Goal: Task Accomplishment & Management: Use online tool/utility

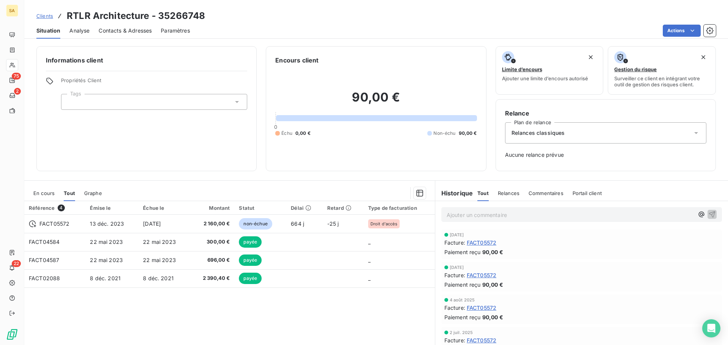
scroll to position [25, 0]
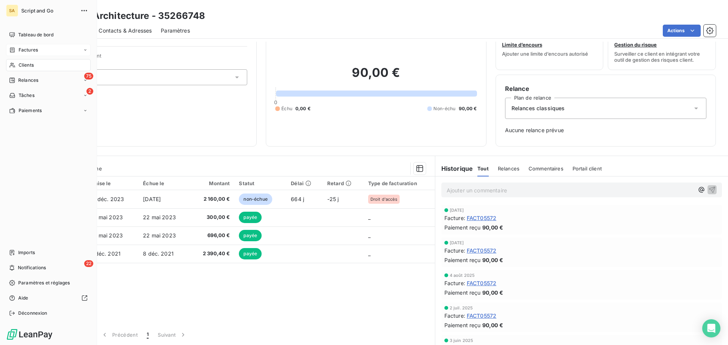
click at [13, 48] on icon at bounding box center [12, 50] width 6 height 6
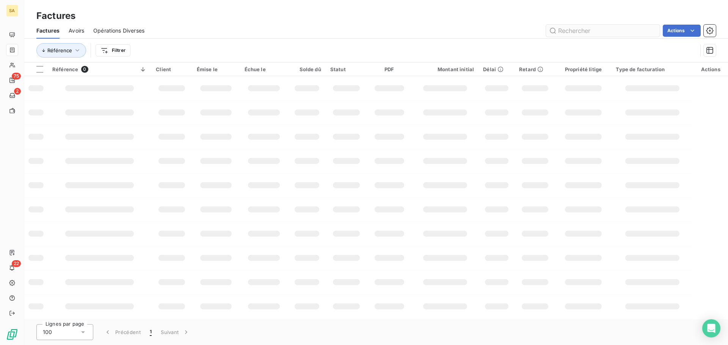
click at [571, 28] on input "text" at bounding box center [603, 31] width 114 height 12
click at [606, 31] on input "text" at bounding box center [603, 31] width 114 height 12
type input "FACT08115"
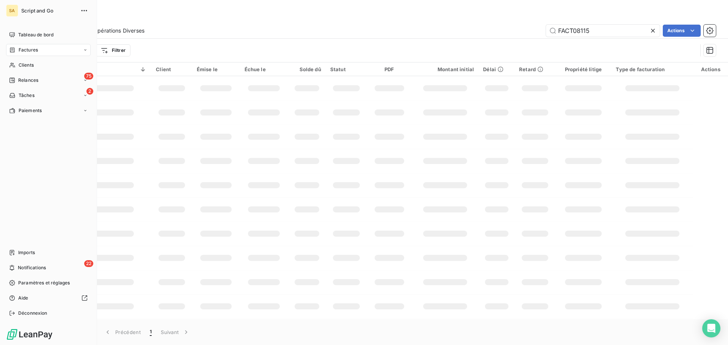
click at [43, 47] on div "Factures" at bounding box center [48, 50] width 85 height 12
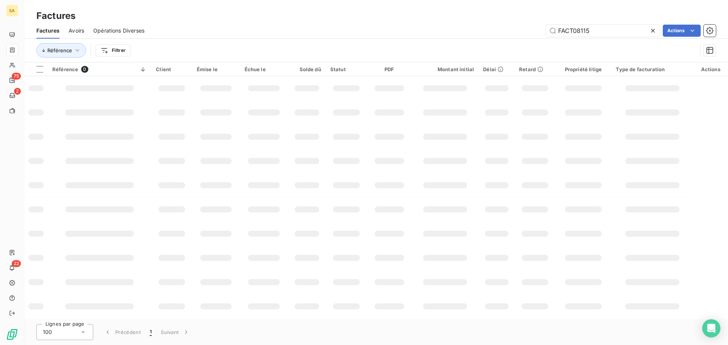
click at [306, 19] on div "Factures" at bounding box center [376, 16] width 704 height 14
click at [599, 34] on input "FACT08115" at bounding box center [603, 31] width 114 height 12
drag, startPoint x: 623, startPoint y: 30, endPoint x: 553, endPoint y: 31, distance: 70.2
click at [553, 31] on input "FACT08115" at bounding box center [603, 31] width 114 height 12
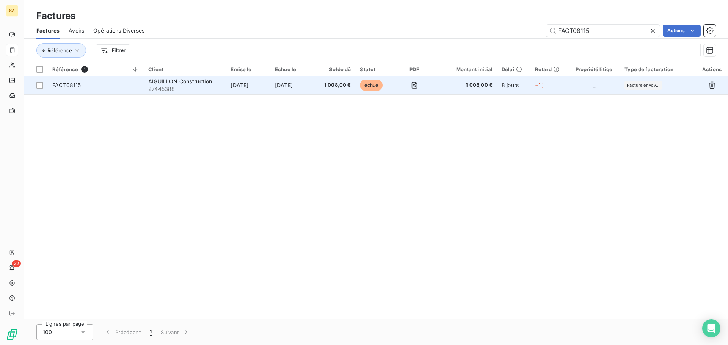
click at [135, 80] on td "FACT08115" at bounding box center [96, 85] width 96 height 18
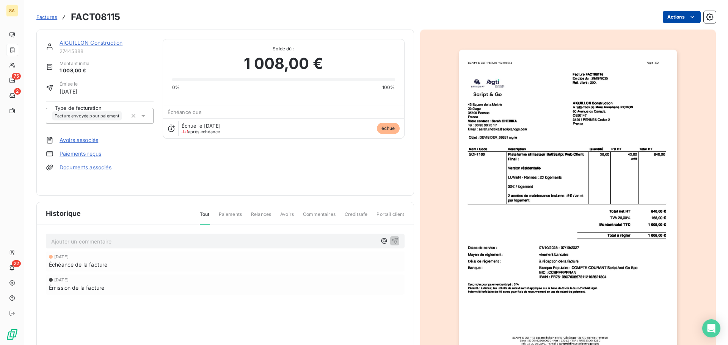
click at [669, 18] on html "SA 75 2 22 Factures FACT08115 Actions AIGUILLON Construction 27445388 Montant i…" at bounding box center [364, 172] width 728 height 345
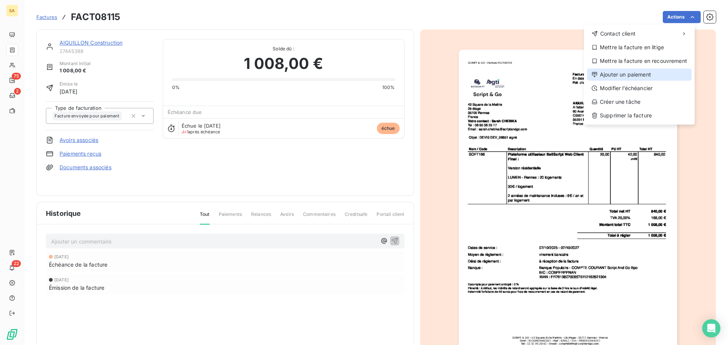
click at [626, 71] on div "Ajouter un paiement" at bounding box center [639, 75] width 105 height 12
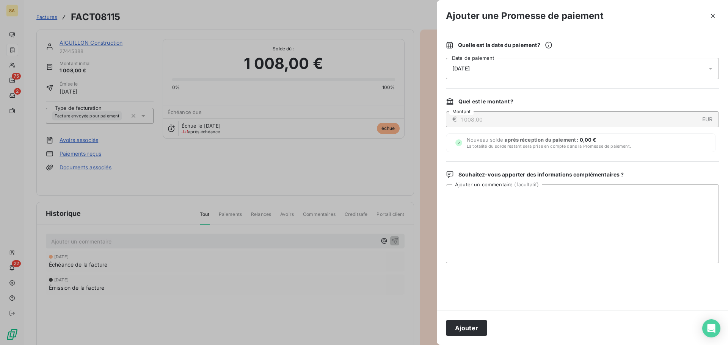
click at [504, 68] on div "08/10/2025" at bounding box center [582, 68] width 273 height 21
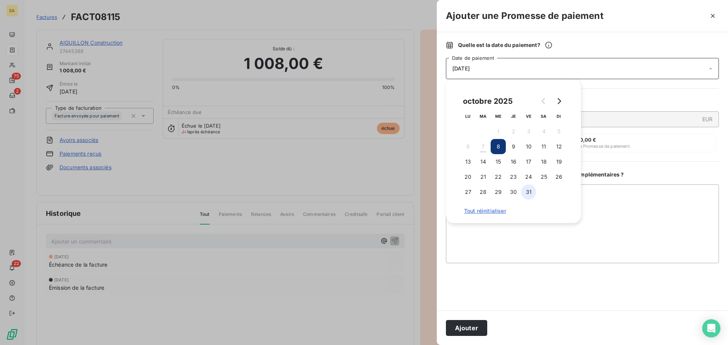
click at [529, 191] on button "31" at bounding box center [528, 192] width 15 height 15
click at [474, 329] on button "Ajouter" at bounding box center [466, 328] width 41 height 16
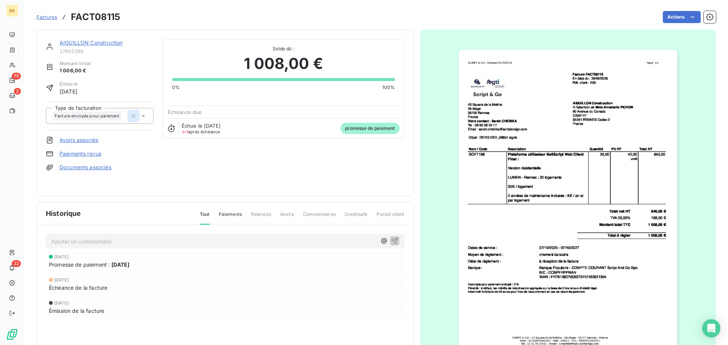
click at [132, 117] on icon "button" at bounding box center [134, 116] width 8 height 8
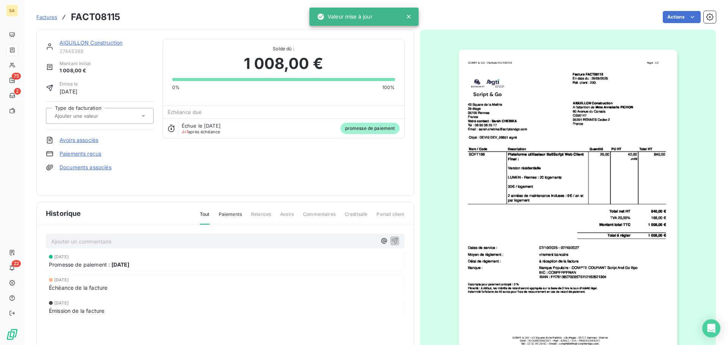
click at [116, 116] on div at bounding box center [95, 116] width 87 height 10
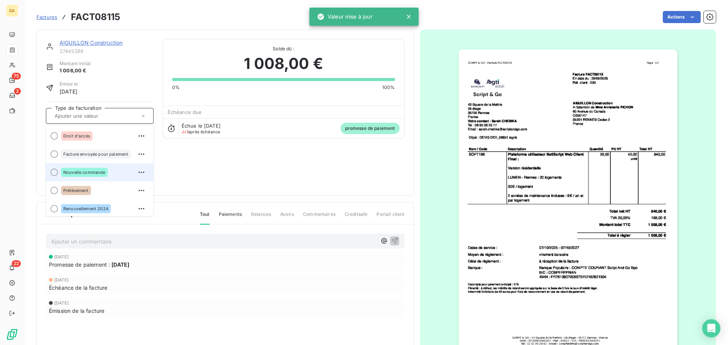
scroll to position [38, 0]
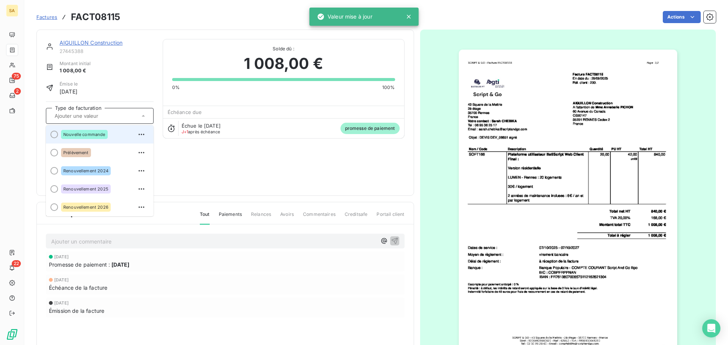
click at [55, 135] on div at bounding box center [54, 135] width 8 height 8
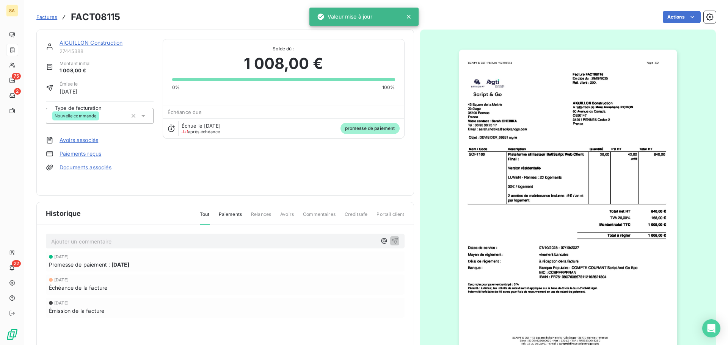
click at [49, 15] on span "Factures" at bounding box center [46, 17] width 21 height 6
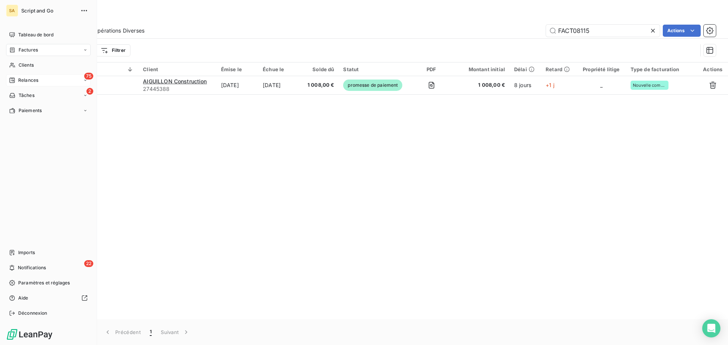
click at [41, 80] on div "75 Relances" at bounding box center [48, 80] width 85 height 12
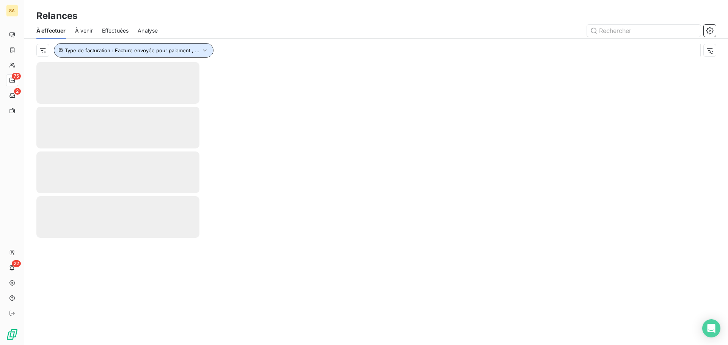
click at [192, 47] on button "Type de facturation : Facture envoyée pour paiement , ..." at bounding box center [134, 50] width 160 height 14
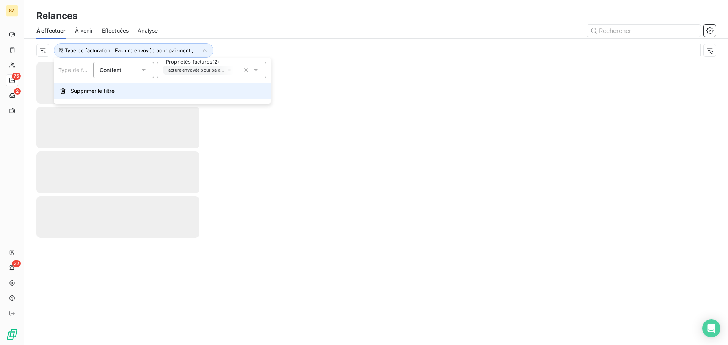
click at [61, 90] on icon "button" at bounding box center [63, 91] width 6 height 6
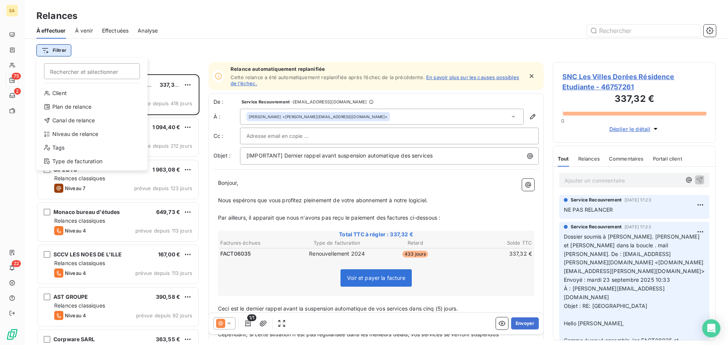
click at [52, 51] on html "SA 75 2 22 Relances À effectuer À venir Effectuées Analyse Filtrer Rechercher e…" at bounding box center [364, 172] width 728 height 345
click at [80, 156] on div "Type de facturation" at bounding box center [91, 161] width 105 height 12
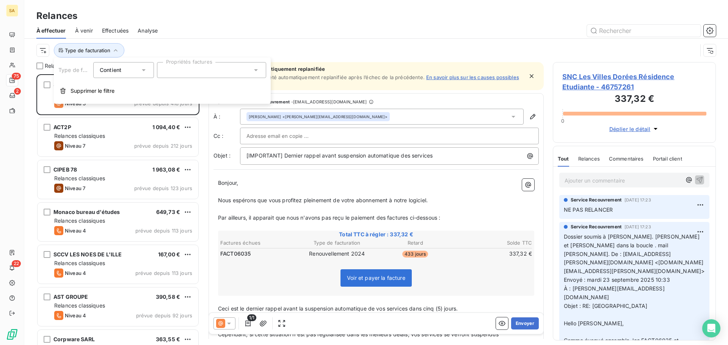
click at [173, 71] on div at bounding box center [211, 70] width 109 height 16
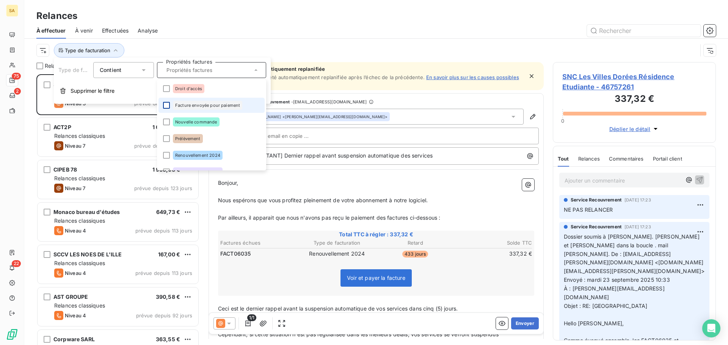
click at [166, 104] on div at bounding box center [166, 105] width 7 height 7
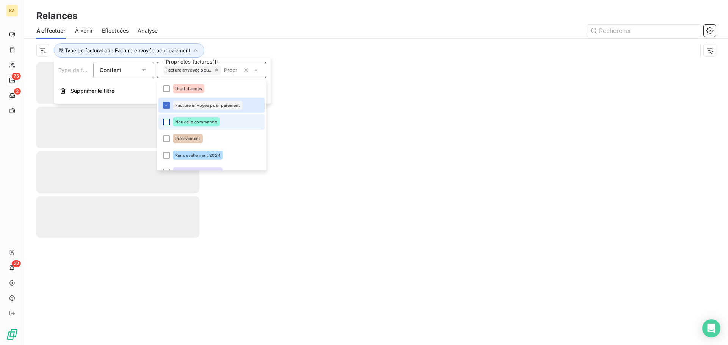
click at [166, 122] on div at bounding box center [166, 122] width 7 height 7
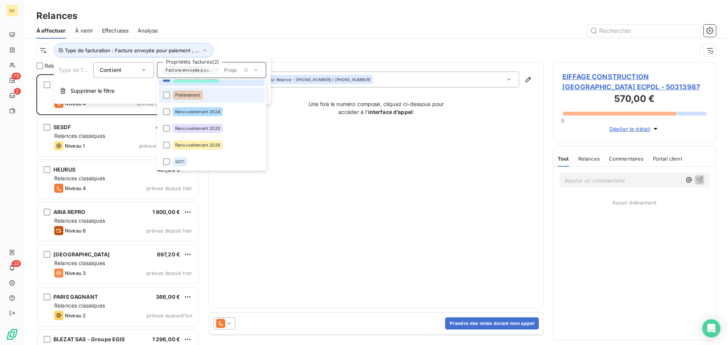
scroll to position [44, 0]
click at [309, 36] on div at bounding box center [441, 31] width 549 height 12
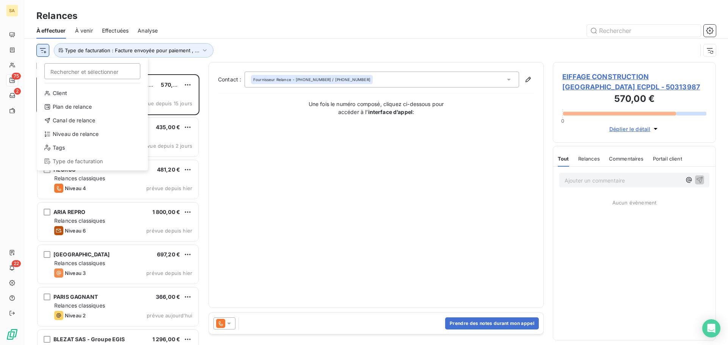
click at [44, 48] on html "SA 75 2 22 Relances À effectuer À venir Effectuées Analyse Rechercher et sélect…" at bounding box center [364, 172] width 728 height 345
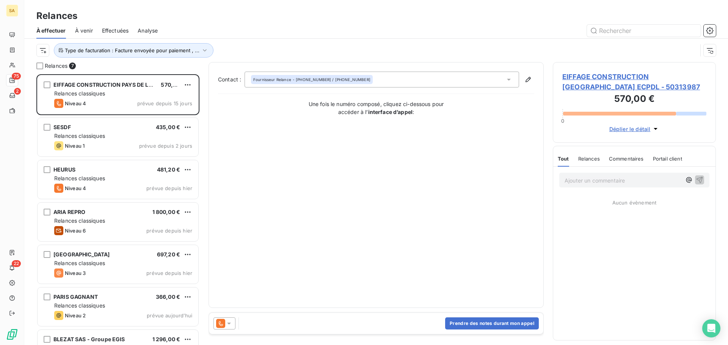
click at [237, 50] on html "SA 75 2 22 Relances À effectuer À venir Effectuées Analyse Type de facturation …" at bounding box center [364, 172] width 728 height 345
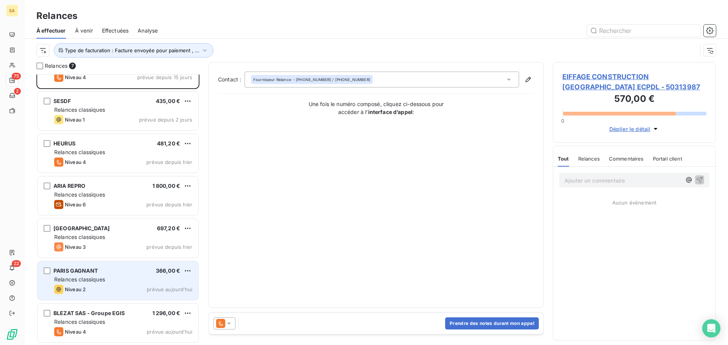
click at [102, 275] on div "PARIS GAGNANT 366,00 € Relances classiques Niveau 2 prévue aujourd’hui" at bounding box center [118, 281] width 161 height 39
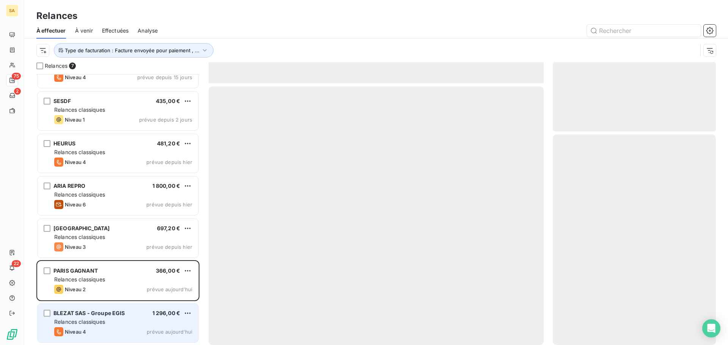
click at [102, 321] on span "Relances classiques" at bounding box center [79, 322] width 51 height 6
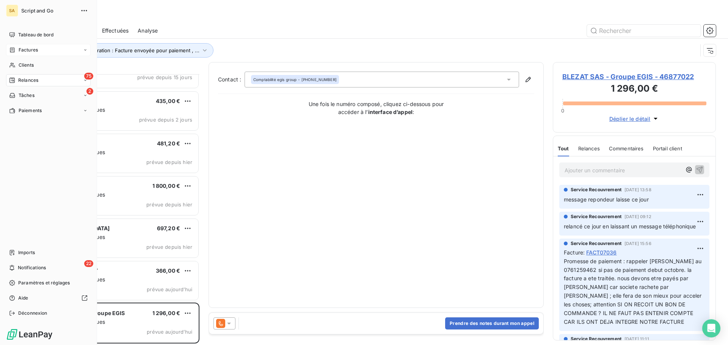
click at [19, 50] on span "Factures" at bounding box center [28, 50] width 19 height 7
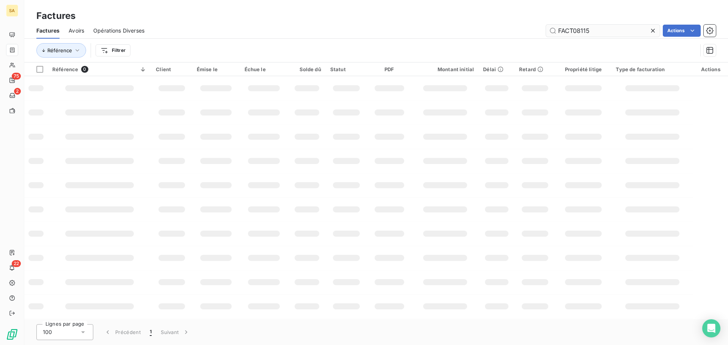
click at [654, 30] on icon at bounding box center [653, 31] width 8 height 8
click at [571, 33] on input "text" at bounding box center [603, 31] width 114 height 12
click at [571, 33] on input "pierrval" at bounding box center [603, 31] width 114 height 12
click at [603, 27] on input "pierreval" at bounding box center [603, 31] width 114 height 12
type input "pierreval"
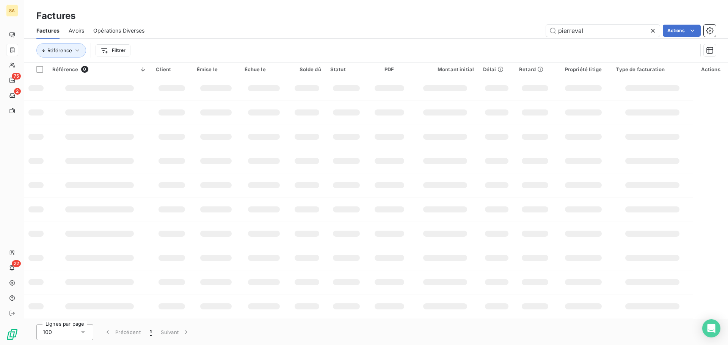
click at [653, 28] on icon at bounding box center [653, 31] width 8 height 8
click at [573, 33] on input "text" at bounding box center [603, 31] width 114 height 12
type input "pierr"
click at [606, 32] on input "pierr" at bounding box center [603, 31] width 114 height 12
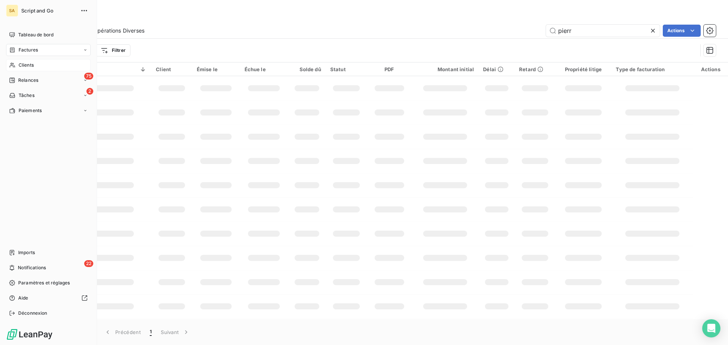
click at [18, 64] on div "Clients" at bounding box center [48, 65] width 85 height 12
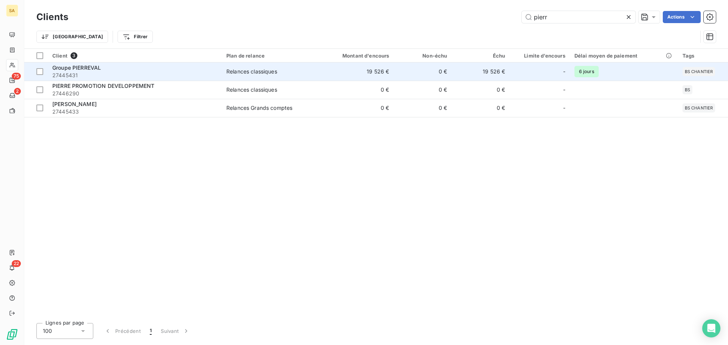
type input "pierr"
click at [155, 72] on span "27445431" at bounding box center [134, 76] width 165 height 8
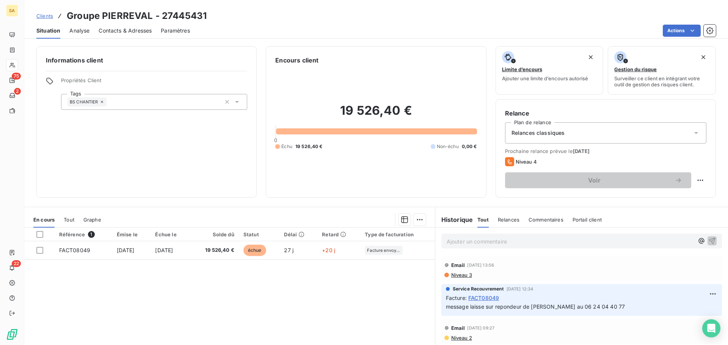
click at [237, 19] on div "Clients Groupe PIERREVAL - 27445431" at bounding box center [376, 16] width 704 height 14
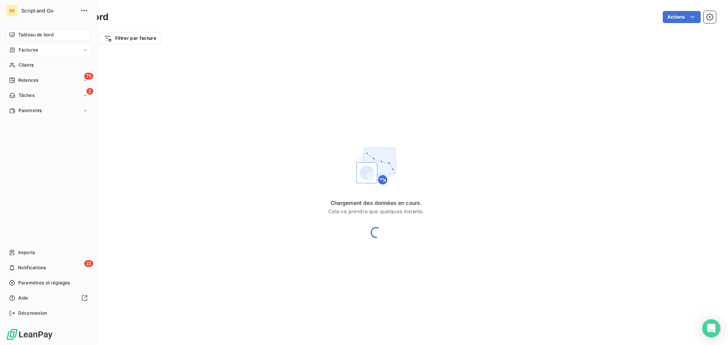
click at [23, 45] on div "Factures" at bounding box center [48, 50] width 85 height 12
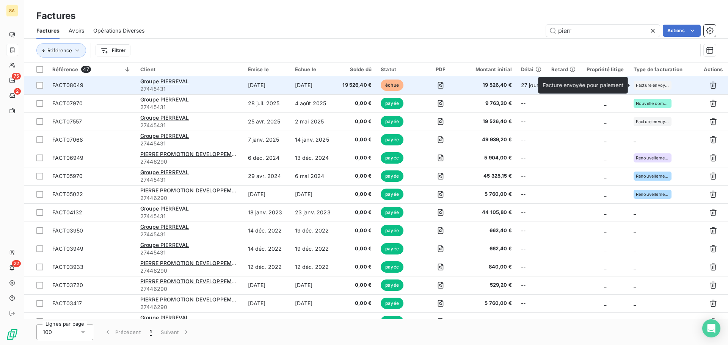
click at [665, 85] on span "Facture envoyée pour paiement" at bounding box center [652, 85] width 33 height 5
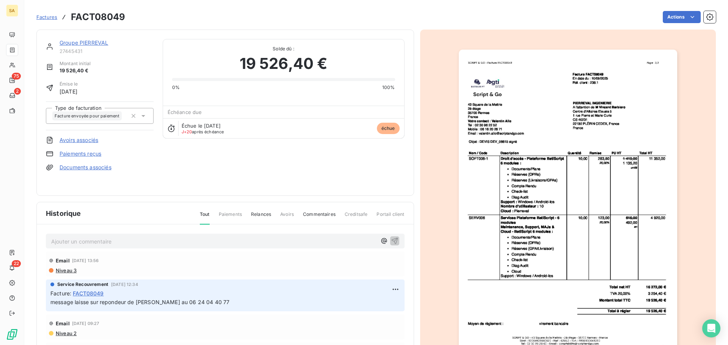
click at [88, 152] on link "Paiements reçus" at bounding box center [81, 154] width 42 height 8
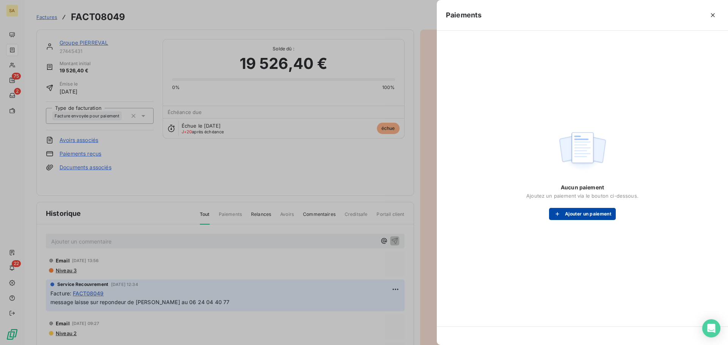
click at [560, 210] on button "Ajouter un paiement" at bounding box center [582, 214] width 67 height 12
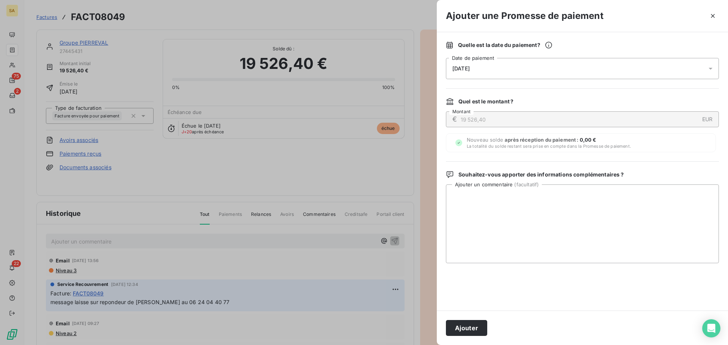
click at [466, 67] on span "08/10/2025" at bounding box center [460, 69] width 17 height 6
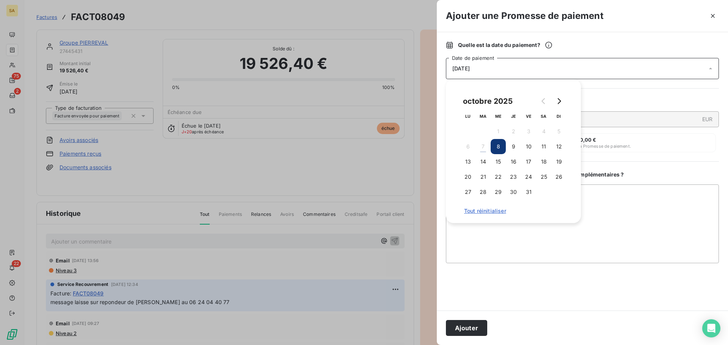
click at [576, 44] on div "Quelle est la date du paiement ?" at bounding box center [582, 45] width 273 height 8
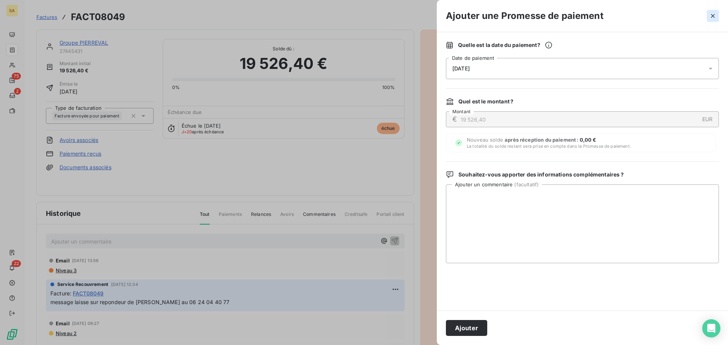
click at [712, 13] on icon "button" at bounding box center [713, 16] width 8 height 8
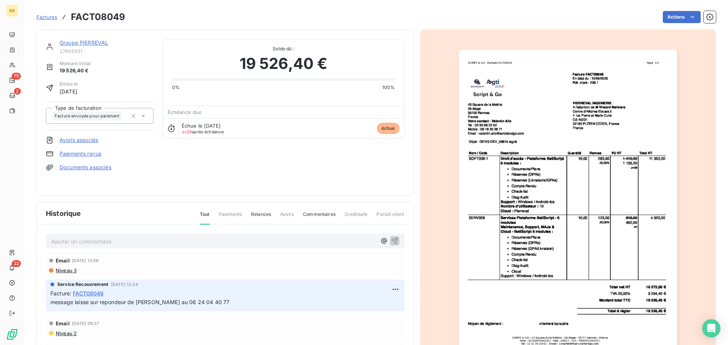
click at [257, 213] on span "Relances" at bounding box center [261, 217] width 20 height 13
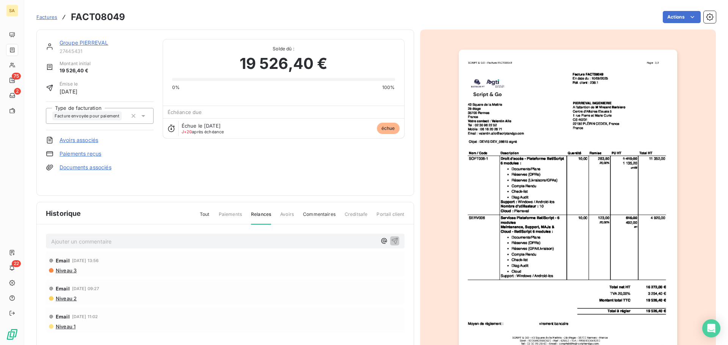
click at [201, 214] on span "Tout" at bounding box center [205, 217] width 10 height 13
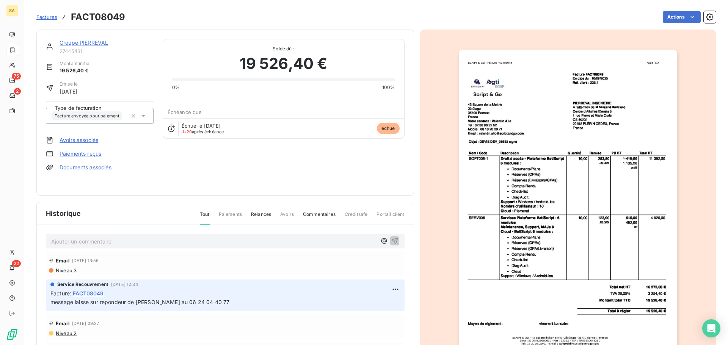
click at [67, 42] on link "Groupe PIERREVAL" at bounding box center [84, 42] width 49 height 6
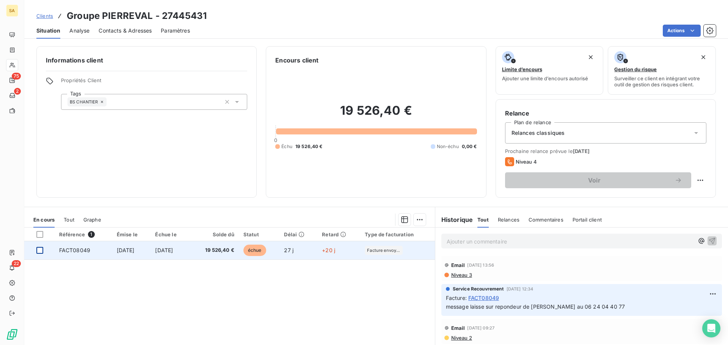
click at [40, 251] on div at bounding box center [39, 250] width 7 height 7
click at [79, 249] on span "FACT08049" at bounding box center [74, 250] width 31 height 6
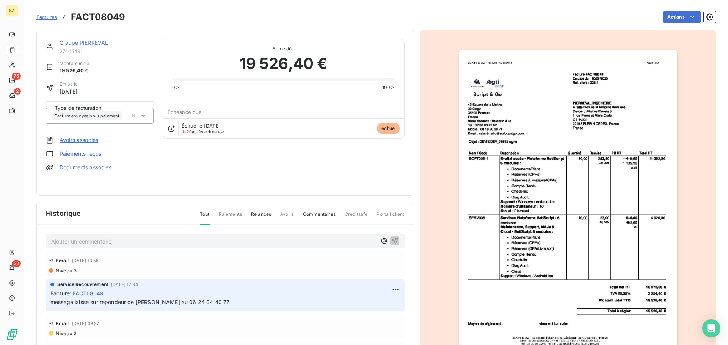
click at [76, 153] on link "Paiements reçus" at bounding box center [81, 154] width 42 height 8
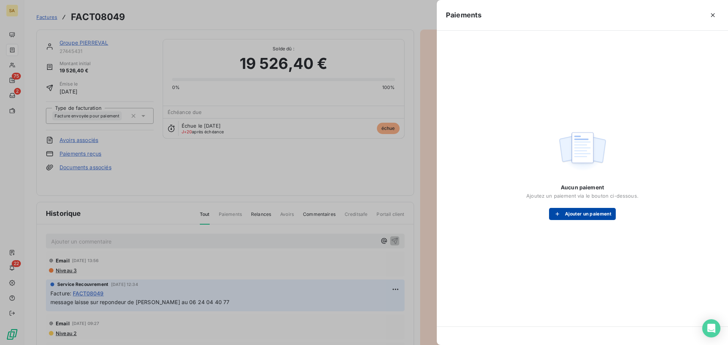
click at [562, 211] on div "button" at bounding box center [559, 214] width 11 height 8
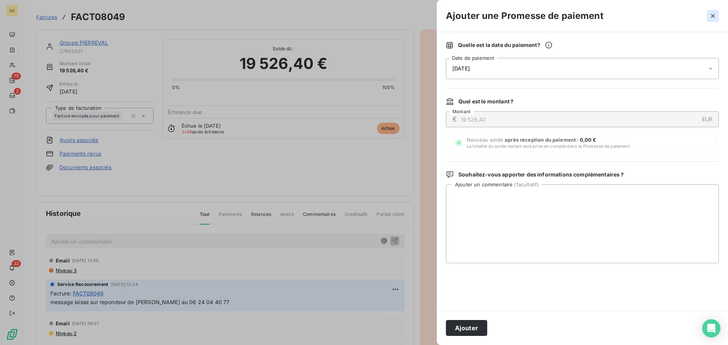
click at [716, 15] on icon "button" at bounding box center [713, 16] width 8 height 8
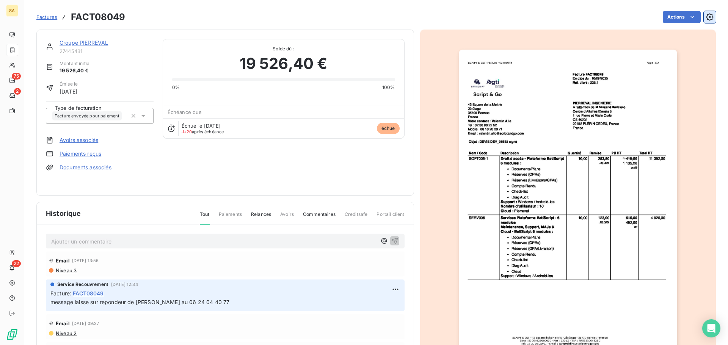
click at [706, 16] on icon "button" at bounding box center [710, 17] width 8 height 8
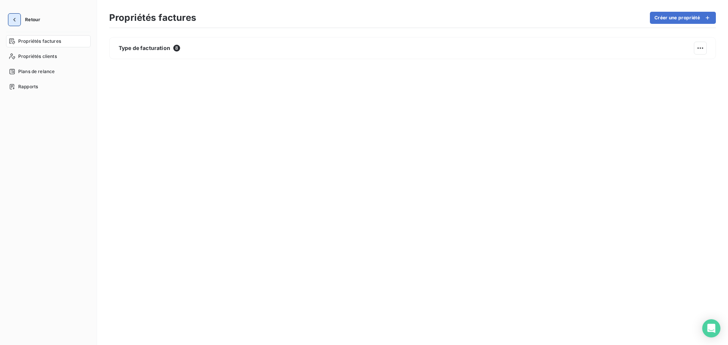
click at [14, 14] on button "button" at bounding box center [14, 20] width 12 height 12
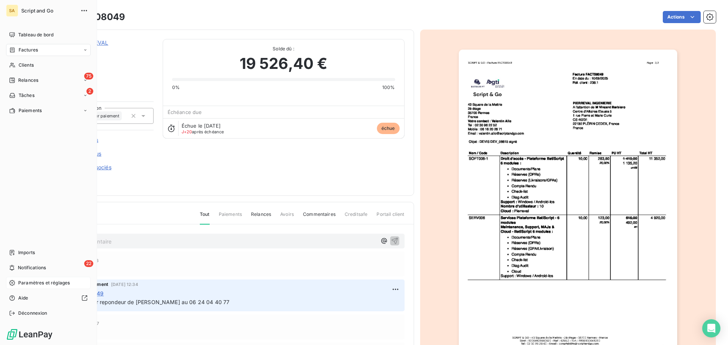
click at [31, 284] on span "Paramètres et réglages" at bounding box center [44, 283] width 52 height 7
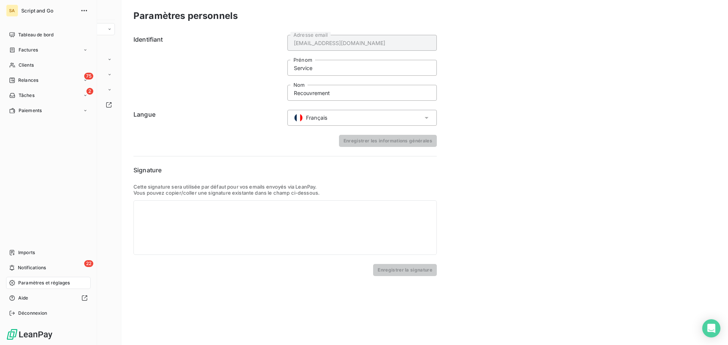
click at [18, 281] on span "Paramètres et réglages" at bounding box center [44, 283] width 52 height 7
click at [25, 299] on span "Aide" at bounding box center [23, 298] width 10 height 7
click at [33, 247] on div "Imports" at bounding box center [48, 253] width 85 height 12
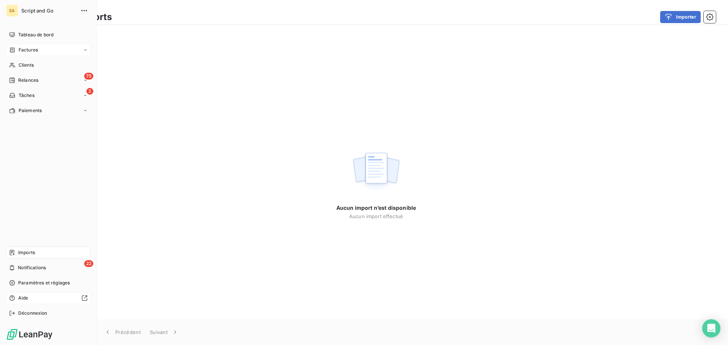
click at [12, 49] on icon at bounding box center [12, 50] width 6 height 6
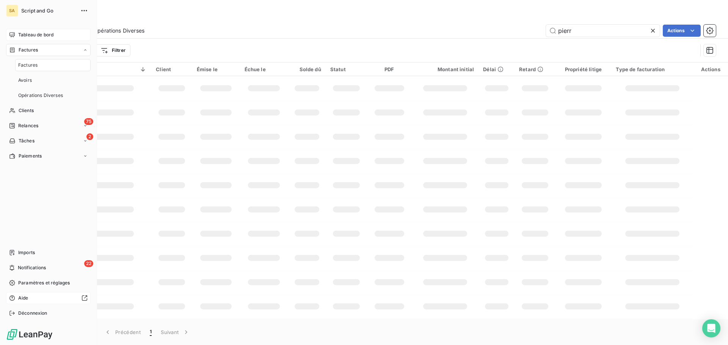
click at [20, 34] on span "Tableau de bord" at bounding box center [35, 34] width 35 height 7
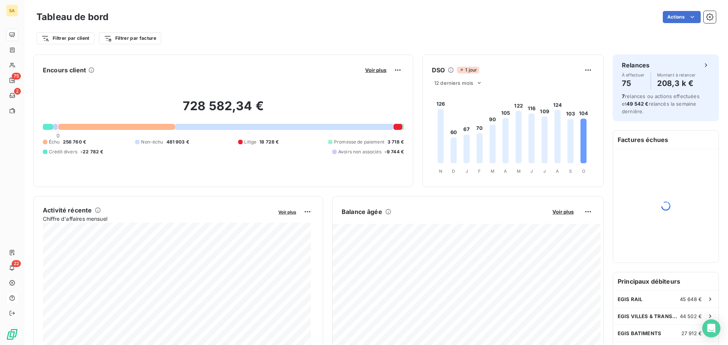
click at [233, 127] on div at bounding box center [284, 127] width 219 height 6
click at [146, 126] on div at bounding box center [116, 127] width 116 height 6
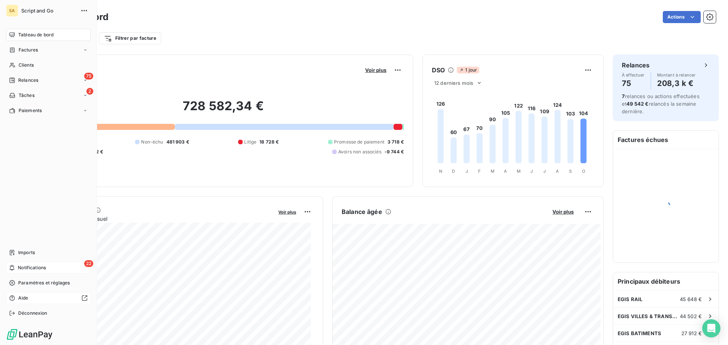
click at [17, 266] on div "22 Notifications" at bounding box center [48, 268] width 85 height 12
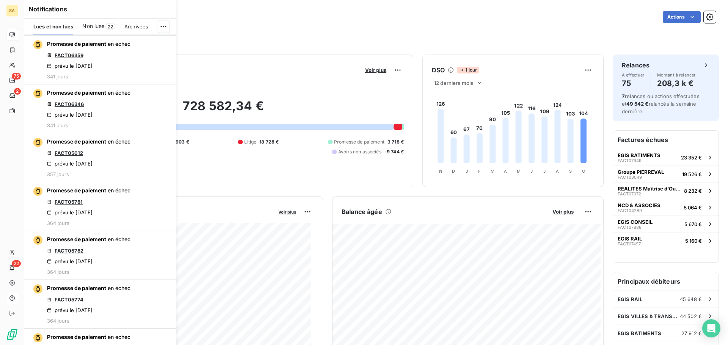
scroll to position [2502, 0]
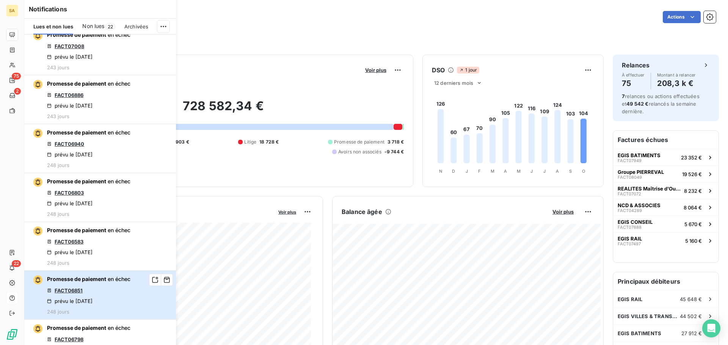
click at [103, 277] on span "Promesse de paiement" at bounding box center [76, 279] width 59 height 6
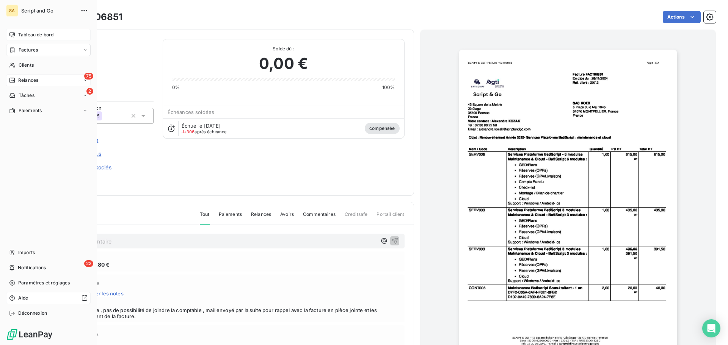
click at [50, 79] on div "75 Relances" at bounding box center [48, 80] width 85 height 12
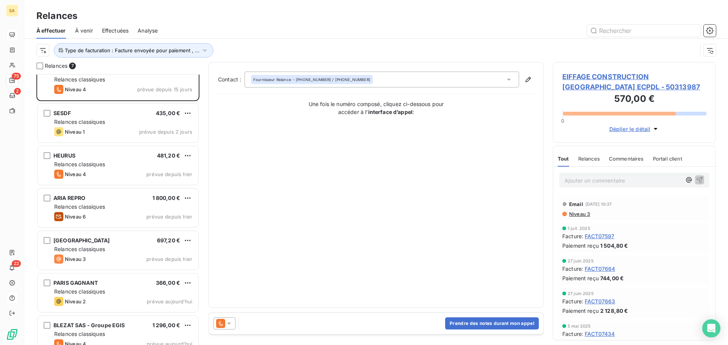
scroll to position [27, 0]
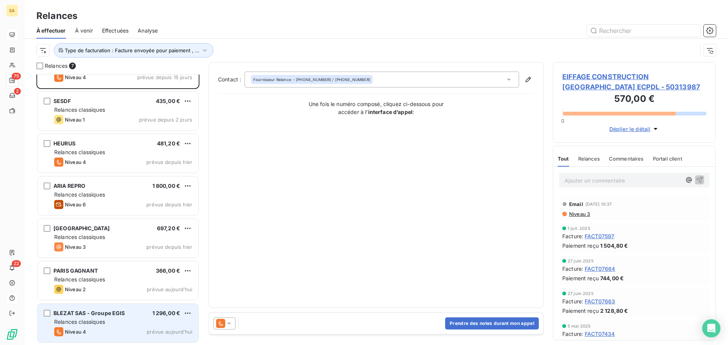
click at [97, 324] on span "Relances classiques" at bounding box center [79, 322] width 51 height 6
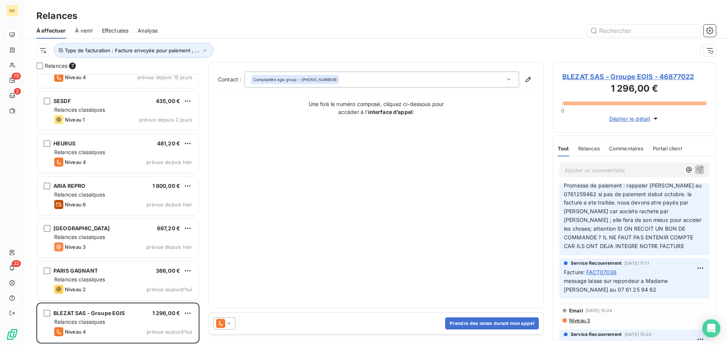
scroll to position [38, 0]
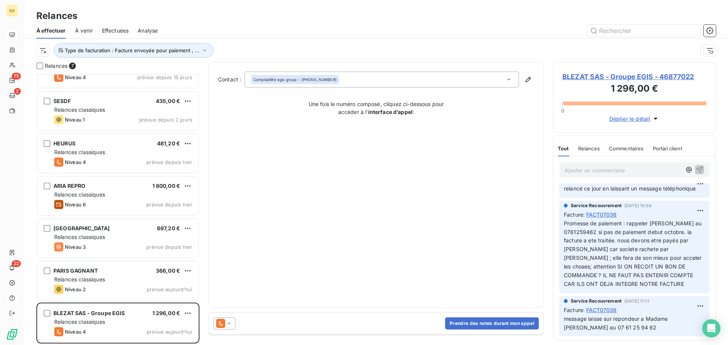
click at [602, 77] on span "BLEZAT SAS - Groupe EGIS - 46877022" at bounding box center [634, 77] width 144 height 10
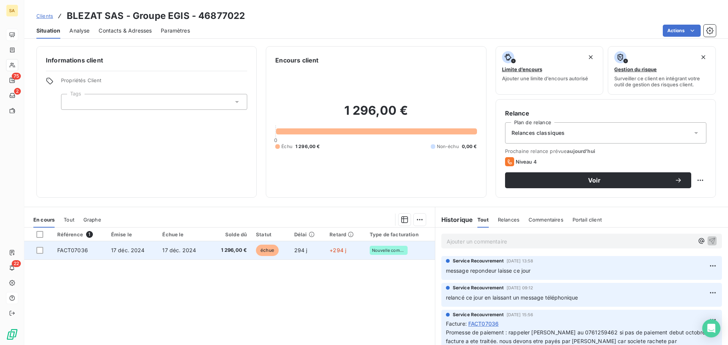
click at [149, 249] on td "17 déc. 2024" at bounding box center [133, 251] width 52 height 18
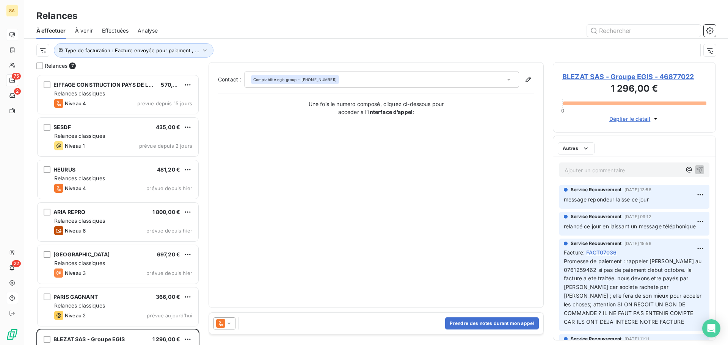
scroll to position [265, 157]
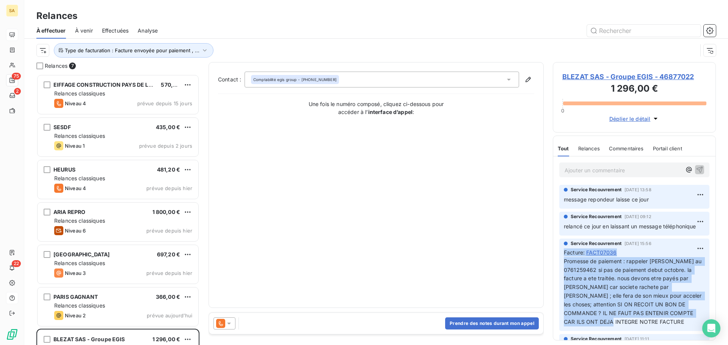
drag, startPoint x: 609, startPoint y: 323, endPoint x: 561, endPoint y: 255, distance: 82.7
click at [561, 255] on div "Service Recouvrement 15 sept. 2025, 15:56 Facture : FACT07036 Promesse de paiem…" at bounding box center [634, 285] width 150 height 93
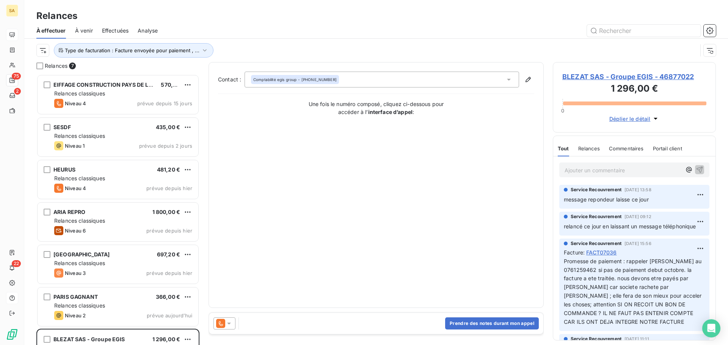
click at [611, 72] on span "BLEZAT SAS - Groupe EGIS - 46877022" at bounding box center [634, 77] width 144 height 10
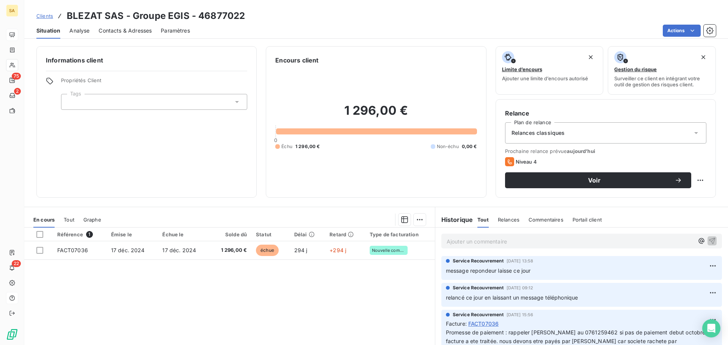
click at [508, 242] on p "Ajouter un commentaire ﻿" at bounding box center [570, 241] width 247 height 9
click at [570, 246] on p "Ajouter un commentaire ﻿" at bounding box center [570, 241] width 247 height 9
click at [536, 243] on p "J ai laisse a nouveau un meaag" at bounding box center [570, 241] width 247 height 9
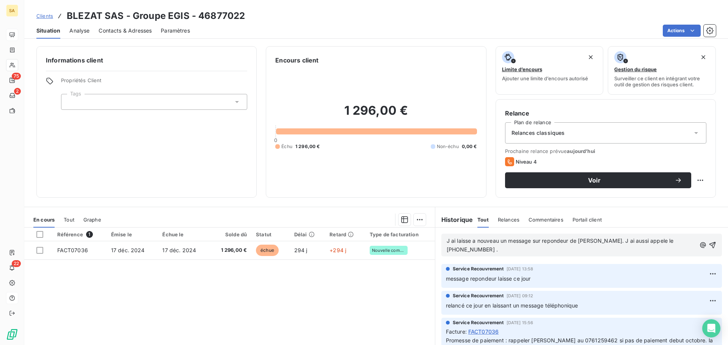
click at [448, 246] on p "J ai laisse a nouveau un message sur repondeur de Mme Dumas. J ai aussi appele …" at bounding box center [571, 245] width 249 height 17
click at [471, 251] on p "J ai laisse a nouveau un message sur repondeur de Mme Dumas. J ai aussi appele …" at bounding box center [571, 245] width 249 height 17
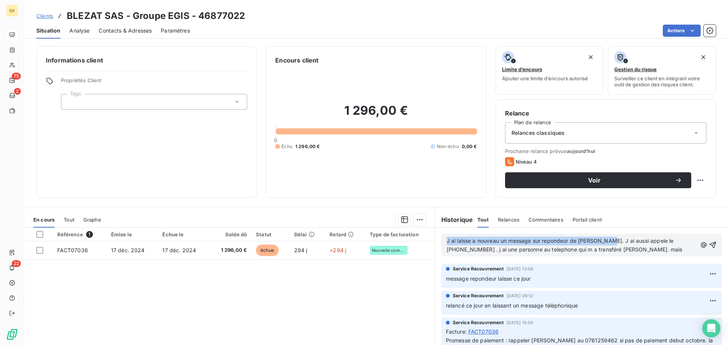
drag, startPoint x: 612, startPoint y: 242, endPoint x: 441, endPoint y: 240, distance: 171.8
click at [441, 240] on div "J ai laisse a nouveau un message sur repondeur de Mme Dumas. J ai aussi appele …" at bounding box center [581, 245] width 281 height 23
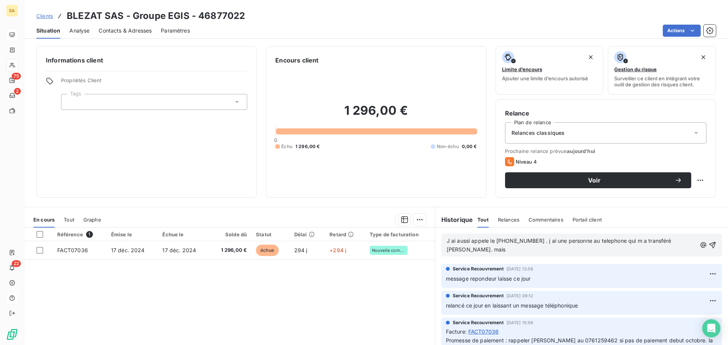
click at [507, 253] on p "J ai aussi appele le 04 72 41 7474 . j ai une personne au telephone qui m a tra…" at bounding box center [571, 245] width 249 height 17
click at [618, 248] on p "J ai aussi appele le 04 72 41 7474 . j ai une personne au téléphone qui m a tra…" at bounding box center [572, 245] width 250 height 17
drag, startPoint x: 480, startPoint y: 243, endPoint x: 632, endPoint y: 218, distance: 153.6
click at [632, 218] on div "Historique Tout Relances Commentaires Portail client Tout Relances Commentaires…" at bounding box center [581, 220] width 293 height 16
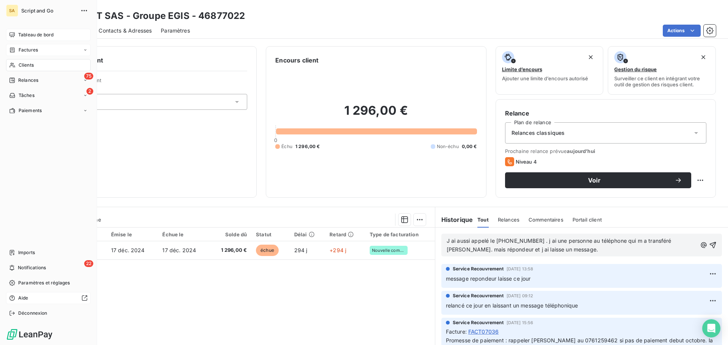
click at [27, 50] on span "Factures" at bounding box center [28, 50] width 19 height 7
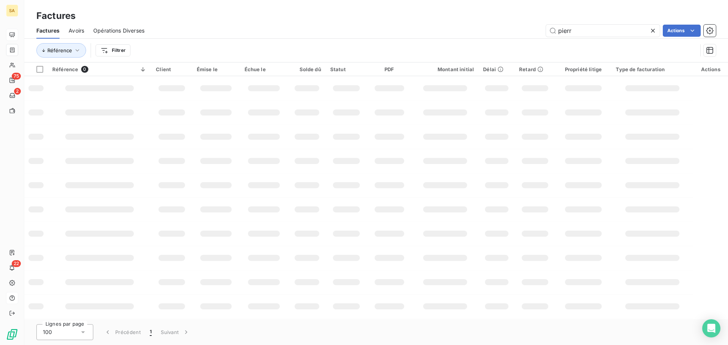
drag, startPoint x: 553, startPoint y: 33, endPoint x: 540, endPoint y: 33, distance: 12.5
click at [540, 33] on div "pierr Actions" at bounding box center [435, 31] width 562 height 12
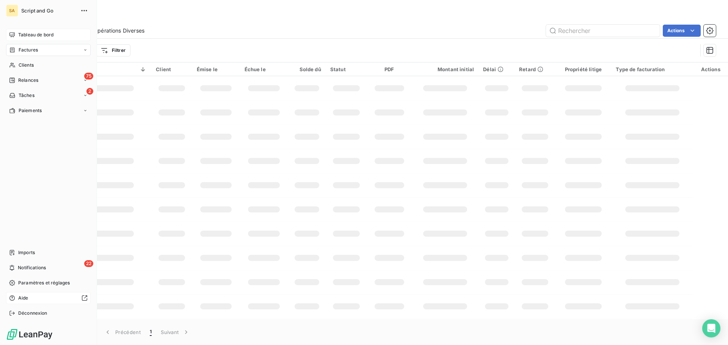
click at [23, 64] on span "Clients" at bounding box center [26, 65] width 15 height 7
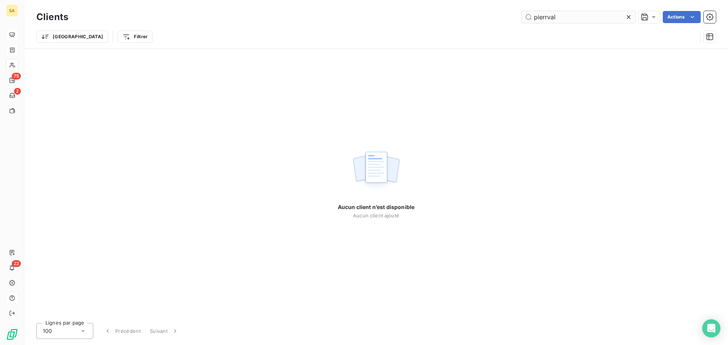
click at [548, 16] on input "pierrval" at bounding box center [579, 17] width 114 height 12
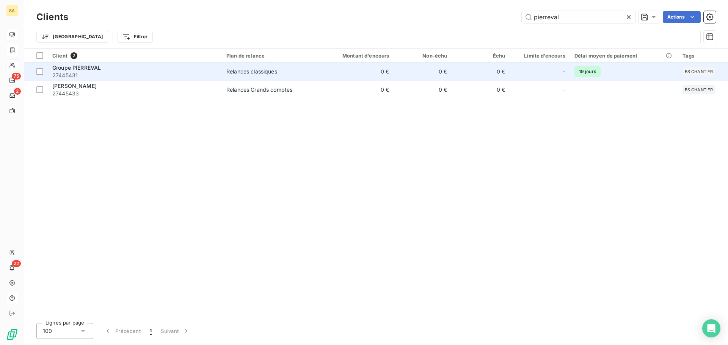
type input "pierreval"
click at [163, 70] on div "Groupe PIERREVAL" at bounding box center [134, 68] width 165 height 8
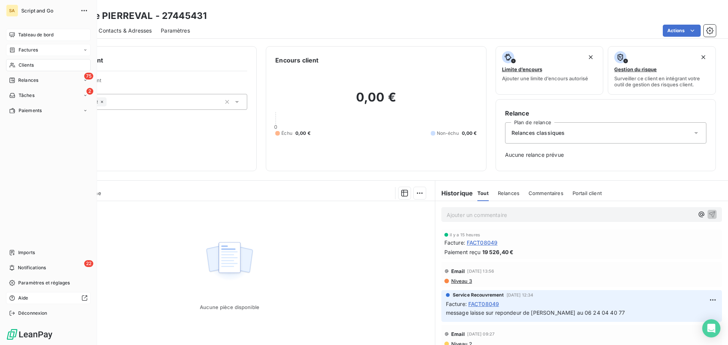
click at [33, 47] on span "Factures" at bounding box center [28, 50] width 19 height 7
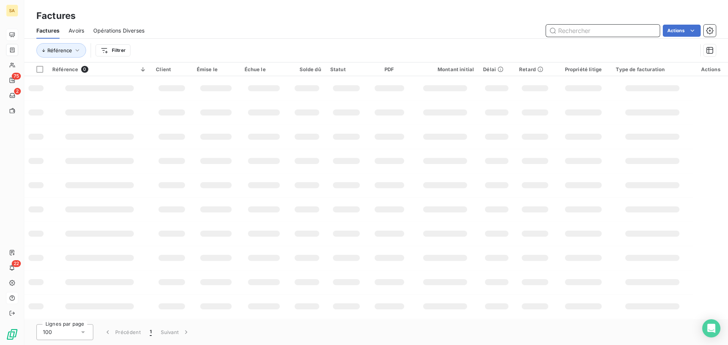
click at [585, 33] on input "text" at bounding box center [603, 31] width 114 height 12
click at [576, 27] on input "text" at bounding box center [603, 31] width 114 height 12
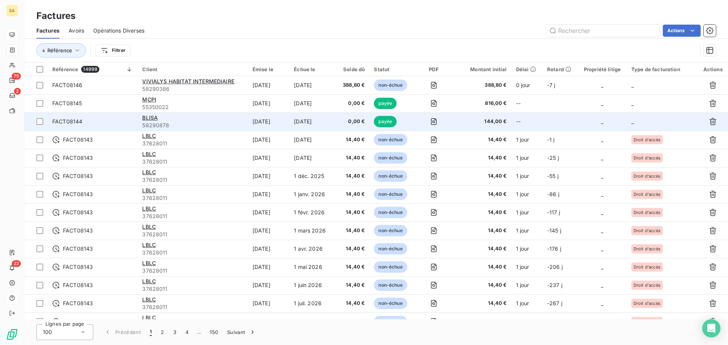
click at [646, 122] on td "_" at bounding box center [662, 122] width 71 height 18
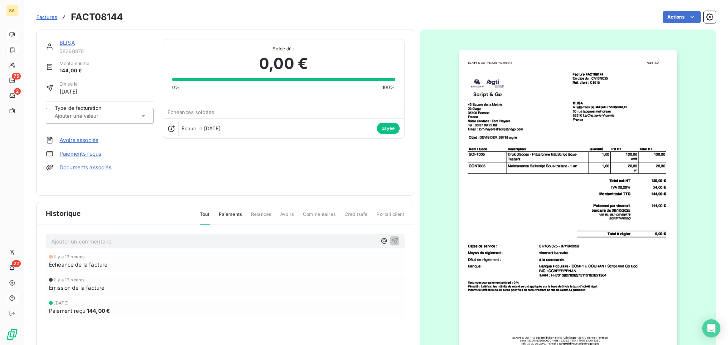
click at [104, 118] on input "text" at bounding box center [92, 116] width 76 height 7
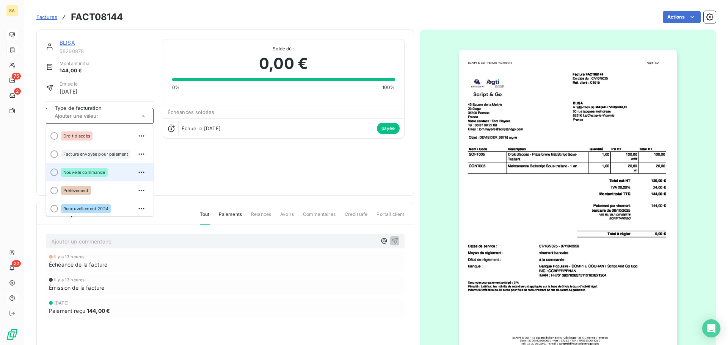
click at [94, 170] on span "Nouvelle commande" at bounding box center [84, 172] width 42 height 5
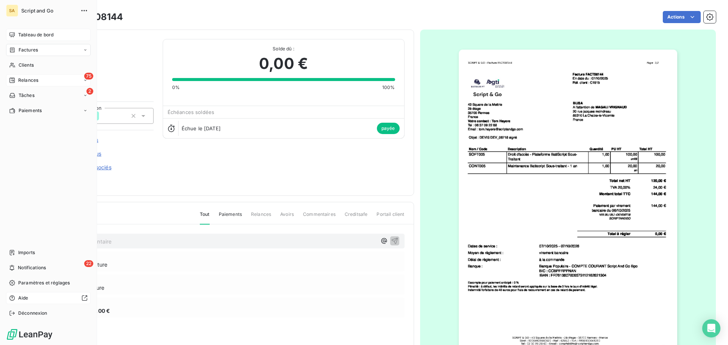
click at [30, 78] on span "Relances" at bounding box center [28, 80] width 20 height 7
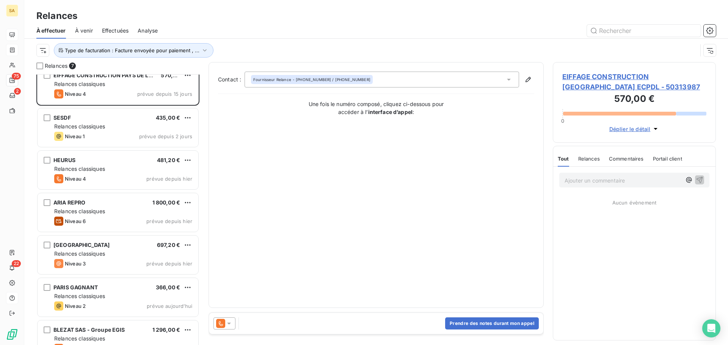
scroll to position [27, 0]
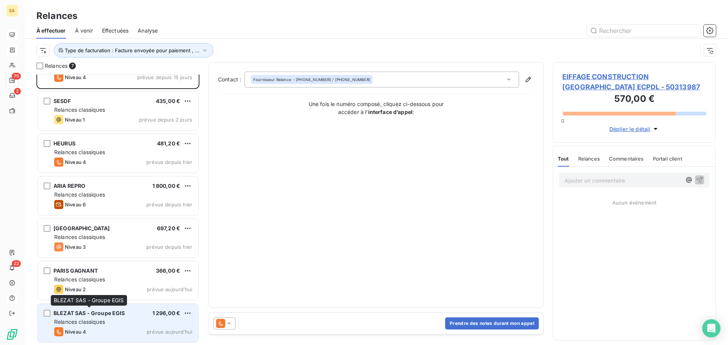
click at [97, 315] on span "BLEZAT SAS - Groupe EGIS" at bounding box center [89, 313] width 72 height 6
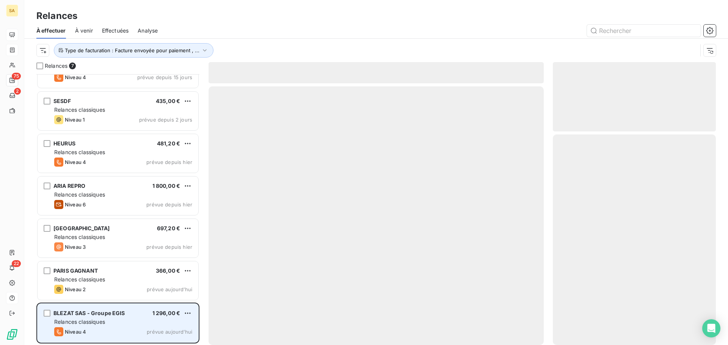
click at [129, 309] on div "BLEZAT SAS - Groupe EGIS 1 296,00 € Relances classiques Niveau 4 prévue aujourd…" at bounding box center [118, 323] width 161 height 39
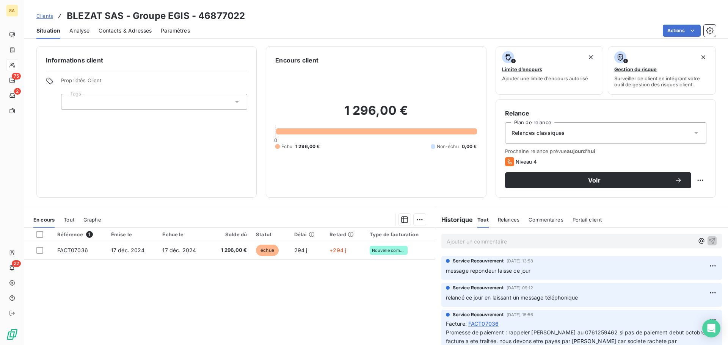
click at [135, 33] on span "Contacts & Adresses" at bounding box center [125, 31] width 53 height 8
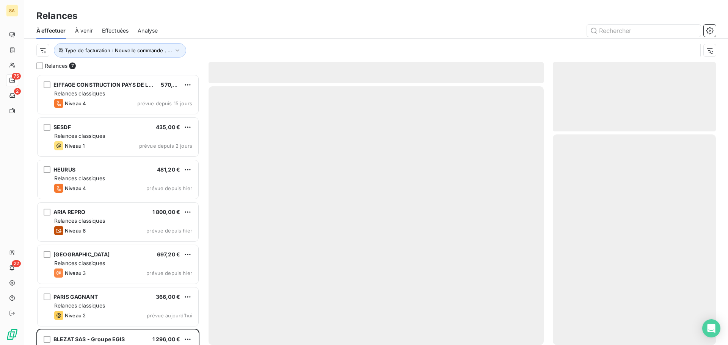
scroll to position [265, 157]
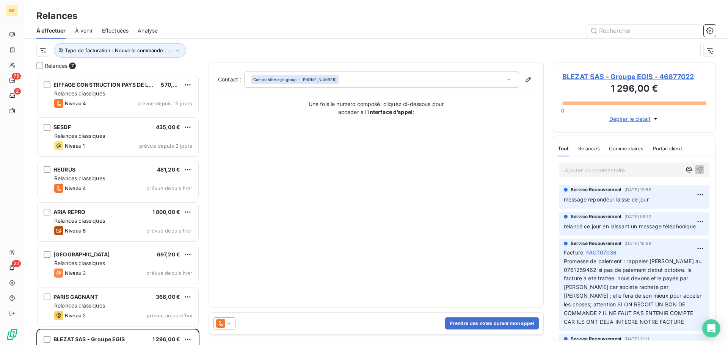
click at [593, 78] on span "BLEZAT SAS - Groupe EGIS - 46877022" at bounding box center [634, 77] width 144 height 10
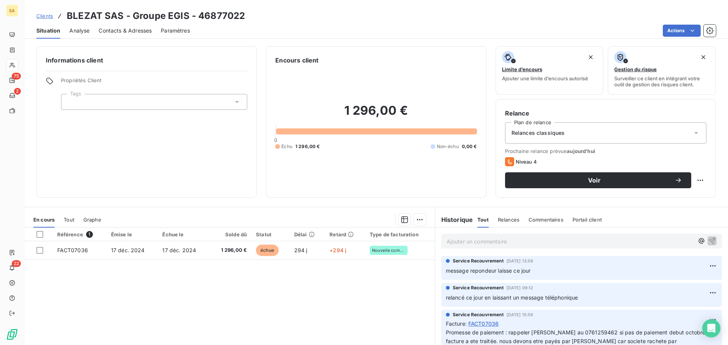
click at [548, 242] on p "Ajouter un commentaire ﻿" at bounding box center [570, 241] width 247 height 9
click at [520, 243] on p "Ajouter un commentaire ﻿" at bounding box center [570, 241] width 247 height 9
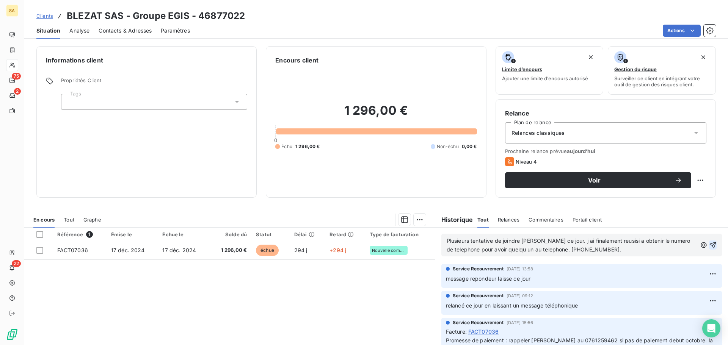
click at [710, 246] on icon "button" at bounding box center [713, 245] width 6 height 6
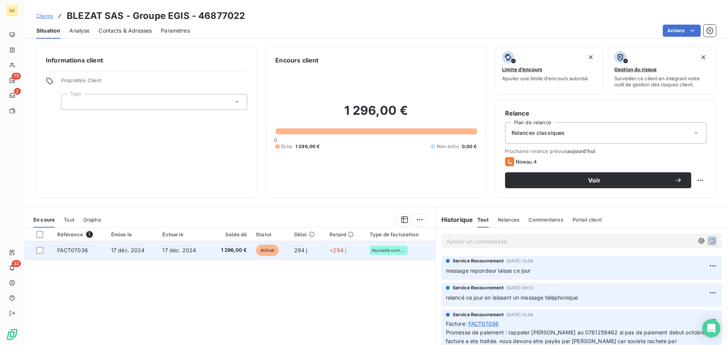
click at [174, 251] on span "17 déc. 2024" at bounding box center [179, 250] width 34 height 6
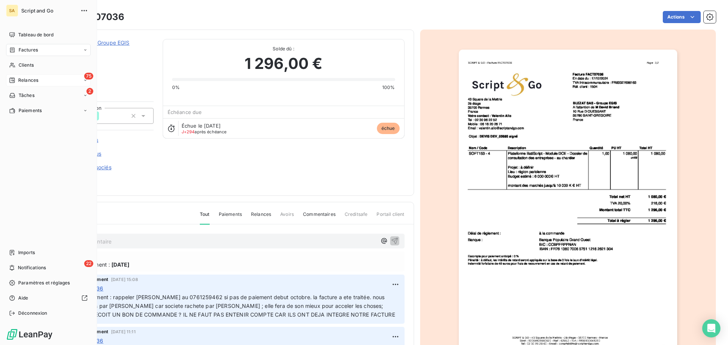
click at [15, 80] on div "Relances" at bounding box center [23, 80] width 29 height 7
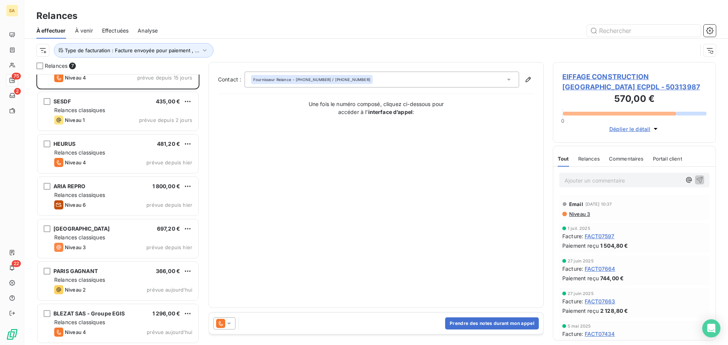
scroll to position [27, 0]
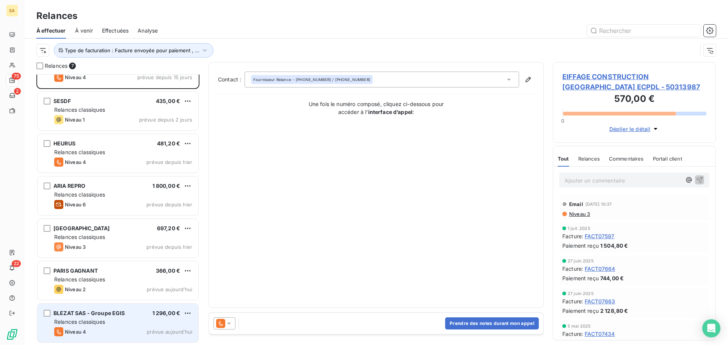
click at [97, 322] on span "Relances classiques" at bounding box center [79, 322] width 51 height 6
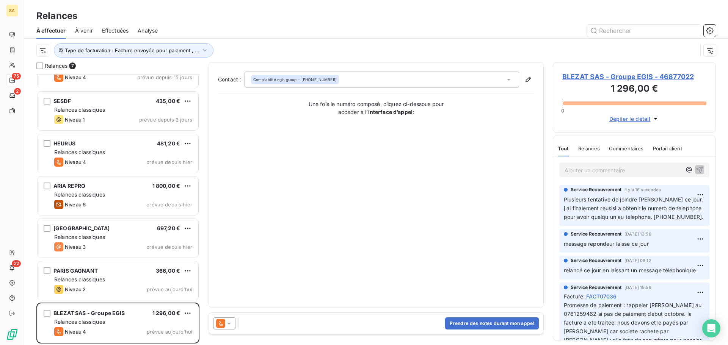
click at [232, 325] on icon at bounding box center [229, 324] width 8 height 8
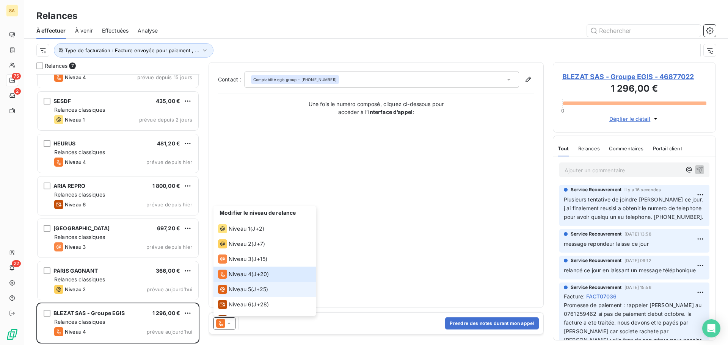
click at [250, 288] on span "Niveau 5" at bounding box center [240, 290] width 22 height 8
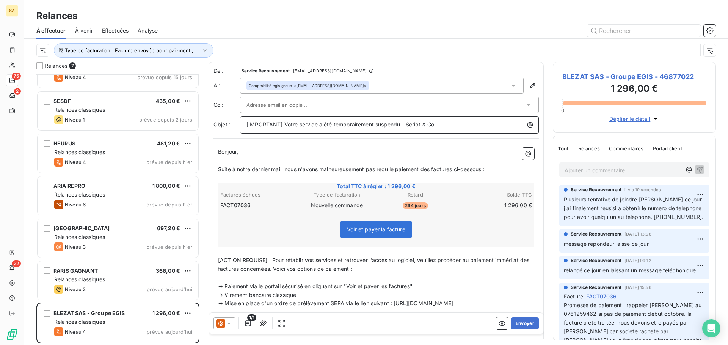
click at [444, 127] on p "[IMPORTANT] Votre service a été temporairement suspendu - Script & Go" at bounding box center [391, 125] width 290 height 9
click at [302, 154] on p "Bonjour," at bounding box center [376, 152] width 316 height 9
click at [246, 125] on div "[IMPORTANT] Votre service a été temporairement suspendu - Script & Go" at bounding box center [389, 124] width 293 height 10
drag, startPoint x: 359, startPoint y: 124, endPoint x: 322, endPoint y: 125, distance: 36.8
click at [322, 125] on span "A l attention de [PERSON_NAME] [IMPORTANT] Votre service a été temporairement s…" at bounding box center [383, 124] width 274 height 6
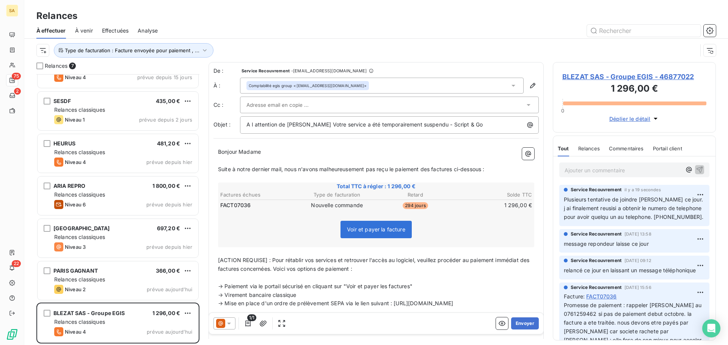
click at [228, 323] on icon at bounding box center [229, 324] width 8 height 8
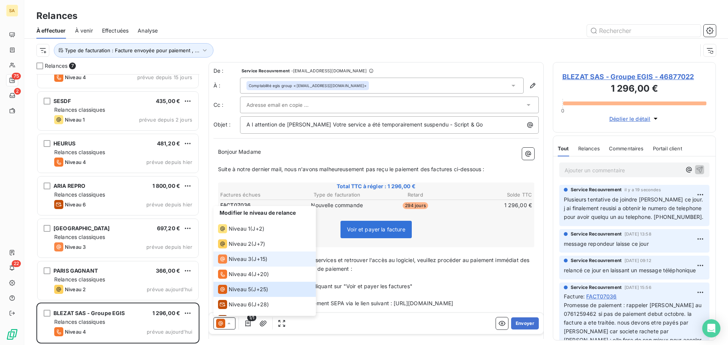
click at [250, 261] on span "Niveau 3" at bounding box center [240, 260] width 23 height 8
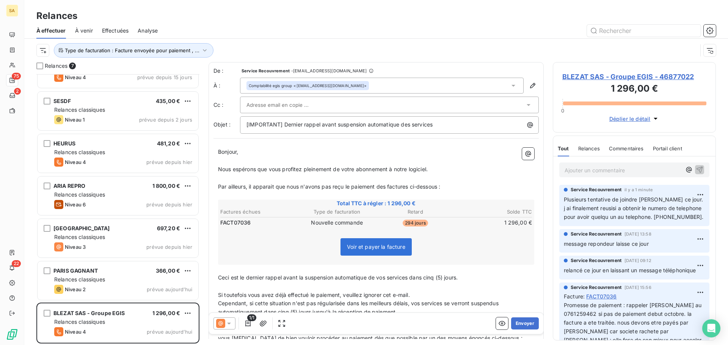
click at [310, 105] on input "text" at bounding box center [287, 104] width 82 height 11
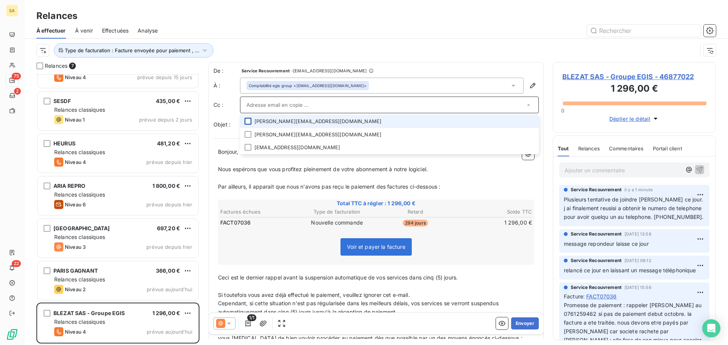
click at [248, 121] on div at bounding box center [248, 121] width 7 height 7
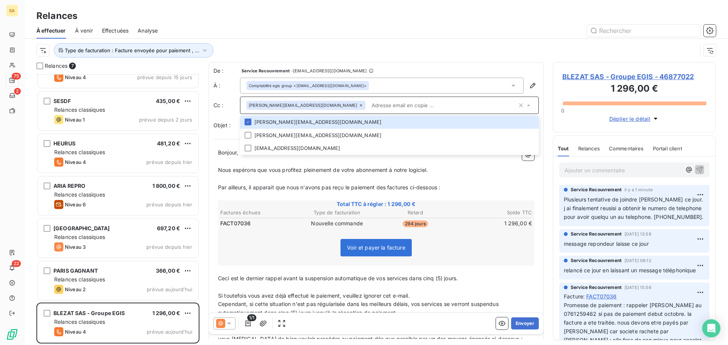
click at [294, 240] on div "Voir et payer la facture" at bounding box center [376, 249] width 314 height 33
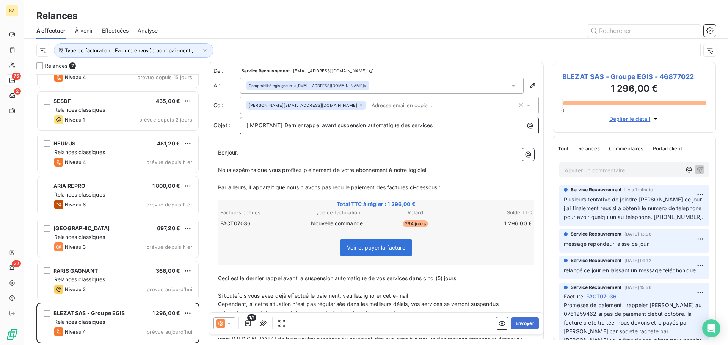
click at [283, 125] on span "[IMPORTANT] Dernier rappel avant suspension automatique des services" at bounding box center [339, 125] width 186 height 6
click at [442, 126] on p "[IMPORTANT] Dernier rappel avant suspension automatique des services" at bounding box center [391, 125] width 290 height 9
click at [439, 185] on span "Par ailleurs, il apparait que nous n'avons pas reçu le paiement des factures ci…" at bounding box center [329, 187] width 222 height 6
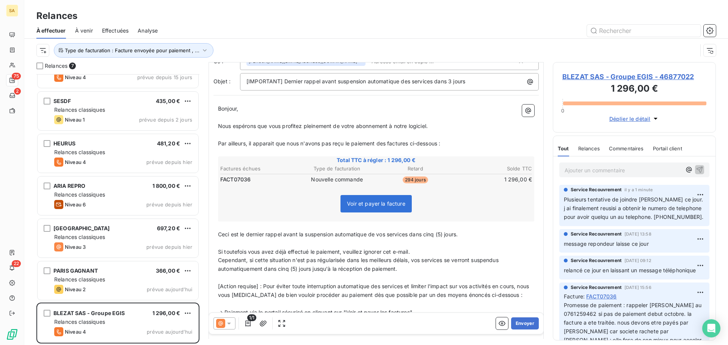
scroll to position [1, 0]
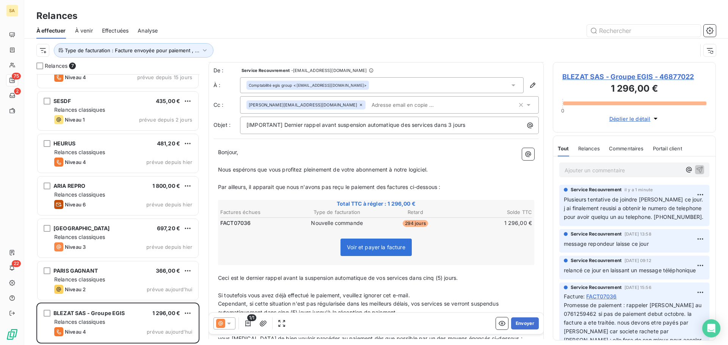
click at [301, 153] on p "Bonjour," at bounding box center [376, 152] width 316 height 9
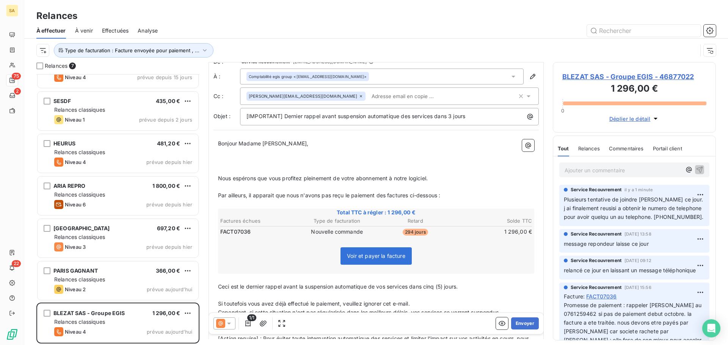
scroll to position [18, 0]
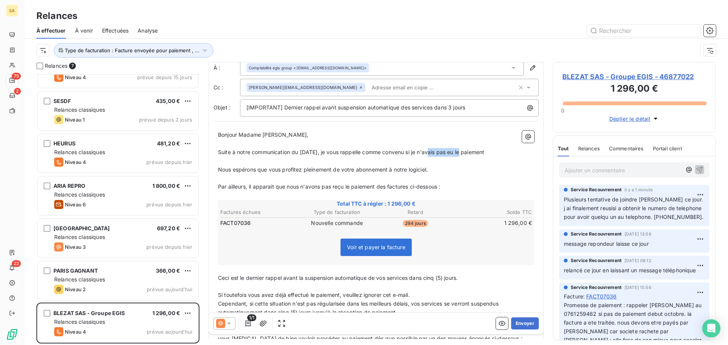
drag, startPoint x: 465, startPoint y: 152, endPoint x: 433, endPoint y: 155, distance: 32.7
click at [433, 155] on span "Suite à notre communication du 15 septembre, je vous rappelle comme convenu si …" at bounding box center [351, 152] width 266 height 6
click at [481, 156] on p "Suite à notre communication du 15 septembre, je vous rappelle comme convenu si …" at bounding box center [376, 152] width 316 height 9
click at [507, 155] on p "Suite à notre communication du 15 septembre, je vous rappelle comme convenu si …" at bounding box center [376, 152] width 316 height 9
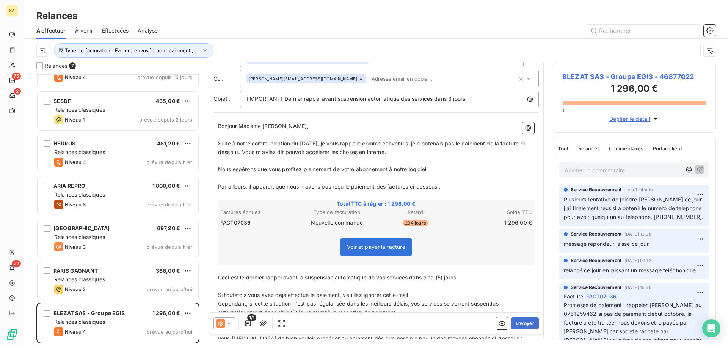
click at [423, 152] on p "Suite à notre communication du 15 septembre, je vous rappelle comme convenu si …" at bounding box center [376, 148] width 316 height 17
click at [421, 77] on div "david.briand@egis-group.com" at bounding box center [381, 78] width 271 height 11
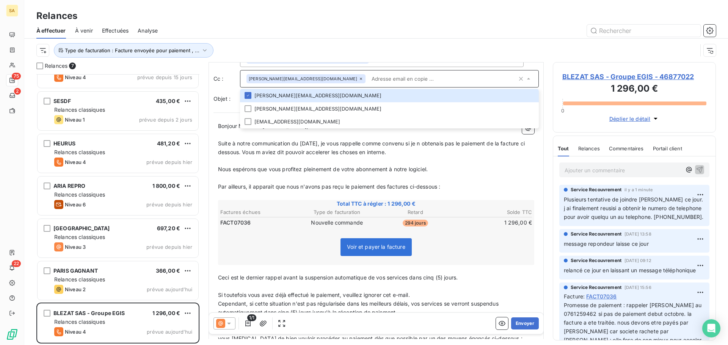
click at [484, 57] on div "Type de facturation : Facture envoyée pour paiement , ..." at bounding box center [366, 50] width 661 height 14
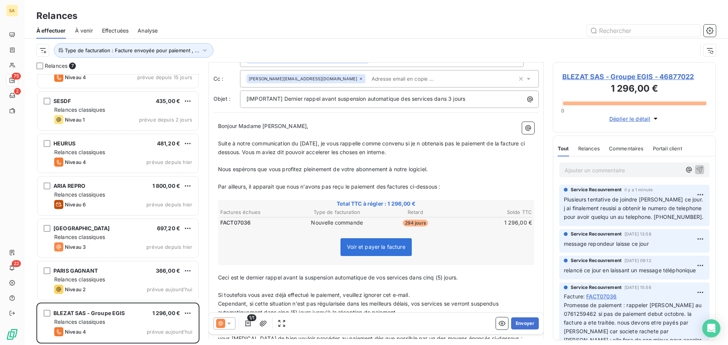
click at [387, 80] on input "text" at bounding box center [413, 78] width 88 height 11
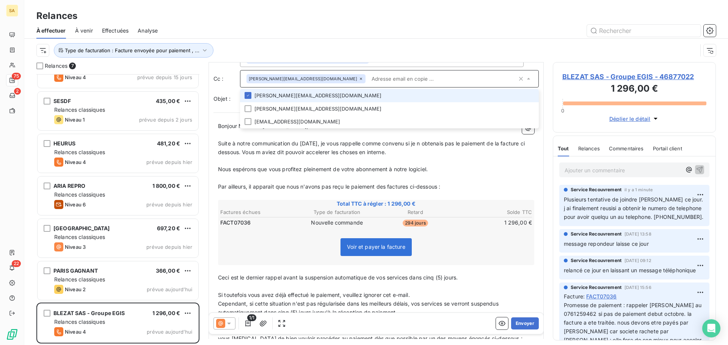
paste input "valentin.allo@scriptandgo.com"
type input "valentin.allo@scriptandgo.com"
click at [335, 95] on li "valentin.allo@scriptandgo.com" at bounding box center [389, 95] width 299 height 13
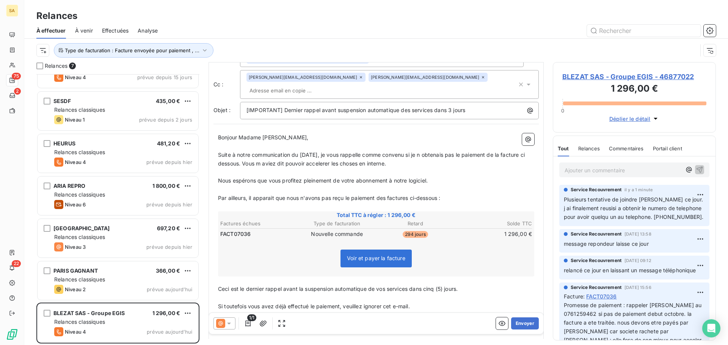
click at [569, 46] on div "Type de facturation : Facture envoyée pour paiement , ..." at bounding box center [366, 50] width 661 height 14
drag, startPoint x: 293, startPoint y: 143, endPoint x: 251, endPoint y: 144, distance: 41.7
click at [251, 152] on span "Suite à notre communication du 15 septembre, je vous rappelle comme convenu si …" at bounding box center [372, 159] width 308 height 15
click at [471, 152] on span "Suite à notre Conversation téléphonique du 15 septembre, je vous rappelle comme…" at bounding box center [374, 159] width 312 height 15
click at [254, 152] on span "Suite à notre Conversation téléphonique du 15 septembre, je vous rappelle comme…" at bounding box center [374, 159] width 312 height 15
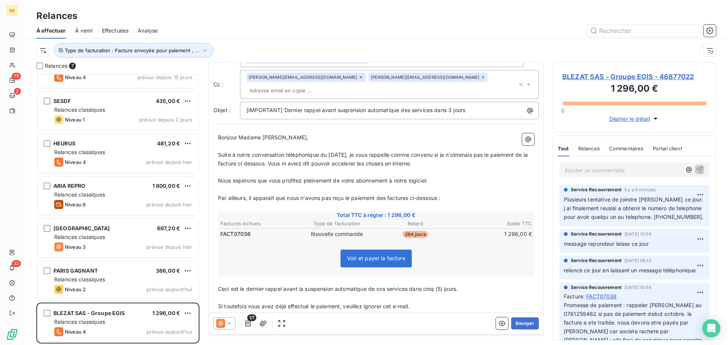
click at [367, 152] on span "Suite à notre conversation téléphonique du 15 septembre, je vous rappelle comme…" at bounding box center [373, 159] width 311 height 15
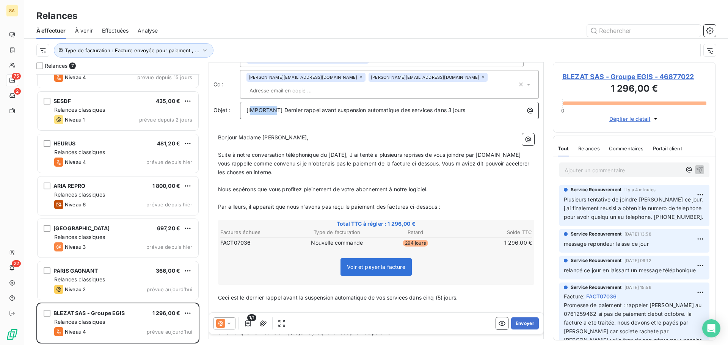
drag, startPoint x: 278, startPoint y: 98, endPoint x: 250, endPoint y: 98, distance: 28.1
click at [250, 107] on span "[IMPORTANT] Dernier rappel avant suspension automatique des services dans 3 jou…" at bounding box center [355, 110] width 219 height 6
click at [274, 107] on span "[IURGENTT] Dernier rappel avant suspension automatique des services dans 3 jours" at bounding box center [352, 110] width 213 height 6
click at [252, 107] on span "[IURGENT] Dernier rappel avant suspension automatique des services dans 3 jours" at bounding box center [351, 110] width 210 height 6
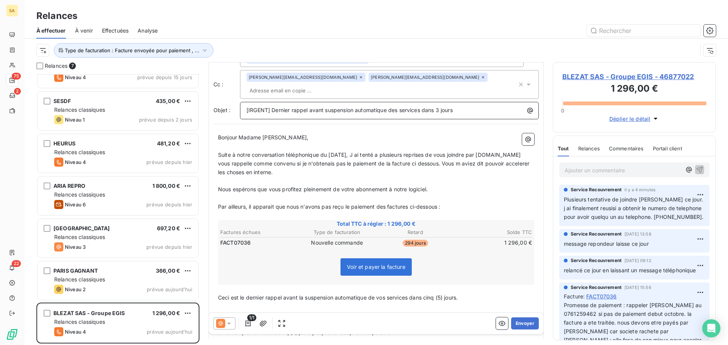
click at [465, 106] on p "[IRGENT] Dernier rappel avant suspension automatique des services dans 3 jours" at bounding box center [391, 110] width 290 height 9
click at [371, 152] on span "Suite à notre conversation téléphonique du 15 septembre, J ai tenté a plusieurs…" at bounding box center [374, 164] width 313 height 24
click at [520, 152] on span "Suite à notre conversation téléphonique du 15 septembre, j'ai tenté a plusieurs…" at bounding box center [376, 164] width 316 height 24
click at [296, 152] on span "Suite à notre conversation téléphonique du 15 septembre, j'ai tenté a plusieurs…" at bounding box center [376, 164] width 317 height 24
drag, startPoint x: 298, startPoint y: 152, endPoint x: 251, endPoint y: 155, distance: 46.8
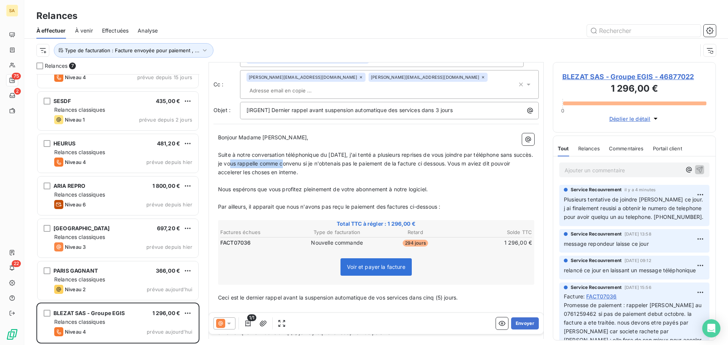
click at [251, 155] on p "Suite à notre conversation téléphonique du 15 septembre, j'ai tenté a plusieurs…" at bounding box center [376, 164] width 316 height 26
click at [442, 153] on span "Suite à notre conversation téléphonique du 15 septembre, j'ai tenté a plusieurs…" at bounding box center [376, 164] width 317 height 24
drag, startPoint x: 300, startPoint y: 152, endPoint x: 253, endPoint y: 154, distance: 47.0
click at [253, 154] on span "Suite à notre conversation téléphonique du 15 septembre, j'ai tenté a plusieurs…" at bounding box center [376, 164] width 317 height 24
click at [259, 152] on span "Suite à notre conversation téléphonique du 15 septembre, j'ai tenté a plusieurs…" at bounding box center [376, 164] width 317 height 24
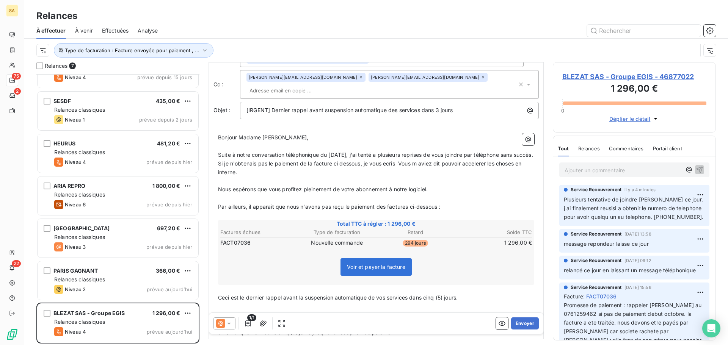
drag, startPoint x: 424, startPoint y: 152, endPoint x: 416, endPoint y: 155, distance: 8.8
click at [414, 157] on p "Suite à notre conversation téléphonique du 15 septembre, j'ai tenté a plusieurs…" at bounding box center [376, 164] width 316 height 26
drag, startPoint x: 432, startPoint y: 152, endPoint x: 400, endPoint y: 153, distance: 32.2
click at [400, 153] on span "Suite à notre conversation téléphonique du 15 septembre, j'ai tenté a plusieurs…" at bounding box center [376, 164] width 317 height 24
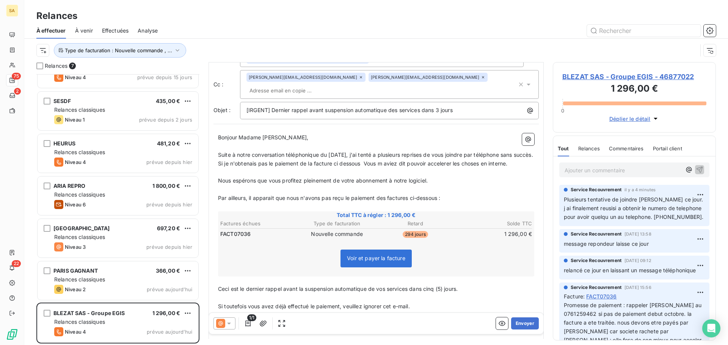
click at [402, 153] on span "Suite à notre conversation téléphonique du 15 septembre, j'ai tenté a plusieurs…" at bounding box center [376, 159] width 317 height 15
click at [258, 163] on p "Suite à notre conversation téléphonique du 15 septembre, j'ai tenté a plusieurs…" at bounding box center [376, 159] width 316 height 17
click at [449, 177] on p "Nous espérons que vous profitez pleinement de votre abonnement à notre logiciel." at bounding box center [376, 181] width 316 height 9
drag, startPoint x: 440, startPoint y: 179, endPoint x: 218, endPoint y: 180, distance: 222.6
click at [218, 180] on div "Bonjour Madame DUMAS, ﻿ Suite à notre conversation téléphonique du 15 septembre…" at bounding box center [375, 309] width 325 height 361
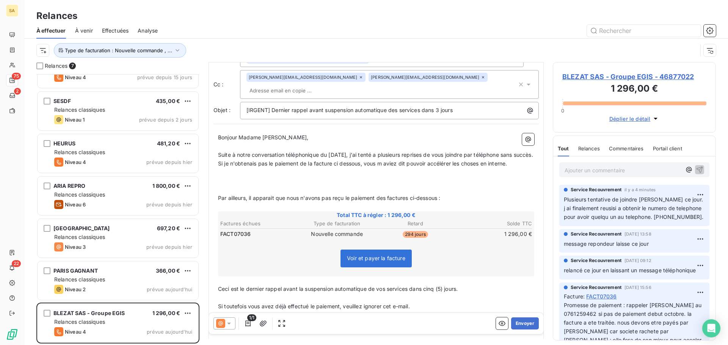
drag, startPoint x: 454, startPoint y: 197, endPoint x: 250, endPoint y: 191, distance: 204.1
click at [250, 191] on div "Bonjour Madame DUMAS, ﻿ Suite à notre conversation téléphonique du 15 septembre…" at bounding box center [376, 308] width 316 height 351
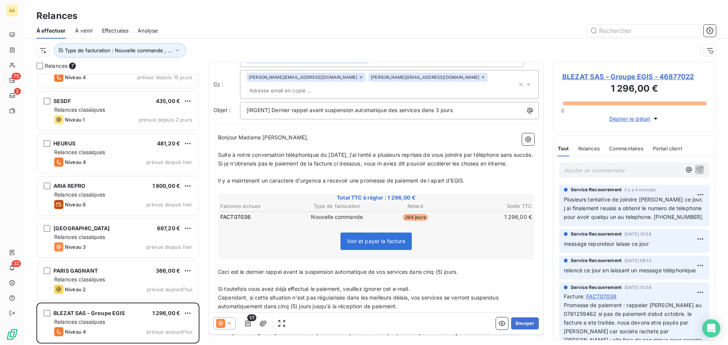
drag, startPoint x: 433, startPoint y: 180, endPoint x: 393, endPoint y: 166, distance: 42.7
click at [393, 168] on p "﻿" at bounding box center [376, 172] width 316 height 9
click at [434, 177] on span "Il y a maintenant un caractere d'urgence a recevoir une promesse de paiement de…" at bounding box center [341, 180] width 246 height 6
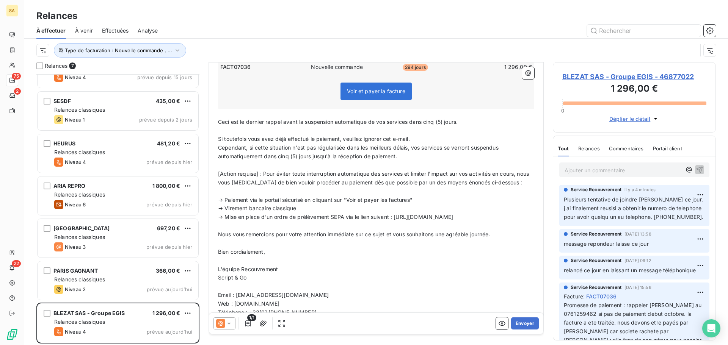
scroll to position [179, 0]
drag, startPoint x: 480, startPoint y: 118, endPoint x: 424, endPoint y: 120, distance: 55.4
click at [424, 120] on p "Ceci est le dernier rappel avant la suspension automatique de vos services dans…" at bounding box center [376, 120] width 316 height 9
drag, startPoint x: 313, startPoint y: 153, endPoint x: 279, endPoint y: 153, distance: 34.1
click at [279, 153] on span "Cependant, si cette situation n'est pas régularisée dans les meilleurs délais, …" at bounding box center [359, 150] width 282 height 15
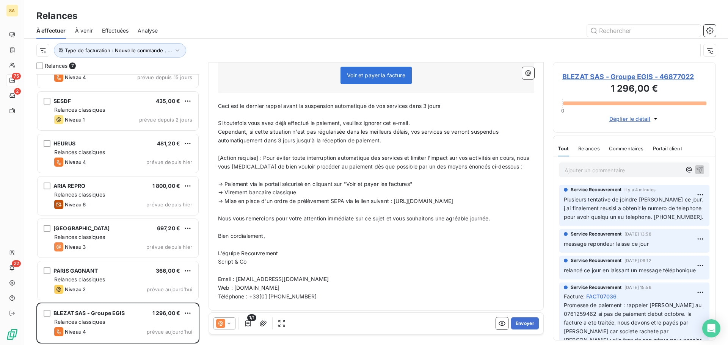
scroll to position [0, 0]
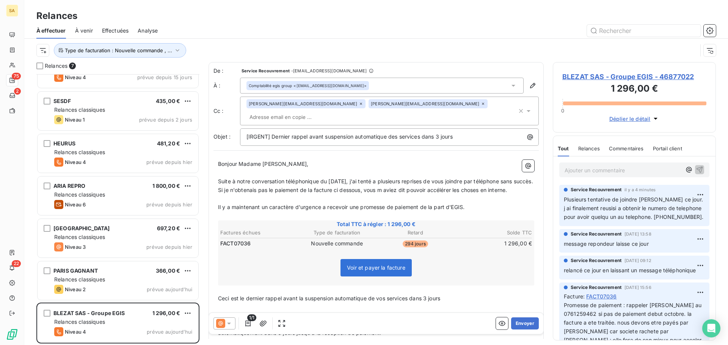
click at [324, 200] on p "﻿" at bounding box center [376, 199] width 316 height 9
click at [325, 208] on span "Il y a maintenant un caractère d'urgence a recevoir une promesse de paiement de…" at bounding box center [341, 207] width 246 height 6
click at [472, 204] on p "Il y a maintenant un caractère d'urgence à recevoir une promesse de paiement de…" at bounding box center [376, 207] width 316 height 9
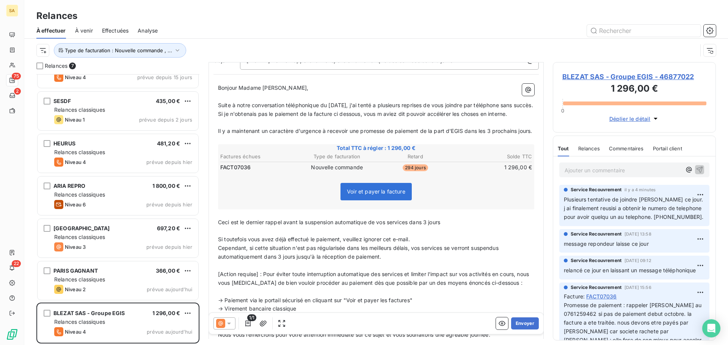
scroll to position [115, 0]
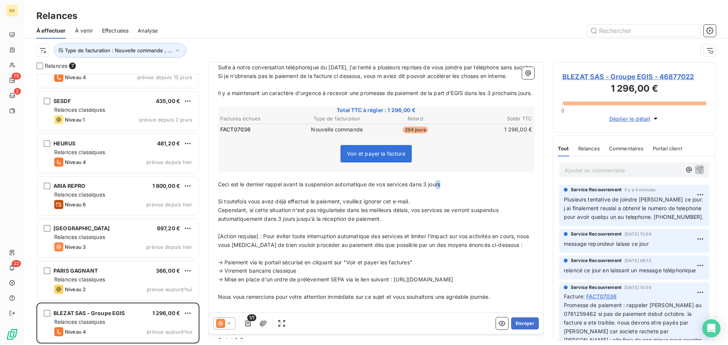
drag, startPoint x: 452, startPoint y: 191, endPoint x: 438, endPoint y: 192, distance: 14.0
click at [438, 189] on p "Ceci est le dernier rappel avant la suspension automatique de vos services dans…" at bounding box center [376, 184] width 316 height 9
click at [449, 198] on p "﻿" at bounding box center [376, 193] width 316 height 9
click at [446, 189] on p "Ceci est le dernier rappel avant la suspension automatique de vos services dans…" at bounding box center [376, 184] width 316 height 9
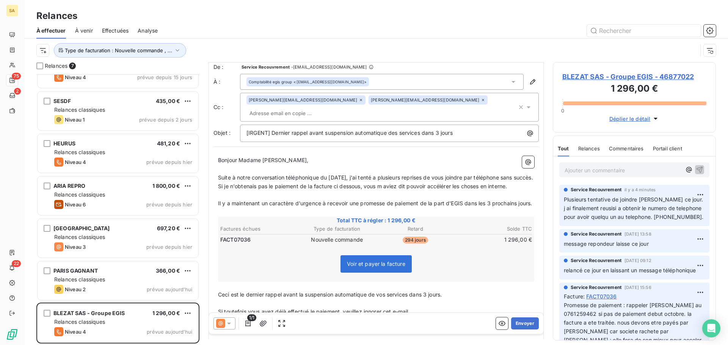
scroll to position [0, 0]
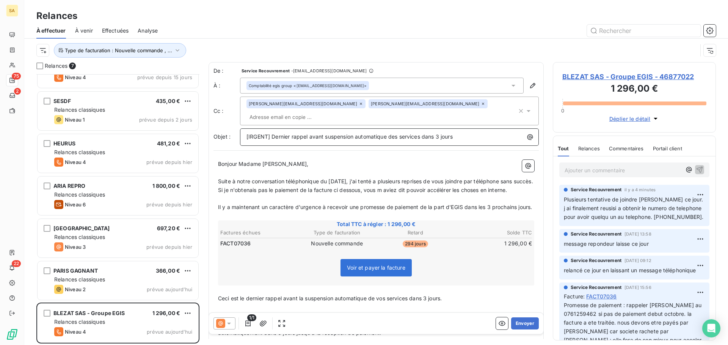
click at [460, 133] on p "[IRGENT] Dernier rappel avant suspension automatique des services dans 3 jours" at bounding box center [391, 137] width 290 height 9
drag, startPoint x: 520, startPoint y: 323, endPoint x: 519, endPoint y: 283, distance: 39.4
click at [519, 283] on div "De : Service Recouvrement - comptabilite@recouvrement.scriptandgo.com À : Compt…" at bounding box center [376, 200] width 335 height 277
click at [525, 326] on button "Envoyer" at bounding box center [525, 324] width 28 height 12
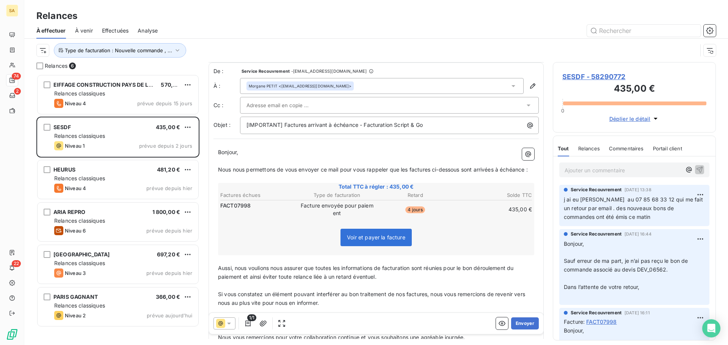
scroll to position [38, 0]
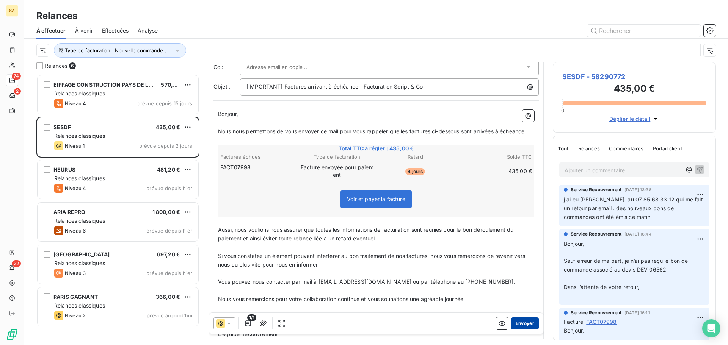
click at [522, 326] on button "Envoyer" at bounding box center [525, 324] width 28 height 12
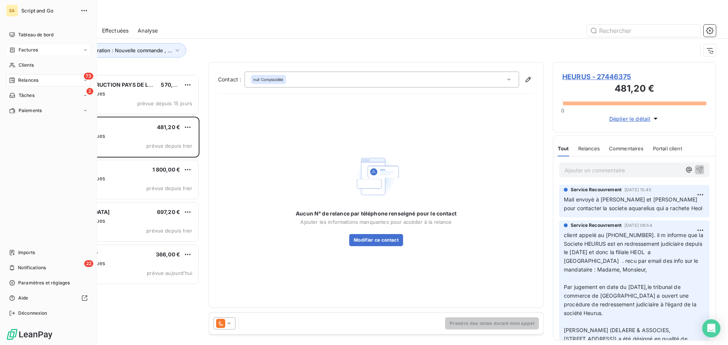
click at [24, 48] on span "Factures" at bounding box center [28, 50] width 19 height 7
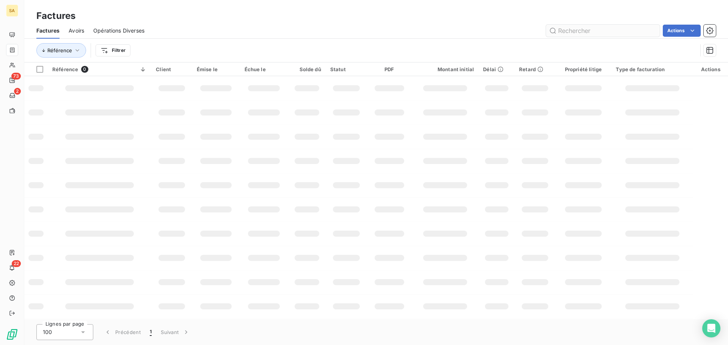
click at [556, 25] on input "text" at bounding box center [603, 31] width 114 height 12
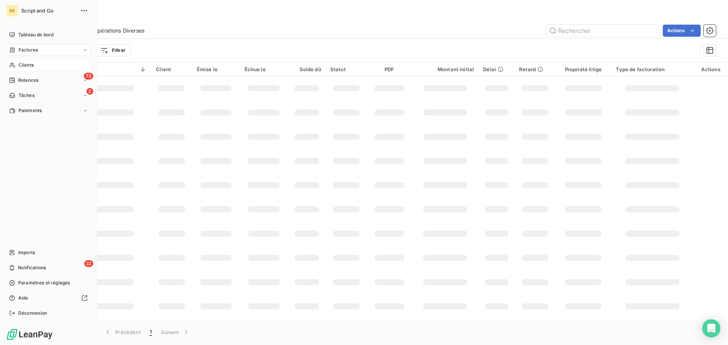
click at [12, 63] on icon at bounding box center [11, 65] width 5 height 5
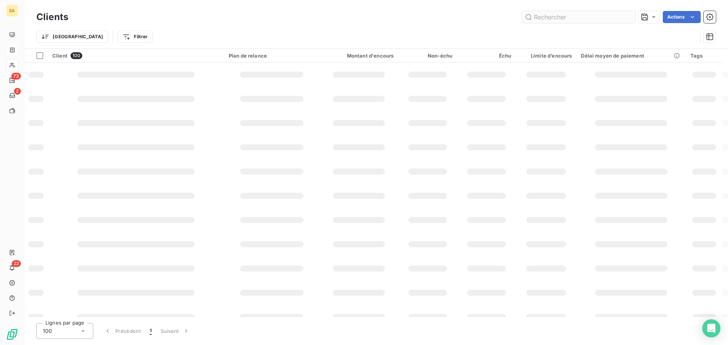
click at [547, 17] on input "text" at bounding box center [579, 17] width 114 height 12
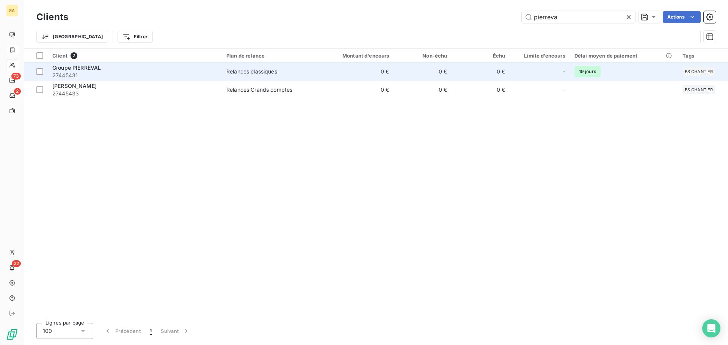
type input "pierreva"
click at [168, 74] on span "27445431" at bounding box center [134, 76] width 165 height 8
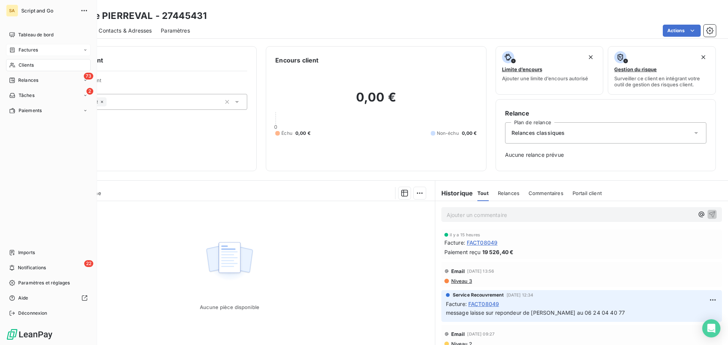
click at [17, 50] on div "Factures" at bounding box center [23, 50] width 29 height 7
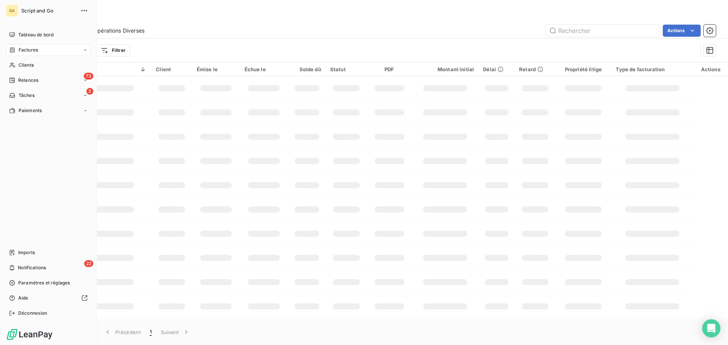
click at [24, 47] on span "Factures" at bounding box center [28, 50] width 19 height 7
click at [16, 62] on div "Clients" at bounding box center [48, 65] width 85 height 12
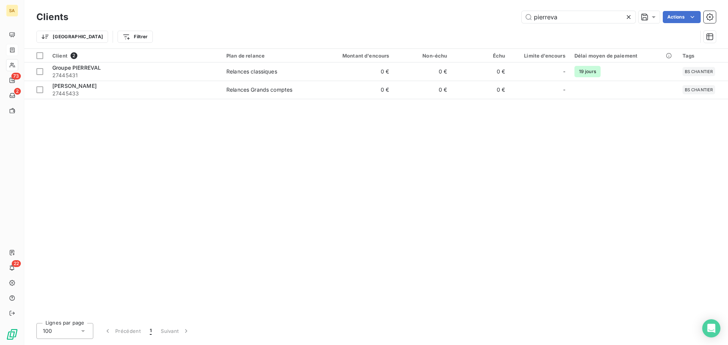
drag, startPoint x: 577, startPoint y: 19, endPoint x: 472, endPoint y: 18, distance: 104.6
click at [472, 18] on div "pierreva Actions" at bounding box center [396, 17] width 638 height 12
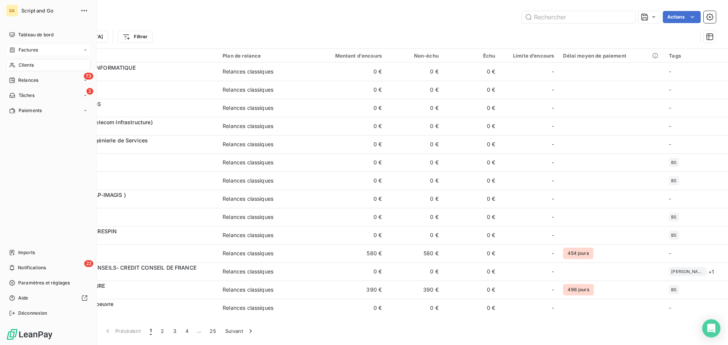
click at [18, 46] on div "Factures" at bounding box center [48, 50] width 85 height 12
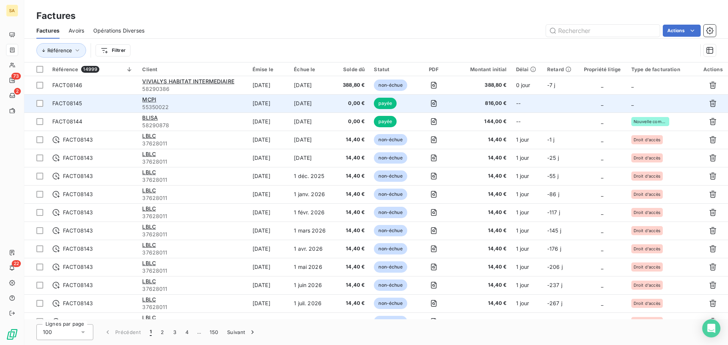
click at [643, 102] on td "_" at bounding box center [662, 103] width 71 height 18
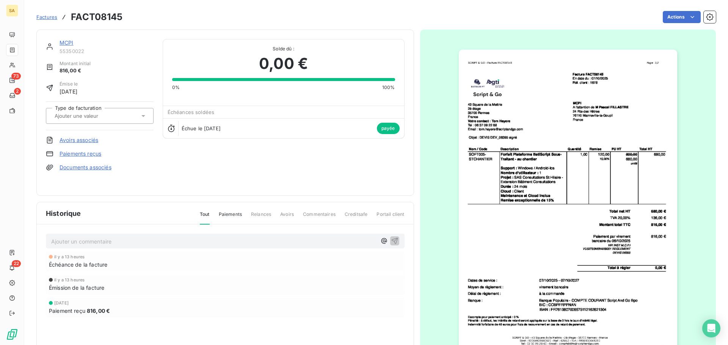
click at [114, 119] on div at bounding box center [95, 116] width 87 height 10
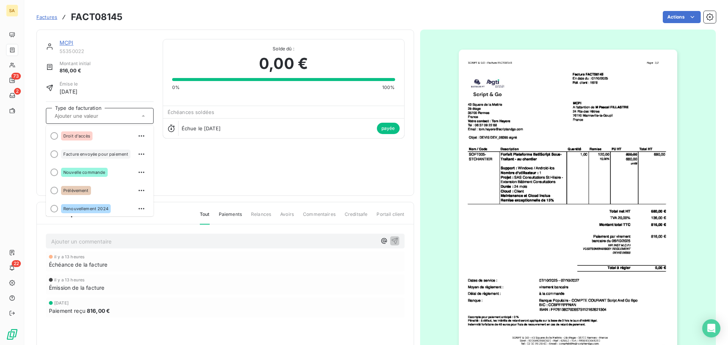
drag, startPoint x: 89, startPoint y: 170, endPoint x: 197, endPoint y: 167, distance: 107.7
click at [197, 167] on div "MCPI 55350022 Montant initial 816,00 € Émise le 7 oct. 2025 Type de facturation…" at bounding box center [225, 112] width 359 height 147
click at [80, 169] on div "Nouvelle commande" at bounding box center [84, 172] width 47 height 9
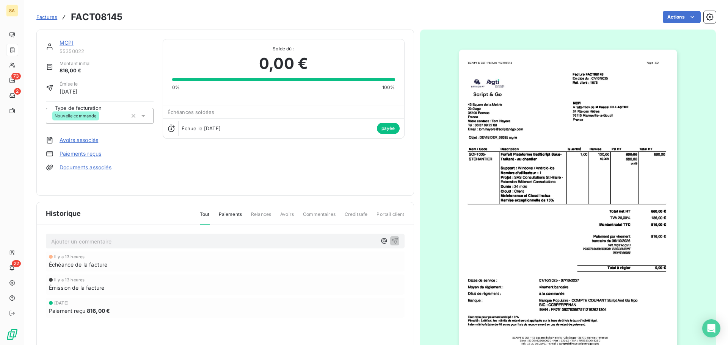
click at [292, 16] on div "Actions" at bounding box center [424, 17] width 584 height 12
click at [49, 16] on span "Factures" at bounding box center [46, 17] width 21 height 6
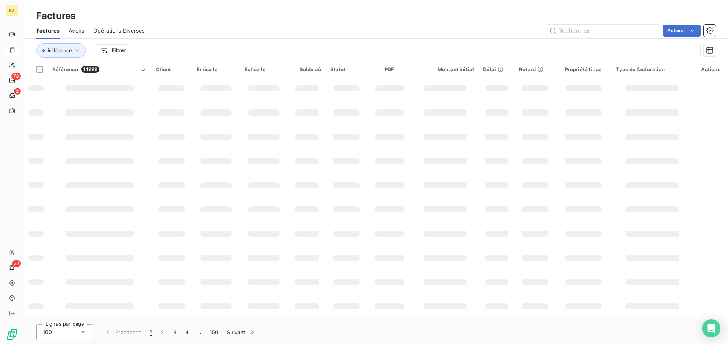
drag, startPoint x: 36, startPoint y: 77, endPoint x: 227, endPoint y: 20, distance: 199.5
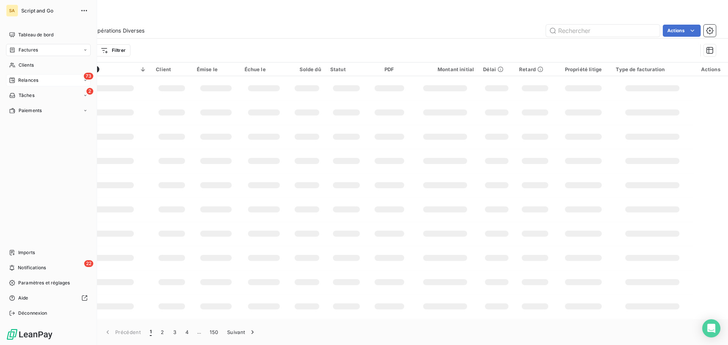
click at [32, 49] on span "Factures" at bounding box center [28, 50] width 19 height 7
click at [28, 47] on span "Factures" at bounding box center [28, 50] width 19 height 7
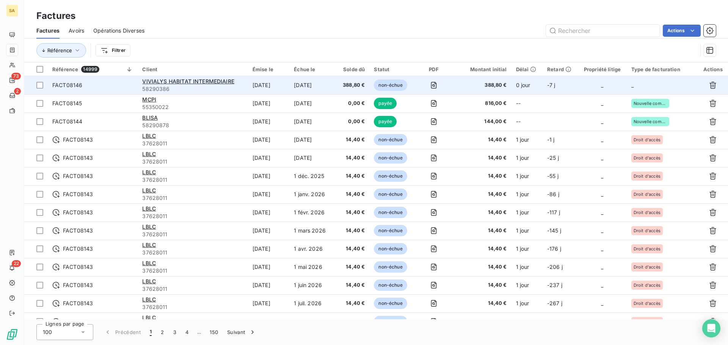
click at [659, 84] on td "_" at bounding box center [662, 85] width 71 height 18
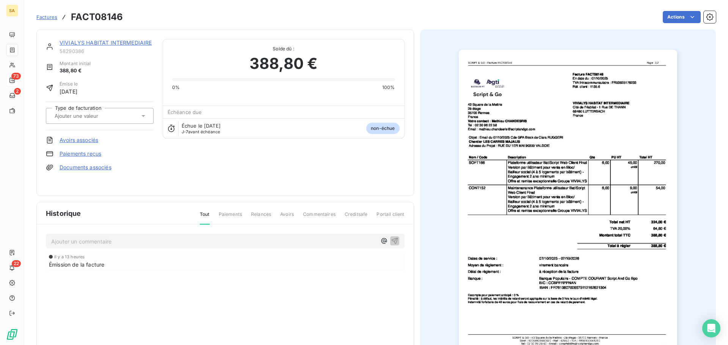
click at [82, 113] on input "text" at bounding box center [92, 116] width 76 height 7
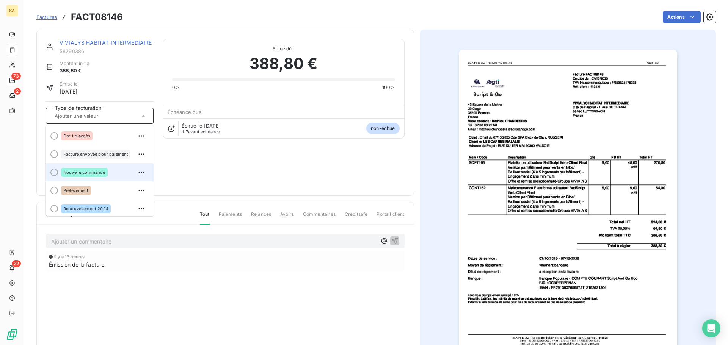
click at [76, 169] on div "Nouvelle commande" at bounding box center [84, 172] width 47 height 9
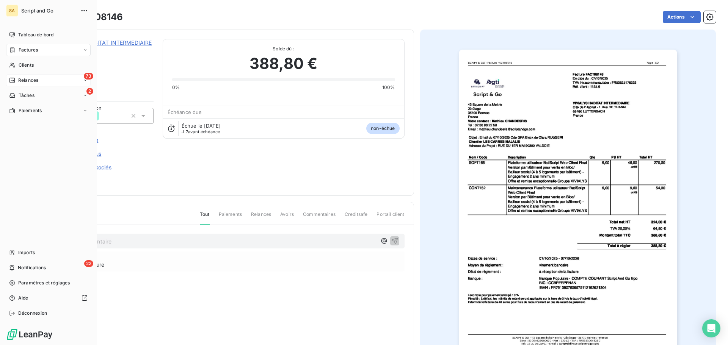
click at [31, 47] on span "Factures" at bounding box center [28, 50] width 19 height 7
click at [27, 49] on span "Factures" at bounding box center [28, 50] width 19 height 7
click at [41, 67] on div "Factures" at bounding box center [52, 65] width 75 height 12
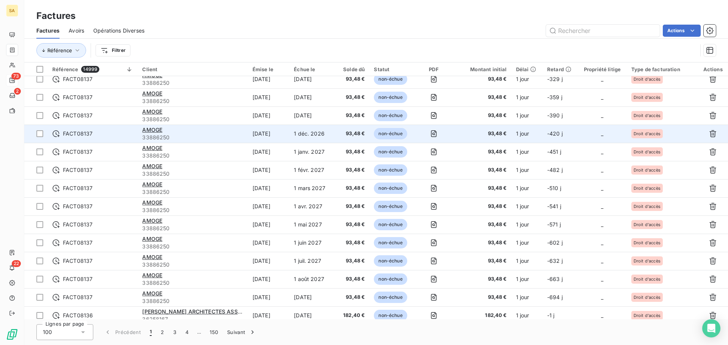
scroll to position [1577, 0]
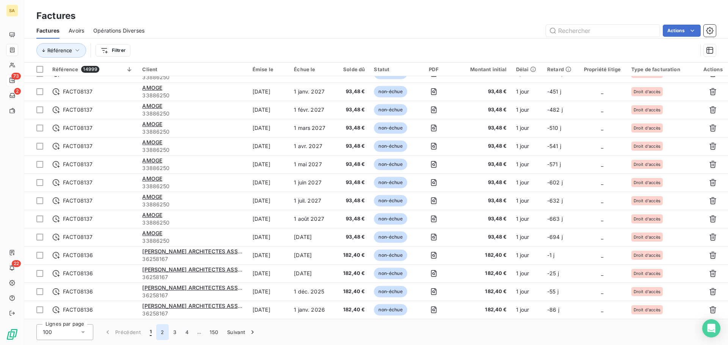
click at [160, 331] on button "2" at bounding box center [162, 333] width 12 height 16
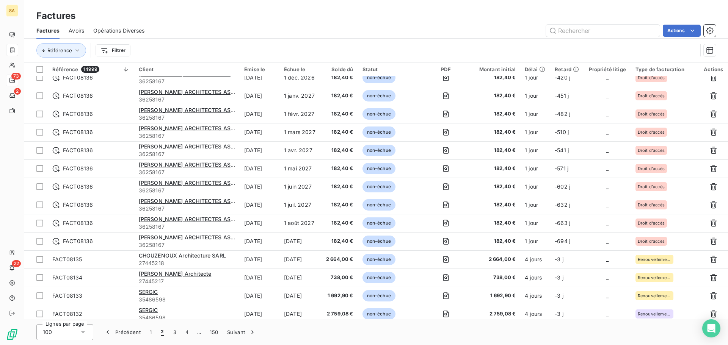
scroll to position [341, 0]
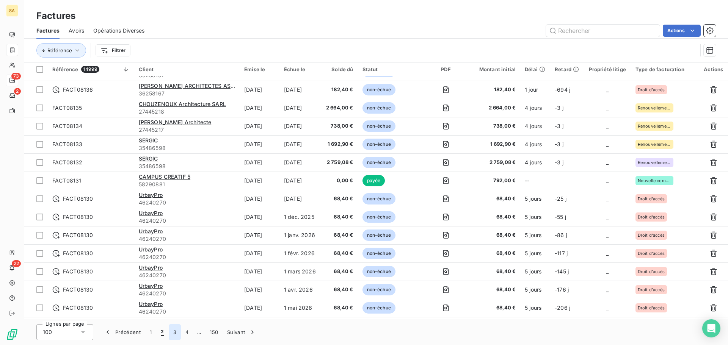
click at [173, 333] on button "3" at bounding box center [175, 333] width 12 height 16
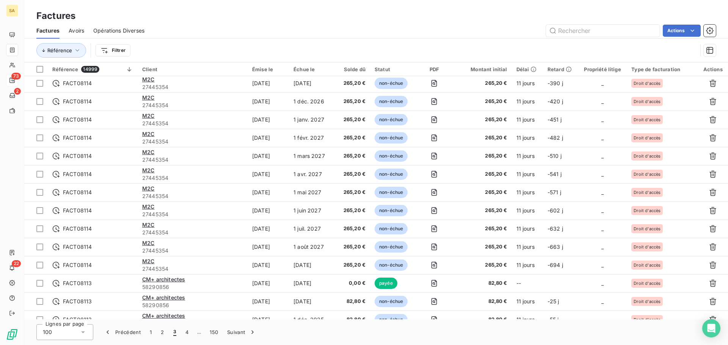
scroll to position [0, 0]
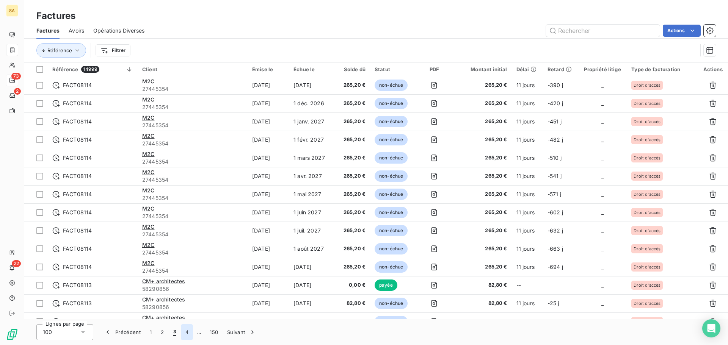
click at [183, 332] on button "4" at bounding box center [187, 333] width 12 height 16
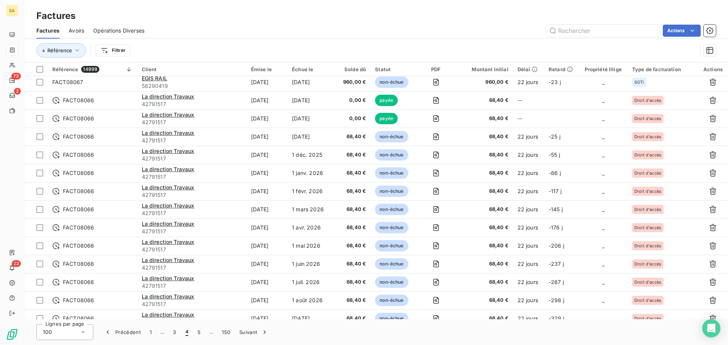
scroll to position [1577, 0]
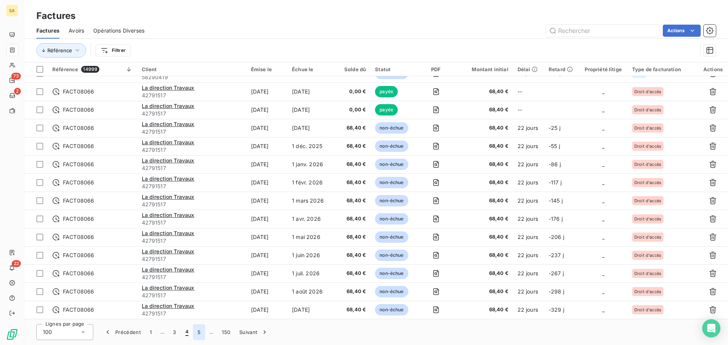
click at [197, 330] on button "5" at bounding box center [199, 333] width 12 height 16
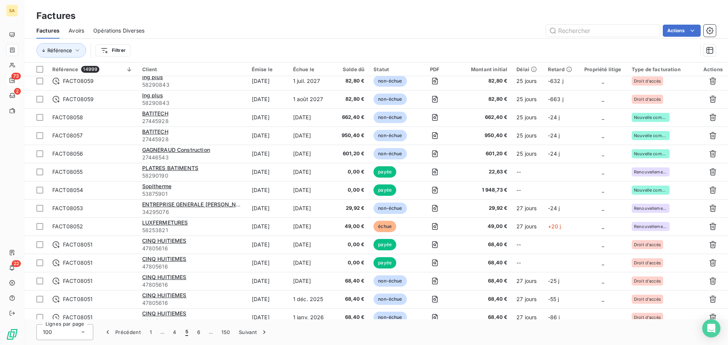
scroll to position [796, 0]
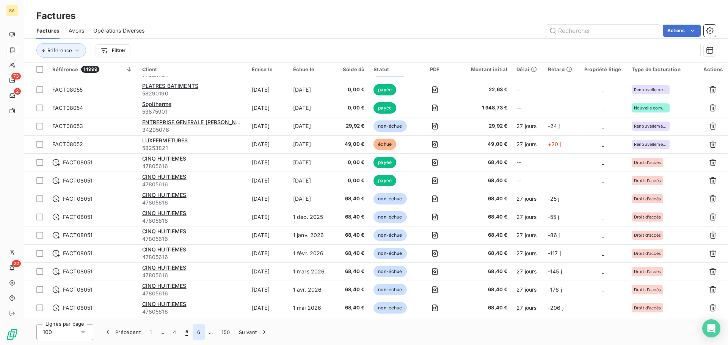
click at [199, 331] on button "6" at bounding box center [199, 333] width 12 height 16
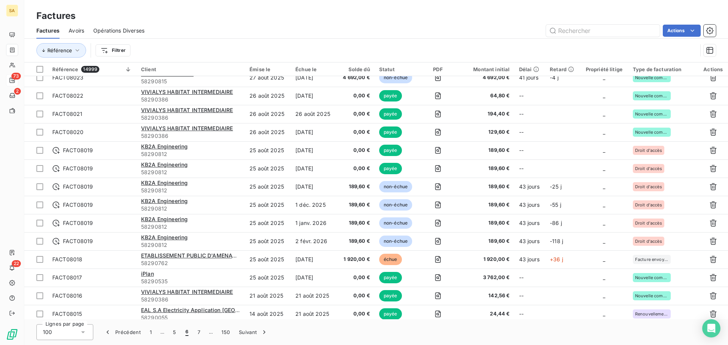
scroll to position [1577, 0]
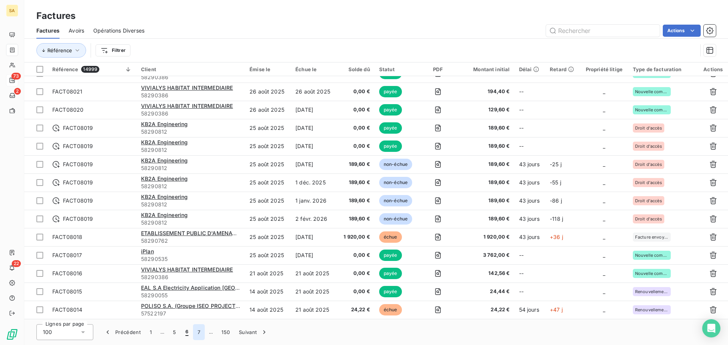
click at [194, 330] on button "7" at bounding box center [199, 333] width 12 height 16
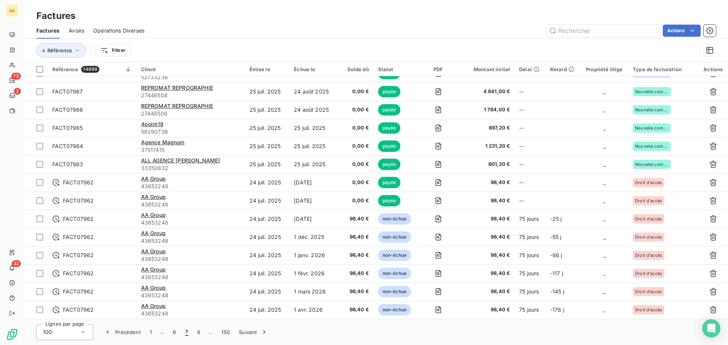
click at [111, 52] on html "SA 73 2 22 Factures Factures Avoirs Opérations Diverses Actions Référence Filtr…" at bounding box center [364, 172] width 728 height 345
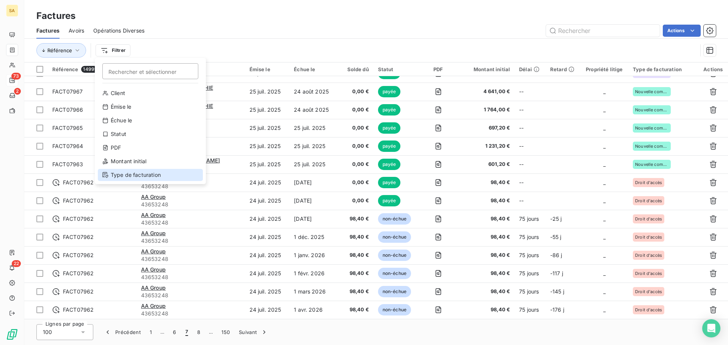
click at [139, 173] on div "Type de facturation" at bounding box center [150, 175] width 105 height 12
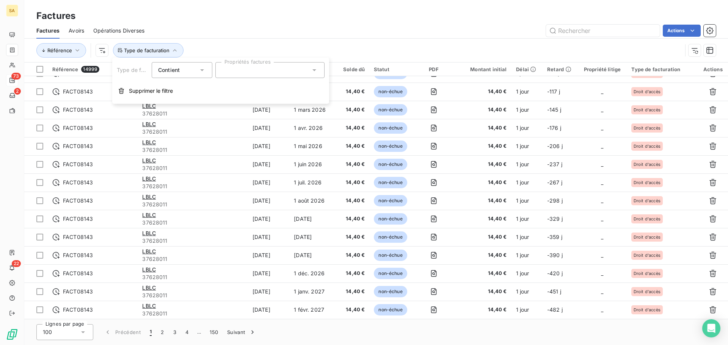
click at [234, 69] on div at bounding box center [269, 70] width 109 height 16
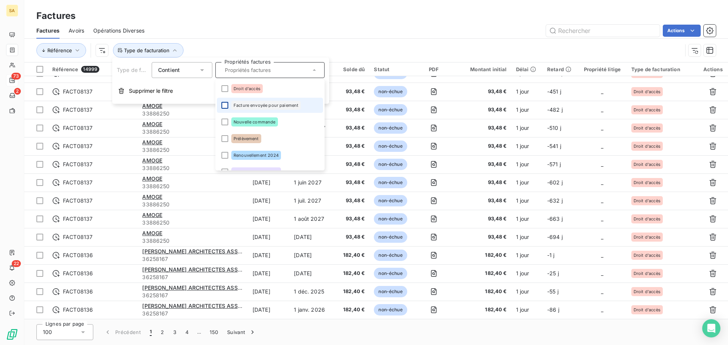
click at [224, 104] on div at bounding box center [224, 105] width 7 height 7
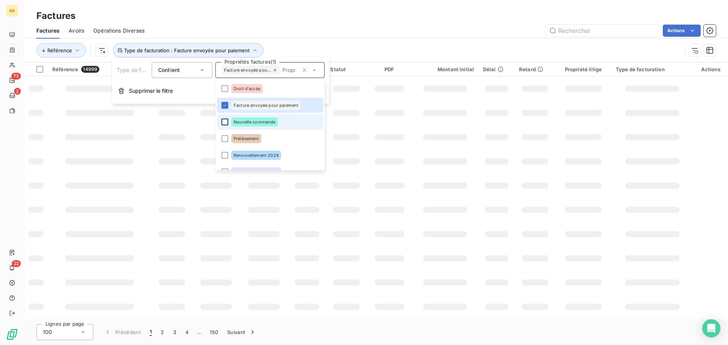
click at [223, 119] on div at bounding box center [224, 122] width 7 height 7
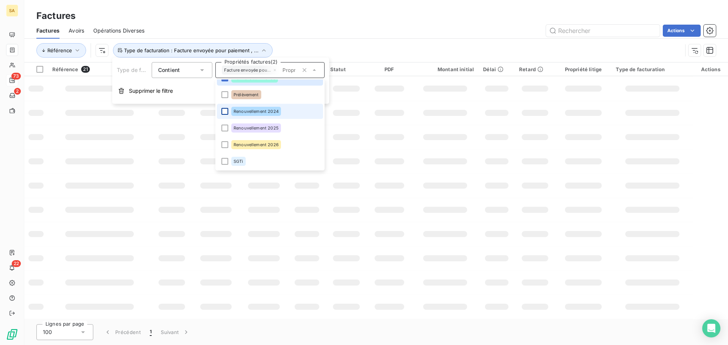
click at [224, 111] on div at bounding box center [224, 111] width 7 height 7
click at [223, 129] on div at bounding box center [224, 128] width 7 height 7
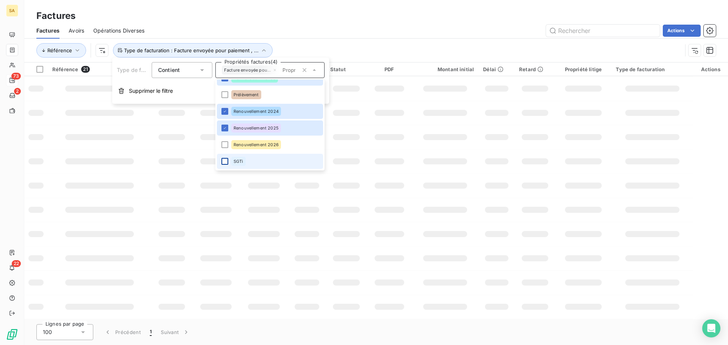
click at [226, 163] on div at bounding box center [224, 161] width 7 height 7
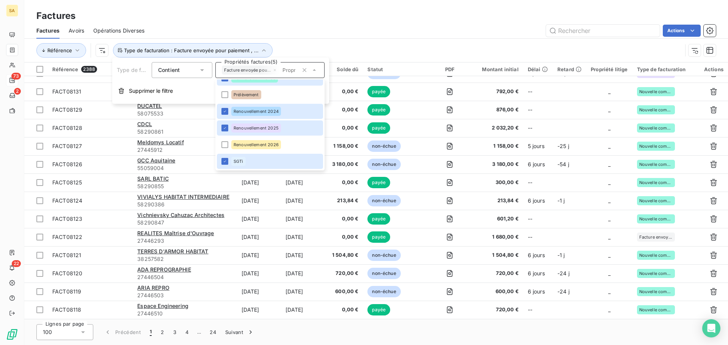
scroll to position [1577, 0]
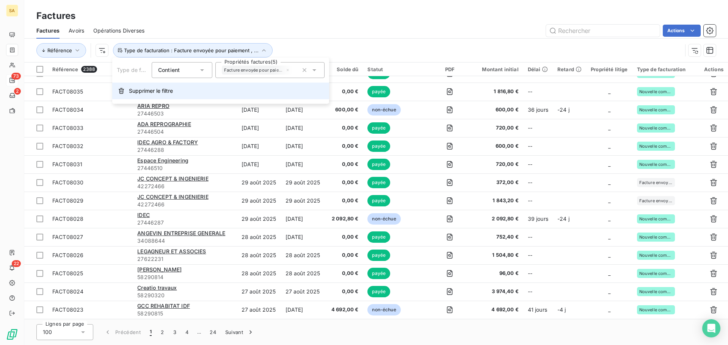
click at [325, 92] on button "Supprimer le filtre" at bounding box center [220, 91] width 217 height 17
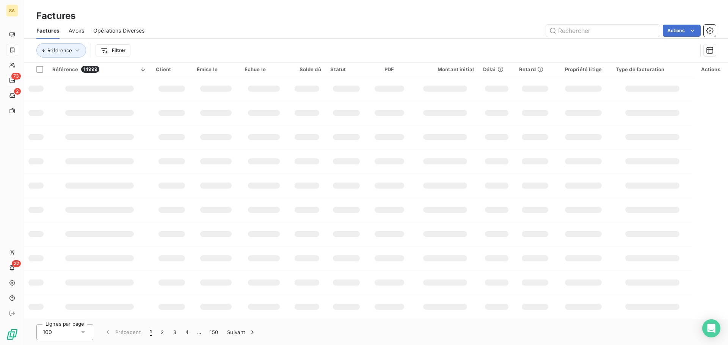
scroll to position [121, 0]
click at [117, 50] on html "SA 73 2 22 Factures Factures Avoirs Opérations Diverses Actions Référence Filtr…" at bounding box center [364, 172] width 728 height 345
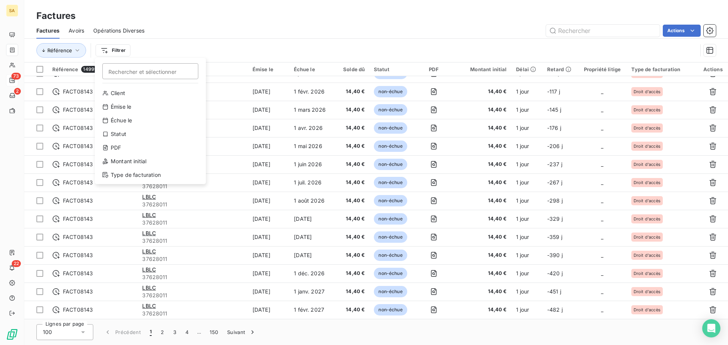
scroll to position [1577, 0]
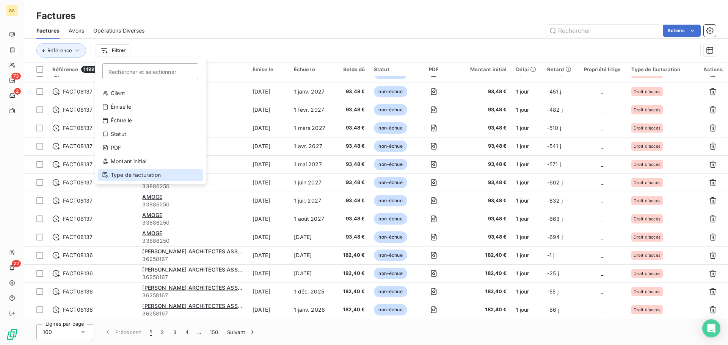
click at [127, 175] on div "Type de facturation" at bounding box center [150, 175] width 105 height 12
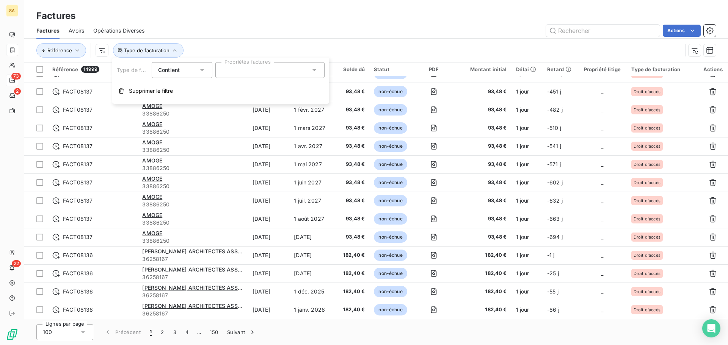
click at [243, 69] on div at bounding box center [269, 70] width 109 height 16
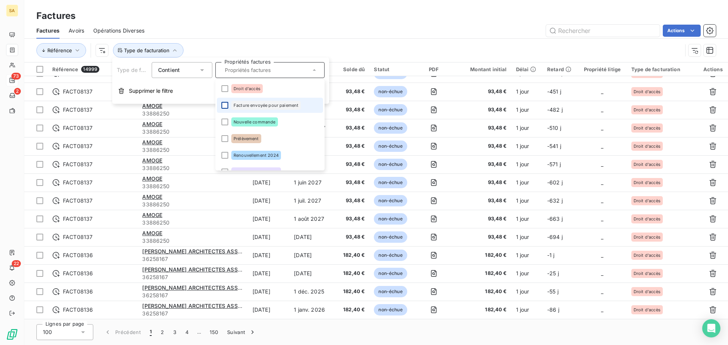
click at [223, 104] on div at bounding box center [224, 105] width 7 height 7
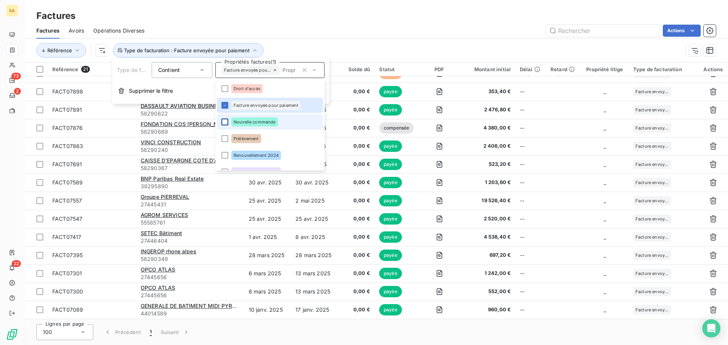
click at [224, 123] on div at bounding box center [224, 122] width 7 height 7
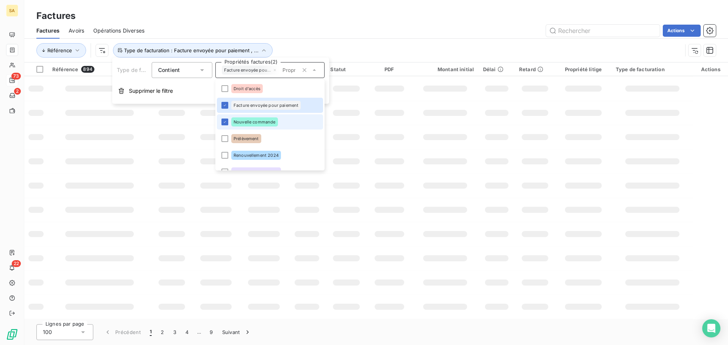
scroll to position [44, 0]
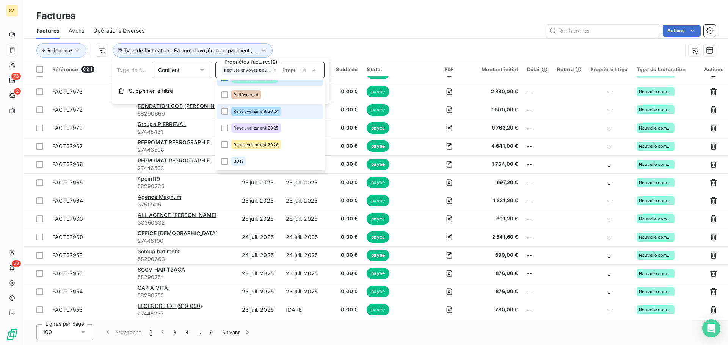
click at [227, 112] on div at bounding box center [224, 111] width 7 height 7
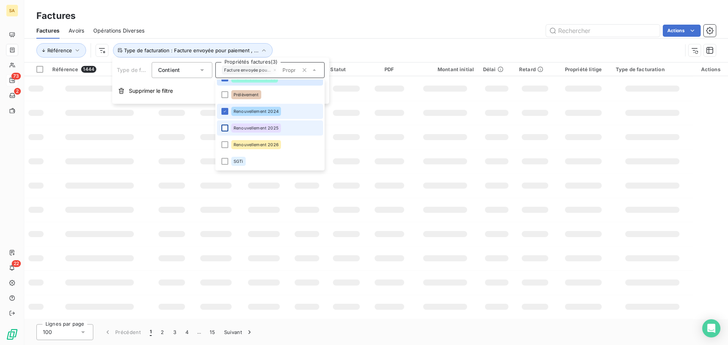
scroll to position [121, 0]
click at [225, 131] on div at bounding box center [224, 128] width 7 height 7
click at [225, 144] on div at bounding box center [224, 144] width 7 height 7
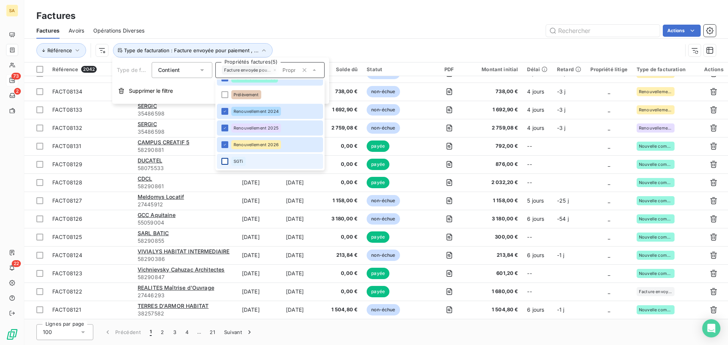
scroll to position [1577, 0]
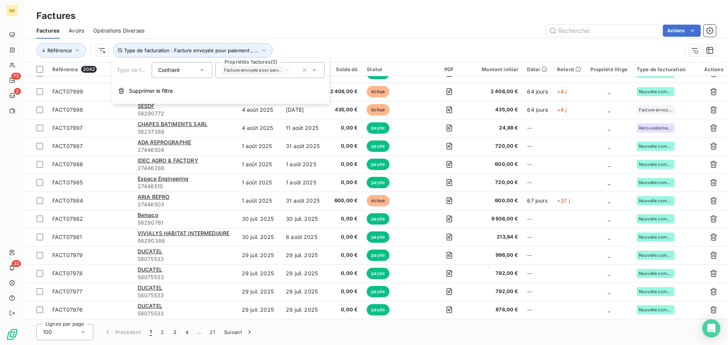
click at [191, 70] on div "Contient" at bounding box center [178, 70] width 40 height 11
click at [190, 71] on div "Contient" at bounding box center [178, 70] width 40 height 11
click at [99, 48] on html "SA 73 2 22 Factures Factures Avoirs Opérations Diverses Actions Référence Type …" at bounding box center [364, 172] width 728 height 345
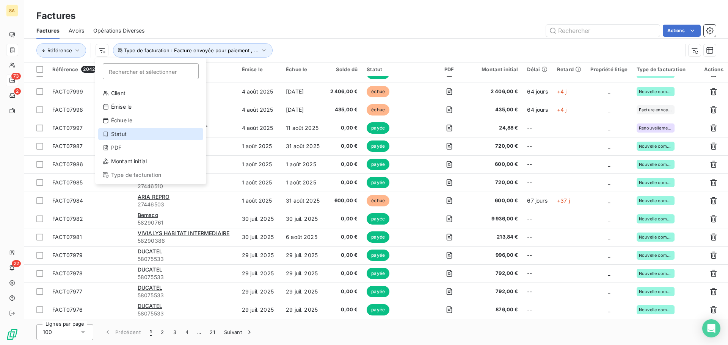
click at [136, 137] on div "Statut" at bounding box center [150, 134] width 105 height 12
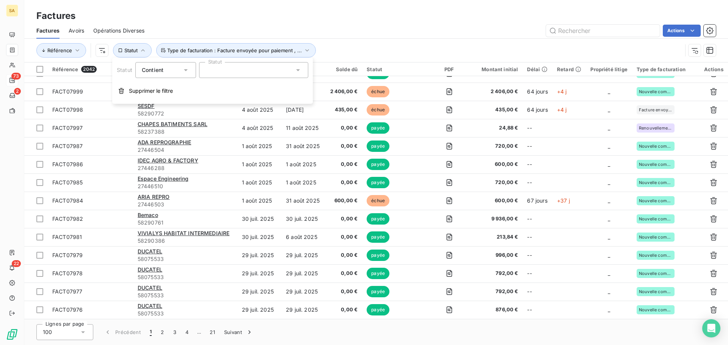
click at [227, 69] on div at bounding box center [253, 70] width 109 height 16
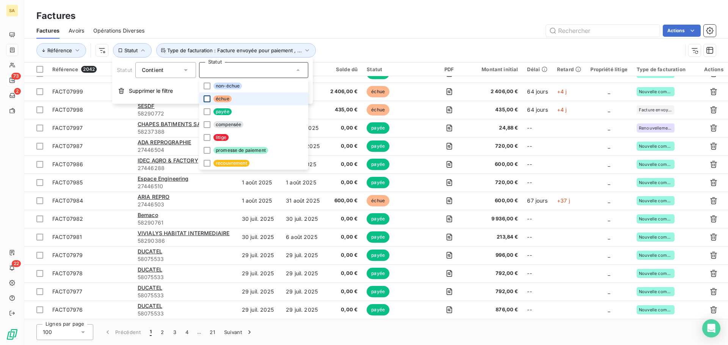
click at [205, 97] on div at bounding box center [207, 99] width 7 height 7
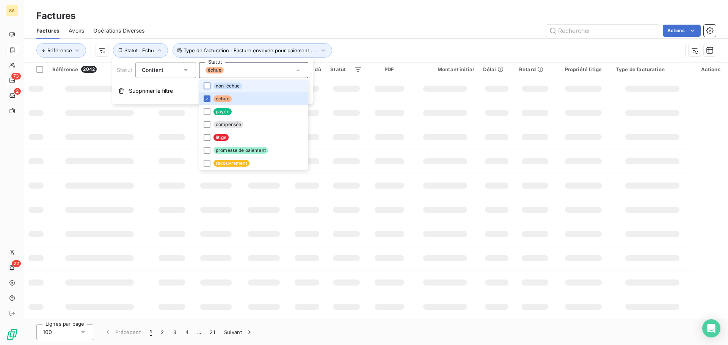
click at [204, 88] on div at bounding box center [207, 86] width 7 height 7
click at [207, 137] on div at bounding box center [207, 137] width 7 height 7
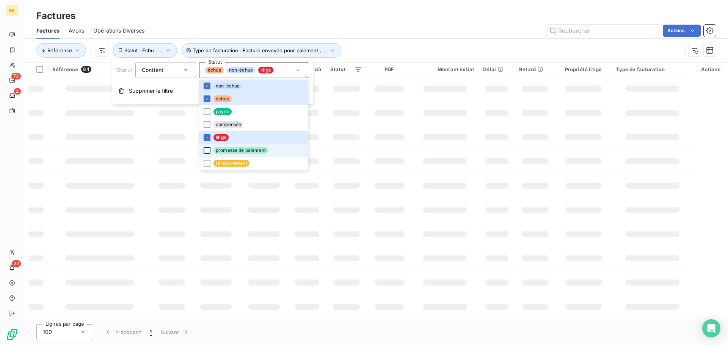
click at [207, 151] on div at bounding box center [207, 150] width 7 height 7
click at [388, 37] on div "Factures Avoirs Opérations Diverses Actions" at bounding box center [376, 31] width 704 height 16
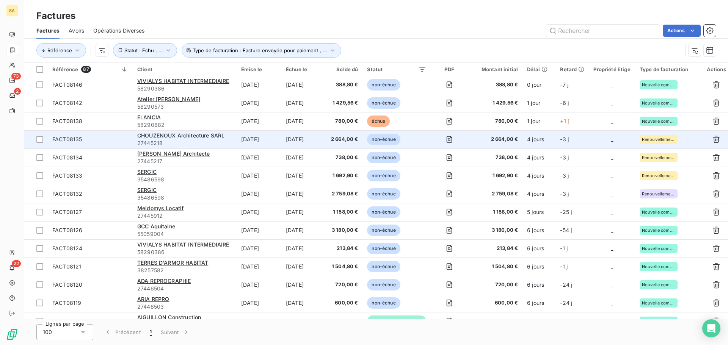
scroll to position [0, 0]
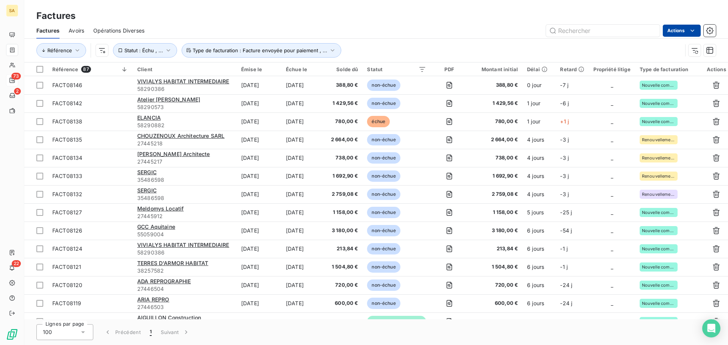
click at [679, 31] on html "SA 73 2 22 Factures Factures Avoirs Opérations Diverses Actions Référence Statu…" at bounding box center [364, 172] width 728 height 345
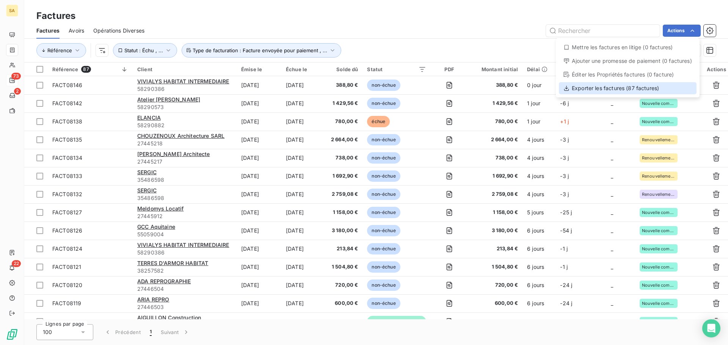
click at [634, 88] on div "Exporter les factures (87 factures)" at bounding box center [628, 88] width 138 height 12
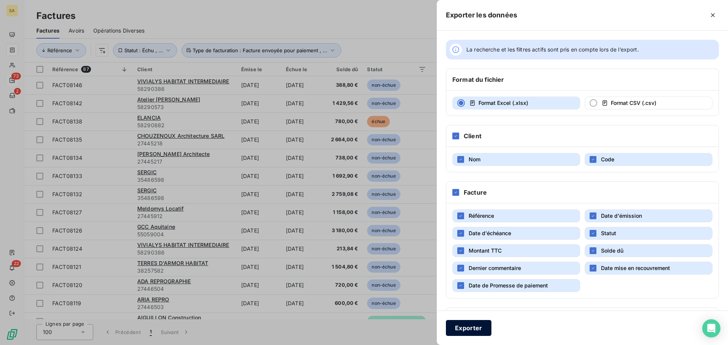
click at [475, 327] on button "Exporter" at bounding box center [468, 328] width 45 height 16
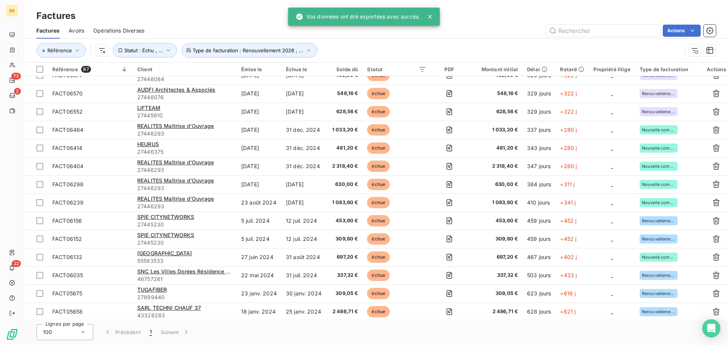
scroll to position [1192, 0]
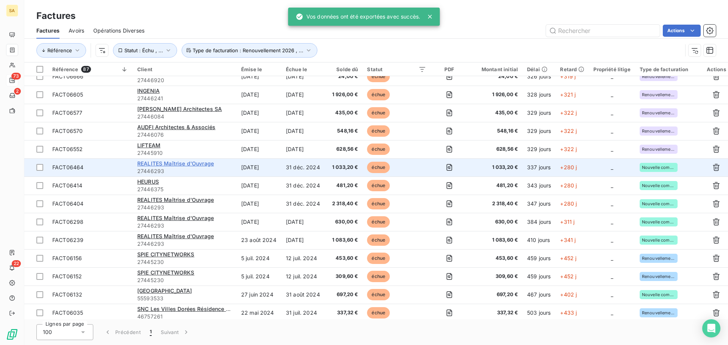
click at [171, 165] on span "REALITES Maîtrise d'Ouvrage" at bounding box center [175, 163] width 77 height 6
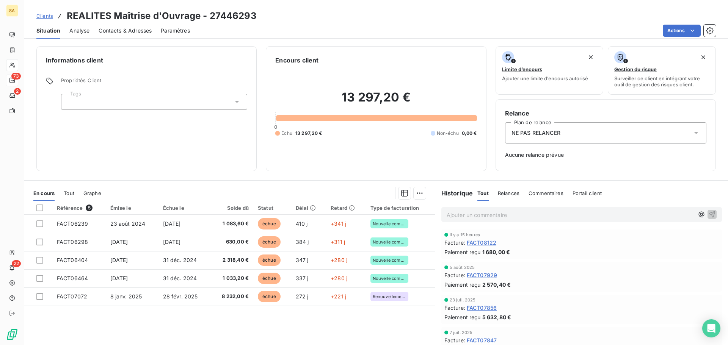
click at [111, 104] on div at bounding box center [154, 102] width 186 height 16
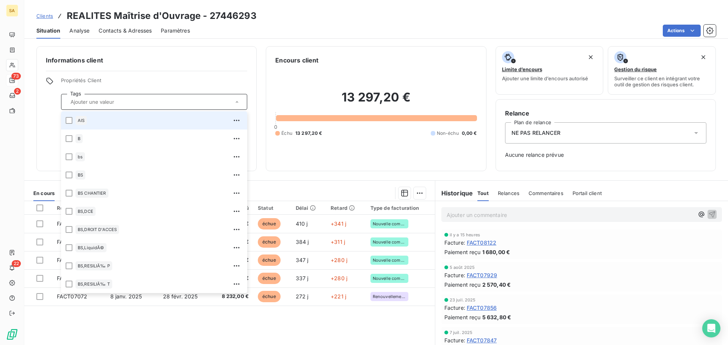
click at [111, 104] on input "text" at bounding box center [150, 102] width 166 height 7
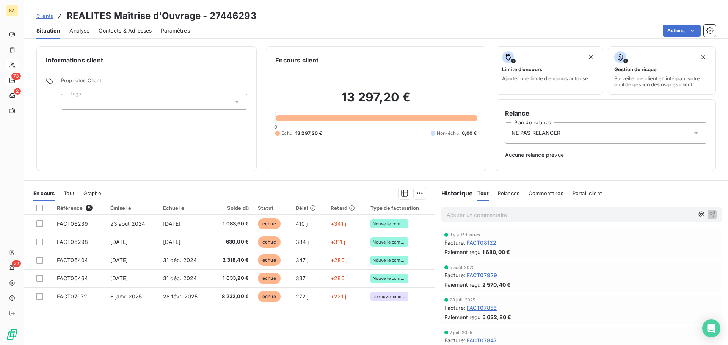
click at [563, 133] on div "NE PAS RELANCER" at bounding box center [605, 132] width 201 height 21
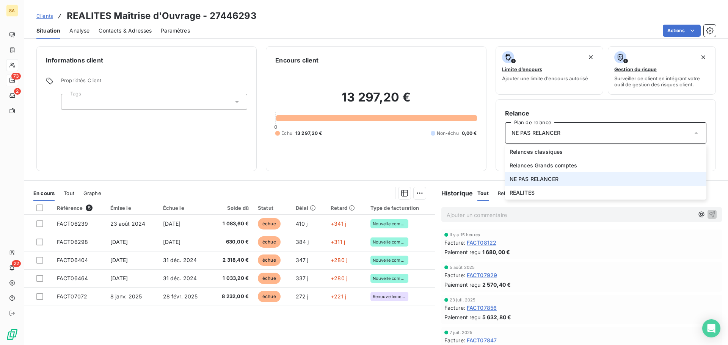
click at [563, 133] on div "NE PAS RELANCER" at bounding box center [605, 132] width 201 height 21
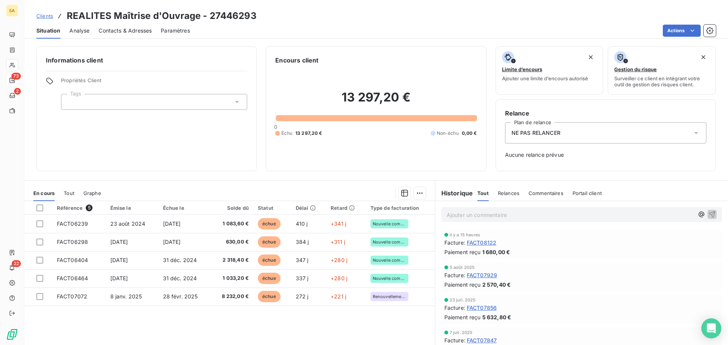
click at [709, 322] on div "Open Intercom Messenger" at bounding box center [711, 329] width 20 height 20
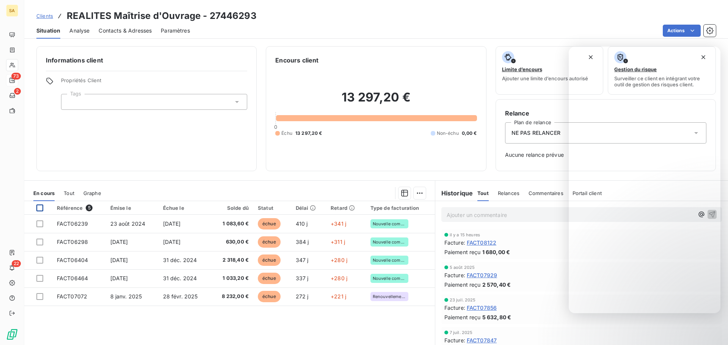
click at [41, 211] on div at bounding box center [39, 208] width 7 height 7
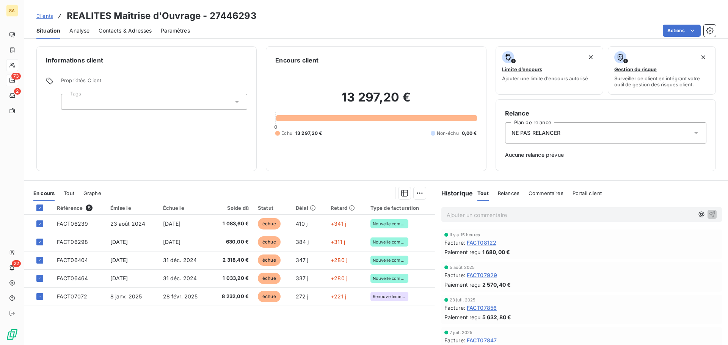
click at [555, 17] on html "SA 73 2 22 Clients REALITES Maîtrise d'Ouvrage - 27446293 Situation Analyse Con…" at bounding box center [364, 172] width 728 height 345
click at [39, 209] on icon at bounding box center [40, 208] width 5 height 5
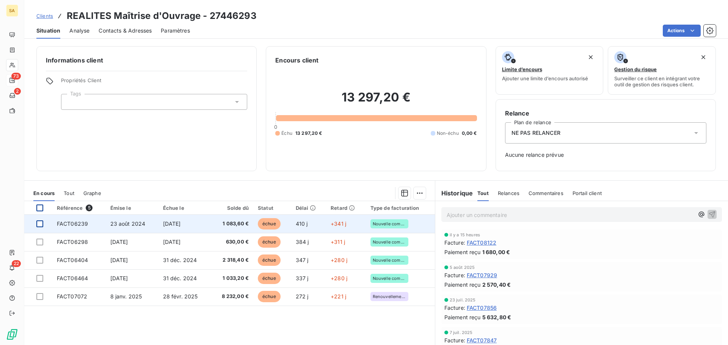
drag, startPoint x: 39, startPoint y: 225, endPoint x: 43, endPoint y: 223, distance: 4.4
click at [39, 225] on div at bounding box center [39, 224] width 7 height 7
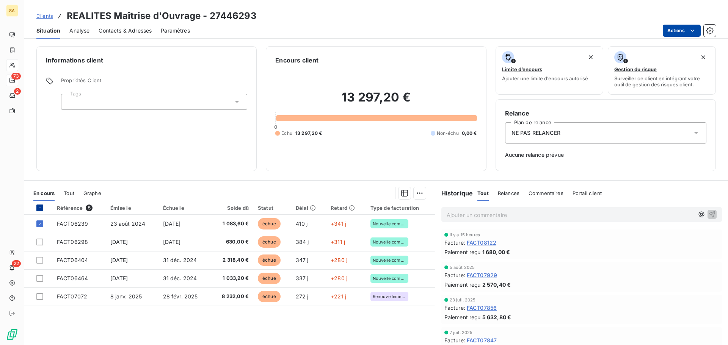
click at [676, 33] on html "SA 73 2 22 Clients REALITES Maîtrise d'Ouvrage - 27446293 Situation Analyse Con…" at bounding box center [364, 172] width 728 height 345
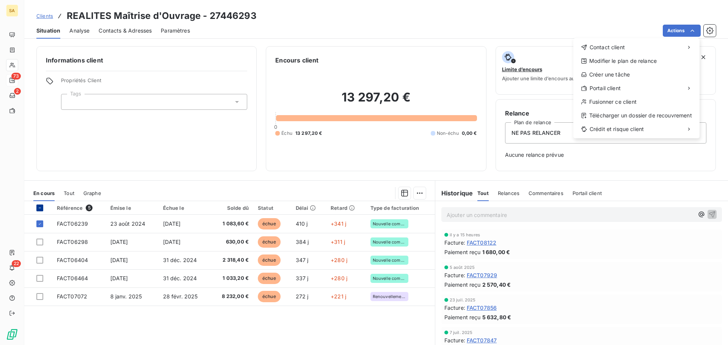
click at [409, 22] on html "SA 73 2 22 Clients REALITES Maîtrise d'Ouvrage - 27446293 Situation Analyse Con…" at bounding box center [364, 172] width 728 height 345
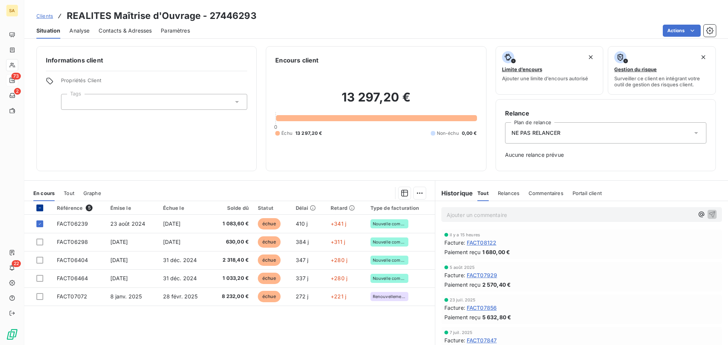
click at [44, 14] on span "Clients" at bounding box center [44, 16] width 17 height 6
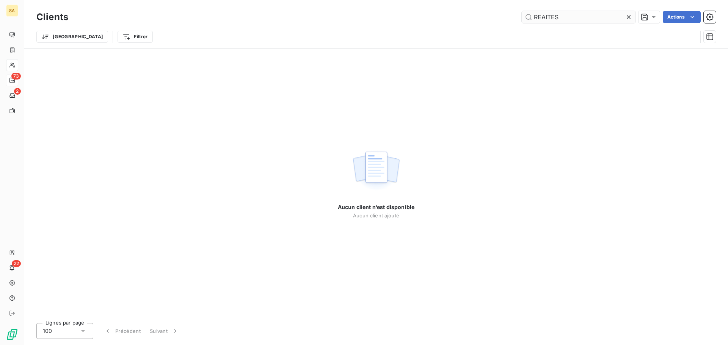
click at [545, 16] on input "REAITES" at bounding box center [579, 17] width 114 height 12
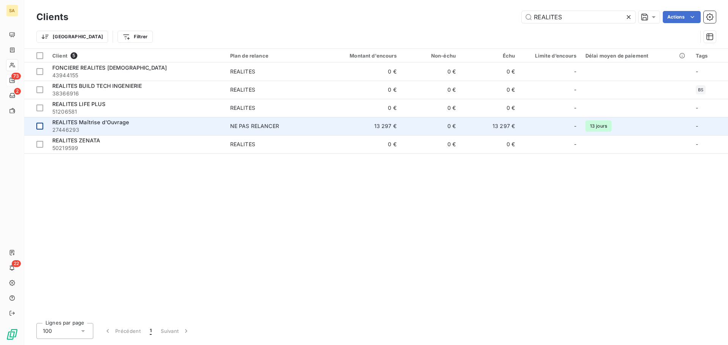
type input "REALITES"
click at [39, 125] on div at bounding box center [39, 126] width 7 height 7
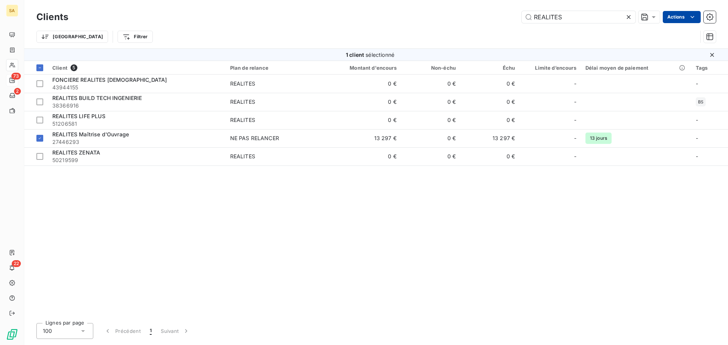
click at [673, 16] on html "SA 73 2 22 Clients REALITES Actions Trier Filtrer 1 client sélectionné Client 5…" at bounding box center [364, 172] width 728 height 345
click at [267, 213] on html "SA 73 2 22 Clients REALITES Actions Modifier le plan de relance (1 client) Prop…" at bounding box center [364, 172] width 728 height 345
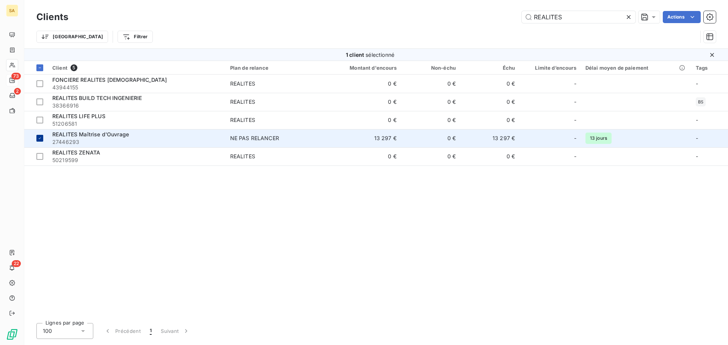
click at [41, 138] on icon at bounding box center [40, 138] width 5 height 5
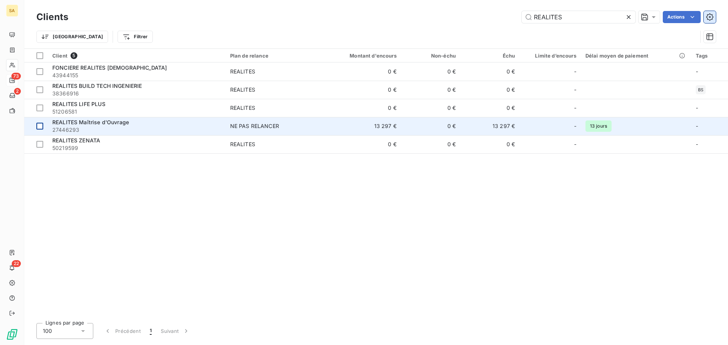
click at [711, 17] on icon "button" at bounding box center [710, 17] width 8 height 8
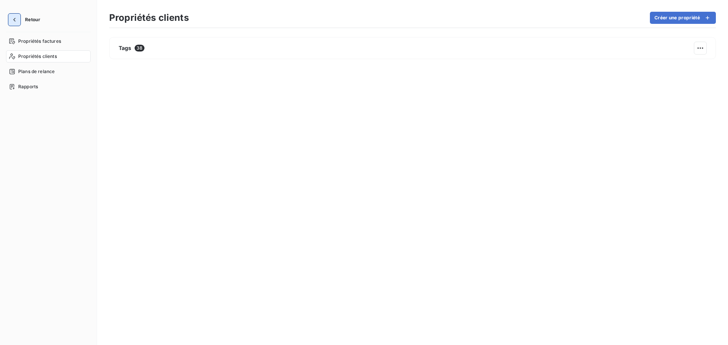
click at [13, 19] on icon "button" at bounding box center [15, 20] width 8 height 8
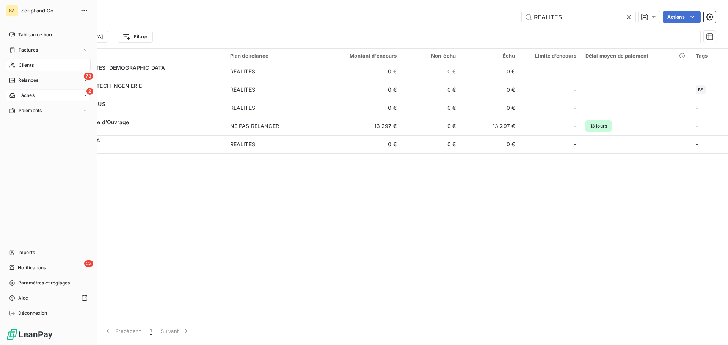
click at [27, 94] on span "Tâches" at bounding box center [27, 95] width 16 height 7
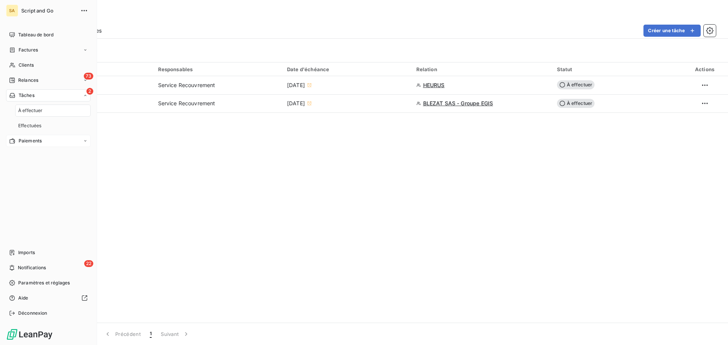
click at [30, 141] on span "Paiements" at bounding box center [30, 141] width 23 height 7
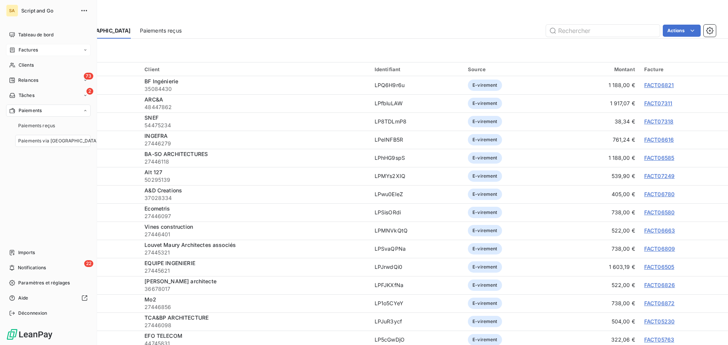
click at [34, 50] on span "Factures" at bounding box center [28, 50] width 19 height 7
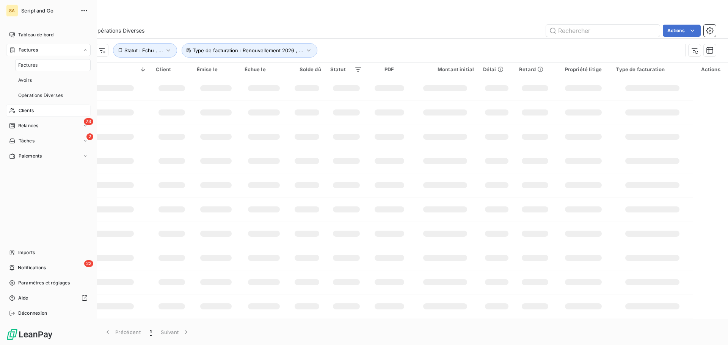
click at [44, 108] on div "Clients" at bounding box center [48, 111] width 85 height 12
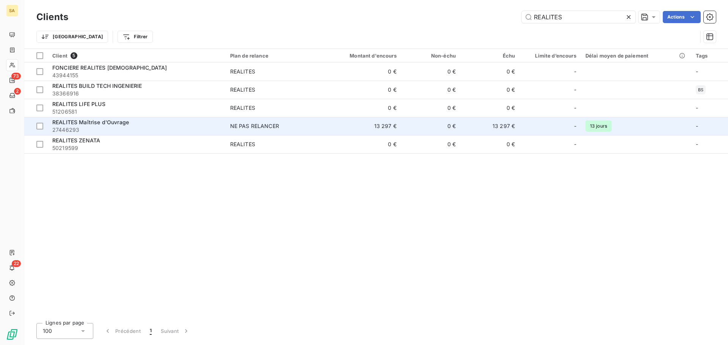
click at [105, 122] on span "REALITES Maîtrise d'Ouvrage" at bounding box center [90, 122] width 77 height 6
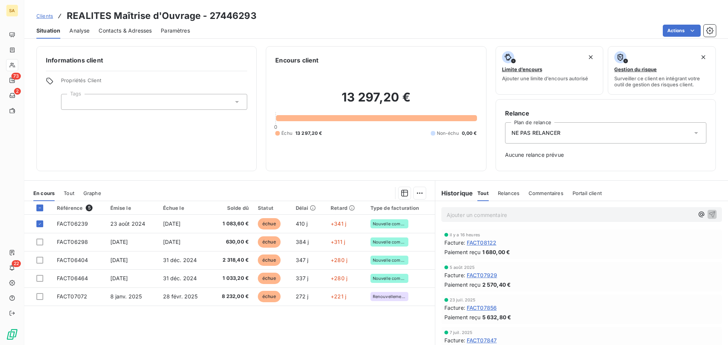
click at [38, 212] on th at bounding box center [38, 208] width 28 height 14
click at [39, 211] on div at bounding box center [39, 208] width 7 height 7
click at [619, 132] on div "NE PAS RELANCER" at bounding box center [605, 132] width 201 height 21
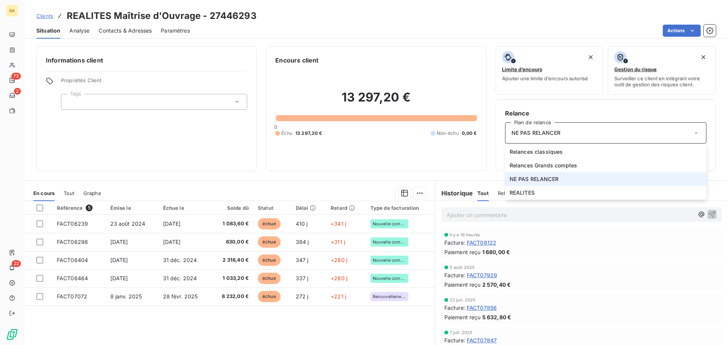
click at [619, 132] on div "NE PAS RELANCER" at bounding box center [605, 132] width 201 height 21
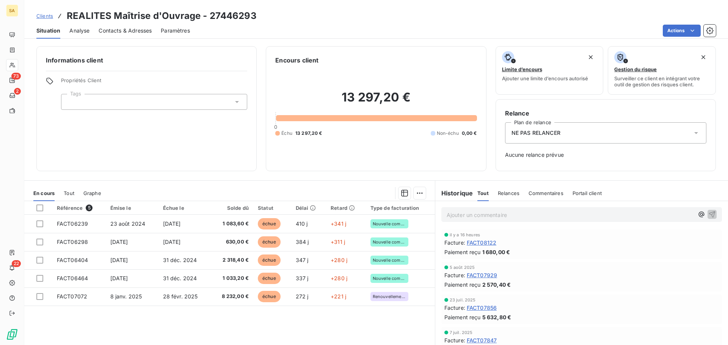
click at [536, 132] on span "NE PAS RELANCER" at bounding box center [535, 133] width 49 height 8
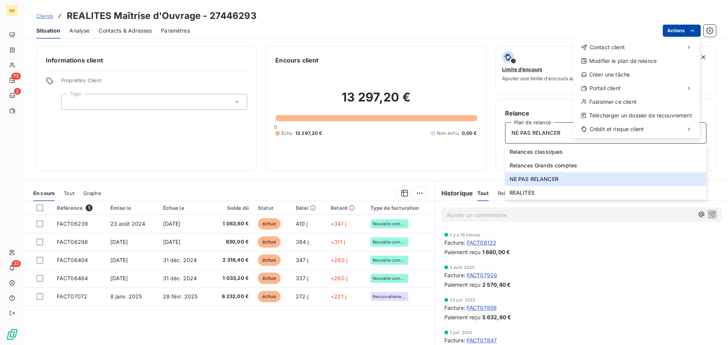
click at [676, 30] on html "SA 73 2 22 Clients REALITES Maîtrise d'Ouvrage - 27446293 Situation Analyse Con…" at bounding box center [364, 172] width 728 height 345
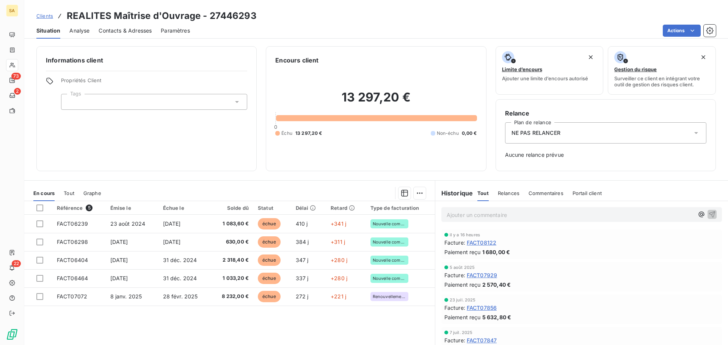
click at [112, 104] on html "SA 73 2 22 Clients REALITES Maîtrise d'Ouvrage - 27446293 Situation Analyse Con…" at bounding box center [364, 172] width 728 height 345
click at [112, 104] on div at bounding box center [154, 102] width 186 height 16
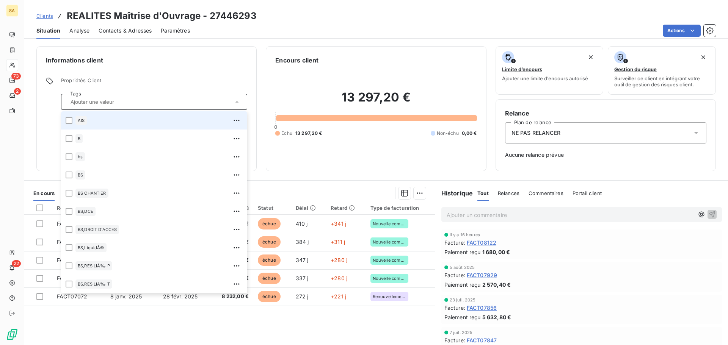
click at [112, 104] on input "text" at bounding box center [150, 102] width 166 height 7
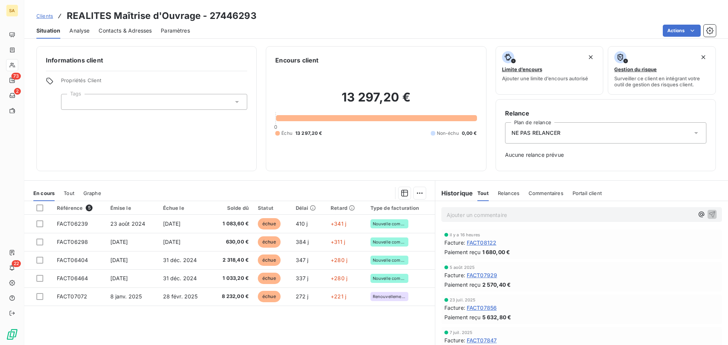
click at [173, 29] on span "Paramètres" at bounding box center [175, 31] width 29 height 8
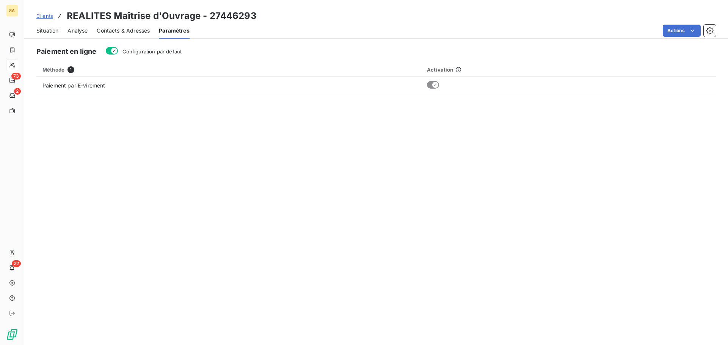
click at [121, 31] on span "Contacts & Adresses" at bounding box center [123, 31] width 53 height 8
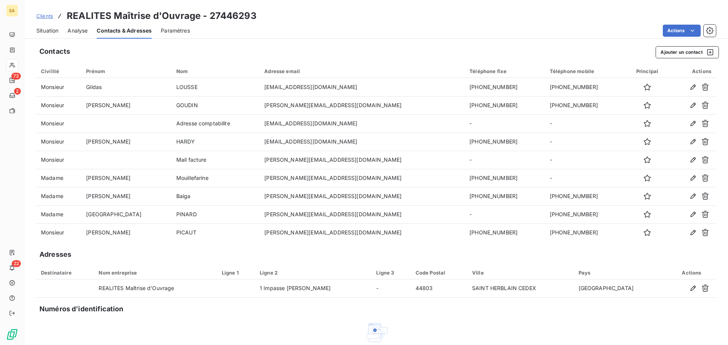
click at [81, 30] on span "Analyse" at bounding box center [77, 31] width 20 height 8
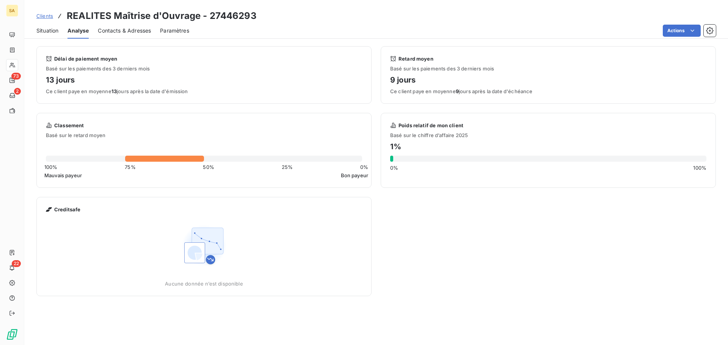
click at [55, 30] on span "Situation" at bounding box center [47, 31] width 22 height 8
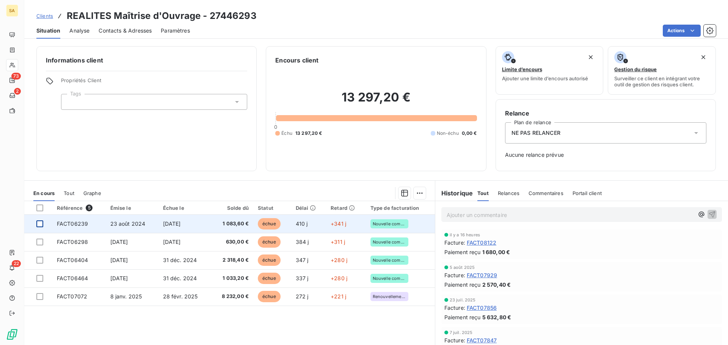
click at [37, 223] on div at bounding box center [39, 224] width 7 height 7
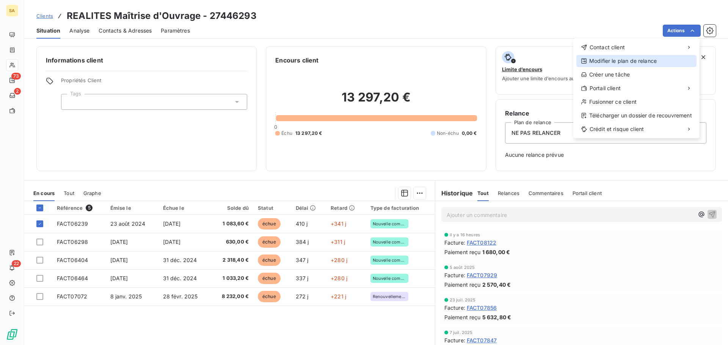
click at [656, 60] on div "Modifier le plan de relance" at bounding box center [636, 61] width 120 height 12
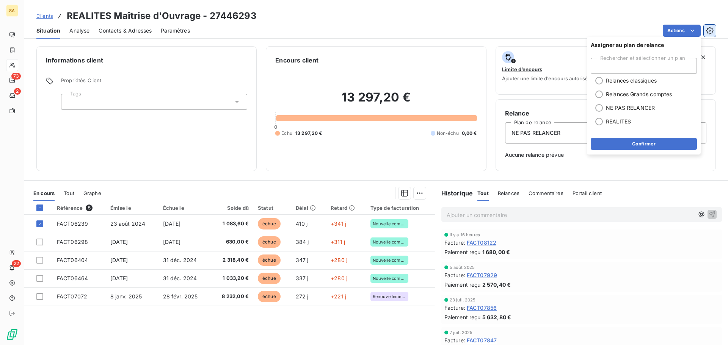
click at [709, 31] on icon "button" at bounding box center [710, 31] width 8 height 8
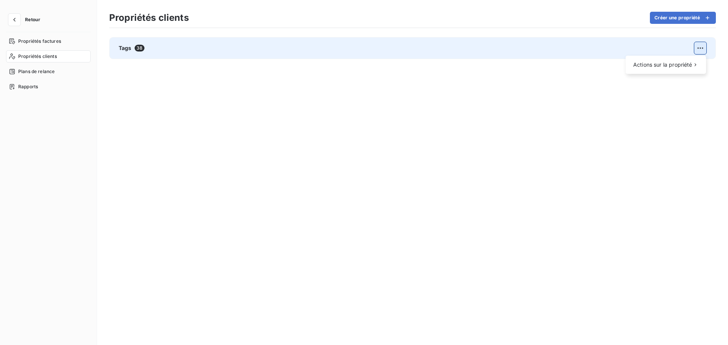
click at [697, 50] on html "Retour Propriétés factures Propriétés clients Plans de relance Rapports Proprié…" at bounding box center [364, 172] width 728 height 345
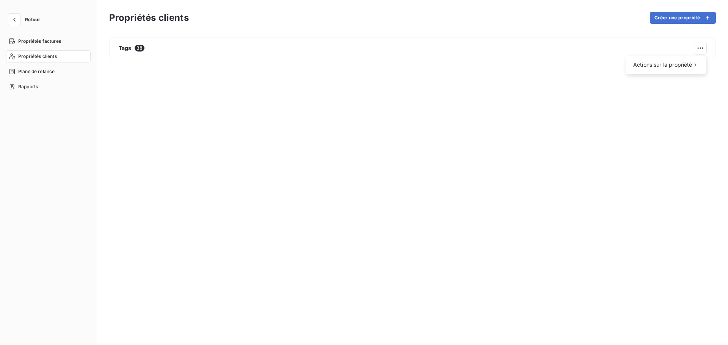
click at [133, 47] on html "Retour Propriétés factures Propriétés clients Plans de relance Rapports Proprié…" at bounding box center [364, 172] width 728 height 345
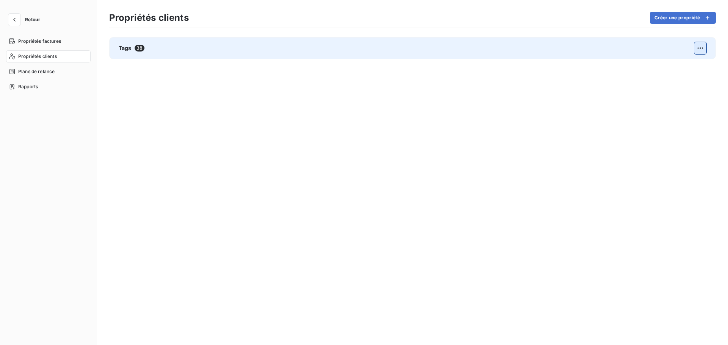
click at [700, 49] on html "Retour Propriétés factures Propriétés clients Plans de relance Rapports Proprié…" at bounding box center [364, 172] width 728 height 345
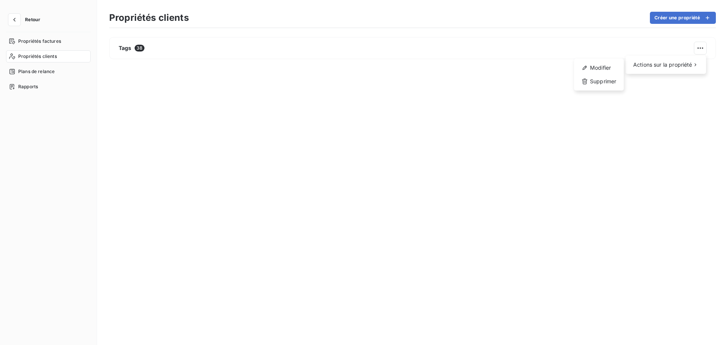
click at [372, 144] on html "Retour Propriétés factures Propriétés clients Plans de relance Rapports Proprié…" at bounding box center [364, 172] width 728 height 345
click at [16, 20] on icon "button" at bounding box center [15, 20] width 8 height 8
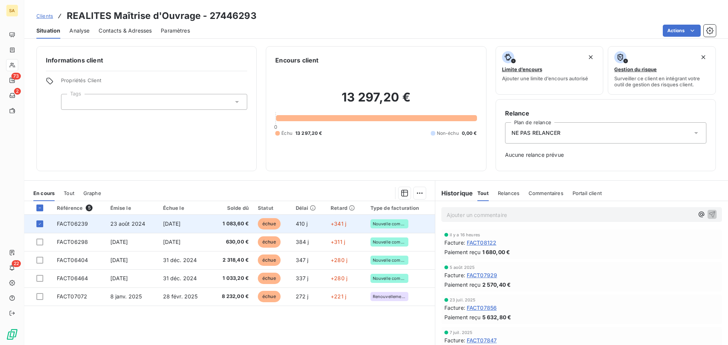
click at [147, 222] on td "23 août 2024" at bounding box center [132, 224] width 53 height 18
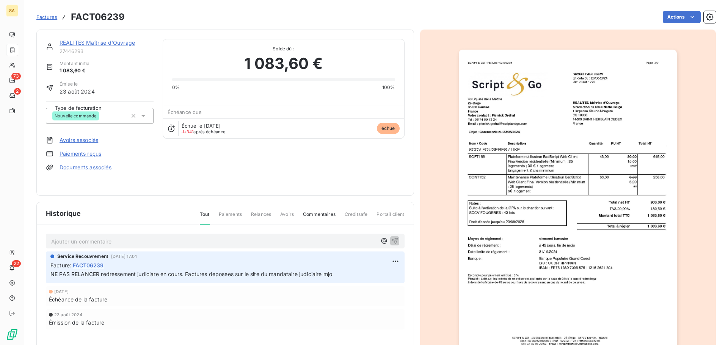
click at [141, 116] on icon at bounding box center [144, 116] width 8 height 8
click at [151, 80] on div "REALITES Maîtrise d'Ouvrage 27446293 Montant initial 1 083,60 € Émise le 23 aoû…" at bounding box center [100, 112] width 108 height 147
click at [122, 41] on link "REALITES Maîtrise d'Ouvrage" at bounding box center [97, 42] width 75 height 6
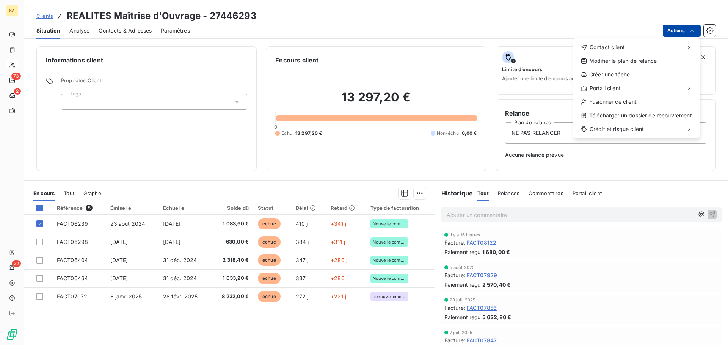
click at [681, 31] on html "SA 73 2 22 Clients REALITES Maîtrise d'Ouvrage - 27446293 Situation Analyse Con…" at bounding box center [364, 172] width 728 height 345
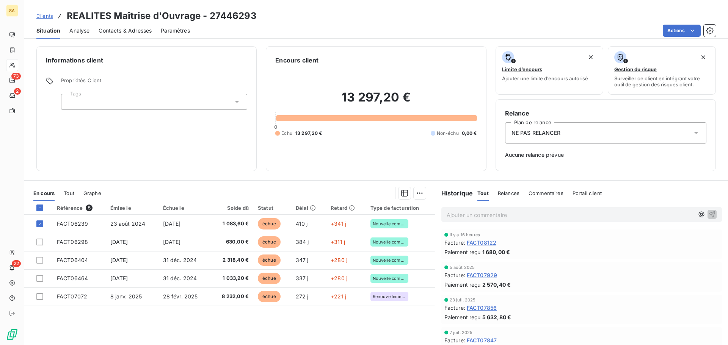
click at [601, 24] on html "SA 73 2 22 Clients REALITES Maîtrise d'Ouvrage - 27446293 Situation Analyse Con…" at bounding box center [364, 172] width 728 height 345
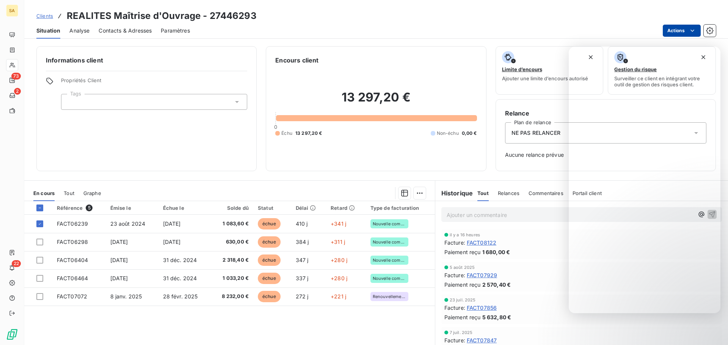
click at [687, 33] on html "SA 73 2 22 Clients REALITES Maîtrise d'Ouvrage - 27446293 Situation Analyse Con…" at bounding box center [364, 172] width 728 height 345
click at [629, 21] on html "SA 73 2 22 Clients REALITES Maîtrise d'Ouvrage - 27446293 Situation Analyse Con…" at bounding box center [364, 172] width 728 height 345
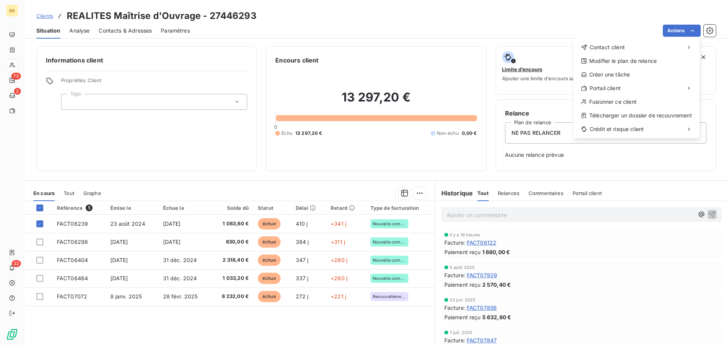
click at [556, 6] on html "SA 73 2 22 Clients REALITES Maîtrise d'Ouvrage - 27446293 Situation Analyse Con…" at bounding box center [364, 172] width 728 height 345
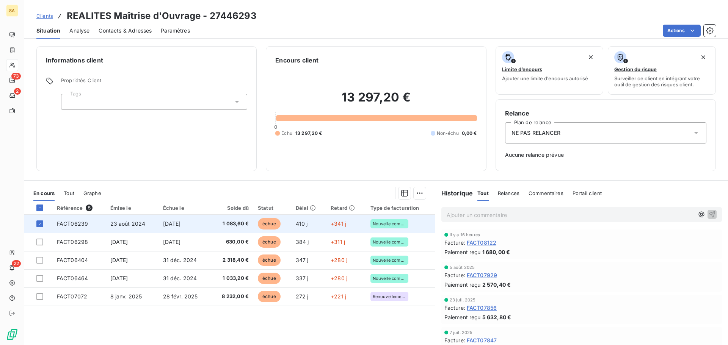
click at [80, 228] on td "FACT06239" at bounding box center [78, 224] width 53 height 18
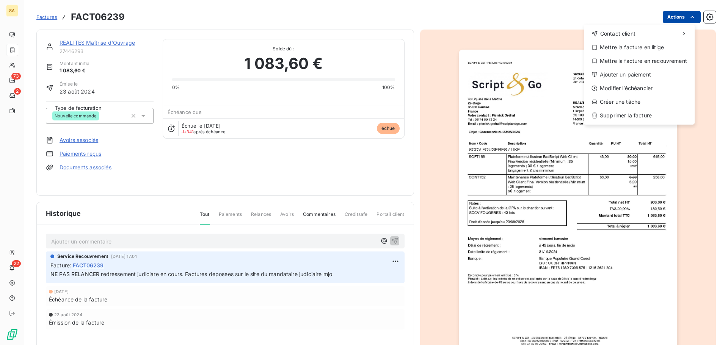
click at [670, 17] on html "SA 73 2 22 Factures FACT06239 Actions Contact client Mettre la facture en litig…" at bounding box center [364, 172] width 728 height 345
click at [645, 45] on div "Mettre la facture en litige" at bounding box center [639, 47] width 105 height 12
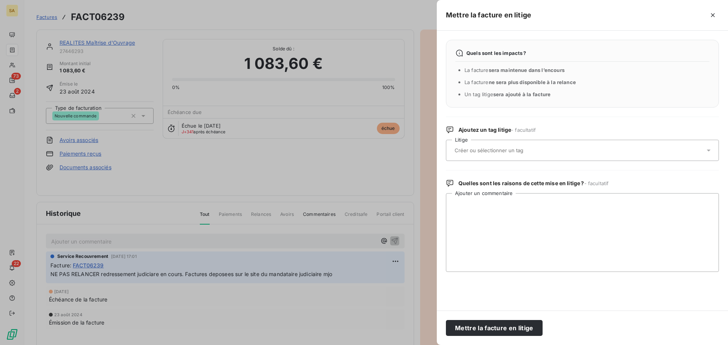
click at [508, 147] on input "text" at bounding box center [509, 150] width 110 height 7
click at [509, 150] on input "text" at bounding box center [509, 150] width 110 height 7
click at [514, 149] on input "text" at bounding box center [509, 150] width 110 height 7
click at [514, 150] on input "text" at bounding box center [509, 150] width 110 height 7
click at [494, 200] on textarea "Ajouter un commentaire" at bounding box center [582, 232] width 273 height 79
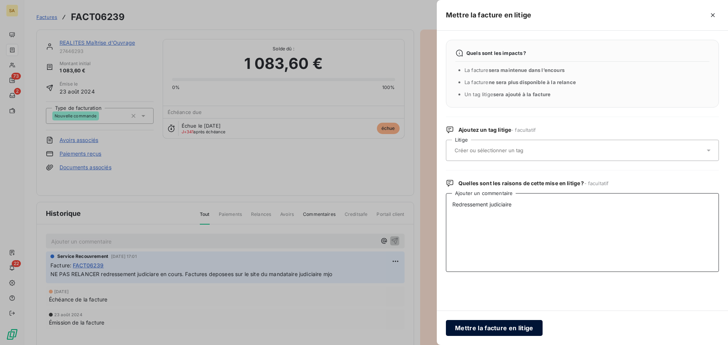
type textarea "Redressement judiciaire"
click at [527, 329] on button "Mettre la facture en litige" at bounding box center [494, 328] width 97 height 16
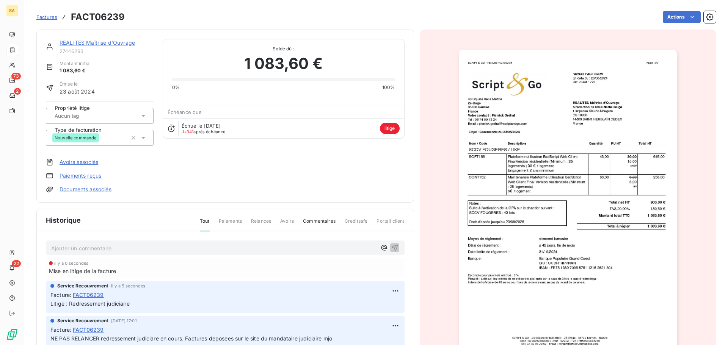
click at [75, 44] on link "REALITES Maîtrise d'Ouvrage" at bounding box center [97, 42] width 75 height 6
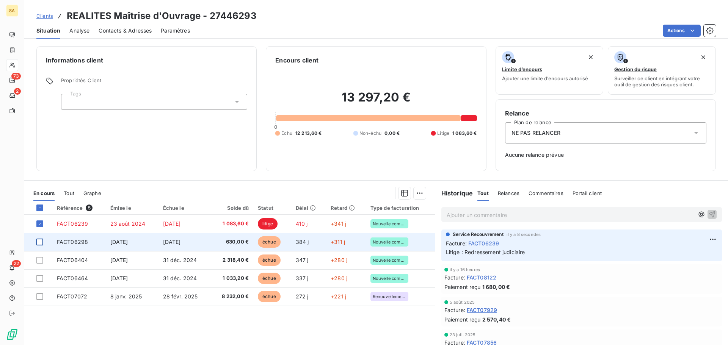
click at [39, 242] on div at bounding box center [39, 242] width 7 height 7
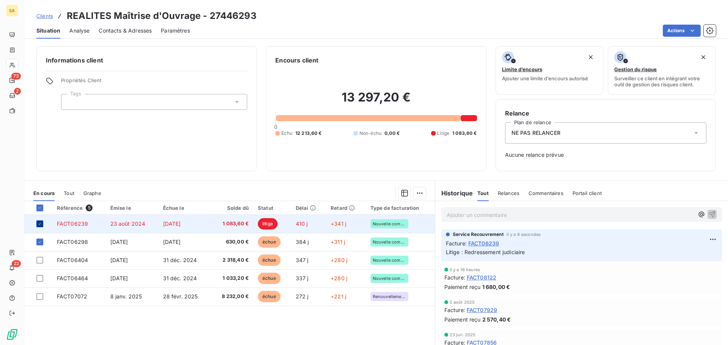
click at [41, 223] on icon at bounding box center [40, 224] width 5 height 5
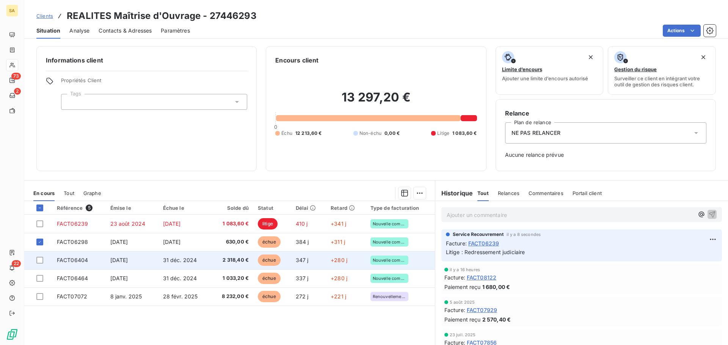
click at [43, 260] on div at bounding box center [41, 260] width 11 height 7
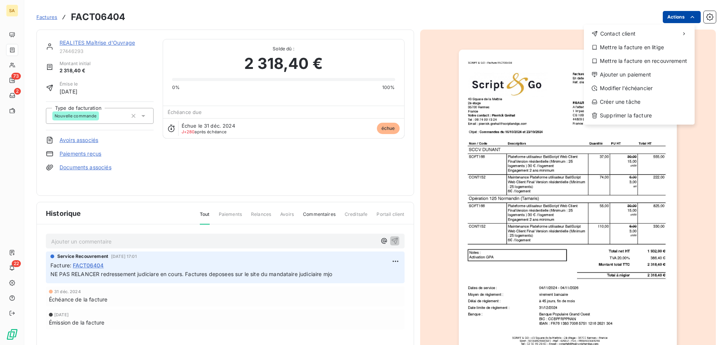
click at [664, 16] on html "SA 73 2 22 Factures FACT06404 Actions Contact client Mettre la facture en litig…" at bounding box center [364, 172] width 728 height 345
click at [636, 49] on div "Mettre la facture en litige" at bounding box center [639, 47] width 105 height 12
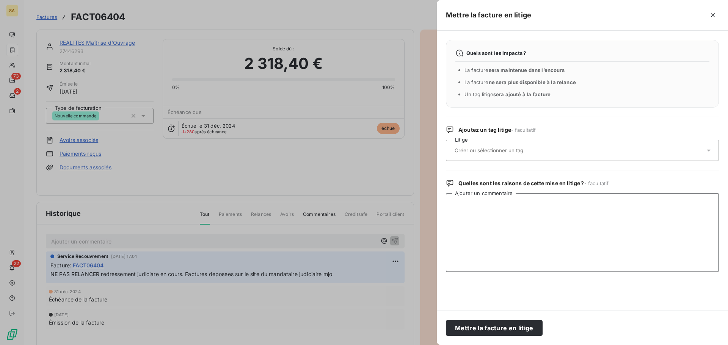
click at [514, 203] on textarea "Ajouter un commentaire" at bounding box center [582, 232] width 273 height 79
type textarea "Redressement judiciaire"
click at [522, 330] on button "Mettre la facture en litige" at bounding box center [494, 328] width 97 height 16
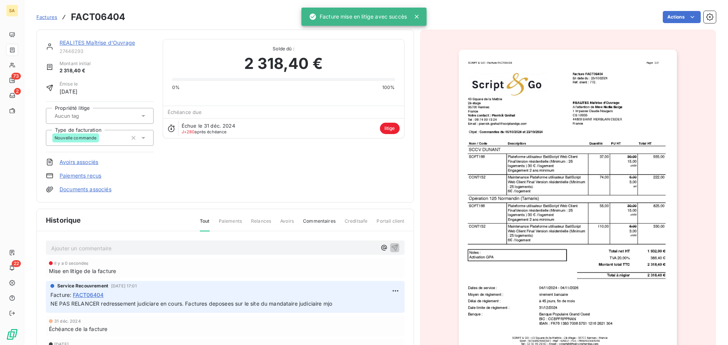
click at [76, 41] on link "REALITES Maîtrise d'Ouvrage" at bounding box center [97, 42] width 75 height 6
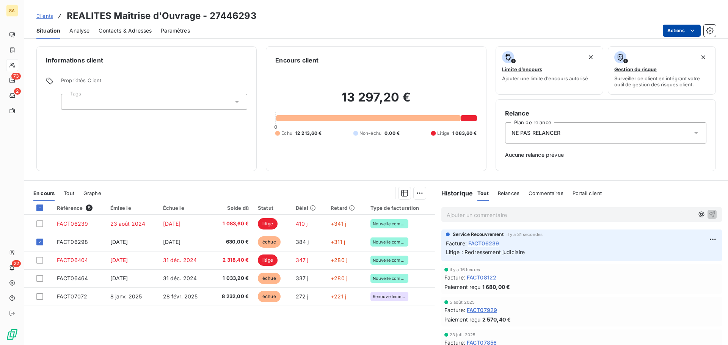
click at [672, 31] on html "SA 73 2 22 Clients REALITES Maîtrise d'Ouvrage - 27446293 Situation Analyse Con…" at bounding box center [364, 172] width 728 height 345
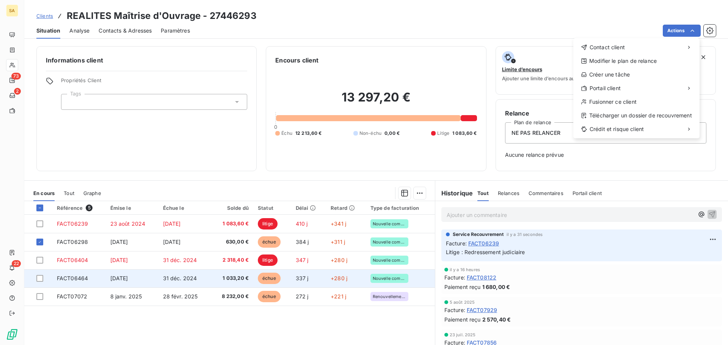
click at [118, 285] on html "SA 73 2 22 Clients REALITES Maîtrise d'Ouvrage - 27446293 Situation Analyse Con…" at bounding box center [364, 172] width 728 height 345
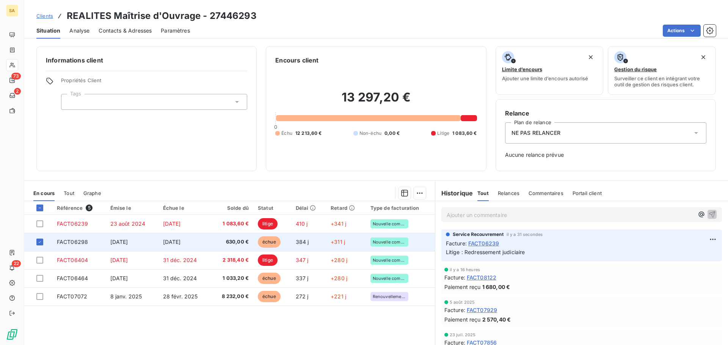
click at [77, 243] on span "FACT06298" at bounding box center [72, 242] width 31 height 6
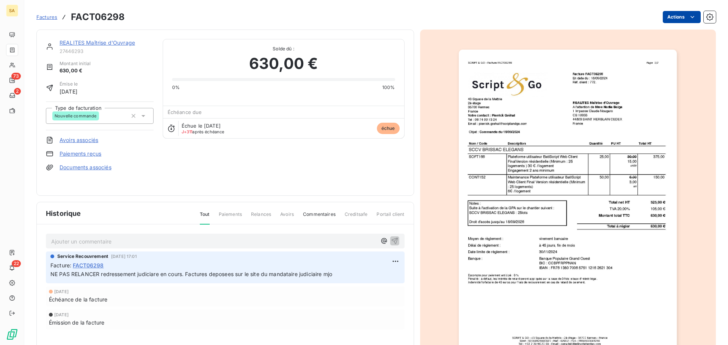
click at [673, 18] on html "SA 73 2 22 Factures FACT06298 Actions REALITES Maîtrise d'Ouvrage 27446293 Mont…" at bounding box center [364, 172] width 728 height 345
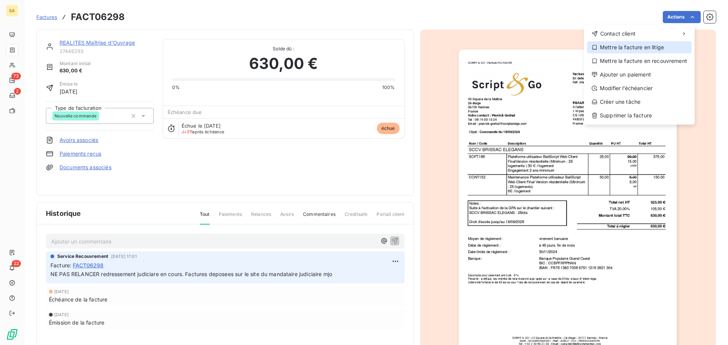
click at [634, 49] on div "Mettre la facture en litige" at bounding box center [639, 47] width 105 height 12
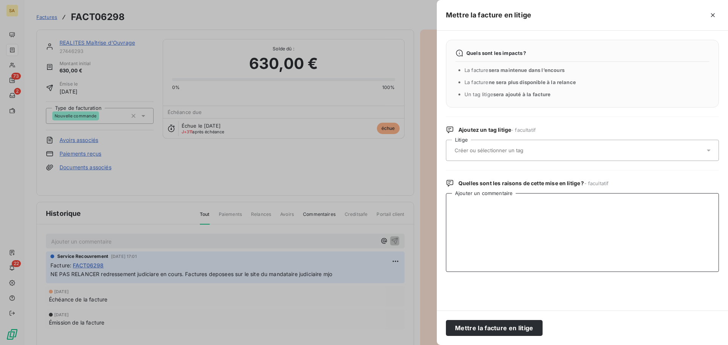
click at [518, 210] on textarea "Ajouter un commentaire" at bounding box center [582, 232] width 273 height 79
type textarea "Redressement judiciaire"
click at [502, 327] on button "Mettre la facture en litige" at bounding box center [494, 328] width 97 height 16
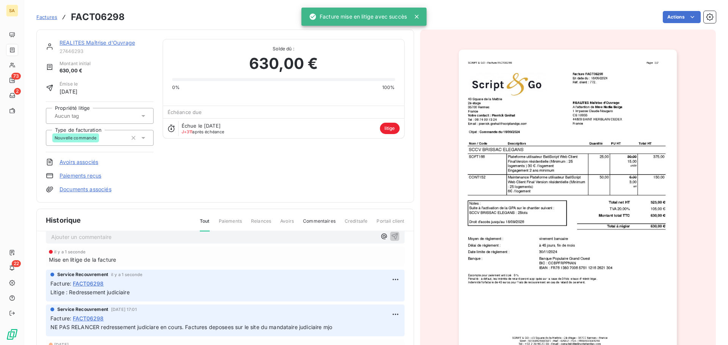
scroll to position [17, 0]
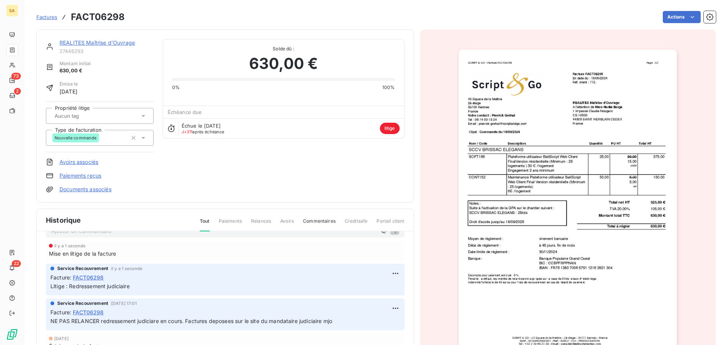
click at [66, 42] on link "REALITES Maîtrise d'Ouvrage" at bounding box center [97, 42] width 75 height 6
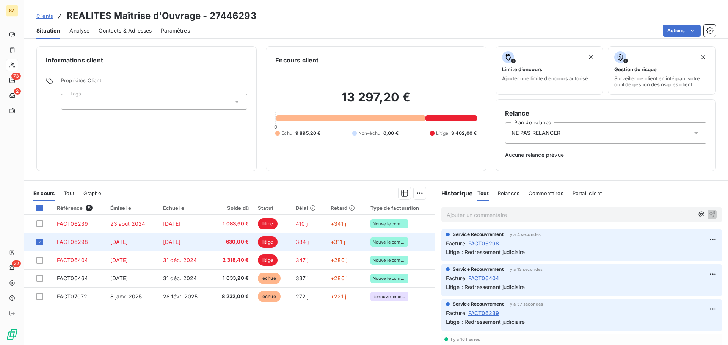
drag, startPoint x: 39, startPoint y: 243, endPoint x: 44, endPoint y: 245, distance: 5.3
click at [40, 243] on icon at bounding box center [40, 243] width 2 height 2
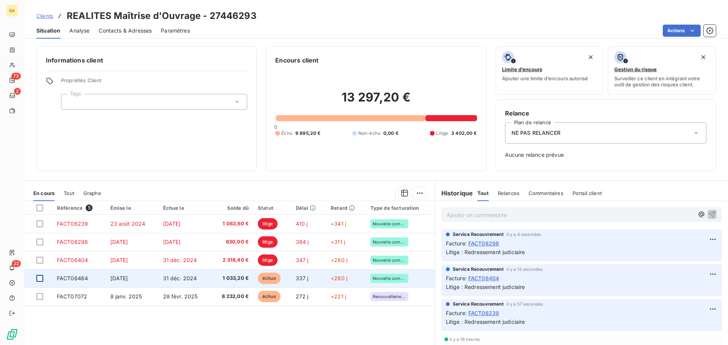
click at [37, 279] on div at bounding box center [39, 278] width 7 height 7
click at [113, 279] on span "[DATE]" at bounding box center [119, 278] width 18 height 6
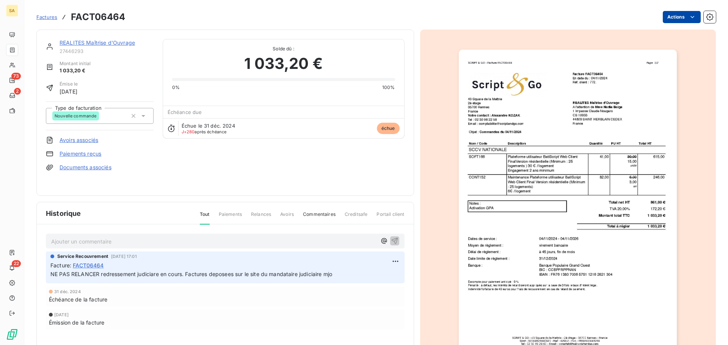
click at [668, 19] on html "SA 73 2 22 Factures FACT06464 Actions REALITES Maîtrise d'Ouvrage 27446293 Mont…" at bounding box center [364, 172] width 728 height 345
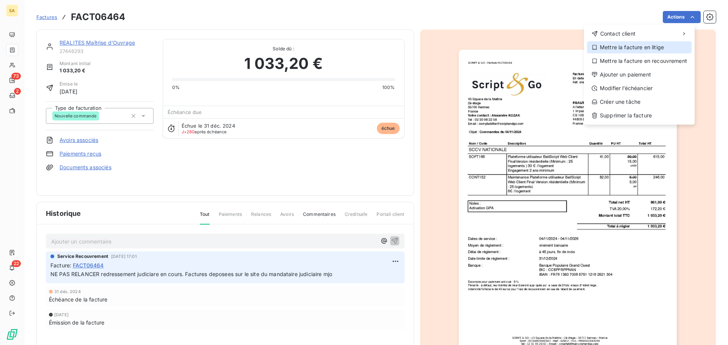
click at [630, 49] on div "Mettre la facture en litige" at bounding box center [639, 47] width 105 height 12
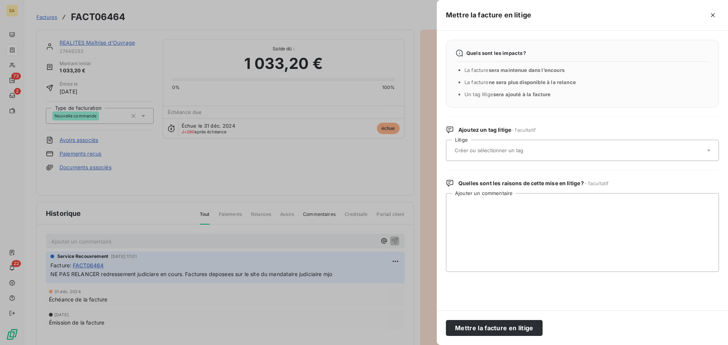
click at [527, 149] on input "text" at bounding box center [509, 150] width 110 height 7
click at [513, 208] on textarea "Ajouter un commentaire" at bounding box center [582, 232] width 273 height 79
click at [534, 211] on textarea "Ajouter un commentaire" at bounding box center [582, 232] width 273 height 79
type textarea "Redressement judiciaire"
click at [515, 330] on button "Mettre la facture en litige" at bounding box center [494, 328] width 97 height 16
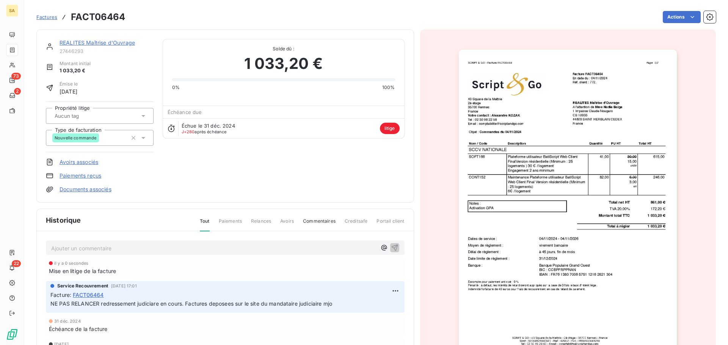
click at [78, 43] on link "REALITES Maîtrise d'Ouvrage" at bounding box center [97, 42] width 75 height 6
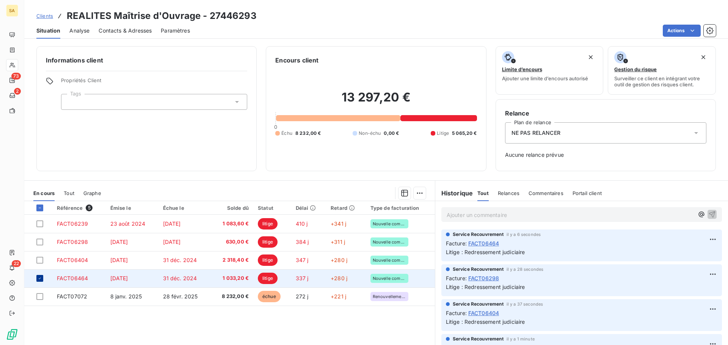
click at [42, 277] on div at bounding box center [39, 278] width 7 height 7
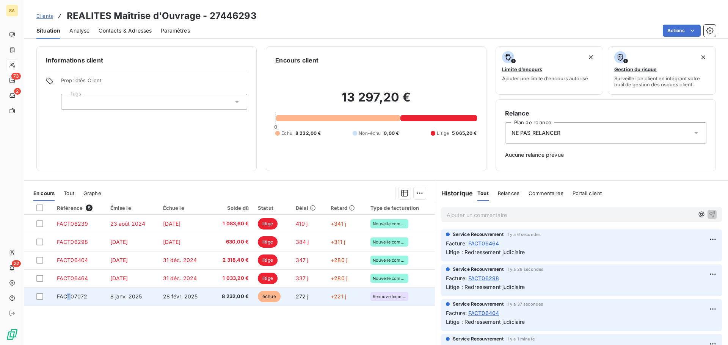
click at [69, 298] on span "FACT07072" at bounding box center [72, 296] width 30 height 6
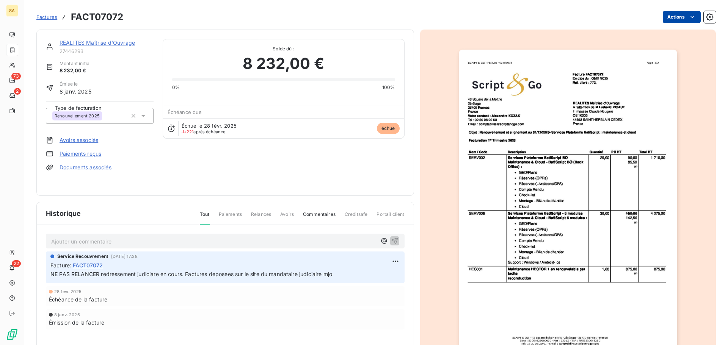
click at [661, 19] on html "SA 73 2 22 Factures FACT07072 Actions REALITES Maîtrise d'Ouvrage 27446293 Mont…" at bounding box center [364, 172] width 728 height 345
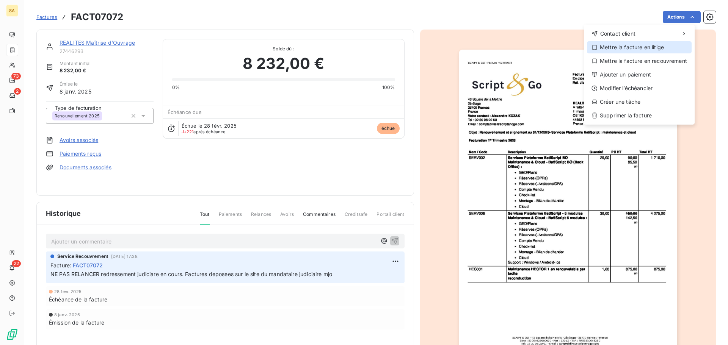
click at [645, 49] on div "Mettre la facture en litige" at bounding box center [639, 47] width 105 height 12
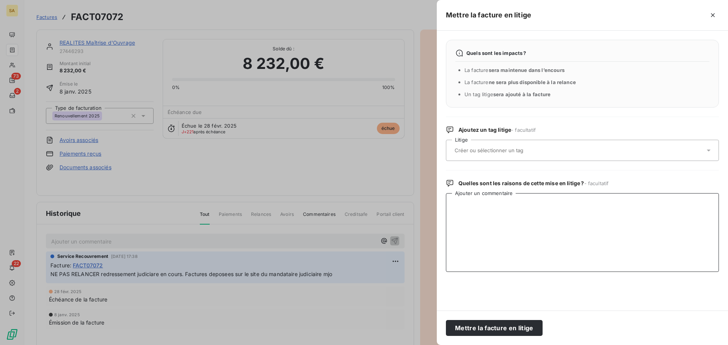
click at [509, 202] on textarea "Ajouter un commentaire" at bounding box center [582, 232] width 273 height 79
type textarea "Redressement judiciaire"
click at [527, 328] on button "Mettre la facture en litige" at bounding box center [494, 328] width 97 height 16
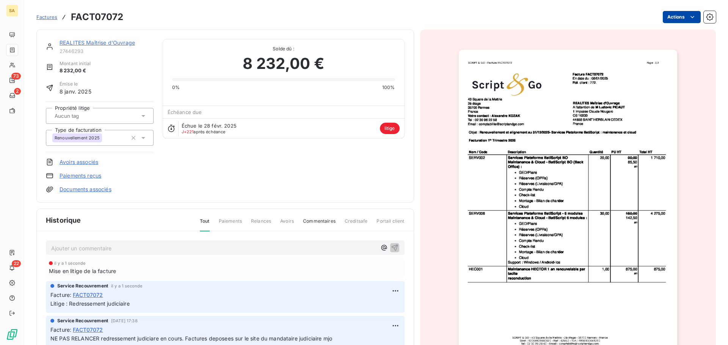
click at [680, 14] on html "SA 73 2 22 Factures FACT07072 Actions REALITES Maîtrise d'Ouvrage 27446293 Mont…" at bounding box center [364, 172] width 728 height 345
drag, startPoint x: 586, startPoint y: 16, endPoint x: 555, endPoint y: 18, distance: 30.4
click at [587, 16] on html "SA 73 2 22 Factures FACT07072 Actions REALITES Maîtrise d'Ouvrage 27446293 Mont…" at bounding box center [364, 172] width 728 height 345
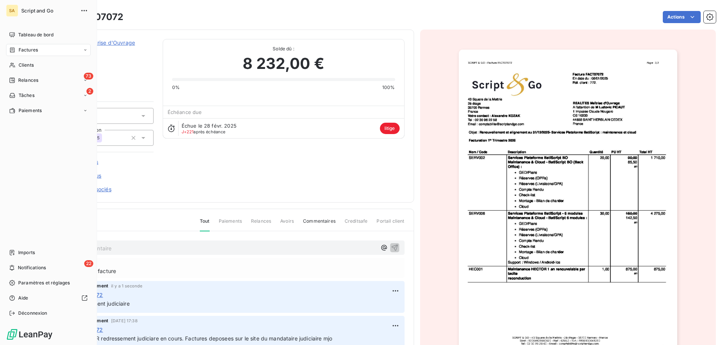
click at [30, 46] on div "Factures" at bounding box center [48, 50] width 85 height 12
click at [72, 64] on div "Factures" at bounding box center [52, 65] width 75 height 12
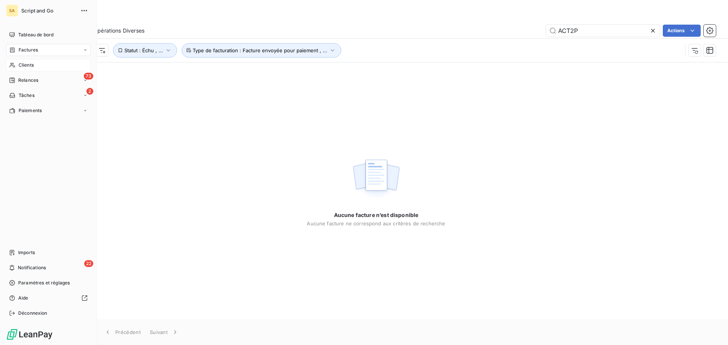
type input "ACT2P"
drag, startPoint x: 18, startPoint y: 63, endPoint x: 24, endPoint y: 63, distance: 6.4
click at [18, 63] on div "Clients" at bounding box center [48, 65] width 85 height 12
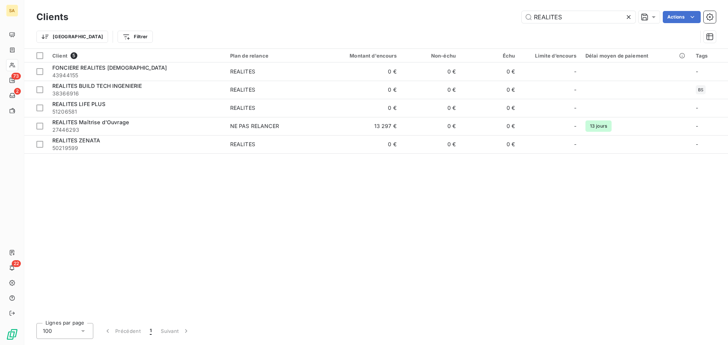
drag, startPoint x: 527, startPoint y: 24, endPoint x: 500, endPoint y: 26, distance: 26.6
click at [500, 26] on div "Clients REALITES Actions Trier Filtrer" at bounding box center [375, 28] width 679 height 39
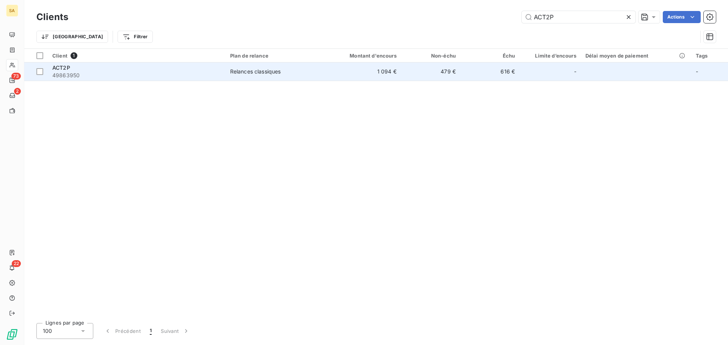
type input "ACT2P"
click at [132, 69] on div "ACT2P" at bounding box center [136, 68] width 169 height 8
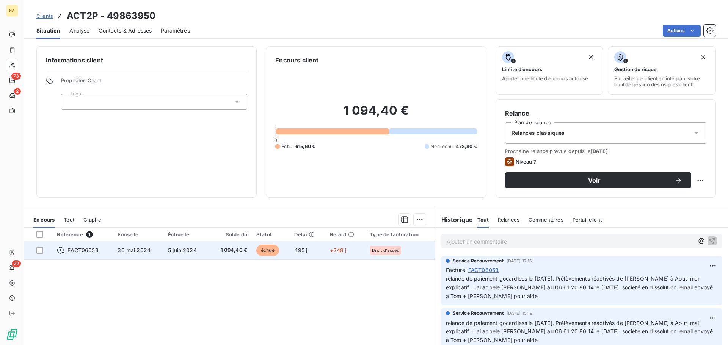
click at [82, 248] on span "FACT06053" at bounding box center [82, 251] width 31 height 8
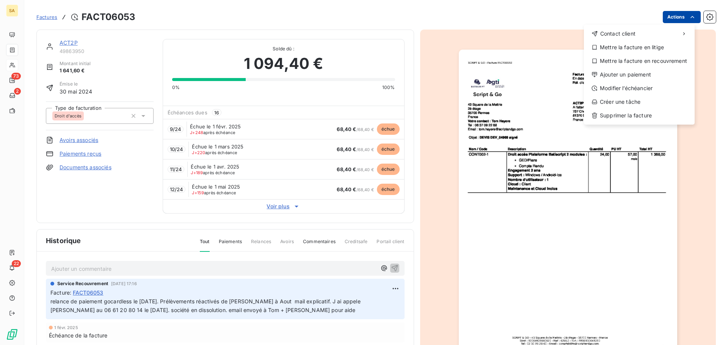
click at [673, 18] on html "SA 73 2 22 Factures FACT06053 Actions Contact client Mettre la facture en litig…" at bounding box center [364, 172] width 728 height 345
click at [637, 48] on div "Mettre la facture en litige" at bounding box center [639, 47] width 105 height 12
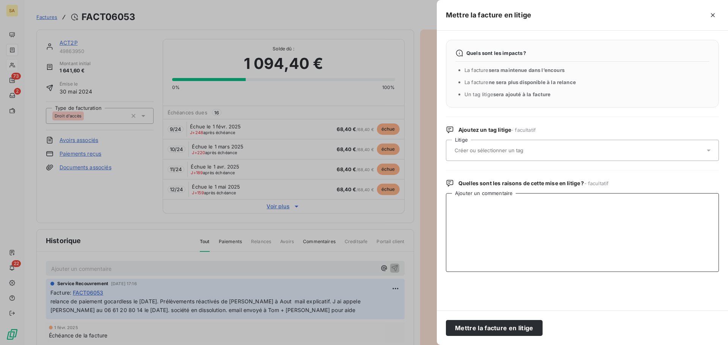
click at [508, 202] on textarea "Ajouter un commentaire" at bounding box center [582, 232] width 273 height 79
type textarea "liquidation judiciaire"
click at [515, 331] on button "Mettre la facture en litige" at bounding box center [494, 328] width 97 height 16
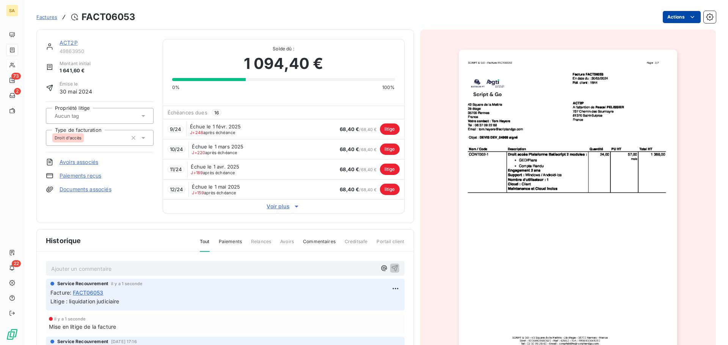
click at [671, 14] on html "SA 73 2 22 Factures FACT06053 Actions ACT2P 49863950 Montant initial 1 641,60 €…" at bounding box center [364, 172] width 728 height 345
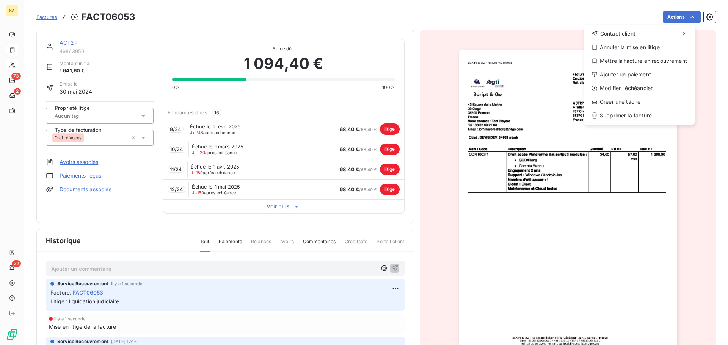
click at [52, 17] on html "SA 73 2 22 Factures FACT06053 Actions Contact client Annuler la mise en litige …" at bounding box center [364, 172] width 728 height 345
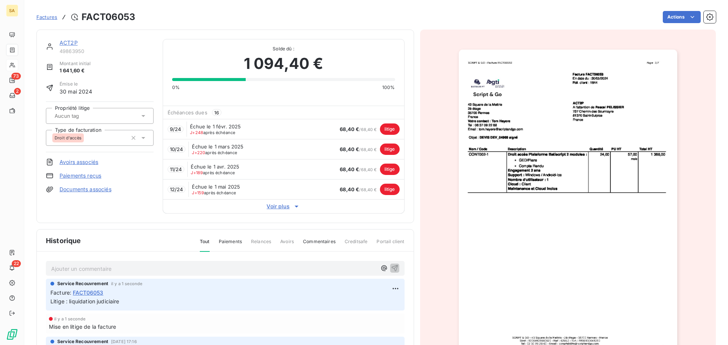
click at [70, 42] on link "ACT2P" at bounding box center [69, 42] width 18 height 6
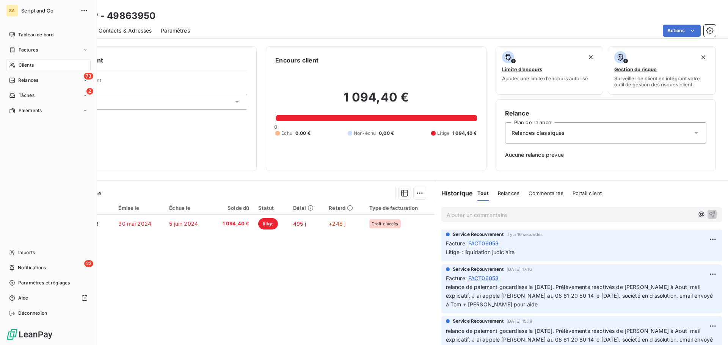
click at [17, 65] on div "Clients" at bounding box center [48, 65] width 85 height 12
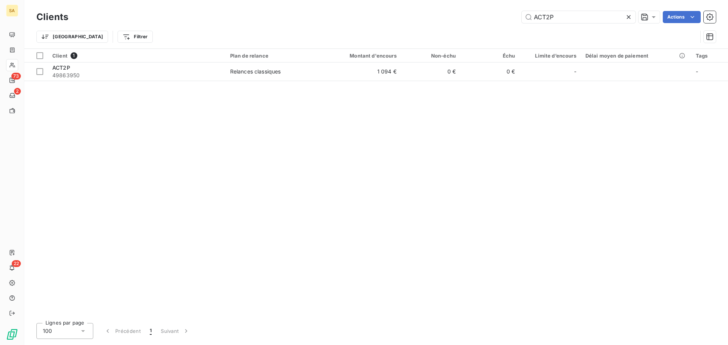
drag, startPoint x: 565, startPoint y: 17, endPoint x: 511, endPoint y: 20, distance: 53.9
click at [511, 20] on div "ACT2P Actions" at bounding box center [396, 17] width 638 height 12
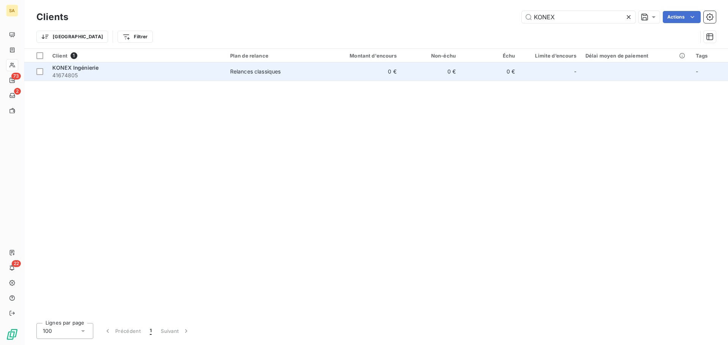
type input "KONEX"
click at [146, 77] on span "41674805" at bounding box center [136, 76] width 169 height 8
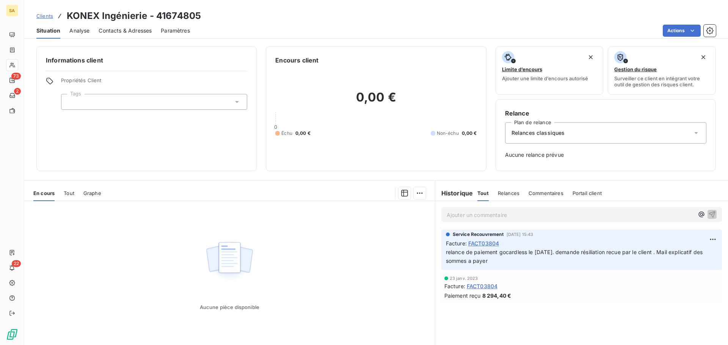
click at [70, 194] on span "Tout" at bounding box center [69, 193] width 11 height 6
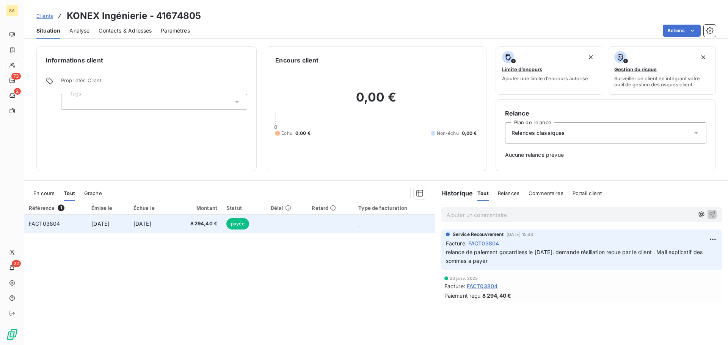
click at [44, 224] on span "FACT03804" at bounding box center [44, 224] width 31 height 6
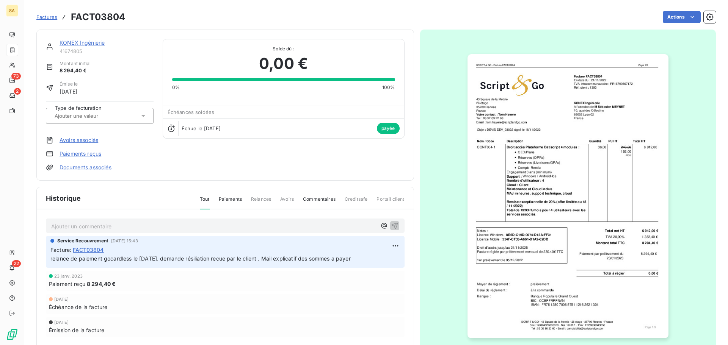
click at [51, 15] on span "Factures" at bounding box center [46, 17] width 21 height 6
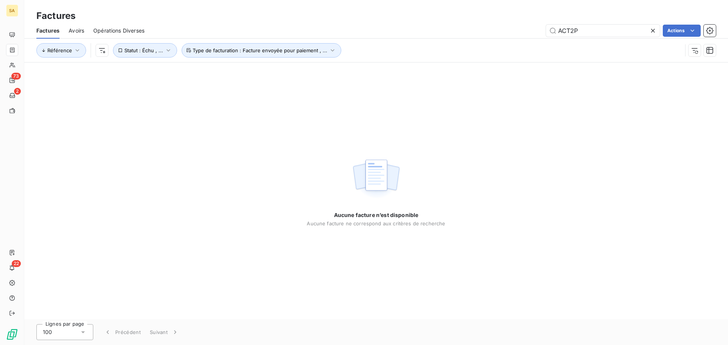
drag, startPoint x: 583, startPoint y: 30, endPoint x: 541, endPoint y: 30, distance: 41.7
click at [541, 30] on div "ACT2P Actions" at bounding box center [435, 31] width 562 height 12
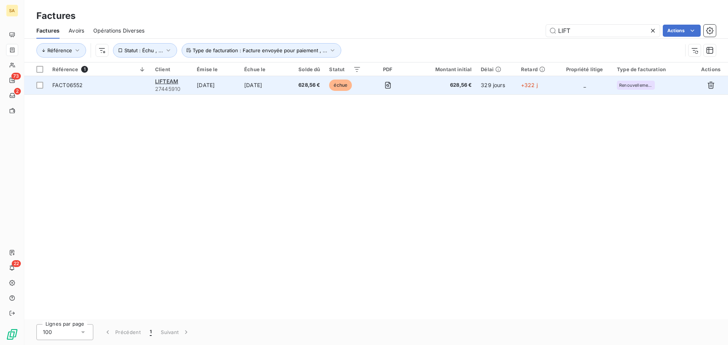
type input "LIFT"
click at [109, 85] on span "FACT06552" at bounding box center [99, 86] width 94 height 8
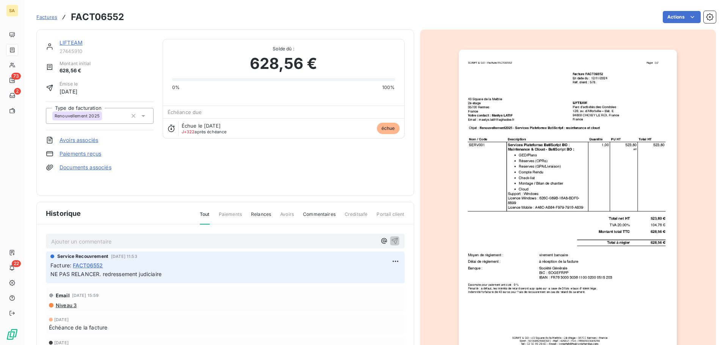
click at [87, 264] on span "FACT06552" at bounding box center [88, 266] width 30 height 8
click at [667, 17] on html "SA 73 2 22 Factures FACT06552 Actions LIFTEAM 27445910 Montant initial 628,56 €…" at bounding box center [364, 172] width 728 height 345
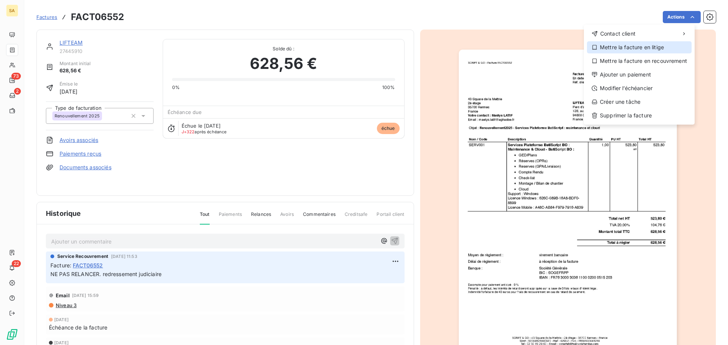
click at [630, 48] on div "Mettre la facture en litige" at bounding box center [639, 47] width 105 height 12
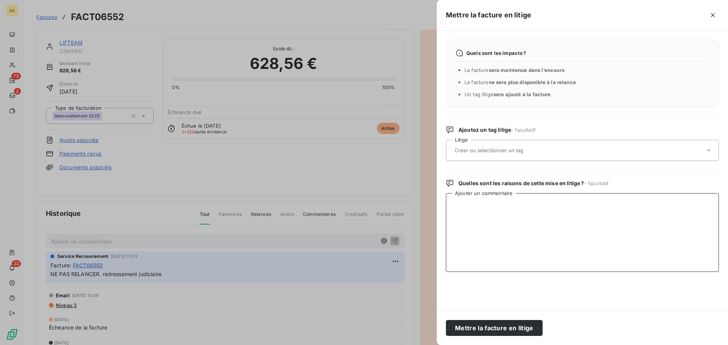
click at [500, 209] on textarea "Ajouter un commentaire" at bounding box center [582, 232] width 273 height 79
type textarea "Redressement judiciaire"
click at [502, 331] on button "Mettre la facture en litige" at bounding box center [494, 328] width 97 height 16
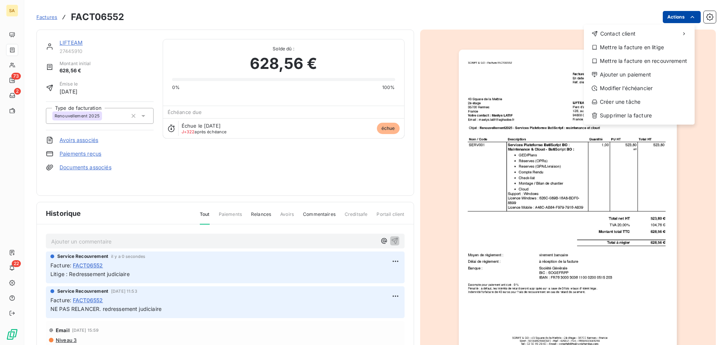
click at [663, 14] on html "SA 73 2 22 Factures FACT06552 Actions Contact client Mettre la facture en litig…" at bounding box center [364, 172] width 728 height 345
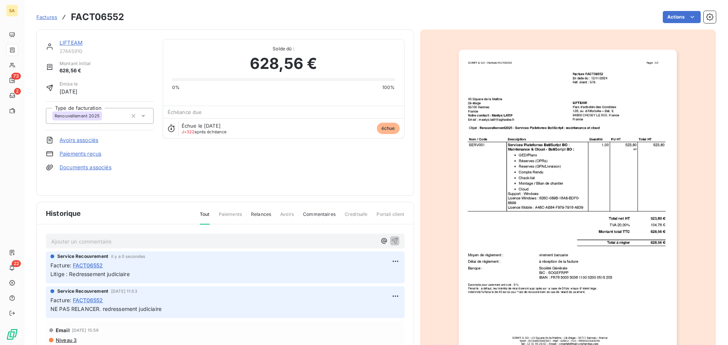
click at [663, 14] on html "SA 73 2 22 Factures FACT06552 Actions LIFTEAM 27445910 Montant initial 628,56 €…" at bounding box center [364, 172] width 728 height 345
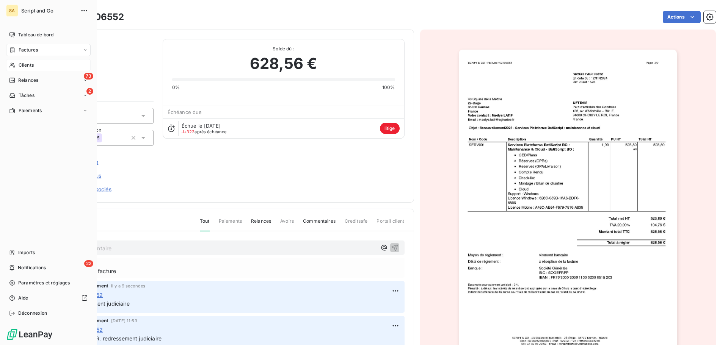
click at [16, 63] on div "Clients" at bounding box center [48, 65] width 85 height 12
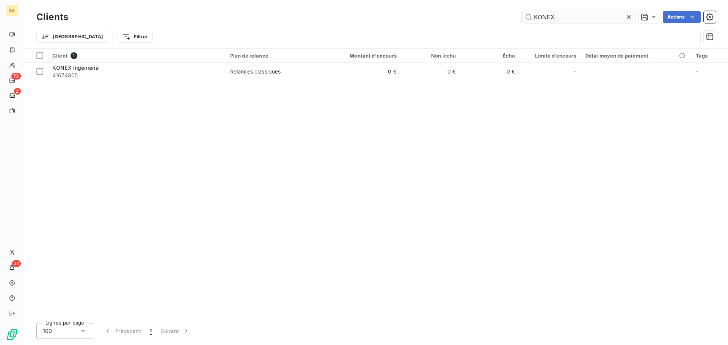
drag, startPoint x: 565, startPoint y: 16, endPoint x: 529, endPoint y: 11, distance: 35.6
click at [524, 18] on input "KONEX" at bounding box center [579, 17] width 114 height 12
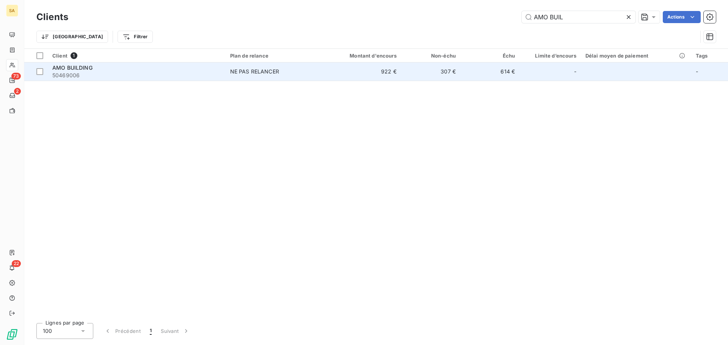
type input "AMO BUIL"
click at [166, 74] on span "50469006" at bounding box center [136, 76] width 169 height 8
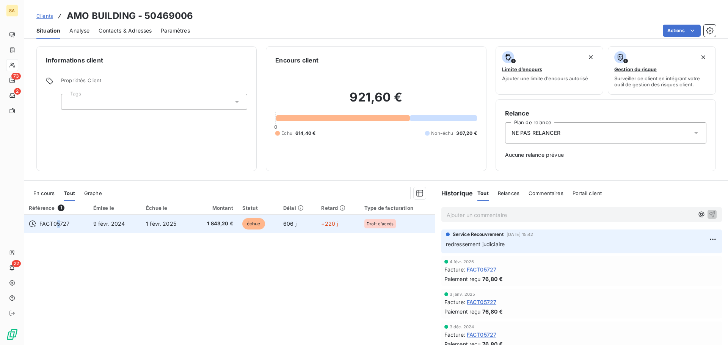
click at [59, 224] on span "FACT05727" at bounding box center [54, 224] width 30 height 8
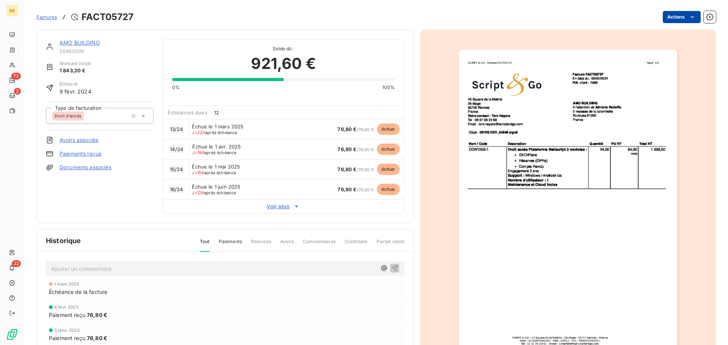
click at [676, 15] on html "SA 73 2 22 Factures FACT05727 Actions AMO BUILDING 50469006 Montant initial 1 8…" at bounding box center [364, 172] width 728 height 345
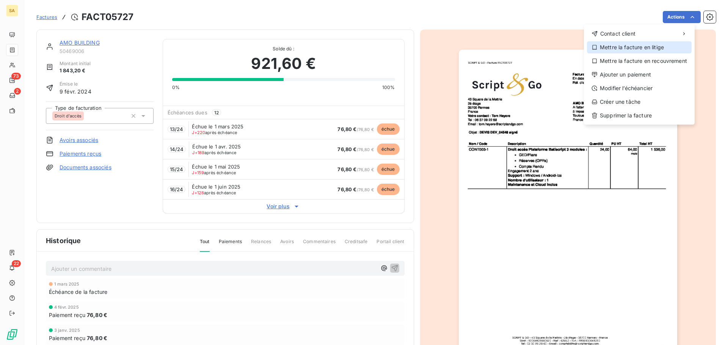
click at [640, 48] on div "Mettre la facture en litige" at bounding box center [639, 47] width 105 height 12
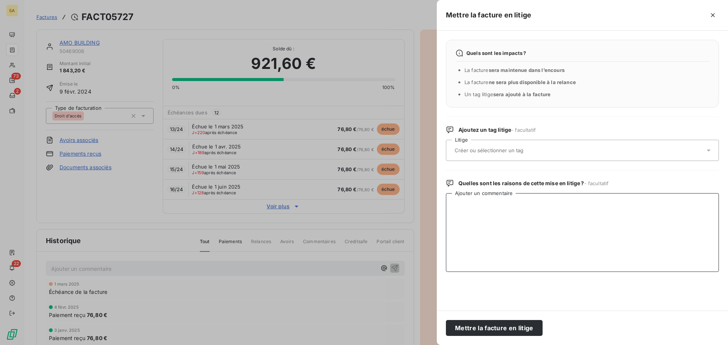
click at [476, 205] on textarea "Ajouter un commentaire" at bounding box center [582, 232] width 273 height 79
type textarea "Redressement judiciaire"
click at [510, 333] on button "Mettre la facture en litige" at bounding box center [494, 328] width 97 height 16
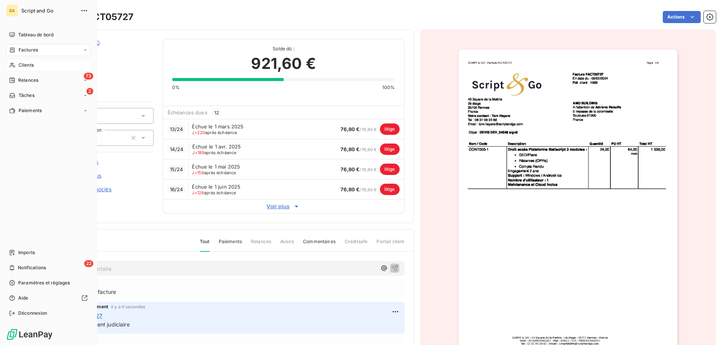
drag, startPoint x: 16, startPoint y: 66, endPoint x: 35, endPoint y: 70, distance: 19.3
click at [16, 66] on div "Clients" at bounding box center [48, 65] width 85 height 12
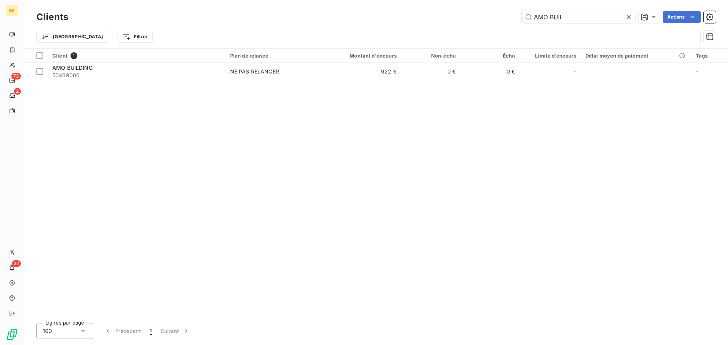
drag, startPoint x: 567, startPoint y: 17, endPoint x: 513, endPoint y: 17, distance: 53.5
click at [513, 17] on div "AMO BUIL Actions" at bounding box center [396, 17] width 638 height 12
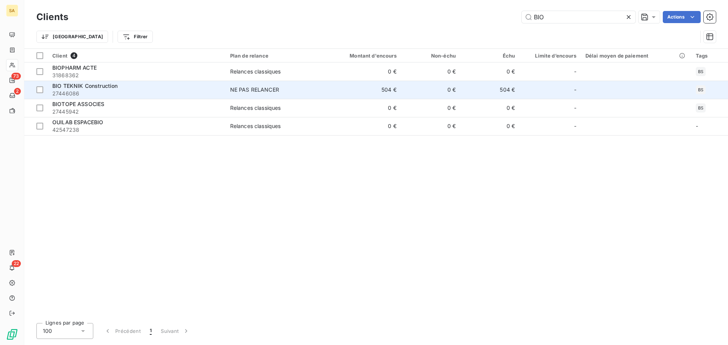
type input "BIO"
click at [111, 84] on span "BIO TEKNIK Construction" at bounding box center [84, 86] width 65 height 6
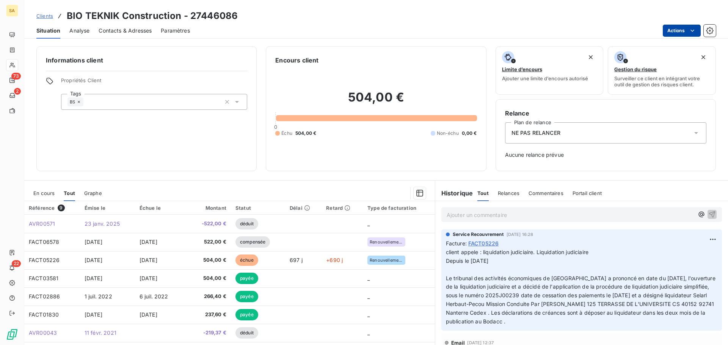
click at [668, 27] on html "SA 73 2 22 Clients BIO TEKNIK Construction - 27446086 Situation Analyse Contact…" at bounding box center [364, 172] width 728 height 345
click at [131, 259] on html "SA 73 2 22 Clients BIO TEKNIK Construction - 27446086 Situation Analyse Contact…" at bounding box center [364, 172] width 728 height 345
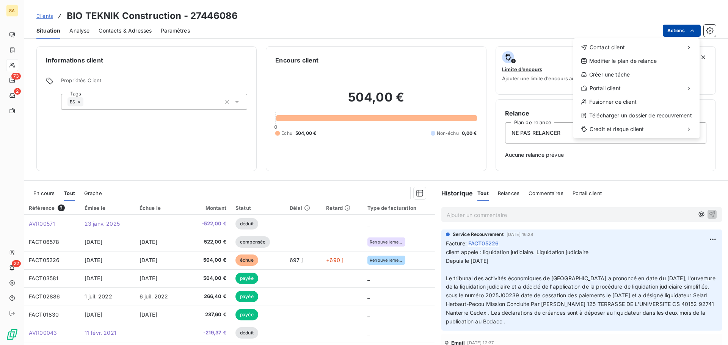
click at [688, 28] on html "SA 73 2 22 Clients BIO TEKNIK Construction - 27446086 Situation Analyse Contact…" at bounding box center [364, 172] width 728 height 345
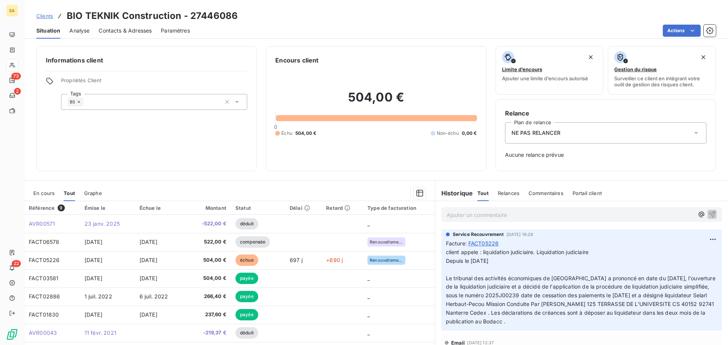
click at [158, 259] on html "SA 73 2 22 Clients BIO TEKNIK Construction - 27446086 Situation Analyse Contact…" at bounding box center [364, 172] width 728 height 345
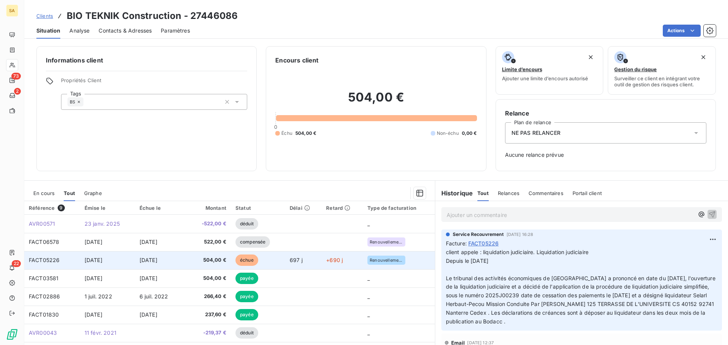
click at [44, 260] on span "FACT05226" at bounding box center [44, 260] width 31 height 6
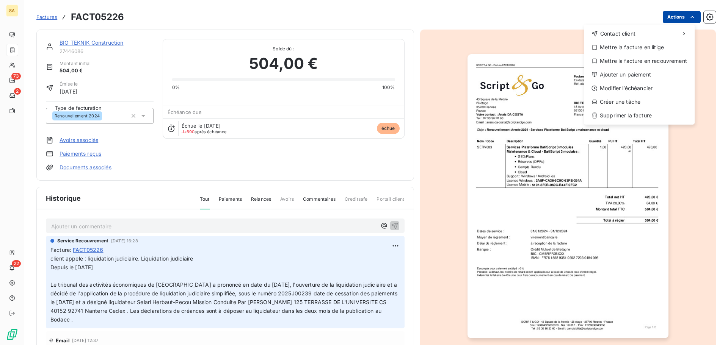
click at [676, 15] on html "SA 73 2 22 Factures FACT05226 Actions Contact client Mettre la facture en litig…" at bounding box center [364, 172] width 728 height 345
click at [644, 49] on div "Mettre la facture en litige" at bounding box center [639, 47] width 105 height 12
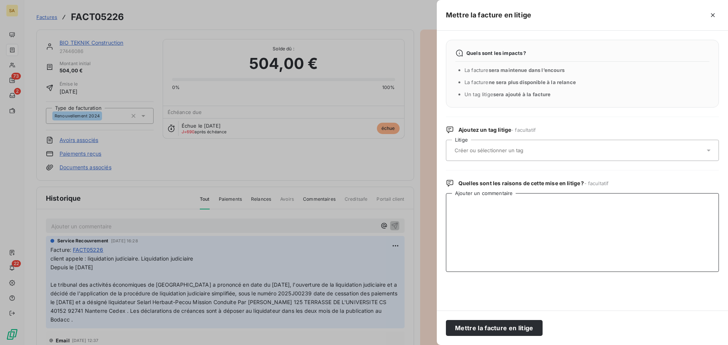
click at [500, 209] on textarea "Ajouter un commentaire" at bounding box center [582, 232] width 273 height 79
type textarea "Redressement judiciaire"
click at [525, 331] on button "Mettre la facture en litige" at bounding box center [494, 328] width 97 height 16
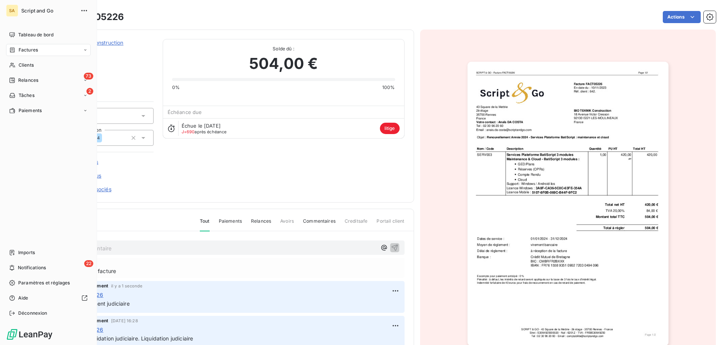
click at [38, 50] on div "Factures" at bounding box center [48, 50] width 85 height 12
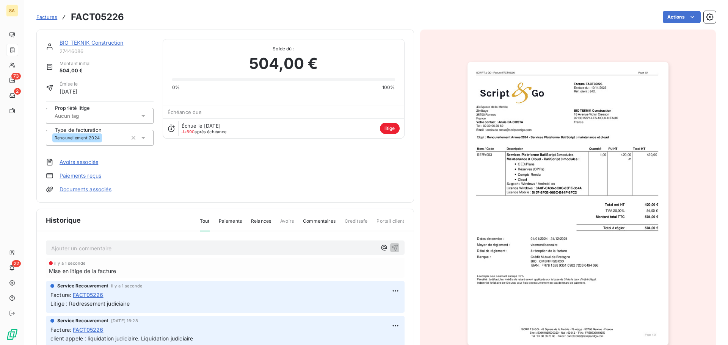
click at [52, 17] on span "Factures" at bounding box center [46, 17] width 21 height 6
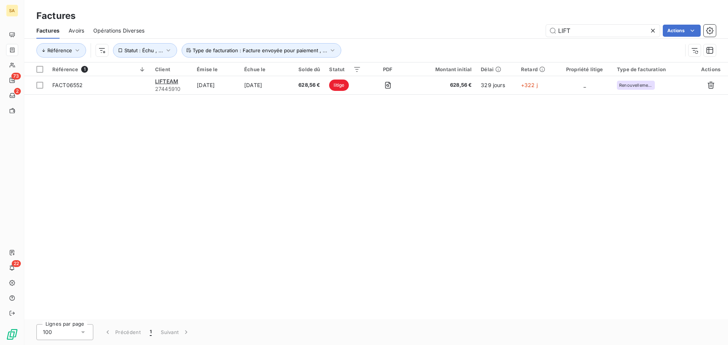
drag, startPoint x: 584, startPoint y: 33, endPoint x: 540, endPoint y: 30, distance: 43.7
click at [541, 30] on div "LIFT Actions" at bounding box center [435, 31] width 562 height 12
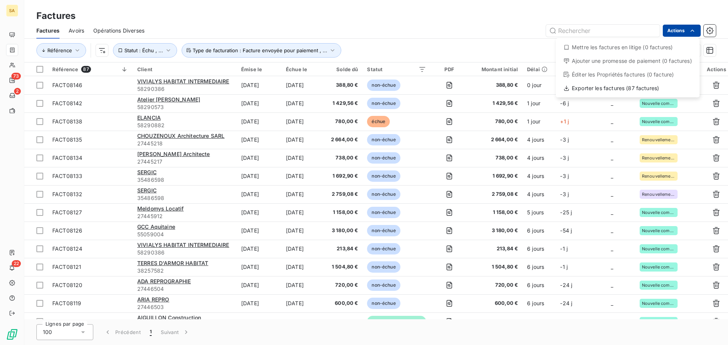
click at [681, 33] on html "SA 73 2 22 Factures Factures Avoirs Opérations Diverses Actions Mettre les fact…" at bounding box center [364, 172] width 728 height 345
click at [624, 87] on div "Exporter les factures (87 factures)" at bounding box center [628, 88] width 138 height 12
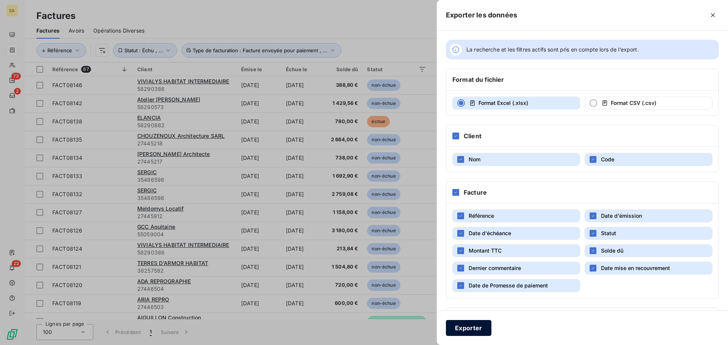
click at [473, 328] on button "Exporter" at bounding box center [468, 328] width 45 height 16
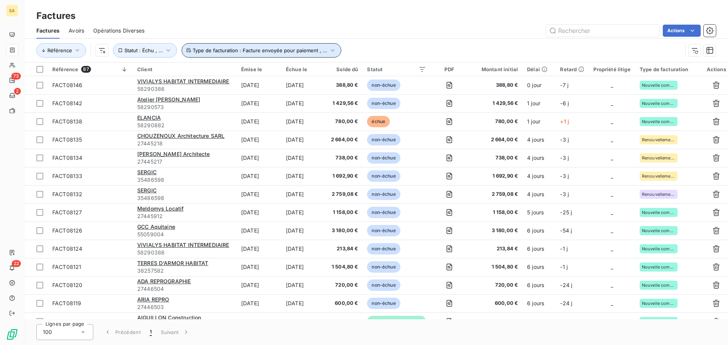
click at [254, 49] on span "Type de facturation : Facture envoyée pour paiement , ..." at bounding box center [260, 50] width 135 height 6
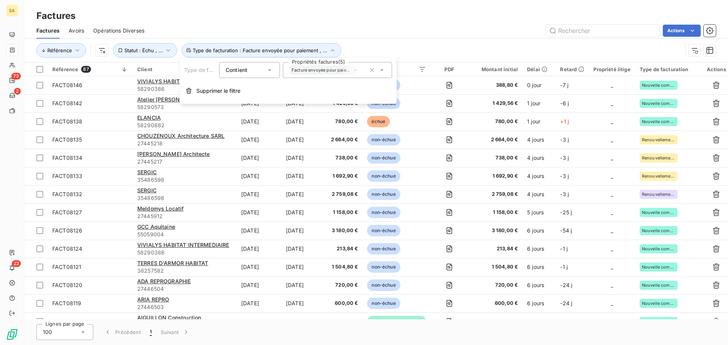
click at [352, 75] on div "Facture envoyée pour paiement Nouvelle commande Renouvellement 2024 Renouvellem…" at bounding box center [337, 70] width 109 height 16
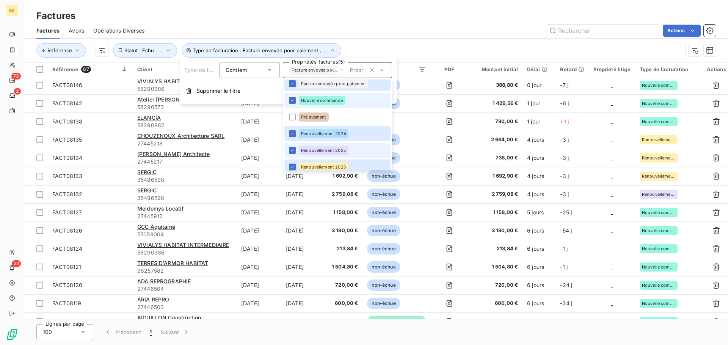
scroll to position [44, 0]
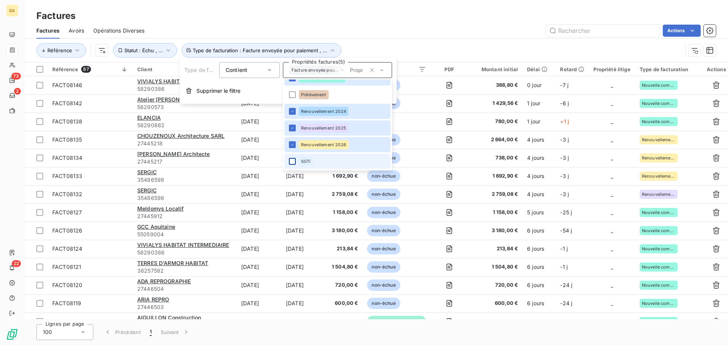
click at [291, 162] on div at bounding box center [292, 161] width 7 height 7
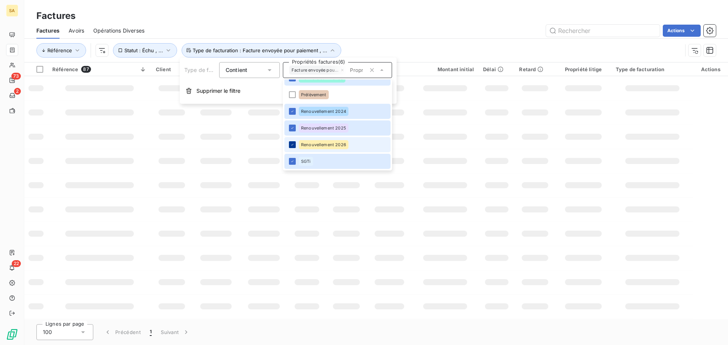
click at [292, 146] on icon at bounding box center [292, 145] width 5 height 5
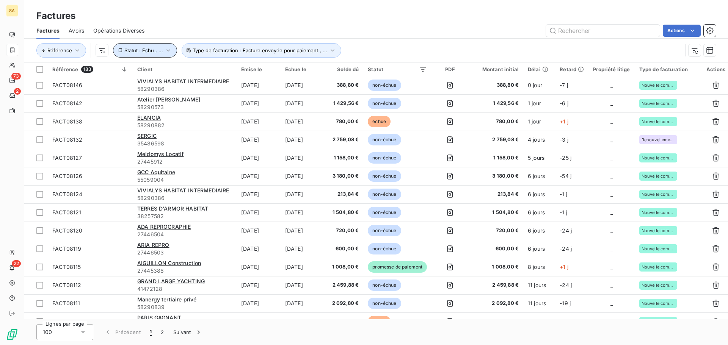
click at [149, 49] on span "Statut : Échu , ..." at bounding box center [143, 50] width 39 height 6
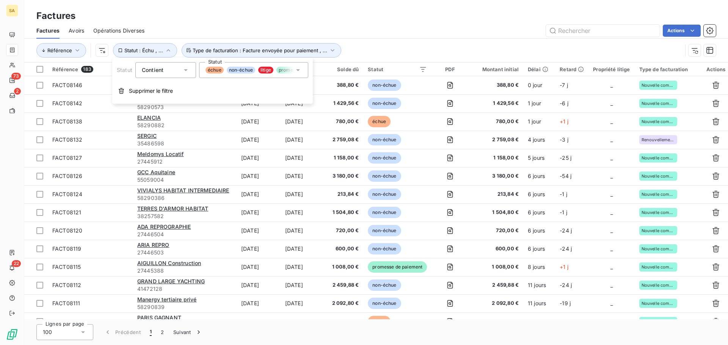
click at [300, 70] on icon at bounding box center [298, 70] width 8 height 8
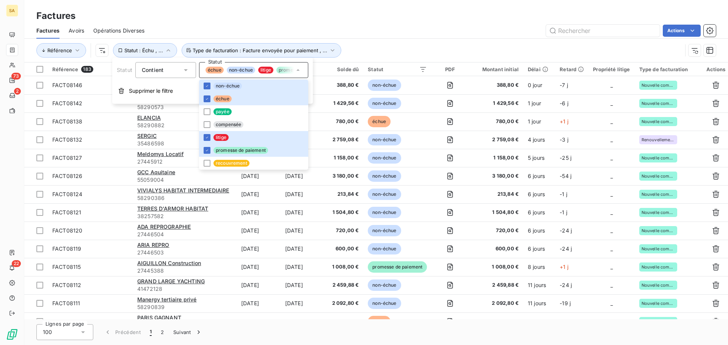
click at [398, 29] on div "Actions" at bounding box center [435, 31] width 562 height 12
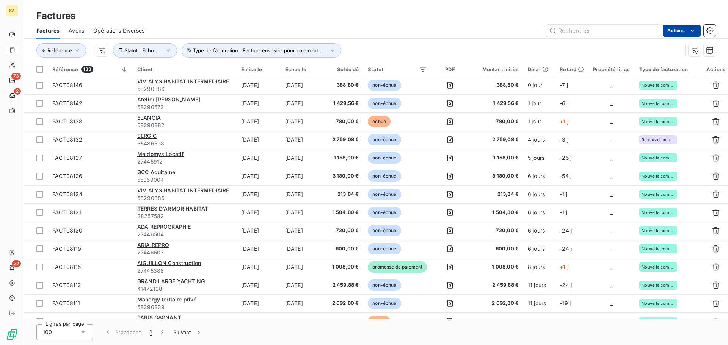
click at [683, 30] on html "SA 73 2 22 Factures Factures Avoirs Opérations Diverses Actions Référence Statu…" at bounding box center [364, 172] width 728 height 345
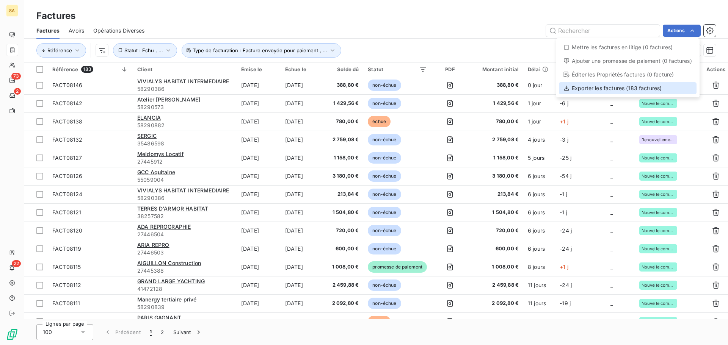
click at [602, 86] on div "Exporter les factures (183 factures)" at bounding box center [628, 88] width 138 height 12
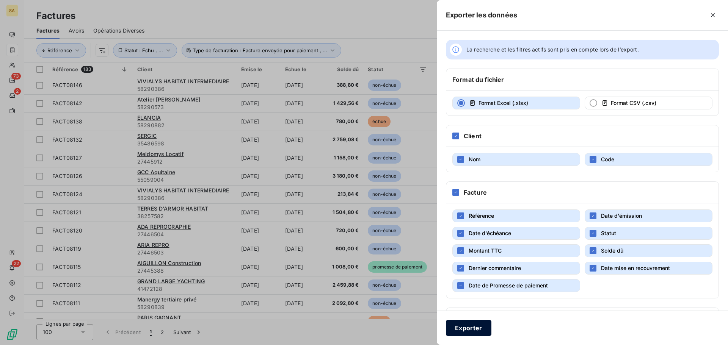
click at [477, 330] on button "Exporter" at bounding box center [468, 328] width 45 height 16
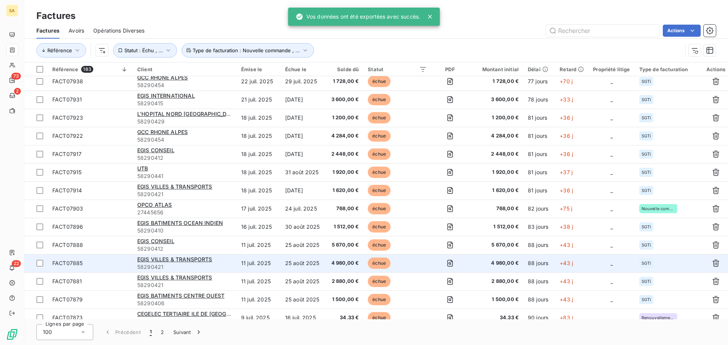
scroll to position [1277, 0]
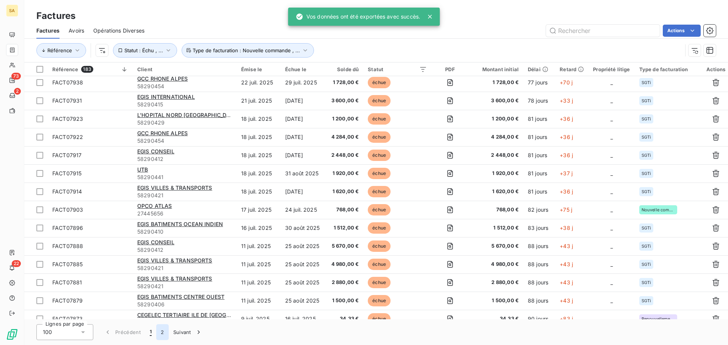
click at [159, 333] on button "2" at bounding box center [162, 333] width 12 height 16
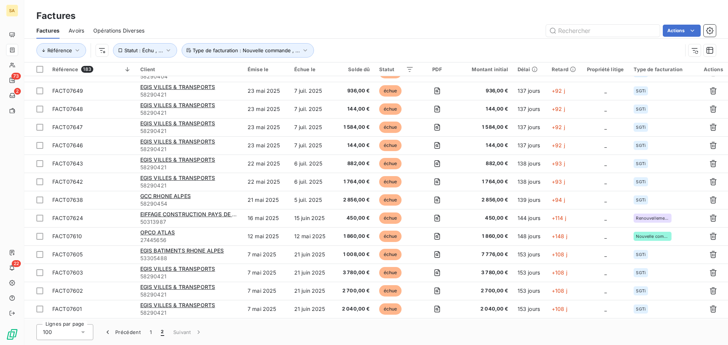
scroll to position [114, 0]
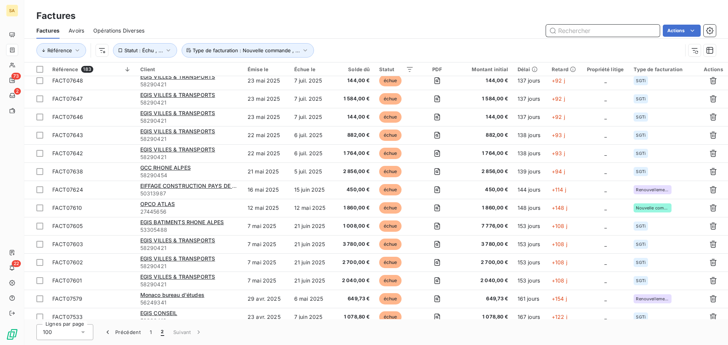
click at [563, 30] on input "text" at bounding box center [603, 31] width 114 height 12
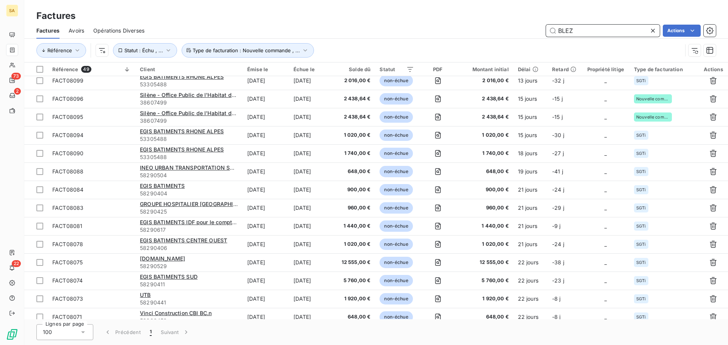
scroll to position [0, 0]
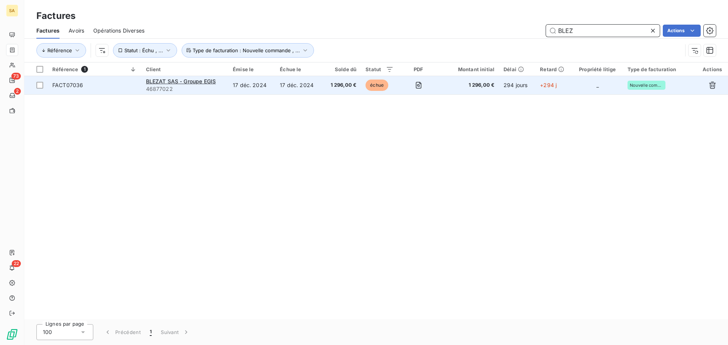
type input "BLEZ"
click at [102, 90] on td "FACT07036" at bounding box center [95, 85] width 94 height 18
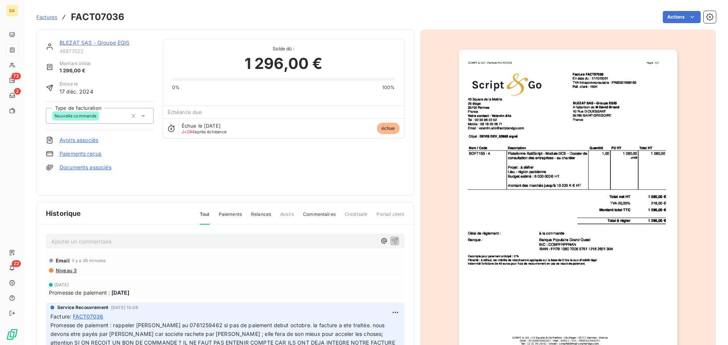
click at [121, 118] on div "Nouvelle commande" at bounding box center [89, 116] width 75 height 12
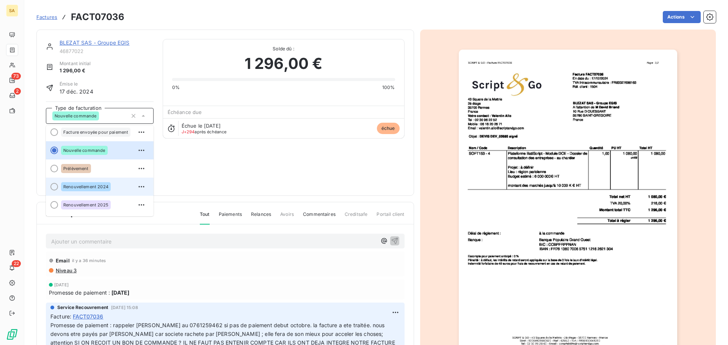
scroll to position [58, 0]
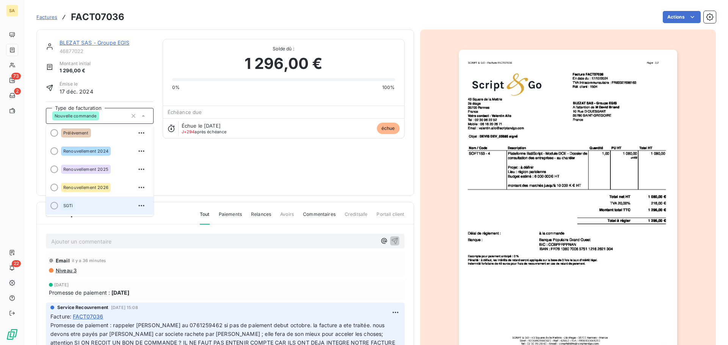
click at [52, 204] on div at bounding box center [54, 206] width 8 height 8
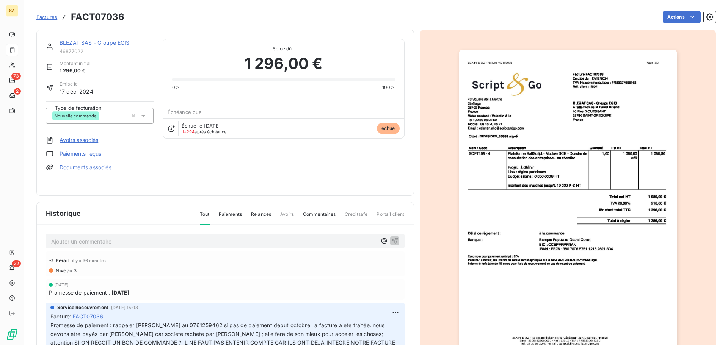
scroll to position [0, 0]
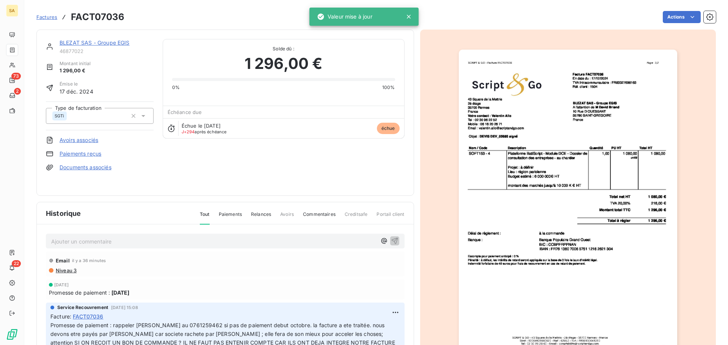
click at [215, 167] on div "BLEZAT SAS - Groupe EGIS 46877022 Montant initial 1 296,00 € Émise le 17 déc. 2…" at bounding box center [225, 112] width 359 height 147
click at [52, 17] on span "Factures" at bounding box center [46, 17] width 21 height 6
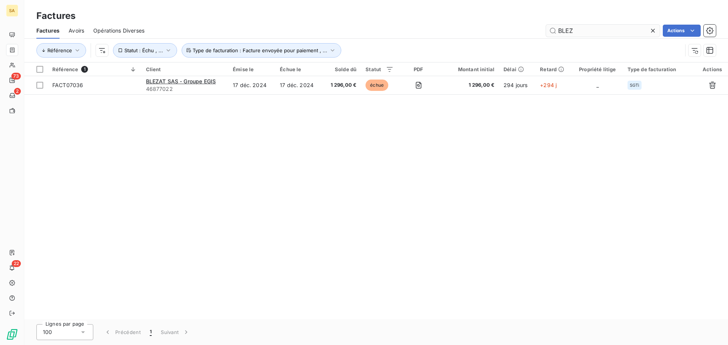
drag, startPoint x: 600, startPoint y: 25, endPoint x: 557, endPoint y: 33, distance: 44.3
click at [557, 33] on input "BLEZ" at bounding box center [603, 31] width 114 height 12
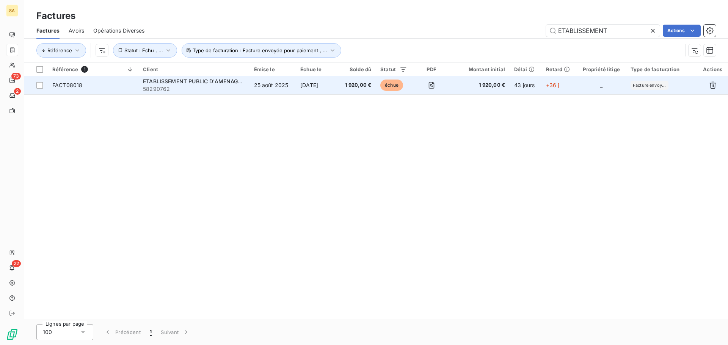
type input "ETABLISSEMENT"
click at [119, 83] on span "FACT08018" at bounding box center [93, 86] width 82 height 8
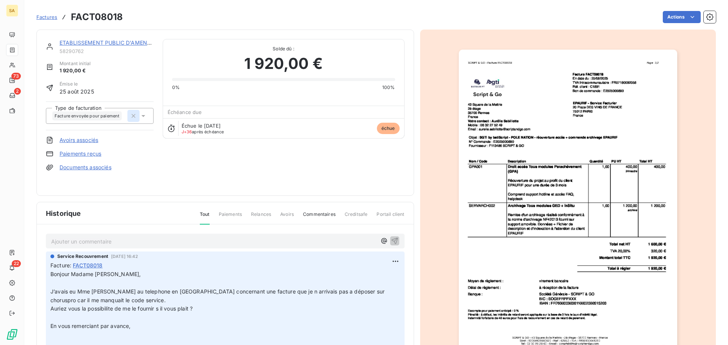
click at [130, 114] on icon "button" at bounding box center [134, 116] width 8 height 8
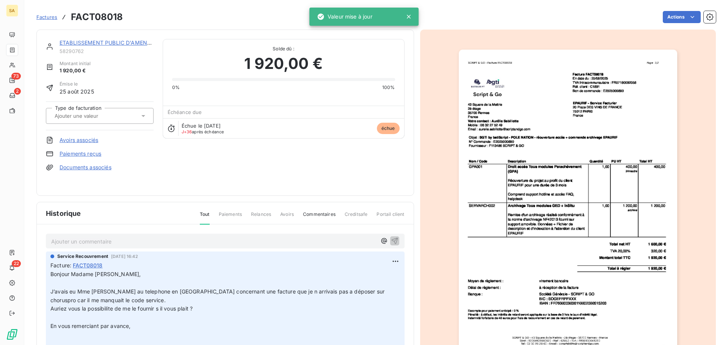
click at [107, 113] on input "text" at bounding box center [92, 116] width 76 height 7
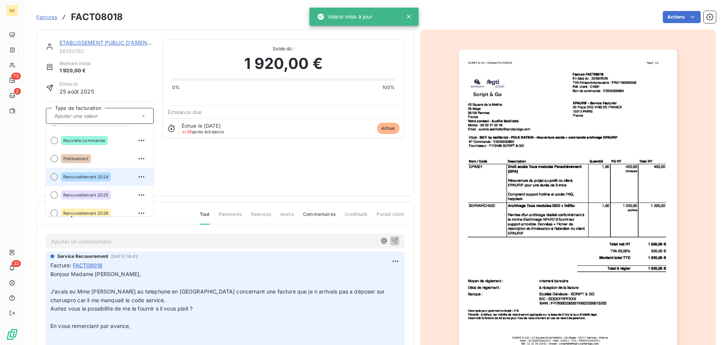
scroll to position [58, 0]
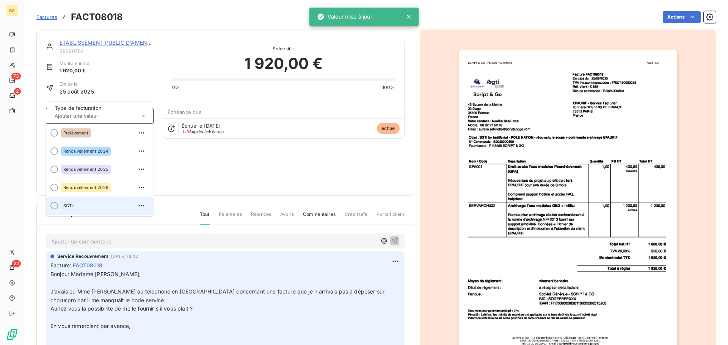
click at [101, 203] on div "SGTi" at bounding box center [104, 206] width 86 height 12
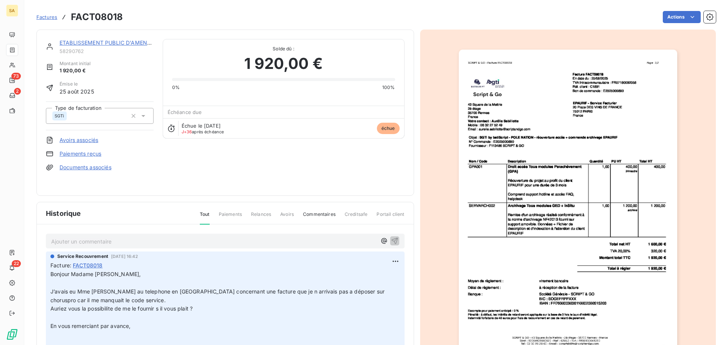
click at [54, 18] on span "Factures" at bounding box center [46, 17] width 21 height 6
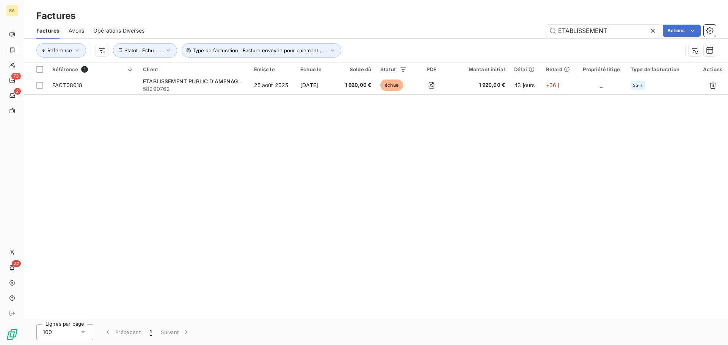
drag, startPoint x: 620, startPoint y: 28, endPoint x: 542, endPoint y: 33, distance: 78.7
click at [542, 33] on div "ETABLISSEMENT Actions" at bounding box center [435, 31] width 562 height 12
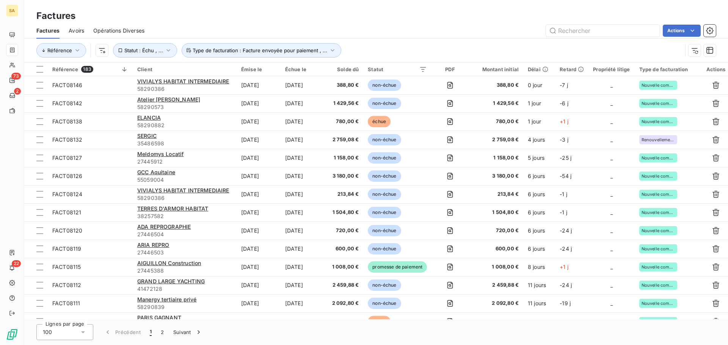
click at [578, 67] on div "Retard" at bounding box center [572, 69] width 24 height 6
click at [580, 30] on input "text" at bounding box center [603, 31] width 114 height 12
type input "SERGIC"
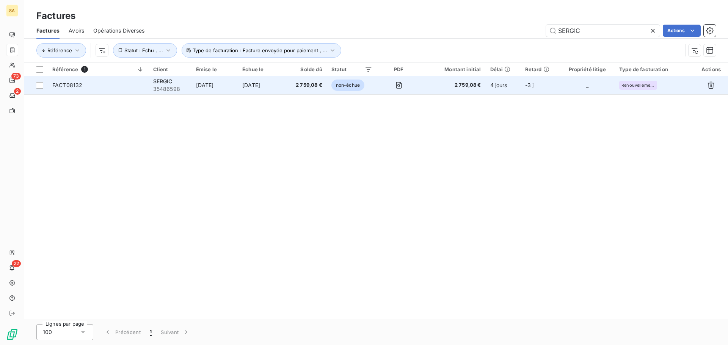
click at [631, 84] on span "Renouvellement 2025" at bounding box center [637, 85] width 33 height 5
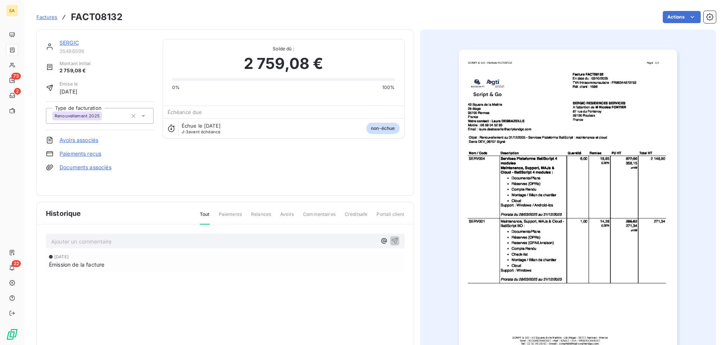
click at [49, 17] on span "Factures" at bounding box center [46, 17] width 21 height 6
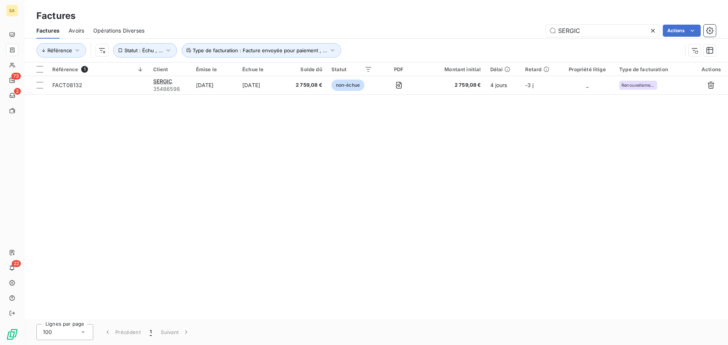
click at [652, 31] on icon at bounding box center [653, 31] width 8 height 8
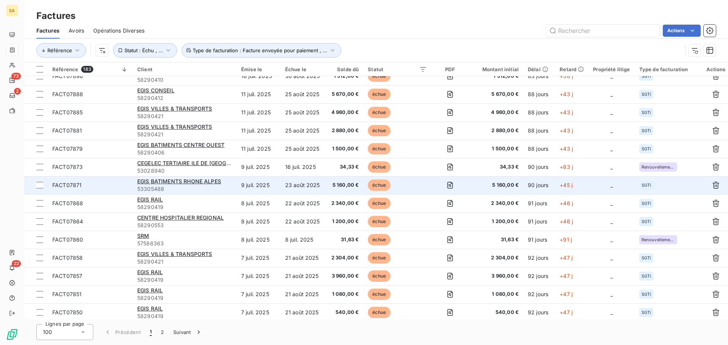
scroll to position [1428, 0]
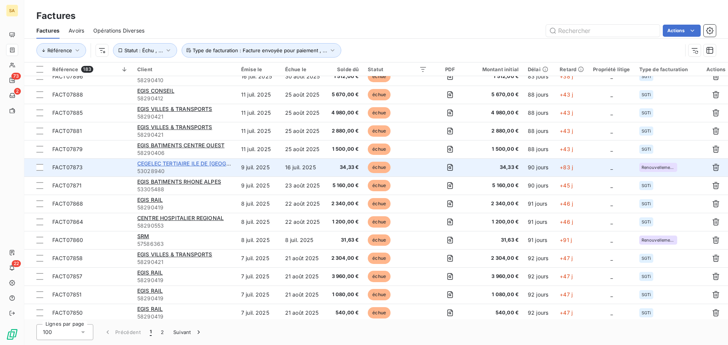
click at [209, 164] on span "CEGELEC TERTIAIRE ILE DE [GEOGRAPHIC_DATA]" at bounding box center [200, 163] width 127 height 6
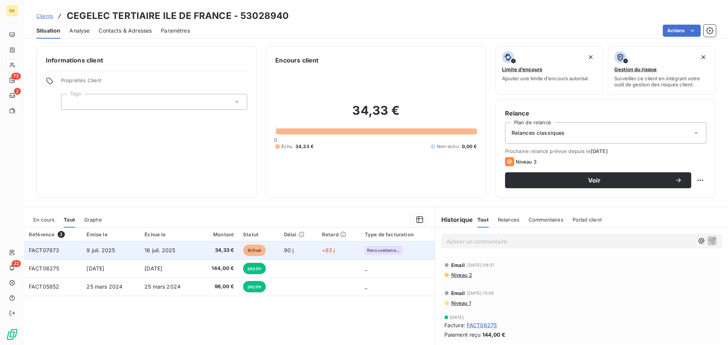
click at [54, 252] on span "FACT07873" at bounding box center [44, 250] width 30 height 6
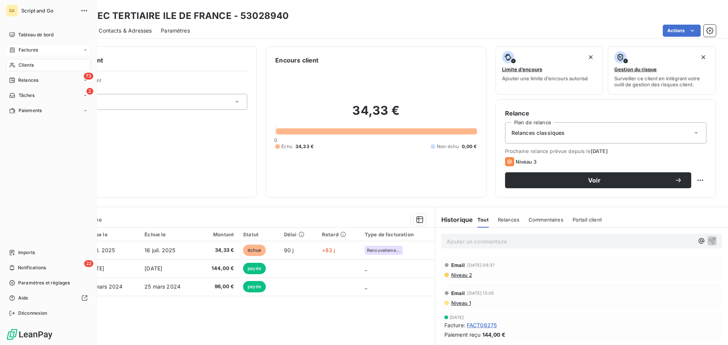
click at [17, 47] on div "Factures" at bounding box center [23, 50] width 29 height 7
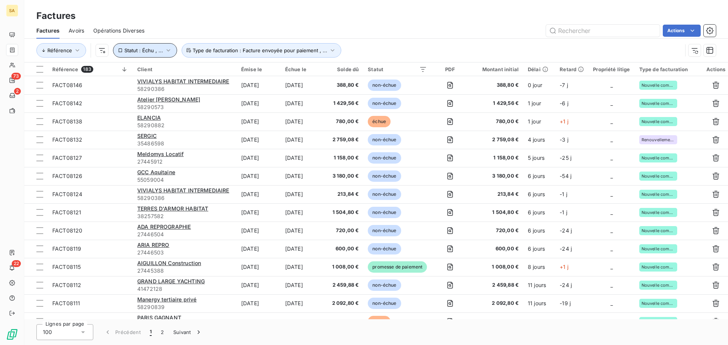
click at [157, 51] on span "Statut : Échu , ..." at bounding box center [143, 50] width 39 height 6
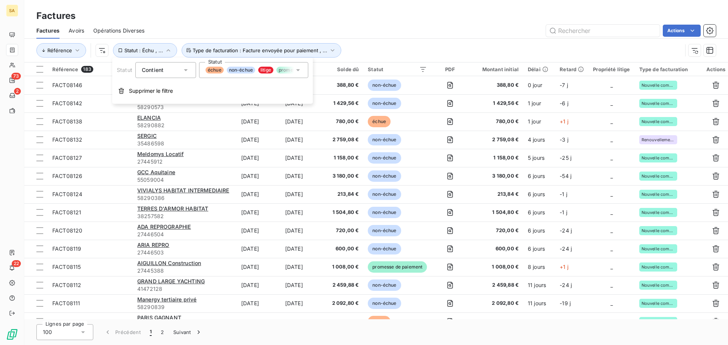
click at [226, 75] on div "échue non-échue litige promesse de paiement" at bounding box center [253, 70] width 109 height 16
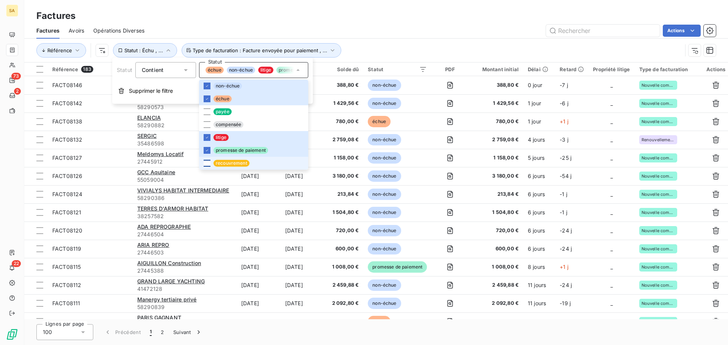
click at [204, 164] on div at bounding box center [207, 163] width 7 height 7
click at [207, 164] on icon at bounding box center [207, 163] width 5 height 5
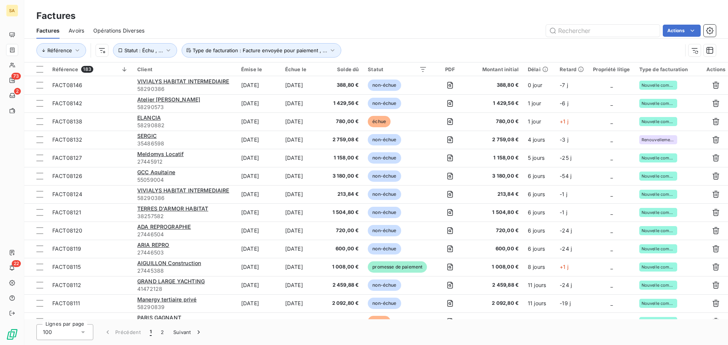
click at [425, 25] on div "Actions" at bounding box center [435, 31] width 562 height 12
click at [149, 49] on span "Statut : Échu , ..." at bounding box center [143, 50] width 39 height 6
click at [713, 31] on icon "button" at bounding box center [710, 31] width 8 height 8
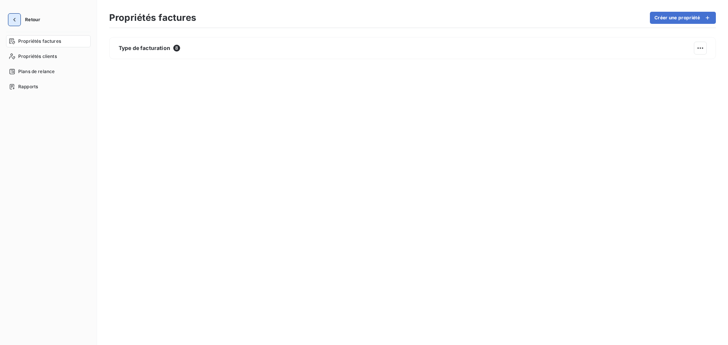
click at [16, 20] on icon "button" at bounding box center [15, 20] width 8 height 8
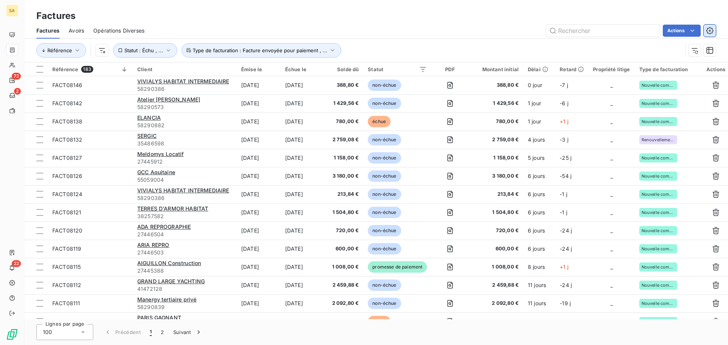
click at [711, 31] on icon "button" at bounding box center [710, 31] width 8 height 8
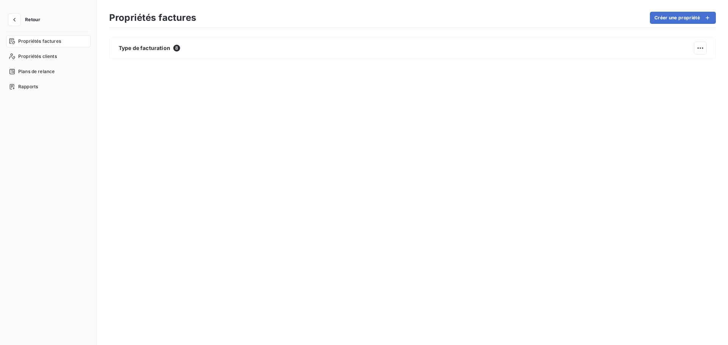
click at [22, 40] on span "Propriétés factures" at bounding box center [39, 41] width 43 height 7
click at [25, 53] on span "Propriétés clients" at bounding box center [37, 56] width 39 height 7
click at [25, 69] on span "Plans de relance" at bounding box center [36, 71] width 36 height 7
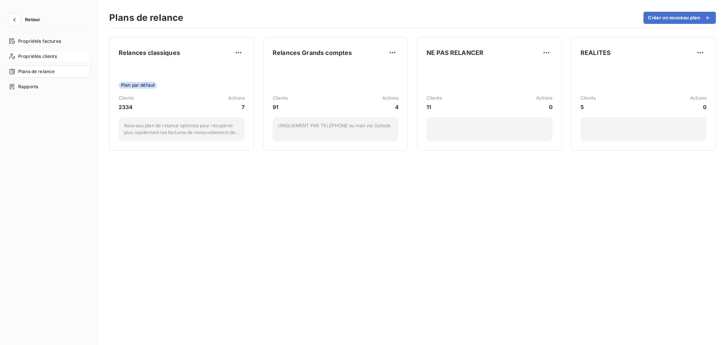
click at [41, 54] on span "Propriétés clients" at bounding box center [37, 56] width 39 height 7
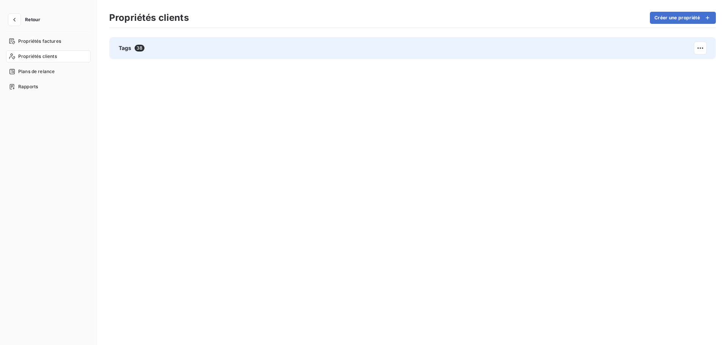
click at [133, 50] on div "Tags 38" at bounding box center [132, 48] width 26 height 8
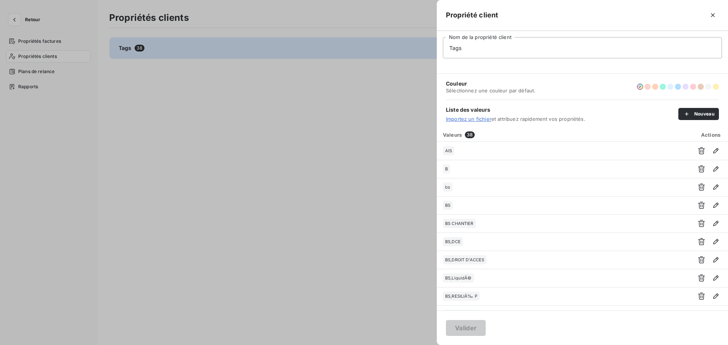
drag, startPoint x: 714, startPoint y: 14, endPoint x: 695, endPoint y: 20, distance: 19.7
click at [714, 15] on icon "button" at bounding box center [713, 15] width 4 height 4
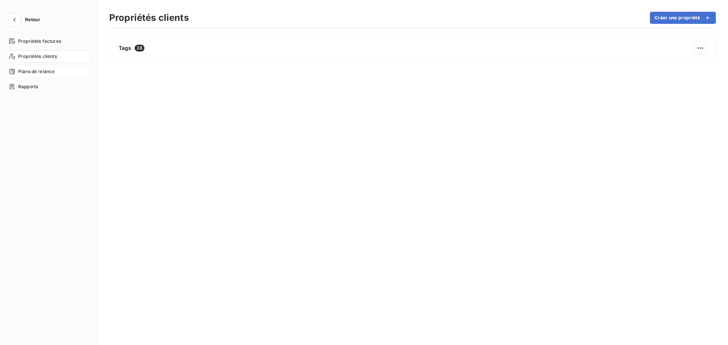
click at [35, 71] on span "Plans de relance" at bounding box center [36, 71] width 36 height 7
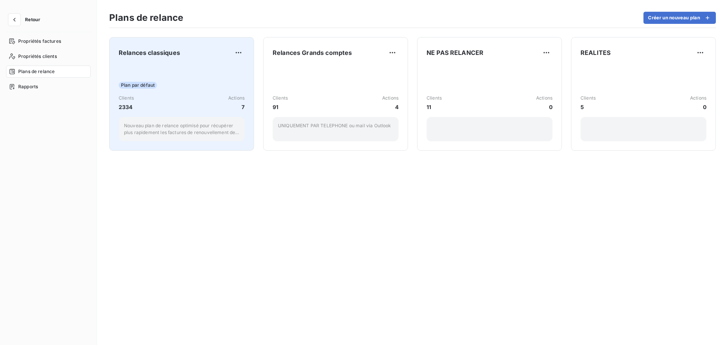
click at [189, 90] on div "Plan par défaut Clients 2334 Actions 7 Nouveau plan de relance optimisé pour ré…" at bounding box center [182, 103] width 126 height 77
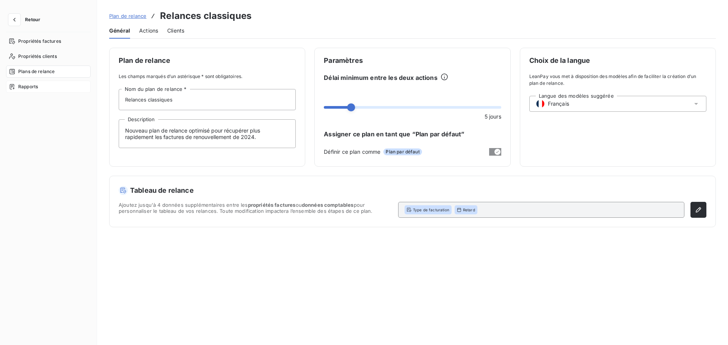
click at [35, 87] on span "Rapports" at bounding box center [28, 86] width 20 height 7
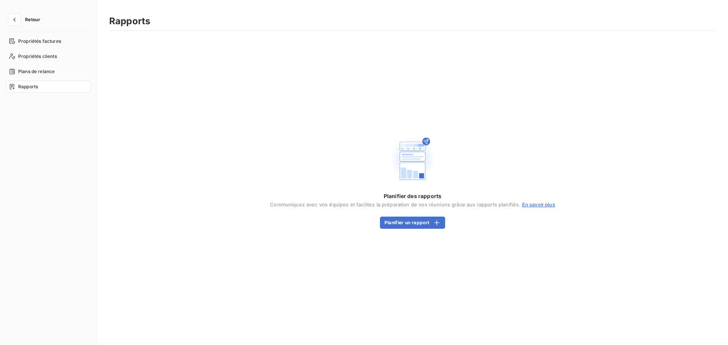
click at [31, 17] on span "Retour" at bounding box center [32, 19] width 15 height 5
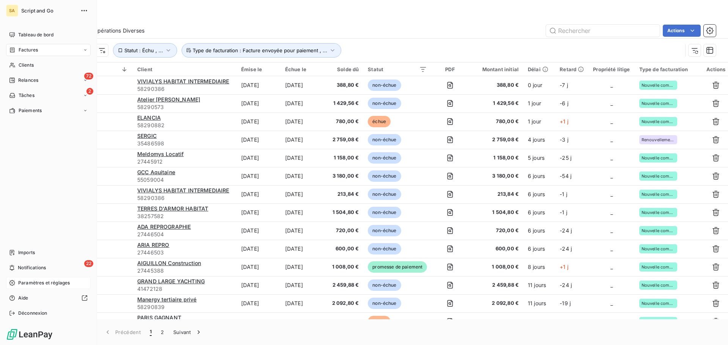
click at [10, 282] on icon at bounding box center [12, 283] width 6 height 6
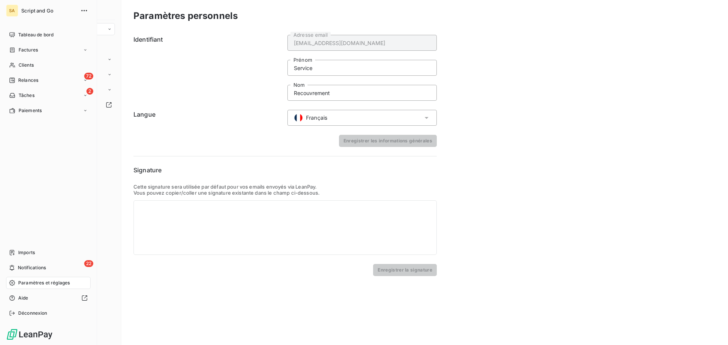
click at [25, 281] on span "Paramètres et réglages" at bounding box center [44, 283] width 52 height 7
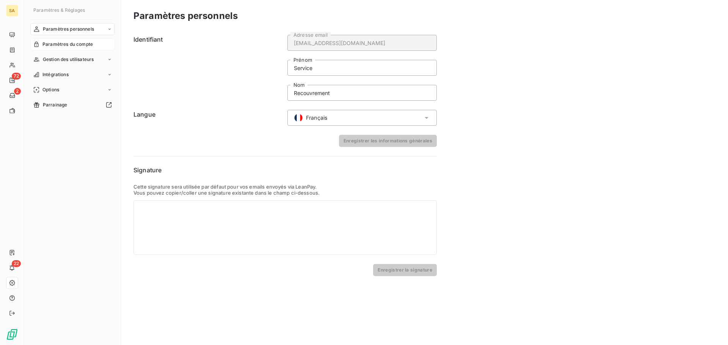
click at [65, 42] on span "Paramètres du compte" at bounding box center [67, 44] width 50 height 7
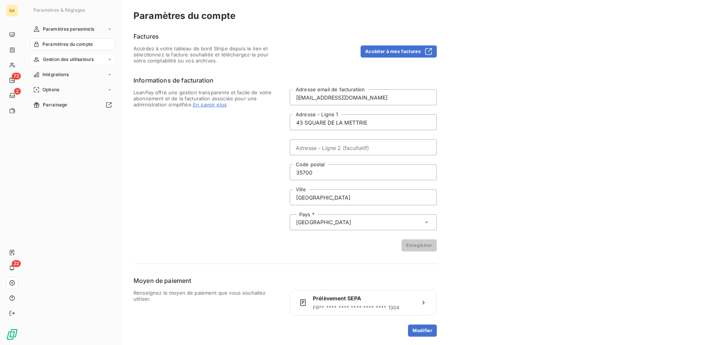
click at [62, 61] on span "Gestion des utilisateurs" at bounding box center [68, 59] width 51 height 7
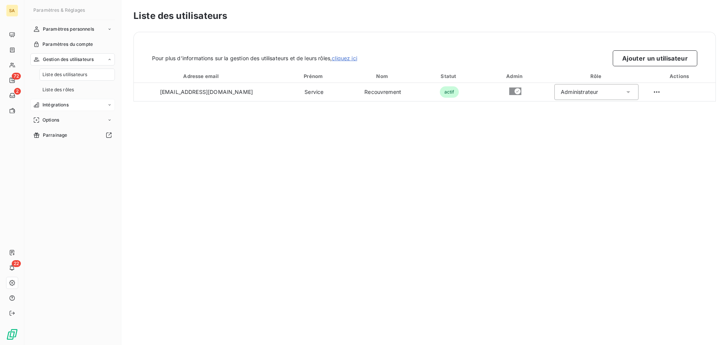
click at [61, 103] on span "Intégrations" at bounding box center [55, 105] width 26 height 7
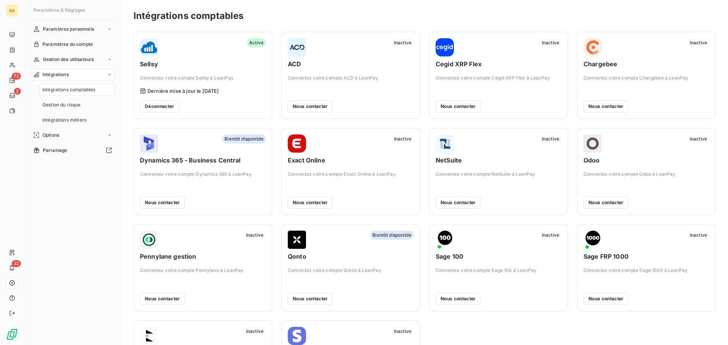
click at [188, 64] on span "Sellsy" at bounding box center [203, 64] width 126 height 9
click at [58, 133] on span "Options" at bounding box center [50, 135] width 17 height 7
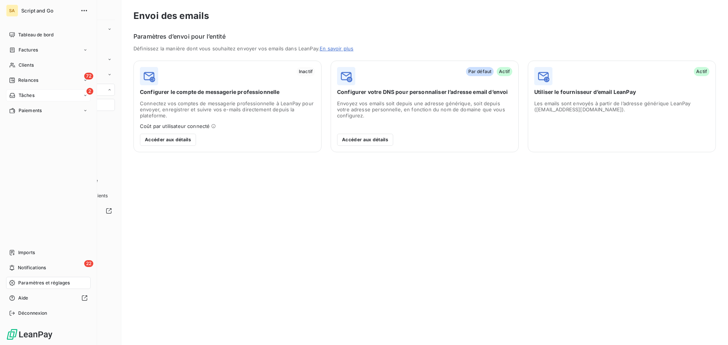
click at [30, 93] on span "Tâches" at bounding box center [27, 95] width 16 height 7
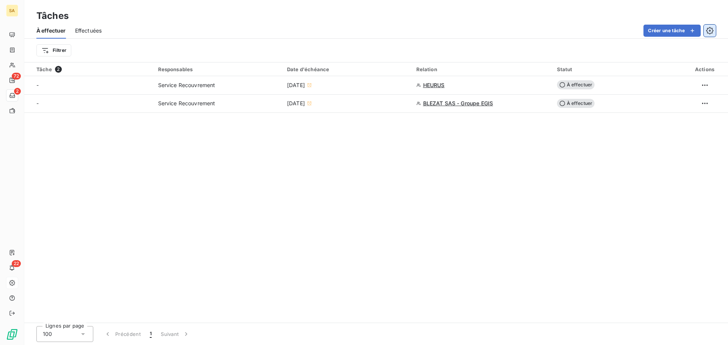
click at [707, 33] on icon "button" at bounding box center [710, 31] width 8 height 8
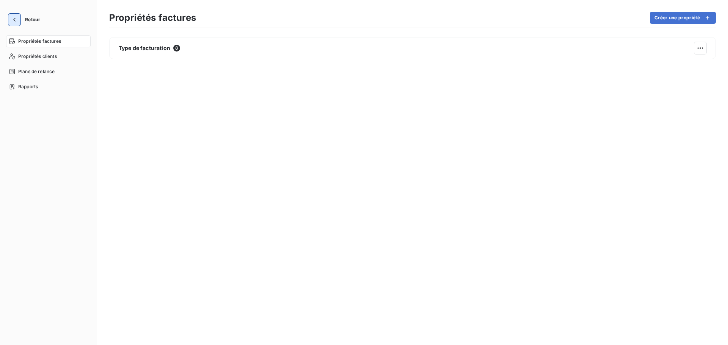
click at [14, 21] on icon "button" at bounding box center [14, 20] width 2 height 4
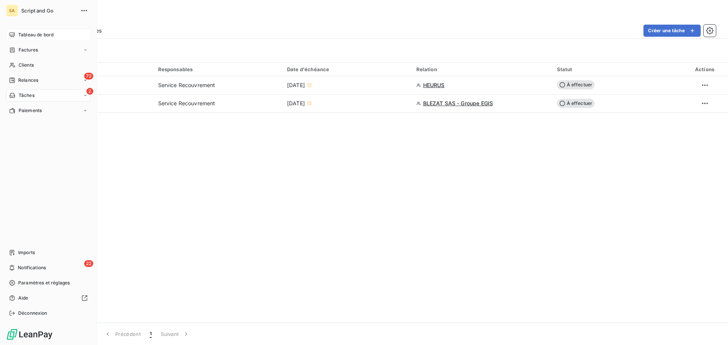
click at [35, 36] on span "Tableau de bord" at bounding box center [35, 34] width 35 height 7
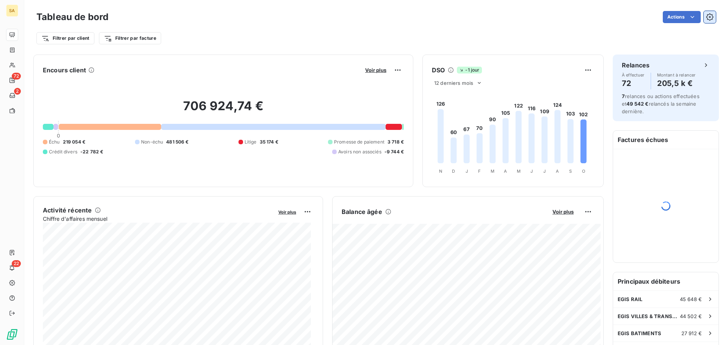
click at [704, 22] on button "button" at bounding box center [710, 17] width 12 height 12
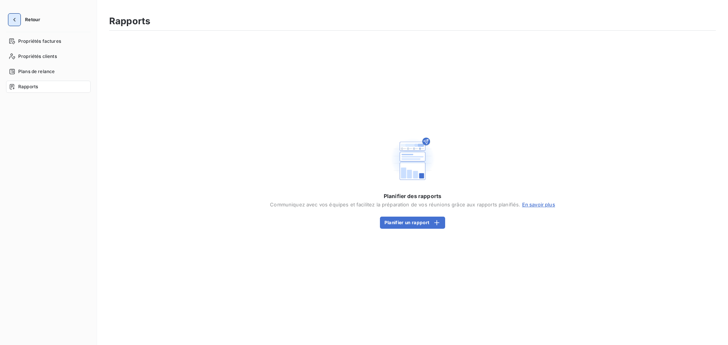
click at [17, 17] on icon "button" at bounding box center [15, 20] width 8 height 8
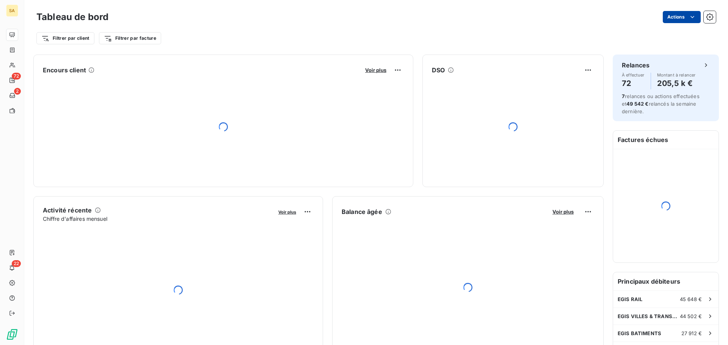
click at [660, 19] on html "SA 72 2 22 Tableau de bord Actions Filtrer par client Filtrer par facture Encou…" at bounding box center [364, 172] width 728 height 345
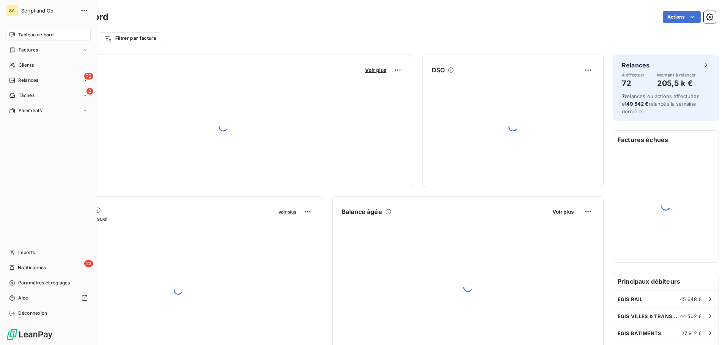
click at [9, 49] on html "SA Script and Go Tableau de bord Factures Clients 72 Relances 2 Tâches Paiement…" at bounding box center [364, 172] width 728 height 345
click at [24, 47] on span "Factures" at bounding box center [28, 50] width 19 height 7
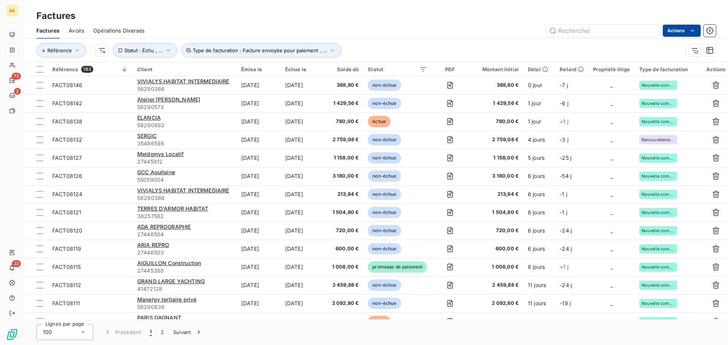
click at [681, 31] on html "SA 72 2 22 Factures Factures Avoirs Opérations Diverses Actions Référence Statu…" at bounding box center [364, 172] width 728 height 345
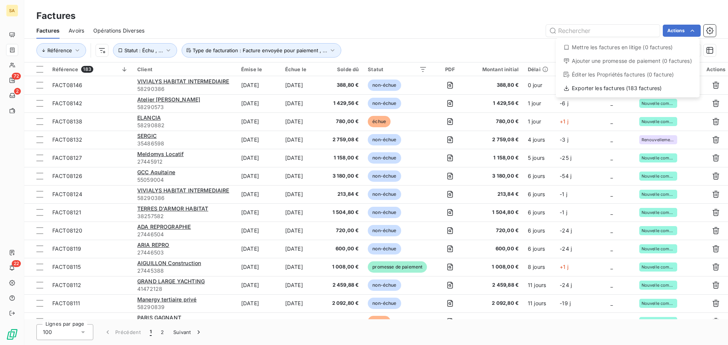
click at [710, 31] on html "SA 72 2 22 Factures Factures Avoirs Opérations Diverses Actions Mettre les fact…" at bounding box center [364, 172] width 728 height 345
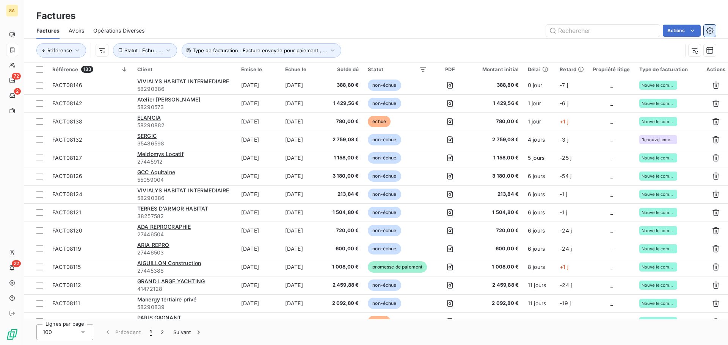
click at [711, 31] on icon "button" at bounding box center [710, 31] width 2 height 2
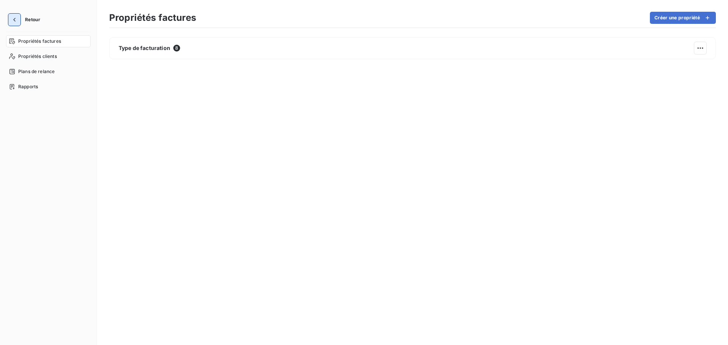
click at [11, 20] on icon "button" at bounding box center [15, 20] width 8 height 8
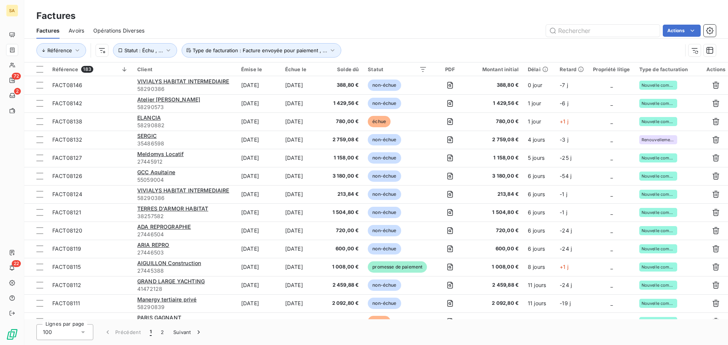
click at [125, 30] on span "Opérations Diverses" at bounding box center [118, 31] width 51 height 8
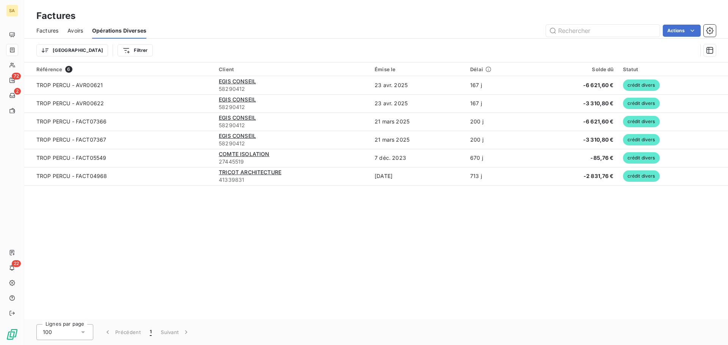
click at [78, 30] on span "Avoirs" at bounding box center [75, 31] width 16 height 8
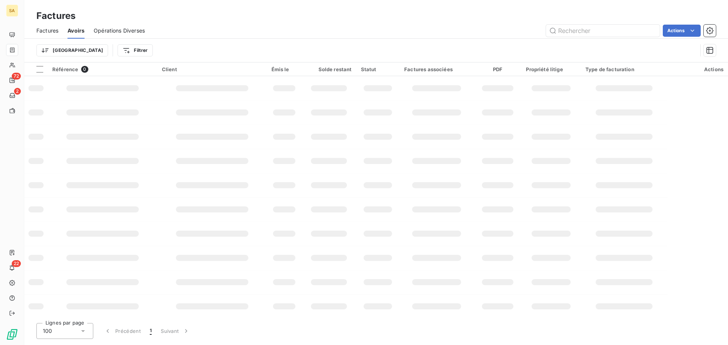
click at [50, 30] on span "Factures" at bounding box center [47, 31] width 22 height 8
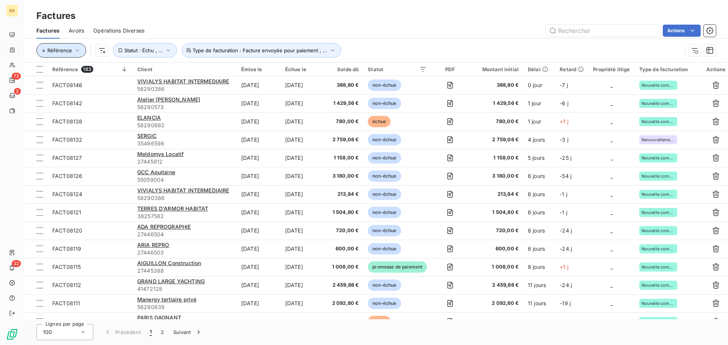
click at [78, 51] on icon "button" at bounding box center [78, 51] width 8 height 8
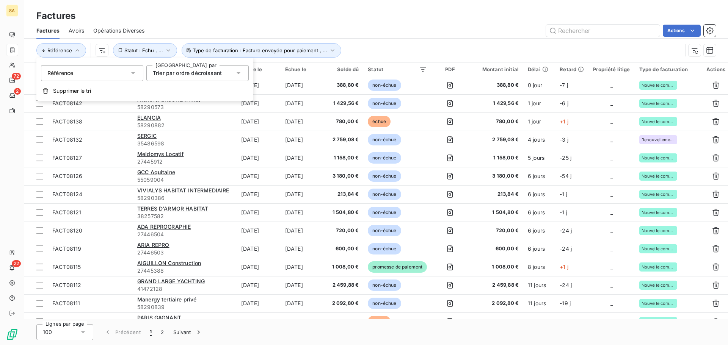
click at [164, 77] on div "Trier par ordre décroissant" at bounding box center [187, 73] width 69 height 8
click at [164, 76] on span "Trier par ordre décroissant" at bounding box center [187, 73] width 69 height 6
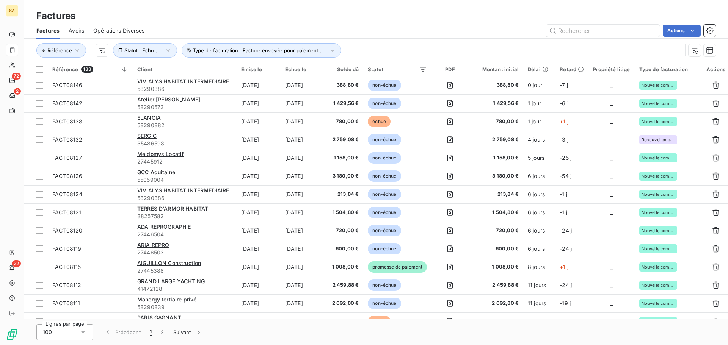
click at [356, 45] on div "Référence Statut : Échu , ... Type de facturation : Facture envoyée pour paieme…" at bounding box center [359, 50] width 646 height 14
click at [150, 48] on span "Statut : Échu , ..." at bounding box center [143, 50] width 39 height 6
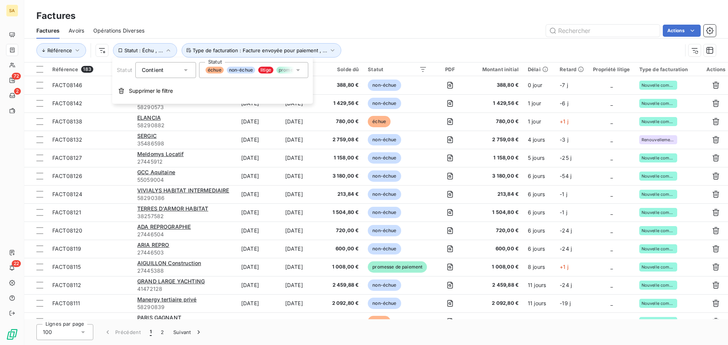
click at [298, 69] on icon at bounding box center [298, 70] width 8 height 8
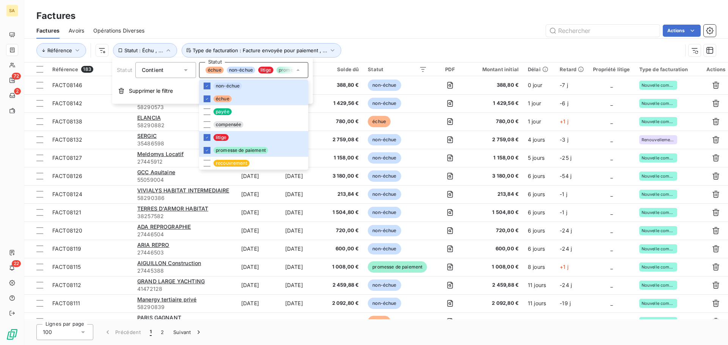
click at [172, 66] on div "Contient is" at bounding box center [162, 70] width 40 height 11
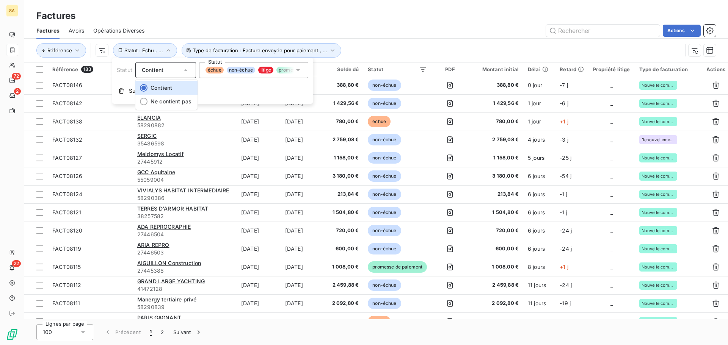
click at [172, 66] on div "Contient" at bounding box center [162, 70] width 40 height 11
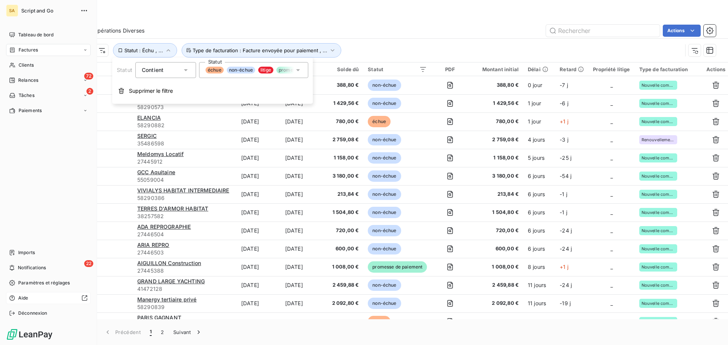
click at [30, 295] on div "Aide" at bounding box center [48, 298] width 85 height 12
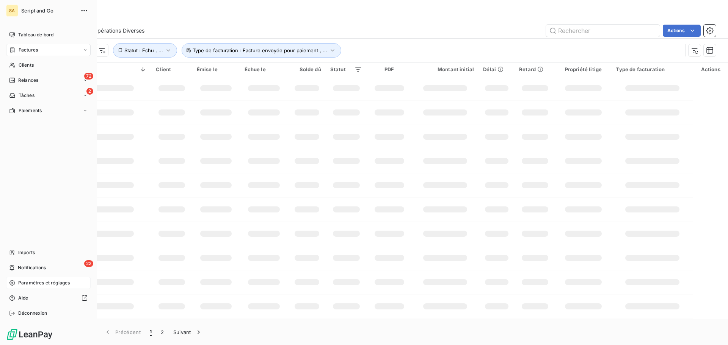
click at [13, 284] on icon at bounding box center [12, 283] width 6 height 6
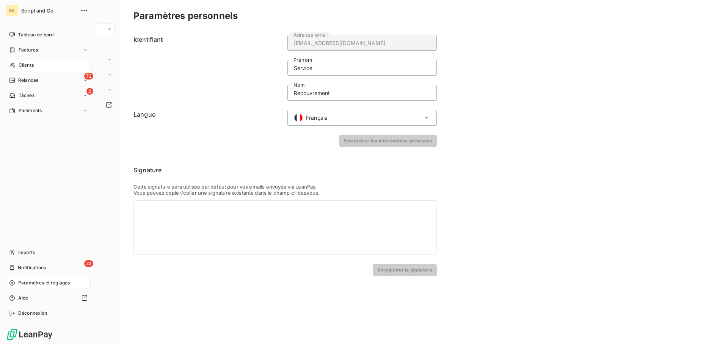
click at [29, 65] on span "Clients" at bounding box center [26, 65] width 15 height 7
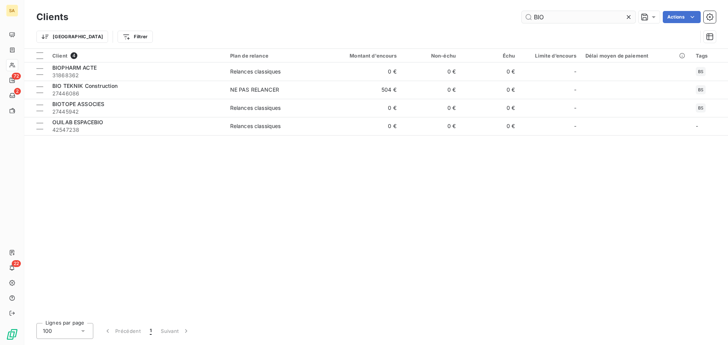
drag, startPoint x: 562, startPoint y: 12, endPoint x: 521, endPoint y: 16, distance: 41.2
click at [522, 16] on input "BIO" at bounding box center [579, 17] width 114 height 12
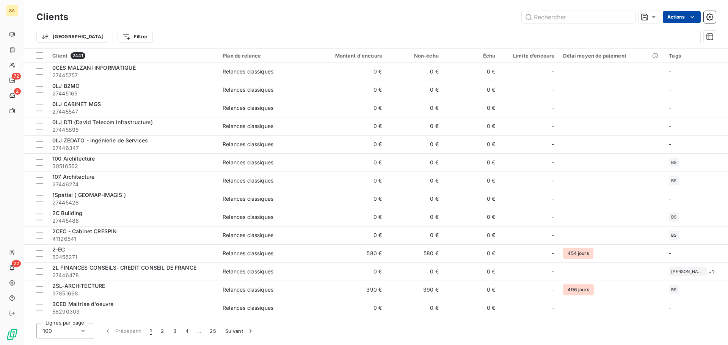
click at [678, 15] on html "SA 72 2 22 Clients Actions Trier Filtrer Client 2441 Plan de relance Montant d'…" at bounding box center [364, 172] width 728 height 345
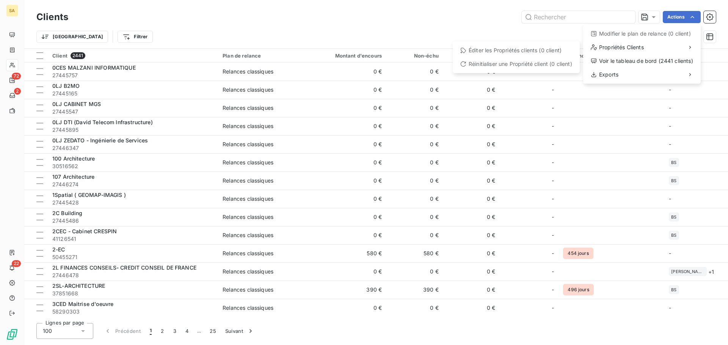
click at [533, 52] on div "Éditer les Propriétés clients (0 client)" at bounding box center [516, 50] width 121 height 12
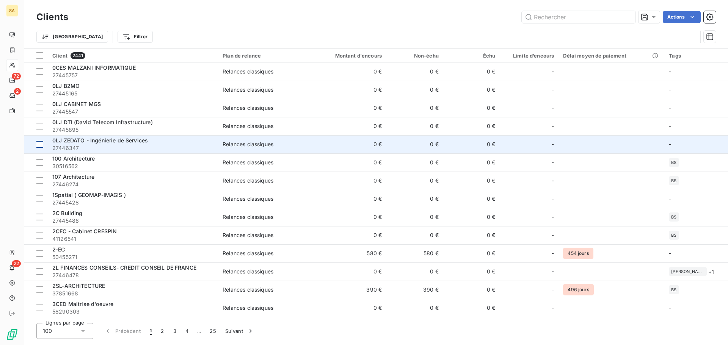
click at [40, 147] on div at bounding box center [39, 144] width 7 height 7
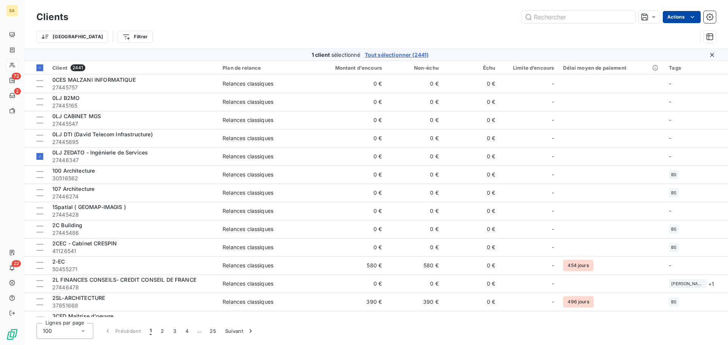
click at [675, 18] on html "SA 72 2 22 Clients Actions Trier Filtrer 1 client sélectionné Tout sélectionner…" at bounding box center [364, 172] width 728 height 345
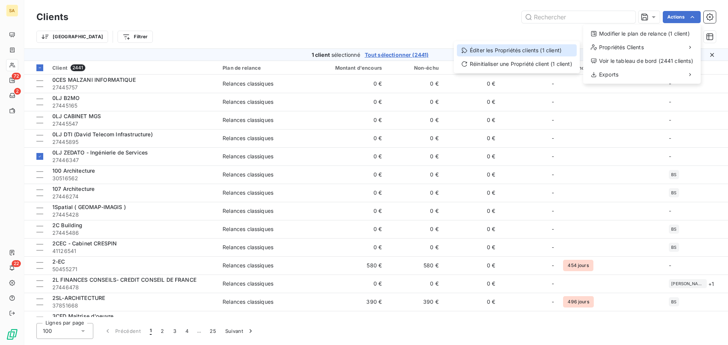
click at [529, 52] on div "Éditer les Propriétés clients (1 client)" at bounding box center [517, 50] width 120 height 12
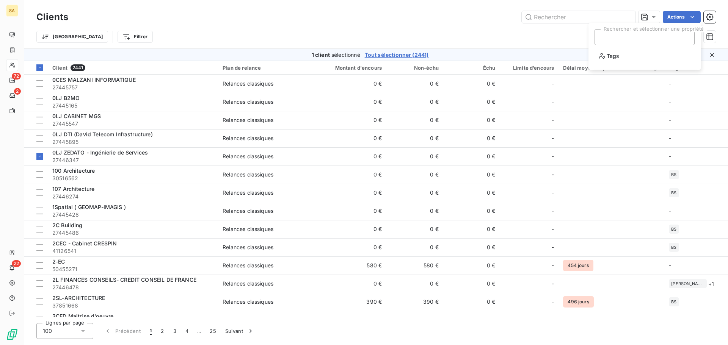
click at [633, 38] on div at bounding box center [645, 37] width 100 height 16
click at [521, 32] on div "Trier Filtrer" at bounding box center [366, 37] width 661 height 14
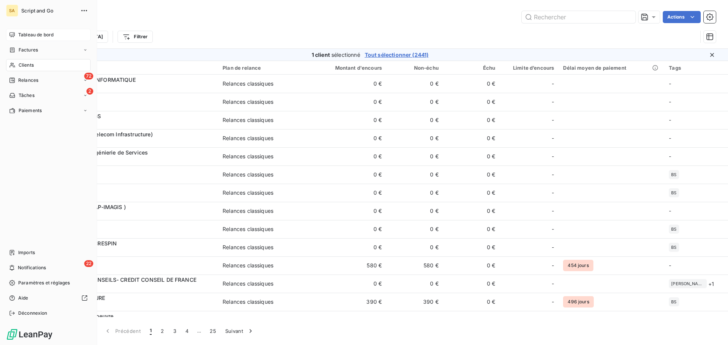
click at [11, 33] on icon at bounding box center [11, 34] width 5 height 5
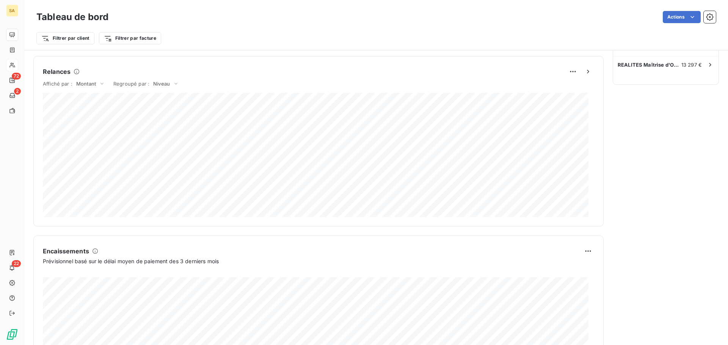
scroll to position [394, 0]
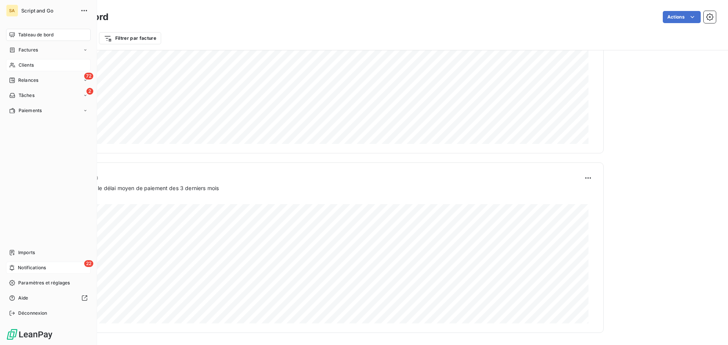
click at [29, 263] on div "22 Notifications" at bounding box center [48, 268] width 85 height 12
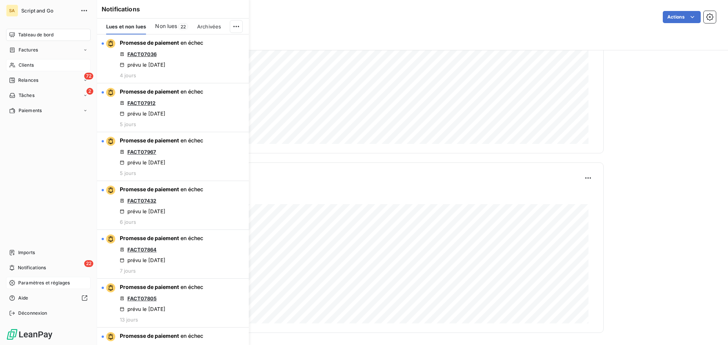
click at [30, 282] on span "Paramètres et réglages" at bounding box center [44, 283] width 52 height 7
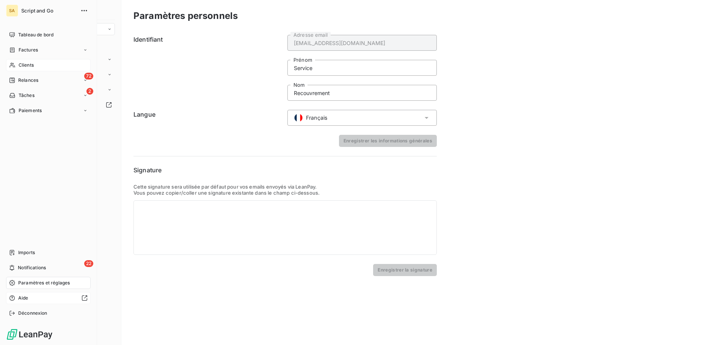
click at [15, 301] on icon at bounding box center [12, 298] width 6 height 6
click at [85, 109] on icon at bounding box center [85, 110] width 5 height 5
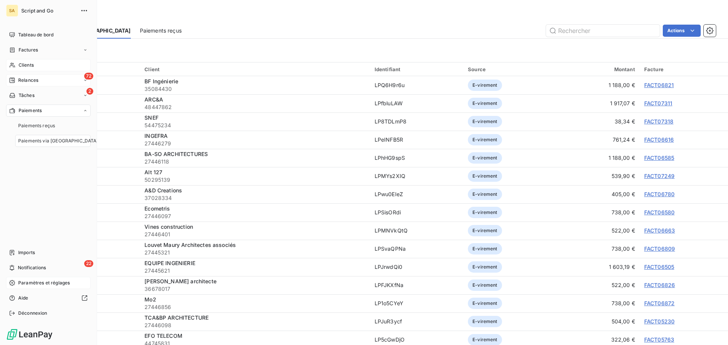
click at [39, 78] on div "72 Relances" at bounding box center [48, 80] width 85 height 12
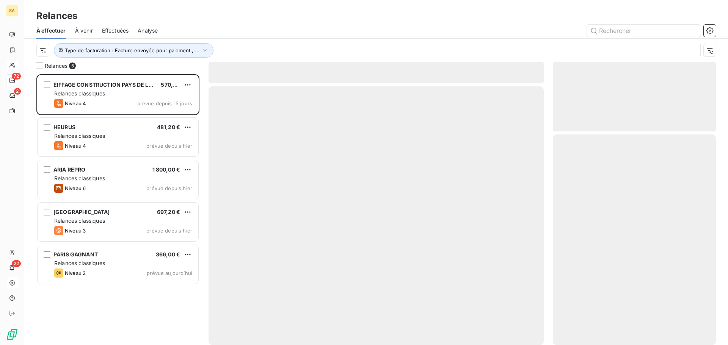
scroll to position [265, 157]
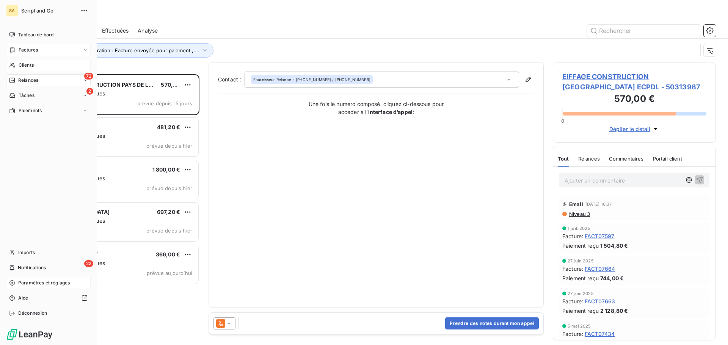
click at [36, 47] on span "Factures" at bounding box center [28, 50] width 19 height 7
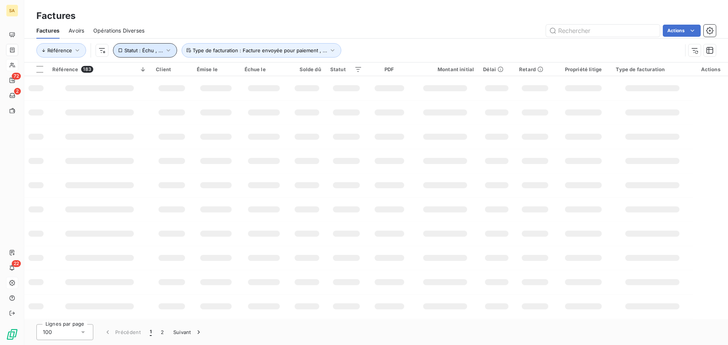
click at [142, 51] on span "Statut : Échu , ..." at bounding box center [143, 50] width 39 height 6
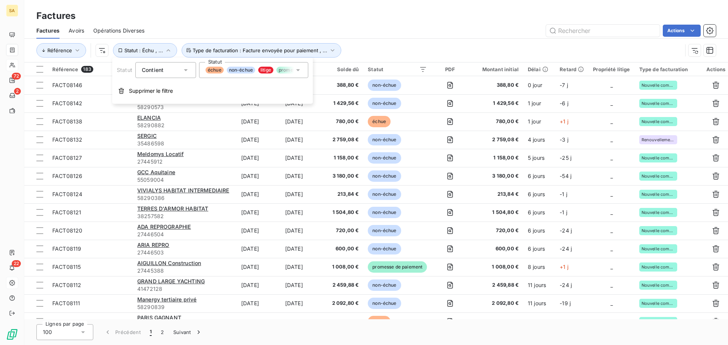
click at [298, 71] on icon at bounding box center [298, 70] width 4 height 2
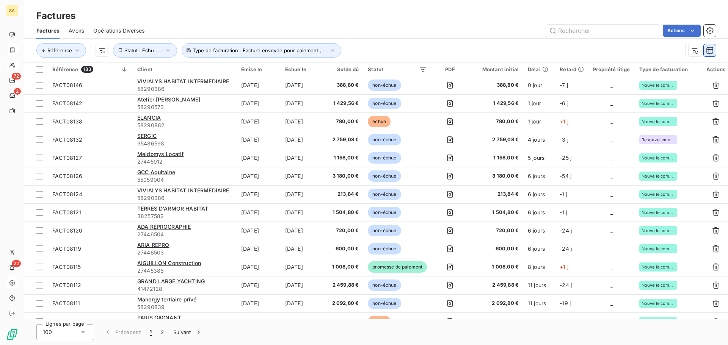
click at [711, 52] on icon "button" at bounding box center [710, 51] width 8 height 8
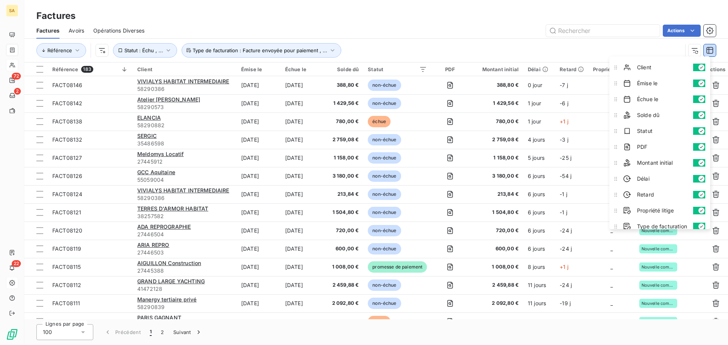
scroll to position [20, 0]
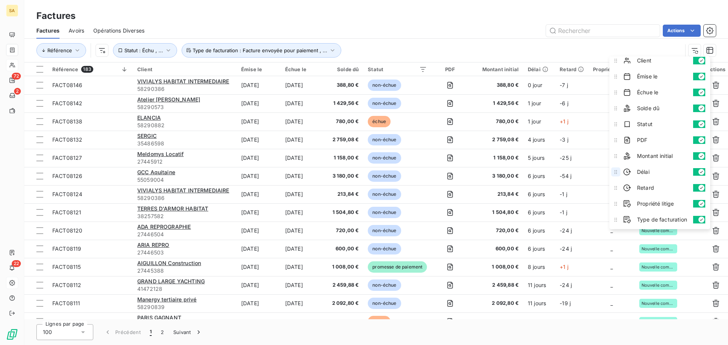
click at [617, 175] on icon at bounding box center [616, 172] width 8 height 8
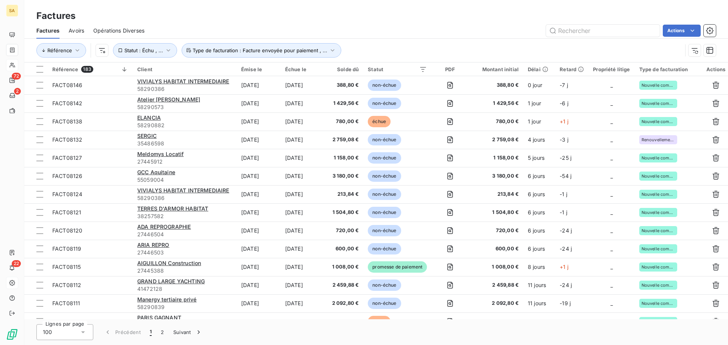
click at [522, 15] on div "Factures" at bounding box center [376, 16] width 704 height 14
click at [712, 29] on icon "button" at bounding box center [710, 31] width 8 height 8
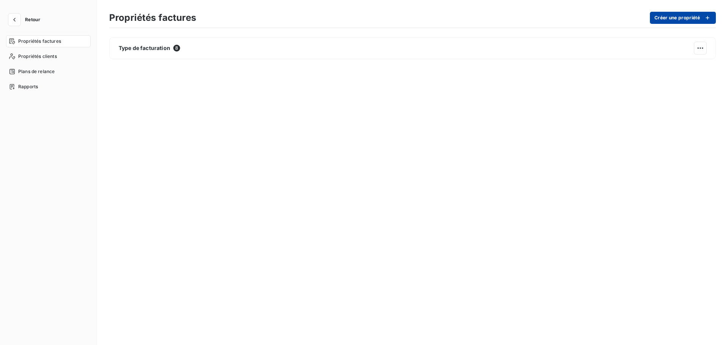
click at [698, 16] on button "Créer une propriété" at bounding box center [683, 18] width 66 height 12
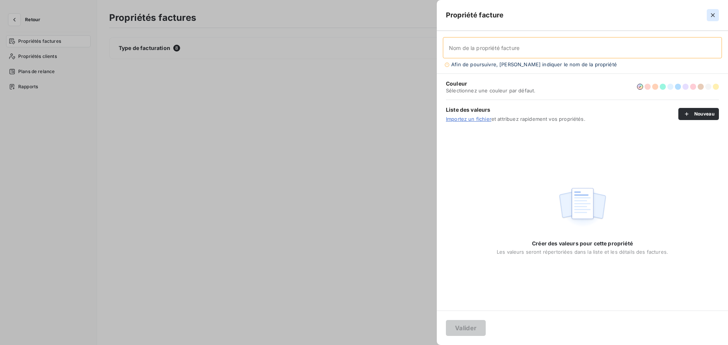
click at [715, 16] on icon "button" at bounding box center [713, 15] width 8 height 8
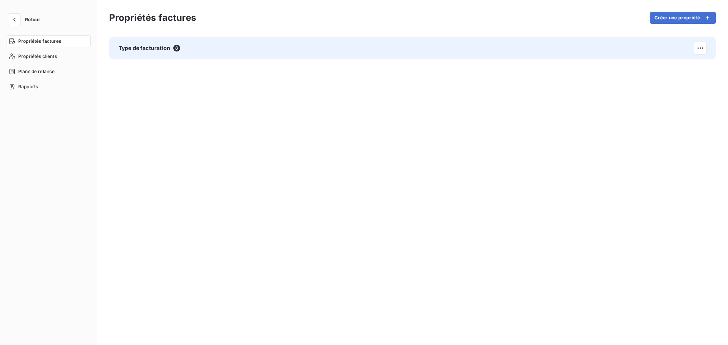
click at [156, 48] on span "Type de facturation" at bounding box center [145, 48] width 52 height 8
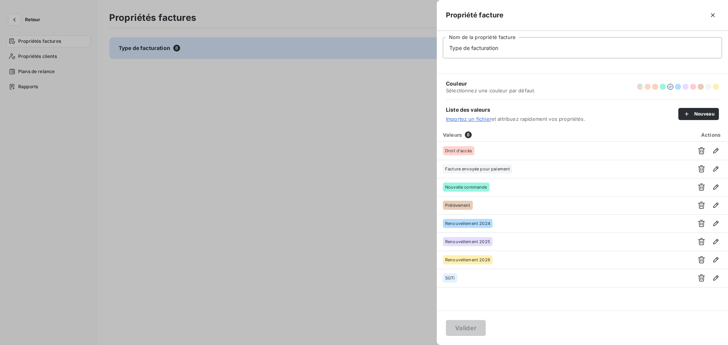
click at [396, 241] on div at bounding box center [364, 172] width 728 height 345
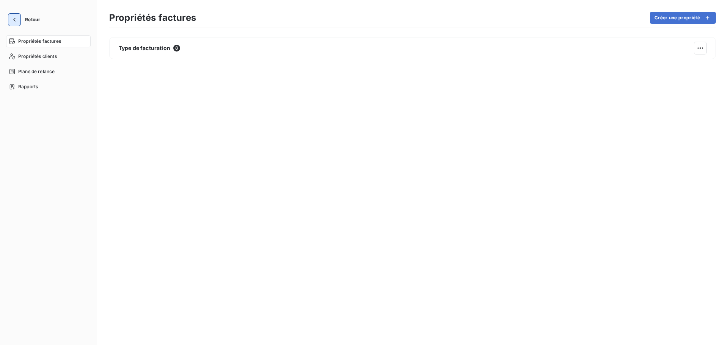
click at [16, 19] on icon "button" at bounding box center [15, 20] width 8 height 8
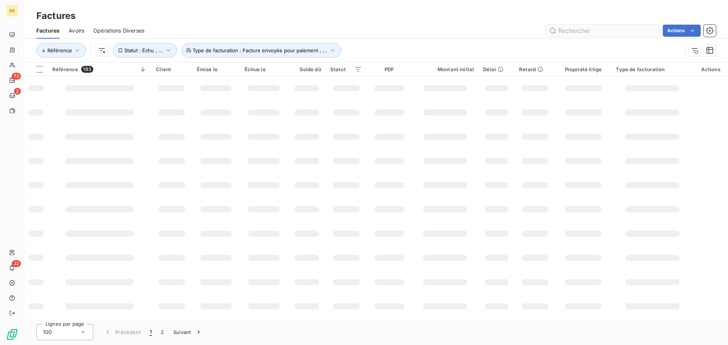
click at [579, 30] on input "text" at bounding box center [603, 31] width 114 height 12
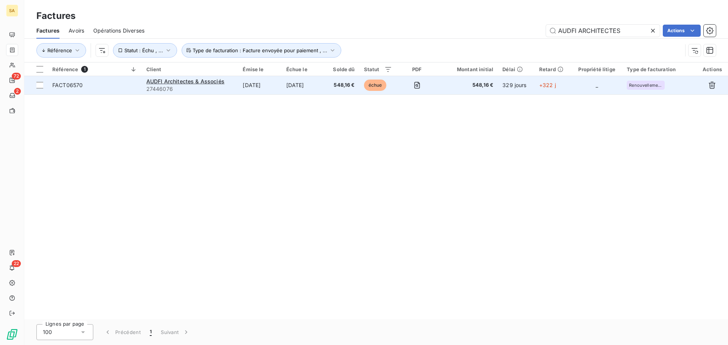
type input "AUDFI ARCHITECTES"
click at [115, 86] on span "FACT06570" at bounding box center [94, 86] width 85 height 8
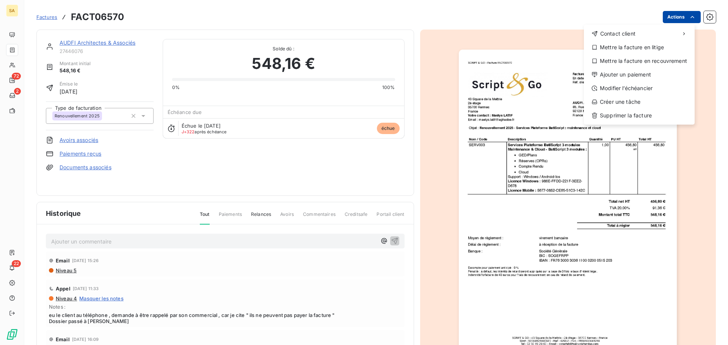
click at [678, 16] on html "SA 72 2 22 Factures FACT06570 Actions Contact client Mettre la facture en litig…" at bounding box center [364, 172] width 728 height 345
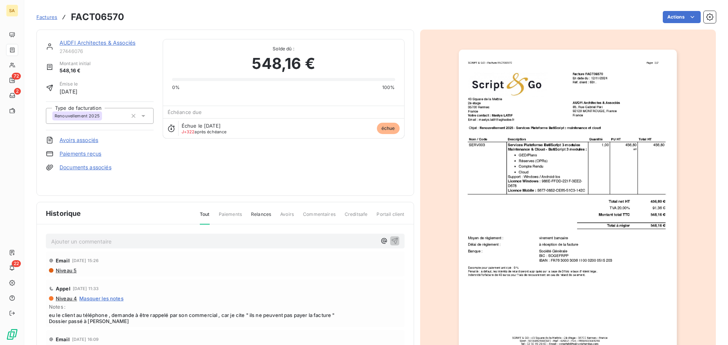
click at [167, 235] on html "SA 72 2 22 Factures FACT06570 Actions AUDFI Architectes & Associés 27446076 Mon…" at bounding box center [364, 172] width 728 height 345
click at [167, 243] on p "Ajouter un commentaire ﻿" at bounding box center [213, 241] width 325 height 9
click at [112, 118] on div "Renouvellement 2025" at bounding box center [89, 116] width 75 height 12
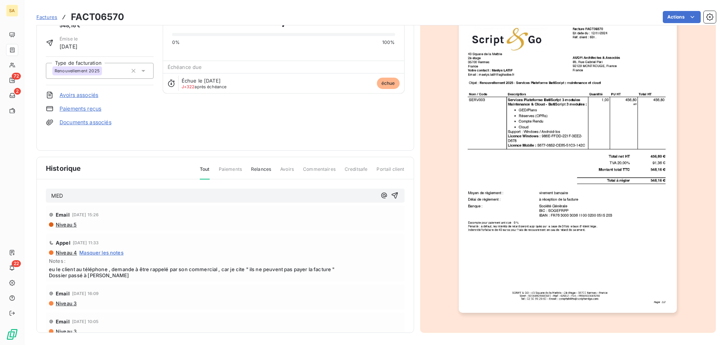
click at [387, 85] on span "échue" at bounding box center [388, 83] width 23 height 11
click at [386, 82] on span "échue" at bounding box center [388, 83] width 23 height 11
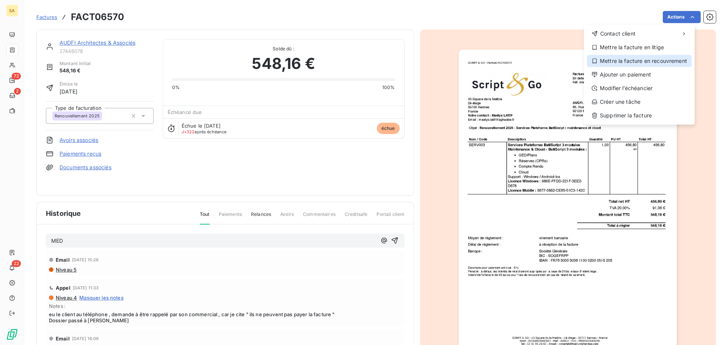
click at [651, 59] on div "Mettre la facture en recouvrement" at bounding box center [639, 61] width 105 height 12
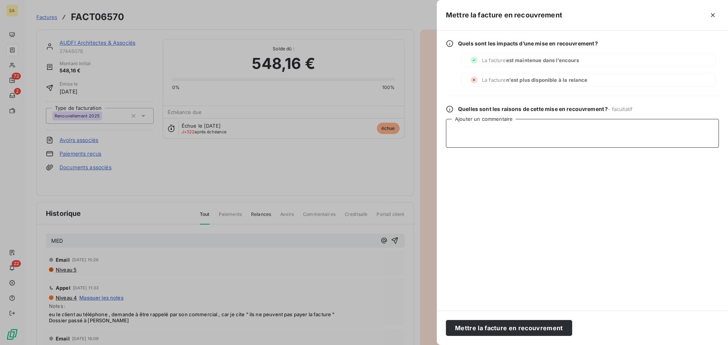
click at [485, 125] on textarea "Ajouter un commentaire" at bounding box center [582, 133] width 273 height 29
click at [712, 15] on icon "button" at bounding box center [713, 15] width 4 height 4
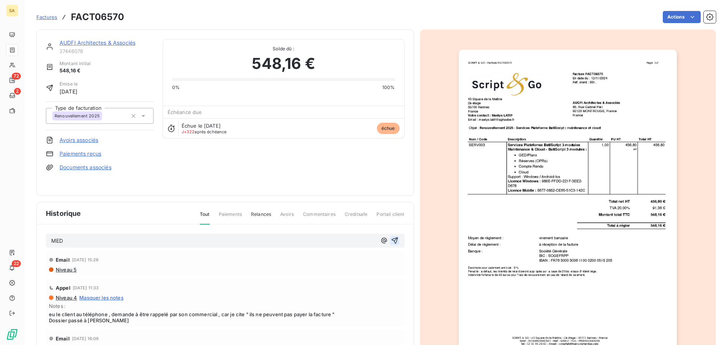
click at [391, 241] on icon "button" at bounding box center [394, 241] width 6 height 6
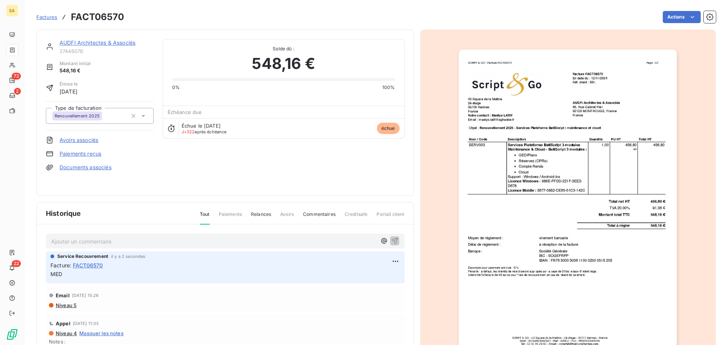
click at [47, 16] on span "Factures" at bounding box center [46, 17] width 21 height 6
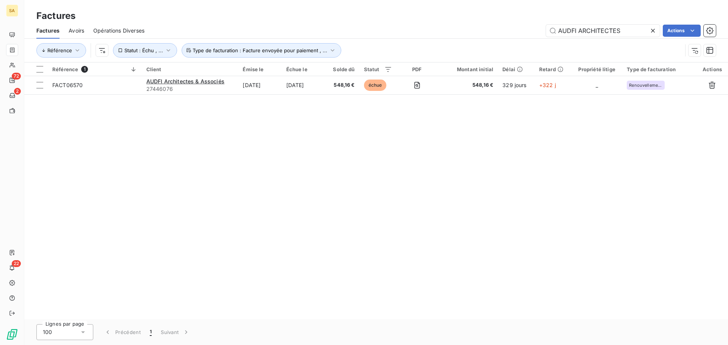
drag, startPoint x: 628, startPoint y: 31, endPoint x: 540, endPoint y: 33, distance: 88.0
click at [540, 33] on div "AUDFI ARCHITECTES Actions" at bounding box center [435, 31] width 562 height 12
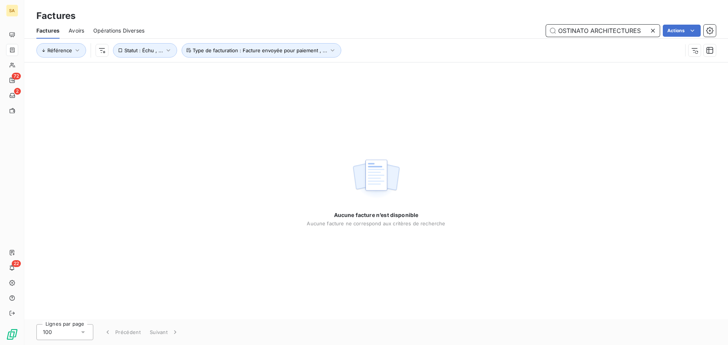
drag, startPoint x: 643, startPoint y: 31, endPoint x: 550, endPoint y: 36, distance: 93.4
click at [550, 36] on input "OSTINATO ARCHITECTURES" at bounding box center [603, 31] width 114 height 12
paste input "EXECUJET MRO BELGIUM"
drag, startPoint x: 636, startPoint y: 29, endPoint x: 554, endPoint y: 36, distance: 82.6
click at [554, 36] on input "EXECUJET MRO BELGIUM" at bounding box center [603, 31] width 114 height 12
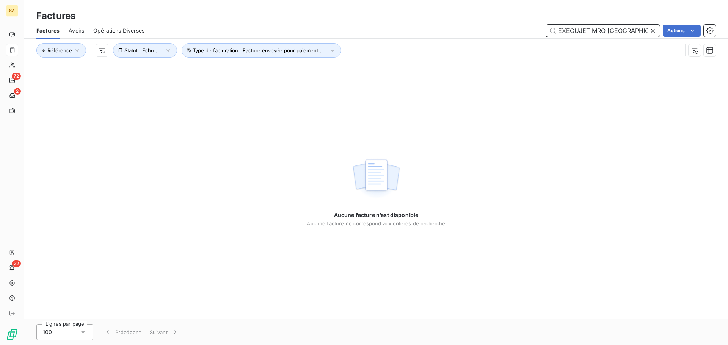
paste input "MC TECHNOLOGIE"
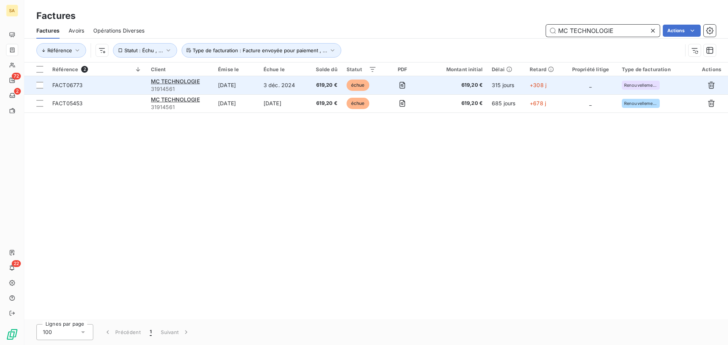
type input "MC TECHNOLOGIE"
click at [131, 84] on span "FACT06773" at bounding box center [96, 86] width 89 height 8
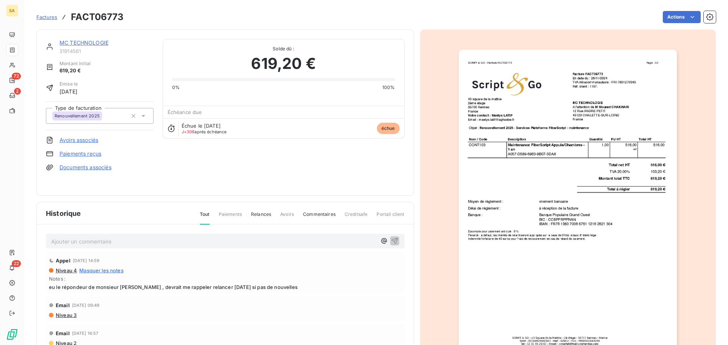
click at [98, 240] on p "Ajouter un commentaire ﻿" at bounding box center [213, 241] width 325 height 9
click at [391, 242] on icon "button" at bounding box center [395, 241] width 8 height 8
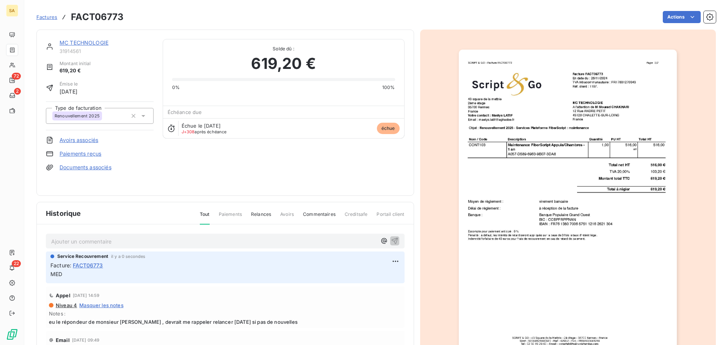
click at [67, 41] on link "MC TECHNOLOGIE" at bounding box center [84, 42] width 49 height 6
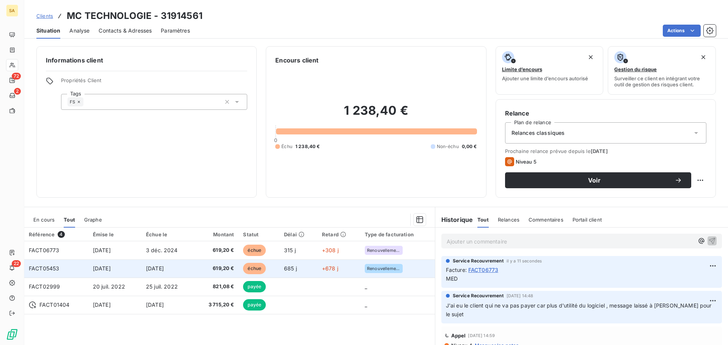
click at [128, 267] on td "[DATE]" at bounding box center [114, 269] width 53 height 18
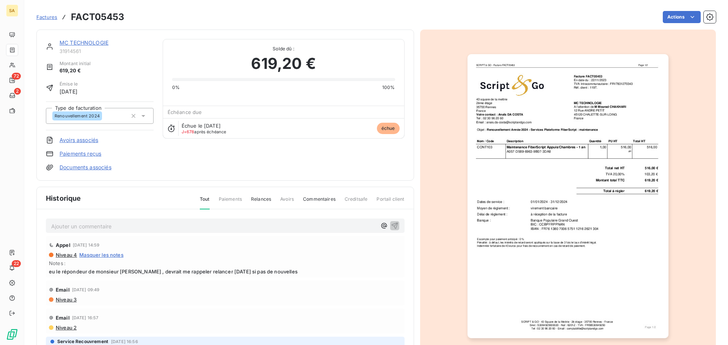
click at [155, 226] on p "Ajouter un commentaire ﻿" at bounding box center [213, 226] width 325 height 9
click at [390, 226] on button "button" at bounding box center [394, 225] width 9 height 9
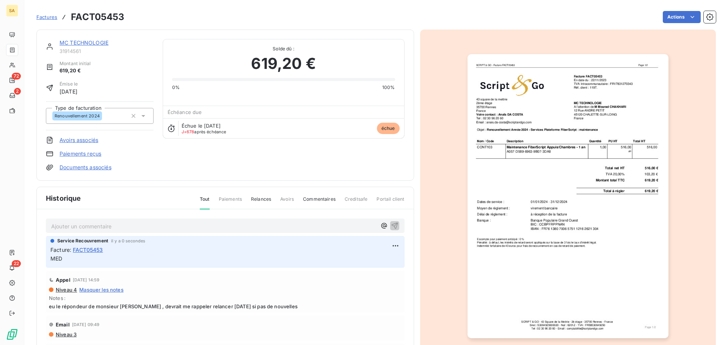
click at [51, 18] on span "Factures" at bounding box center [46, 17] width 21 height 6
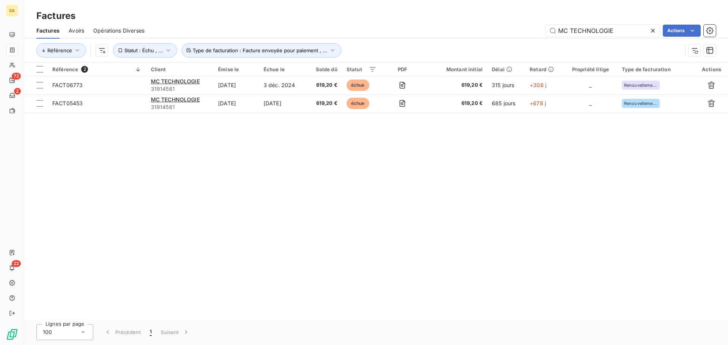
drag, startPoint x: 596, startPoint y: 33, endPoint x: 542, endPoint y: 33, distance: 53.5
click at [542, 33] on div "MC TECHNOLOGIE Actions" at bounding box center [435, 31] width 562 height 12
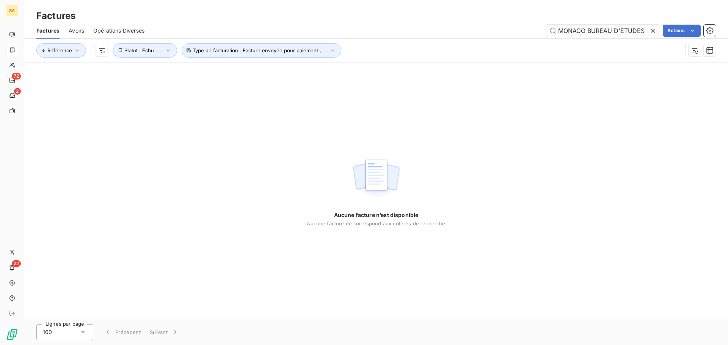
click at [589, 31] on input "MONACO BUREAU D'ETUDES" at bounding box center [603, 31] width 114 height 12
drag, startPoint x: 645, startPoint y: 28, endPoint x: 588, endPoint y: 30, distance: 56.9
click at [588, 30] on input "MONACO BUREAU D'ETUDES" at bounding box center [603, 31] width 114 height 12
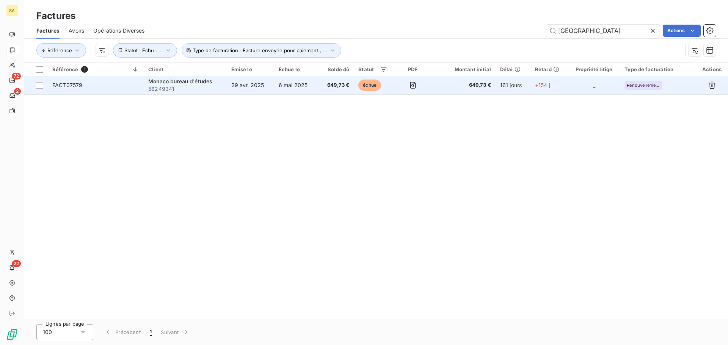
type input "MONACO"
click at [124, 86] on span "FACT07579" at bounding box center [95, 86] width 87 height 8
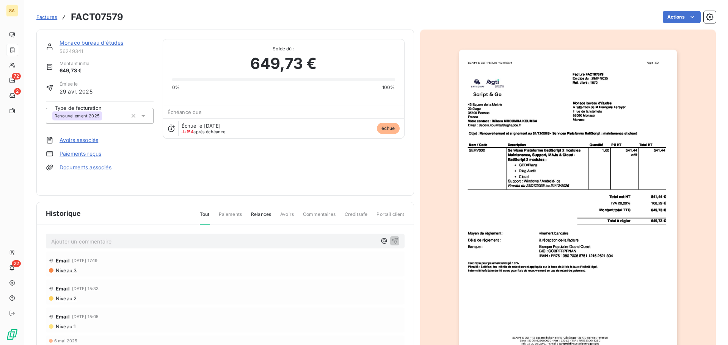
click at [100, 242] on p "Ajouter un commentaire ﻿" at bounding box center [213, 241] width 325 height 9
click at [391, 242] on icon "button" at bounding box center [395, 241] width 8 height 8
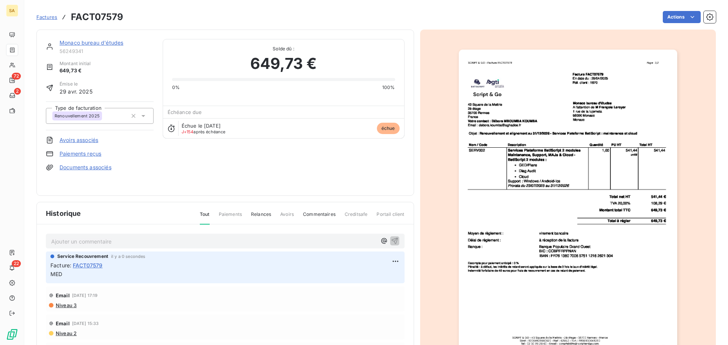
click at [49, 15] on span "Factures" at bounding box center [46, 17] width 21 height 6
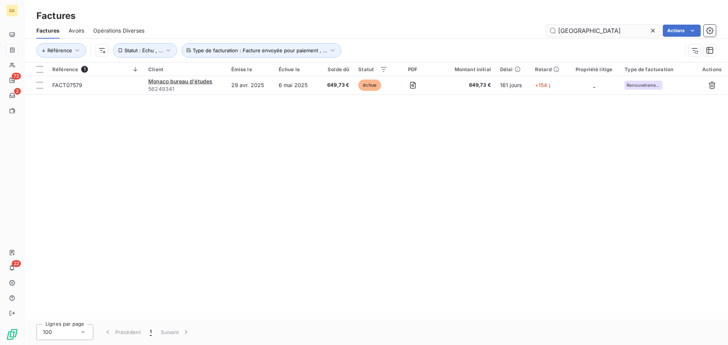
drag, startPoint x: 589, startPoint y: 28, endPoint x: 548, endPoint y: 33, distance: 40.9
click at [548, 33] on input "MONACO" at bounding box center [603, 31] width 114 height 12
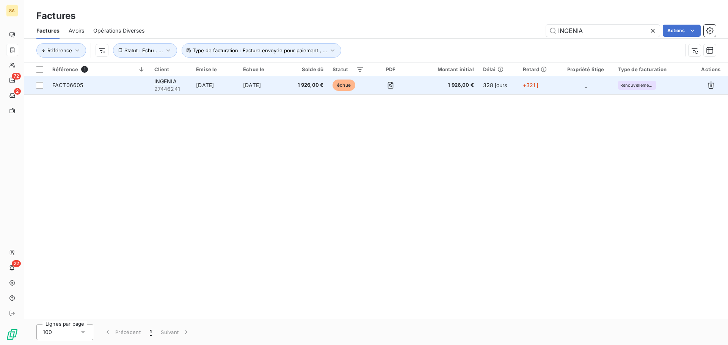
type input "INGENIA"
click at [133, 78] on td "FACT06605" at bounding box center [99, 85] width 102 height 18
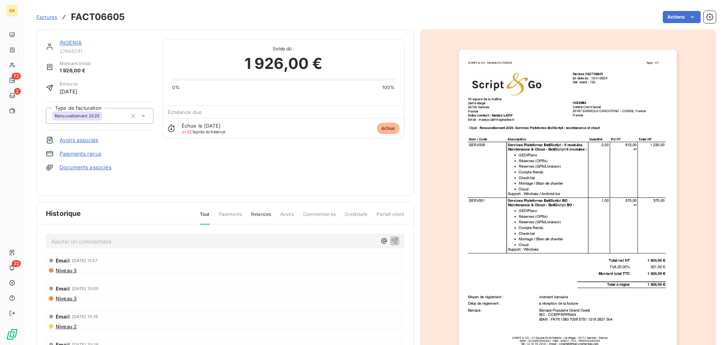
drag, startPoint x: 104, startPoint y: 238, endPoint x: 96, endPoint y: 248, distance: 12.7
click at [104, 239] on p "Ajouter un commentaire ﻿" at bounding box center [213, 241] width 325 height 9
click at [387, 236] on div "MED" at bounding box center [225, 241] width 359 height 14
click at [391, 240] on icon "button" at bounding box center [394, 241] width 6 height 6
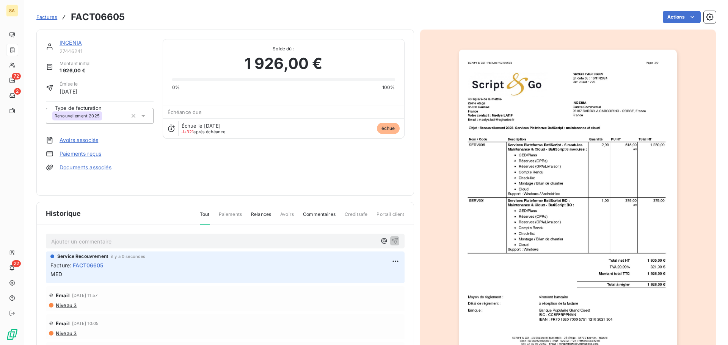
click at [45, 18] on span "Factures" at bounding box center [46, 17] width 21 height 6
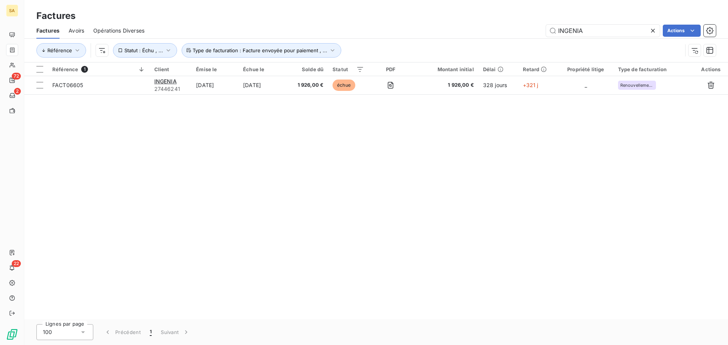
drag, startPoint x: 599, startPoint y: 35, endPoint x: 530, endPoint y: 35, distance: 68.2
click at [536, 35] on div "INGENIA Actions" at bounding box center [435, 31] width 562 height 12
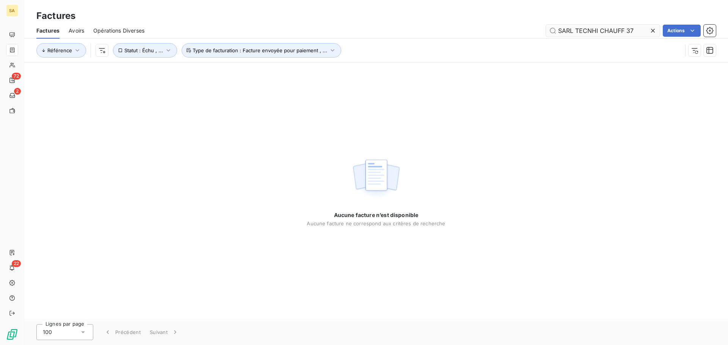
drag, startPoint x: 578, startPoint y: 31, endPoint x: 574, endPoint y: 31, distance: 3.8
click at [574, 31] on input "SARL TECNHI CHAUFF 37" at bounding box center [603, 31] width 114 height 12
click at [577, 30] on input "SARL TECNHI CHAUFF 37" at bounding box center [603, 31] width 114 height 12
drag, startPoint x: 576, startPoint y: 30, endPoint x: 542, endPoint y: 34, distance: 33.5
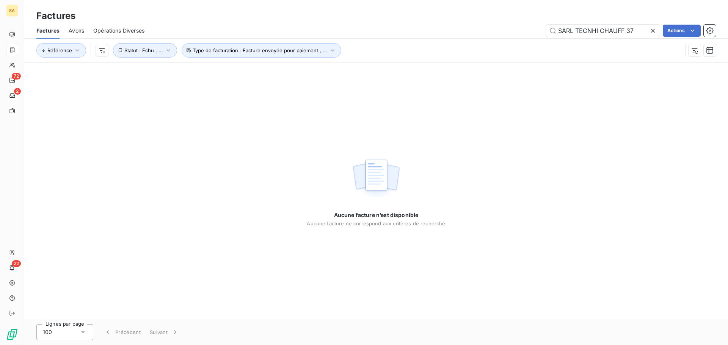
click at [542, 34] on div "SARL TECNHI CHAUFF 37 Actions" at bounding box center [435, 31] width 562 height 12
drag, startPoint x: 624, startPoint y: 31, endPoint x: 581, endPoint y: 32, distance: 42.9
click at [581, 32] on input "TECNHI CHAUFF 37" at bounding box center [603, 31] width 114 height 12
click at [589, 30] on input "TECNHI" at bounding box center [603, 31] width 114 height 12
drag, startPoint x: 587, startPoint y: 29, endPoint x: 548, endPoint y: 35, distance: 39.5
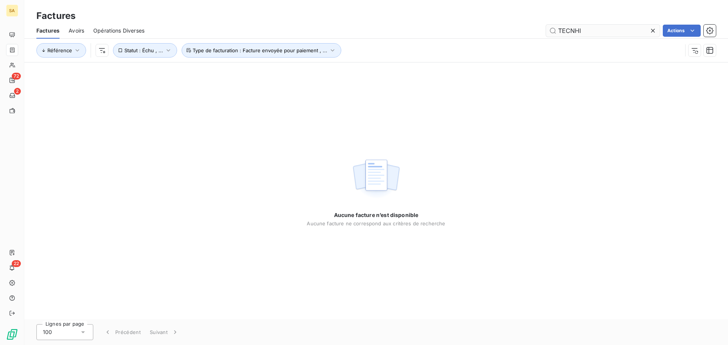
click at [550, 32] on input "TECNHI" at bounding box center [603, 31] width 114 height 12
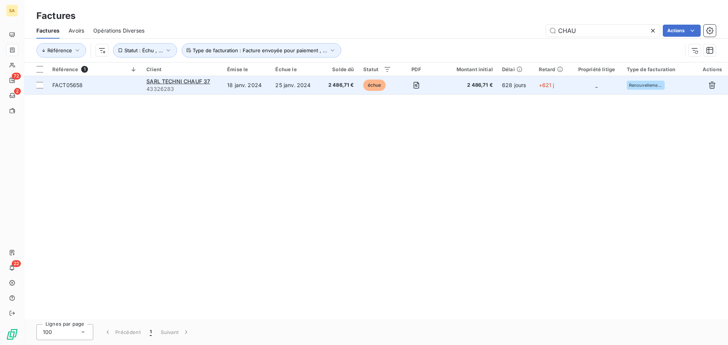
type input "CHAU"
click at [126, 80] on td "FACT05658" at bounding box center [95, 85] width 94 height 18
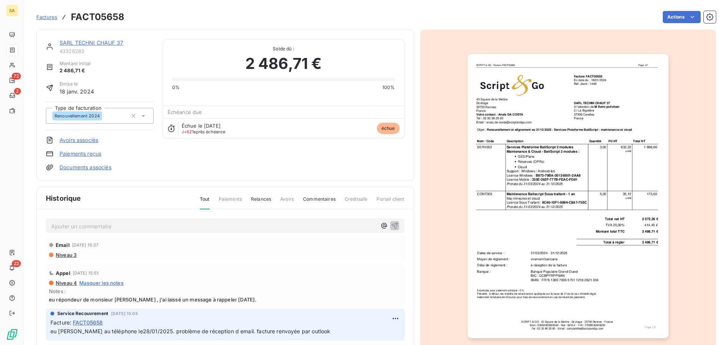
click at [104, 229] on p "Ajouter un commentaire ﻿" at bounding box center [213, 226] width 325 height 9
click at [391, 225] on icon "button" at bounding box center [395, 226] width 8 height 8
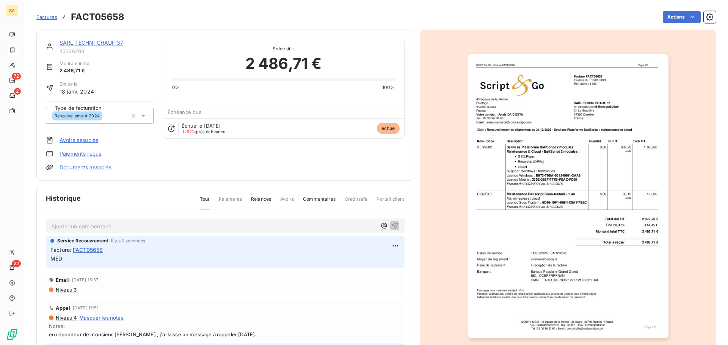
click at [44, 19] on span "Factures" at bounding box center [46, 17] width 21 height 6
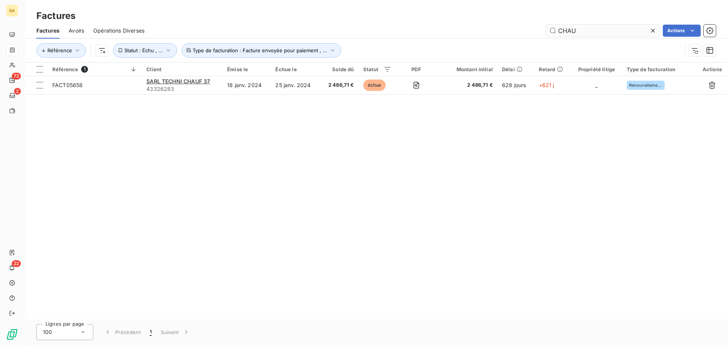
drag, startPoint x: 579, startPoint y: 31, endPoint x: 558, endPoint y: 31, distance: 21.2
click at [558, 31] on input "CHAU" at bounding box center [603, 31] width 114 height 12
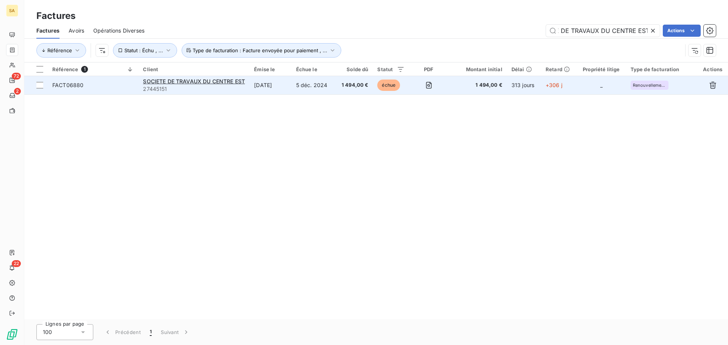
type input "SOCIETE DE TRAVAUX DU CENTRE EST"
click at [110, 86] on span "FACT06880" at bounding box center [93, 86] width 82 height 8
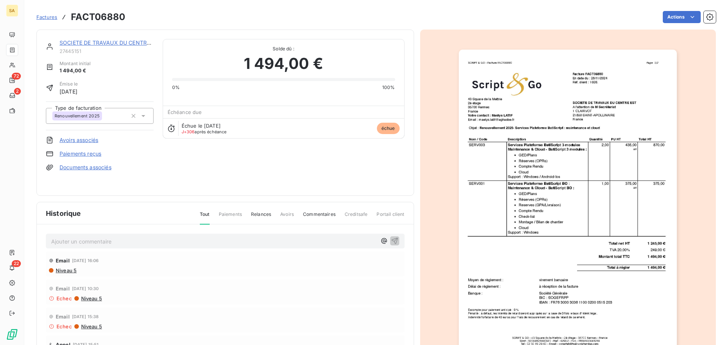
click at [131, 241] on p "Ajouter un commentaire ﻿" at bounding box center [213, 241] width 325 height 9
click at [391, 240] on icon "button" at bounding box center [395, 241] width 8 height 8
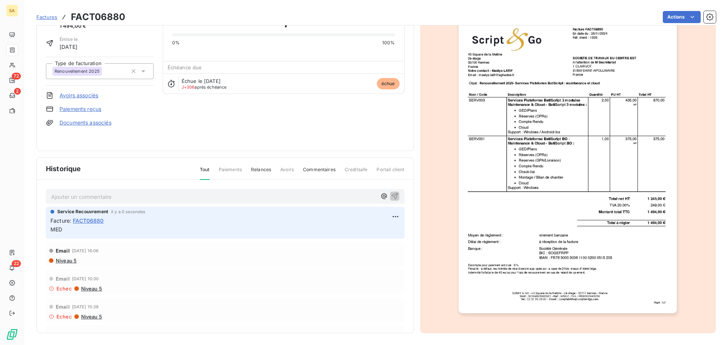
scroll to position [45, 0]
click at [431, 272] on div at bounding box center [568, 158] width 296 height 349
click at [677, 15] on html "SA 72 2 22 Factures FACT06880 Actions SOCIETE DE TRAVAUX DU CENTRE EST 27445151…" at bounding box center [364, 172] width 728 height 345
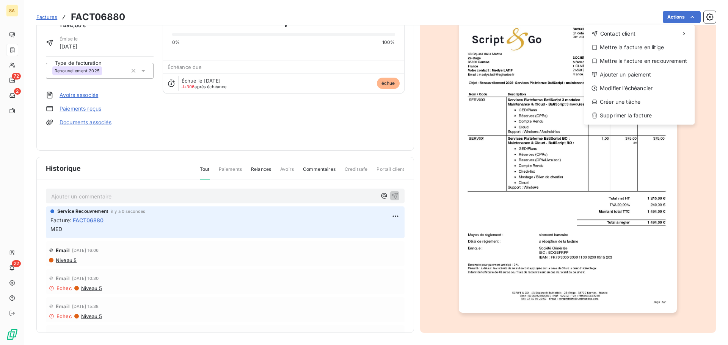
click at [340, 11] on html "SA 72 2 22 Factures FACT06880 Actions Contact client Mettre la facture en litig…" at bounding box center [364, 172] width 728 height 345
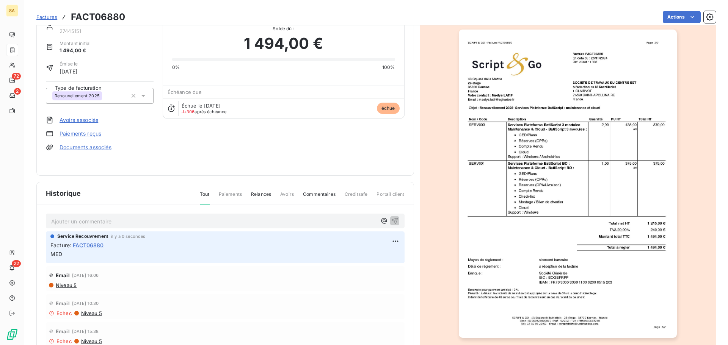
scroll to position [0, 0]
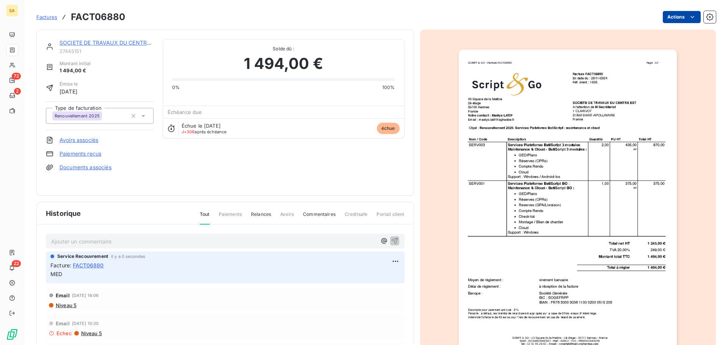
click at [674, 19] on html "SA 72 2 22 Factures FACT06880 Actions SOCIETE DE TRAVAUX DU CENTRE EST 27445151…" at bounding box center [364, 172] width 728 height 345
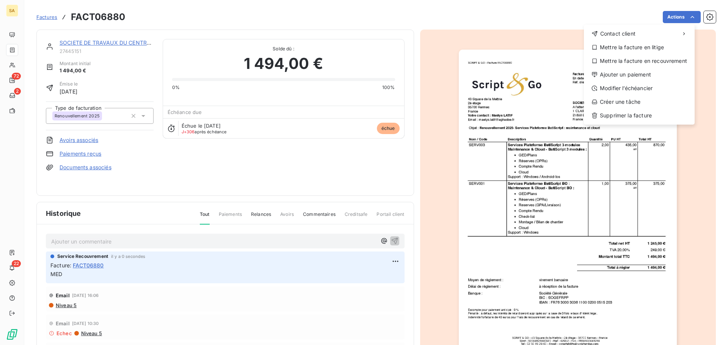
click at [580, 16] on html "SA 72 2 22 Factures FACT06880 Actions Contact client Mettre la facture en litig…" at bounding box center [364, 172] width 728 height 345
click at [673, 17] on html "SA 72 2 22 Factures FACT06880 Actions Contact client Mettre la facture en litig…" at bounding box center [364, 172] width 728 height 345
click at [591, 13] on html "SA 72 2 22 Factures FACT06880 Actions Contact client Mettre la facture en litig…" at bounding box center [364, 172] width 728 height 345
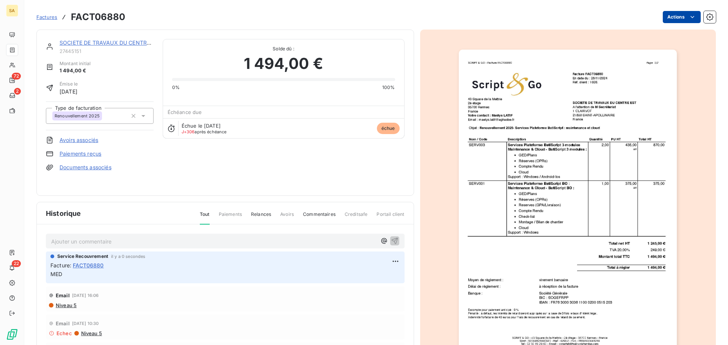
click at [670, 17] on html "SA 72 2 22 Factures FACT06880 Actions SOCIETE DE TRAVAUX DU CENTRE EST 27445151…" at bounding box center [364, 172] width 728 height 345
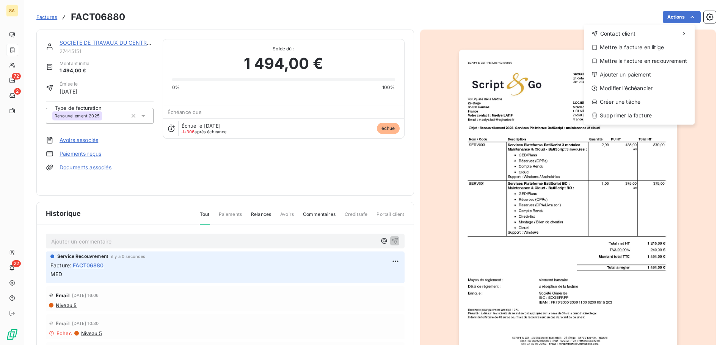
click at [562, 16] on html "SA 72 2 22 Factures FACT06880 Actions Contact client Mettre la facture en litig…" at bounding box center [364, 172] width 728 height 345
click at [674, 16] on html "SA 72 2 22 Factures FACT06880 Actions Contact client Mettre la facture en litig…" at bounding box center [364, 172] width 728 height 345
click at [541, 13] on html "SA 72 2 22 Factures FACT06880 Actions Contact client Mettre la facture en litig…" at bounding box center [364, 172] width 728 height 345
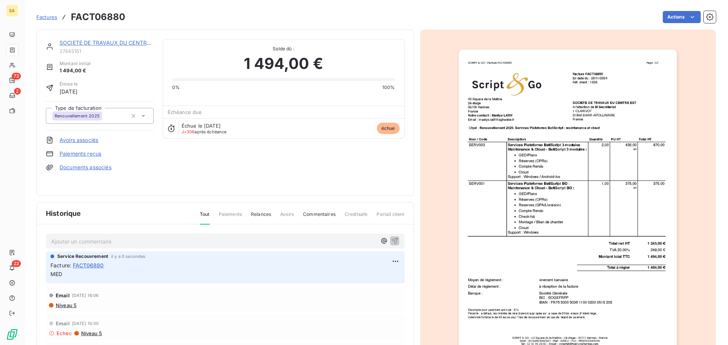
click at [42, 15] on span "Factures" at bounding box center [46, 17] width 21 height 6
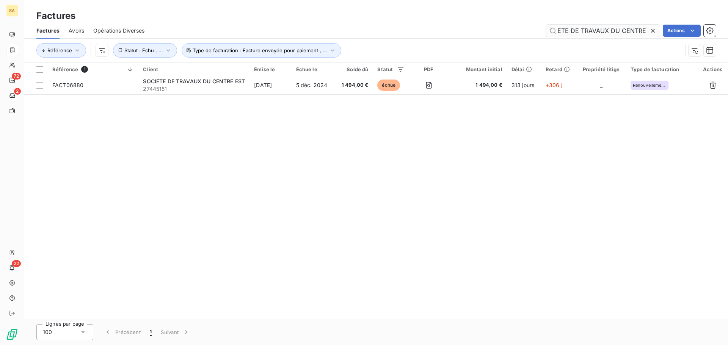
scroll to position [0, 25]
drag, startPoint x: 557, startPoint y: 32, endPoint x: 648, endPoint y: 29, distance: 91.1
click at [648, 29] on input "SOCIETE DE TRAVAUX DU CENTRE EST" at bounding box center [603, 31] width 114 height 12
click at [653, 32] on icon at bounding box center [653, 31] width 8 height 8
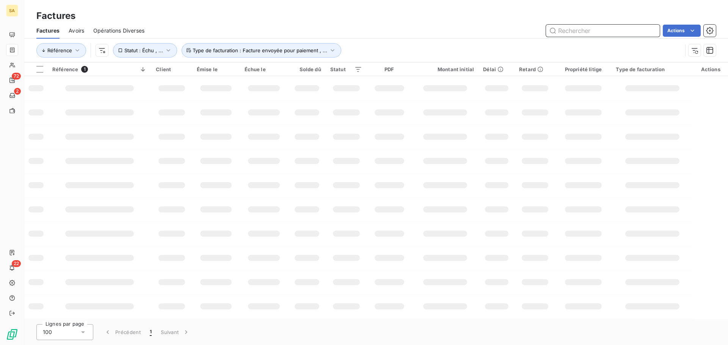
click at [642, 28] on input "text" at bounding box center [603, 31] width 114 height 12
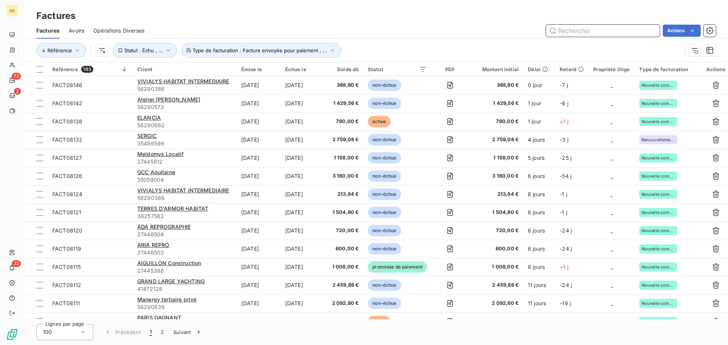
paste input "AUDFI ARCHITECTES"
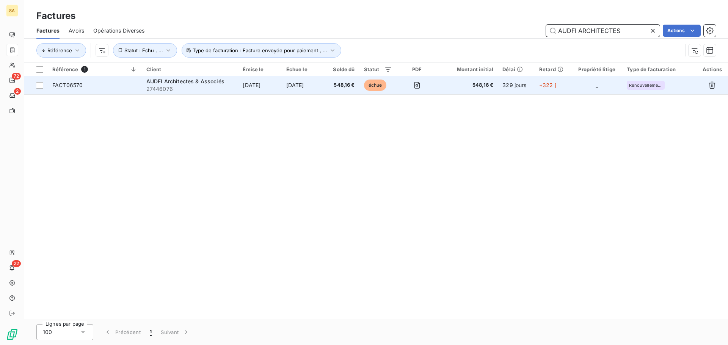
type input "AUDFI ARCHITECTES"
click at [119, 83] on span "FACT06570" at bounding box center [94, 86] width 85 height 8
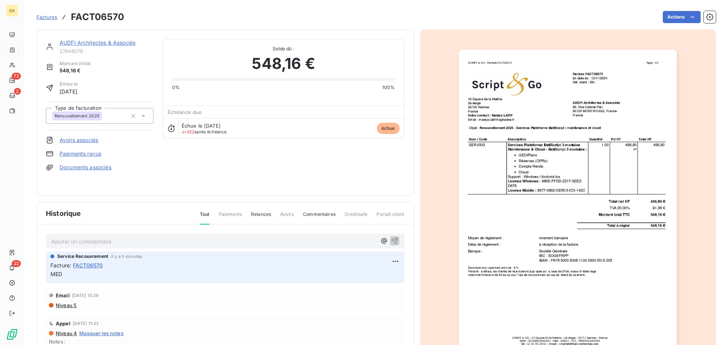
click at [89, 40] on link "AUDFI Architectes & Associés" at bounding box center [98, 42] width 76 height 6
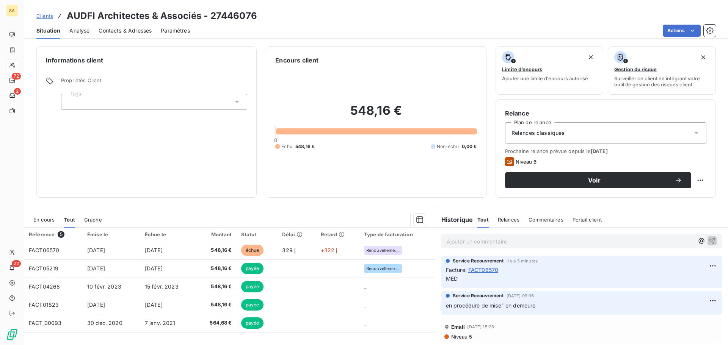
click at [331, 19] on div "Clients AUDFI Architectes & Associés - 27446076" at bounding box center [376, 16] width 704 height 14
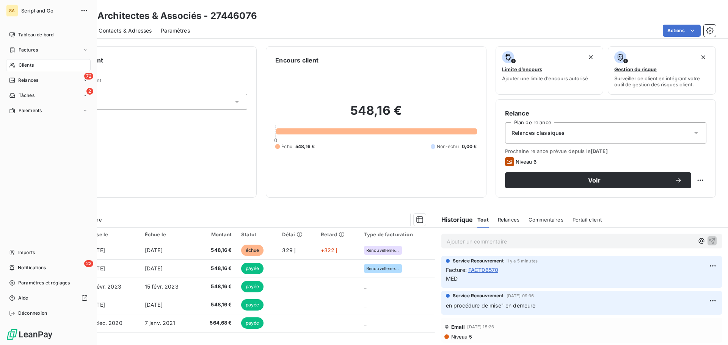
drag, startPoint x: 27, startPoint y: 65, endPoint x: 32, endPoint y: 64, distance: 5.8
click at [27, 64] on span "Clients" at bounding box center [26, 65] width 15 height 7
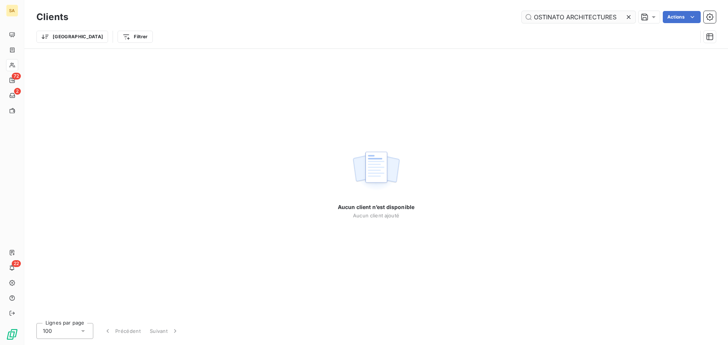
drag, startPoint x: 623, startPoint y: 17, endPoint x: 564, endPoint y: 20, distance: 59.6
click at [564, 20] on input "OSTINATO ARCHITECTURES" at bounding box center [579, 17] width 114 height 12
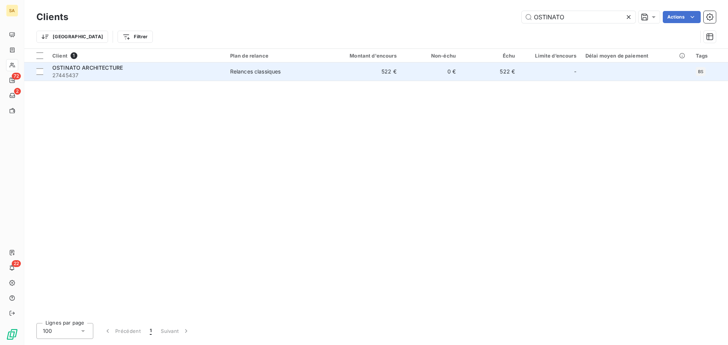
type input "OSTINATO"
click at [148, 67] on div "OSTINATO ARCHITECTURE" at bounding box center [136, 68] width 169 height 8
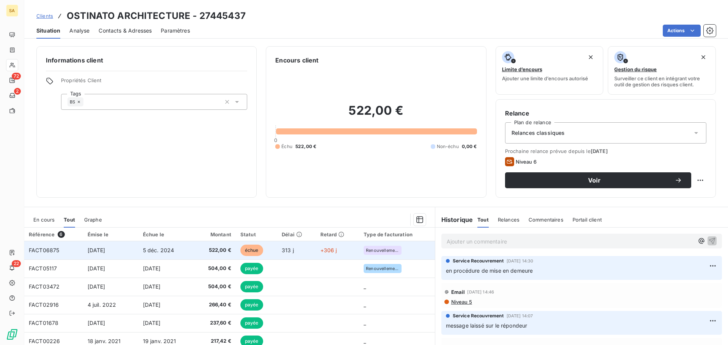
click at [86, 248] on td "[DATE]" at bounding box center [110, 251] width 55 height 18
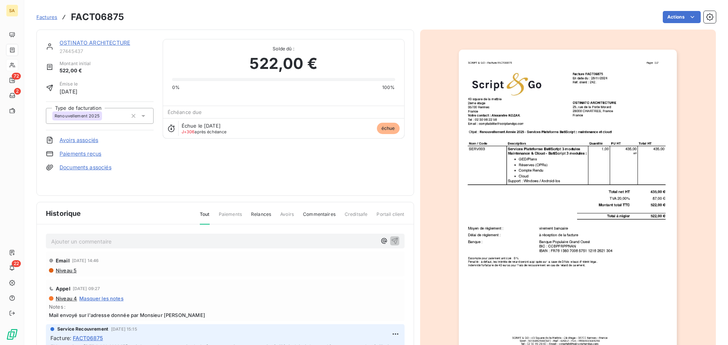
click at [94, 238] on p "Ajouter un commentaire ﻿" at bounding box center [213, 241] width 325 height 9
click at [391, 240] on icon "button" at bounding box center [395, 241] width 8 height 8
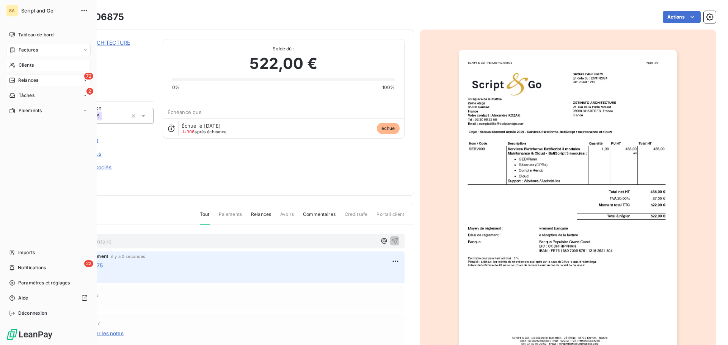
click at [20, 78] on span "Relances" at bounding box center [28, 80] width 20 height 7
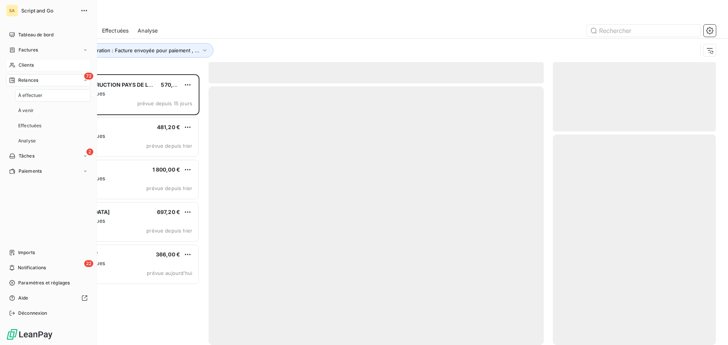
scroll to position [265, 157]
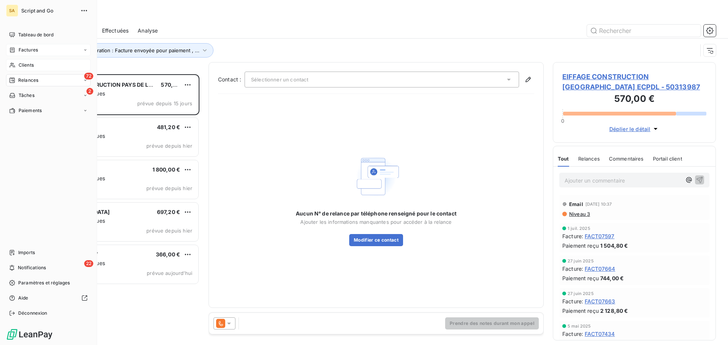
click at [28, 49] on span "Factures" at bounding box center [28, 50] width 19 height 7
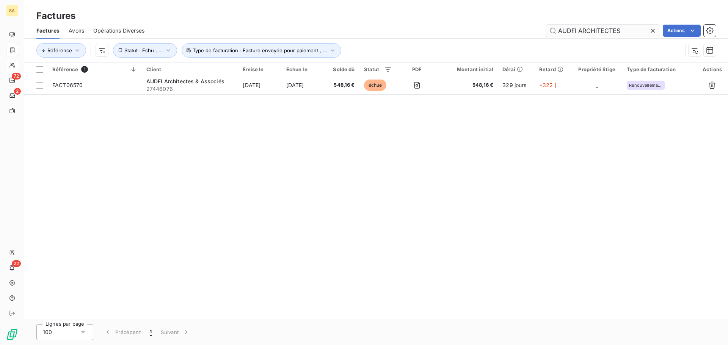
drag, startPoint x: 626, startPoint y: 30, endPoint x: 550, endPoint y: 33, distance: 76.3
click at [550, 33] on input "AUDFI ARCHITECTES" at bounding box center [603, 31] width 114 height 12
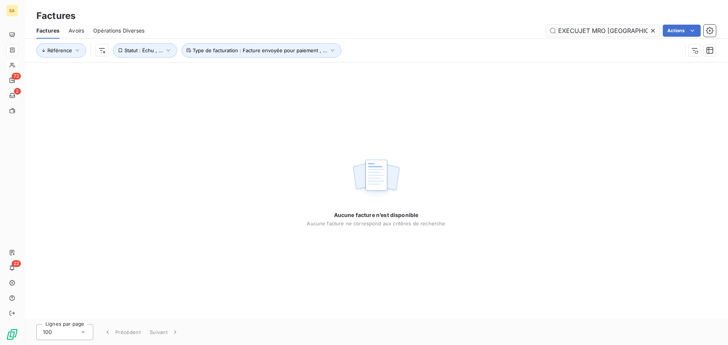
drag, startPoint x: 638, startPoint y: 30, endPoint x: 588, endPoint y: 32, distance: 50.5
click at [588, 32] on input "EXECUJET MRO BELGIUM" at bounding box center [603, 31] width 114 height 12
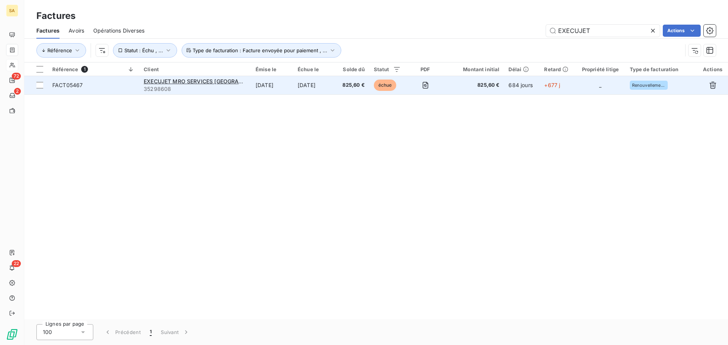
type input "EXECUJET"
click at [119, 85] on span "FACT05467" at bounding box center [93, 86] width 82 height 8
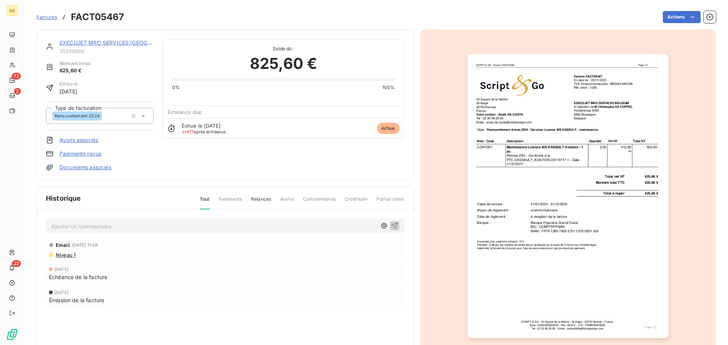
click at [131, 227] on p "Ajouter un commentaire ﻿" at bounding box center [213, 226] width 325 height 9
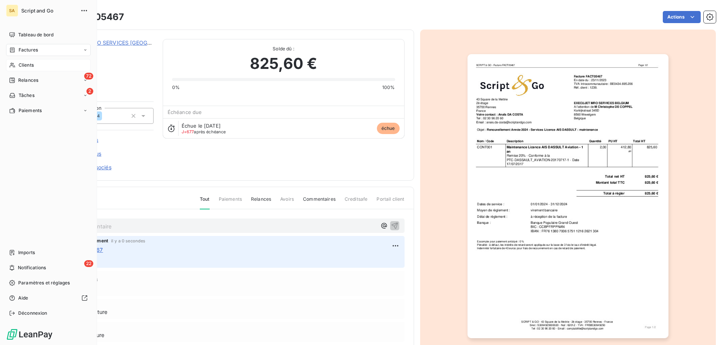
click at [29, 52] on span "Factures" at bounding box center [28, 50] width 19 height 7
click at [39, 45] on div "Factures" at bounding box center [48, 50] width 85 height 12
click at [44, 61] on div "Factures" at bounding box center [52, 65] width 75 height 12
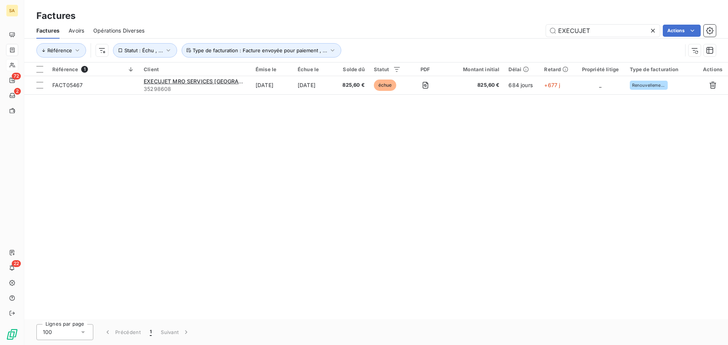
drag, startPoint x: 600, startPoint y: 31, endPoint x: 543, endPoint y: 30, distance: 56.9
click at [543, 30] on div "EXECUJET Actions" at bounding box center [435, 31] width 562 height 12
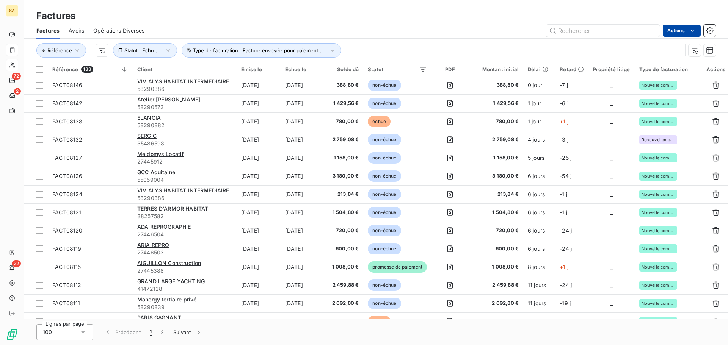
click at [686, 33] on html "SA 72 2 22 Factures Factures Avoirs Opérations Diverses Actions Référence Statu…" at bounding box center [364, 172] width 728 height 345
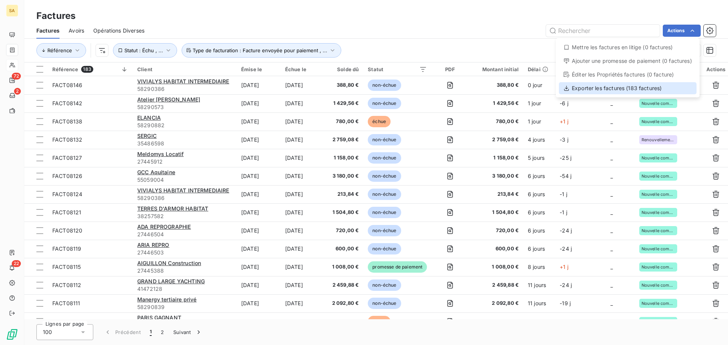
click at [619, 88] on div "Exporter les factures (183 factures)" at bounding box center [628, 88] width 138 height 12
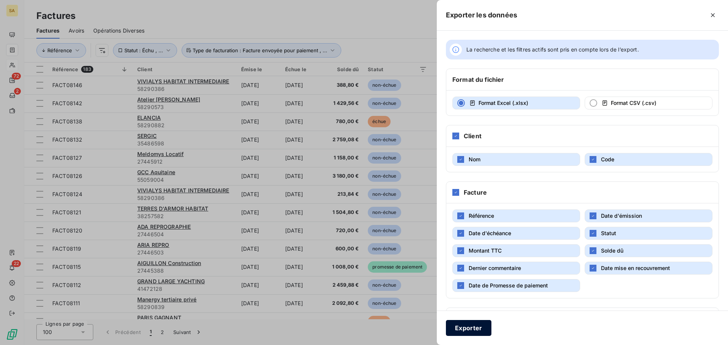
click at [480, 331] on button "Exporter" at bounding box center [468, 328] width 45 height 16
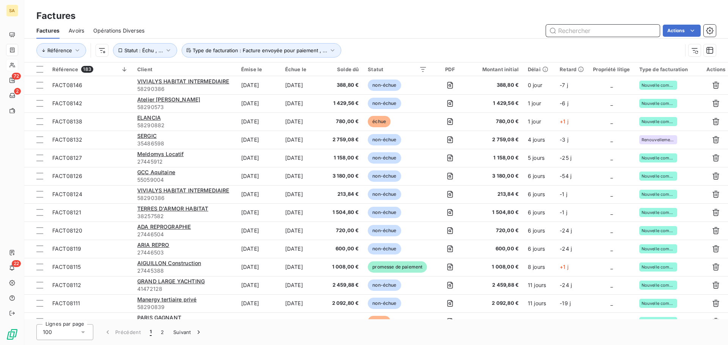
click at [582, 30] on input "text" at bounding box center [603, 31] width 114 height 12
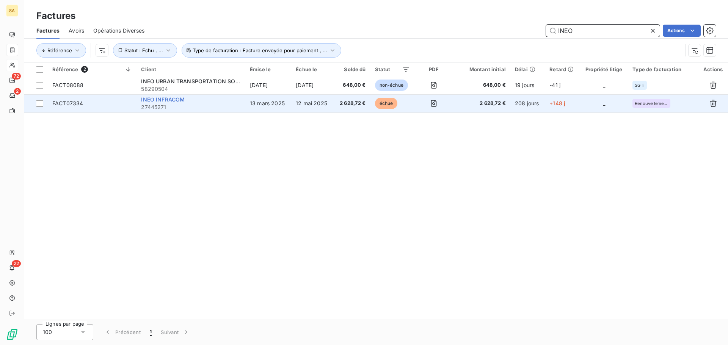
type input "INEO"
click at [176, 97] on span "INEO INFRACOM" at bounding box center [163, 99] width 44 height 6
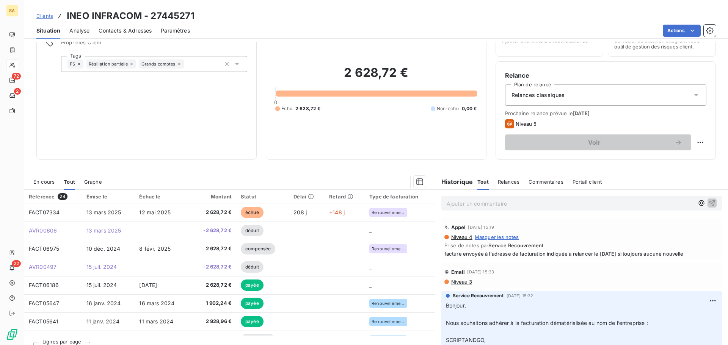
click at [692, 254] on span "facture envoyée à l'adresse de facturation indiquée à relancer le 05 octobre si…" at bounding box center [581, 254] width 275 height 6
drag, startPoint x: 692, startPoint y: 256, endPoint x: 439, endPoint y: 253, distance: 252.5
click at [441, 253] on div "Appel 24 sept. 2025, 15:19 Niveau 4 Masquer les notes Prise de notes par Servic…" at bounding box center [581, 239] width 281 height 42
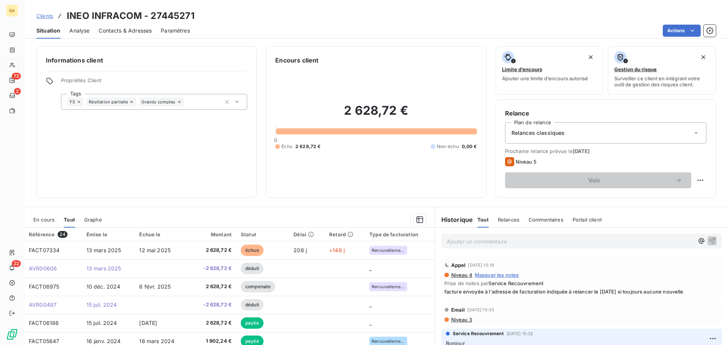
click at [46, 15] on span "Clients" at bounding box center [44, 16] width 17 height 6
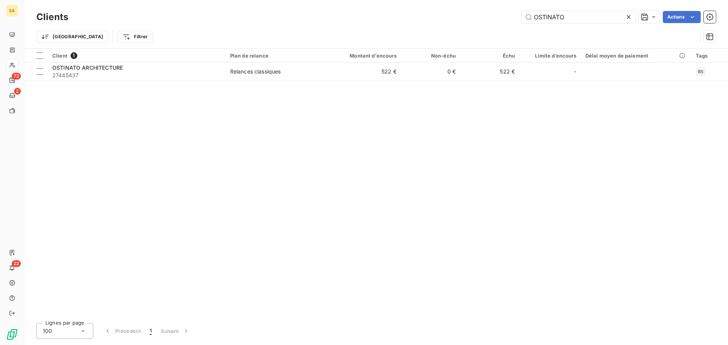
drag, startPoint x: 564, startPoint y: 15, endPoint x: 512, endPoint y: 11, distance: 52.1
click at [512, 11] on div "OSTINATO Actions" at bounding box center [396, 17] width 638 height 12
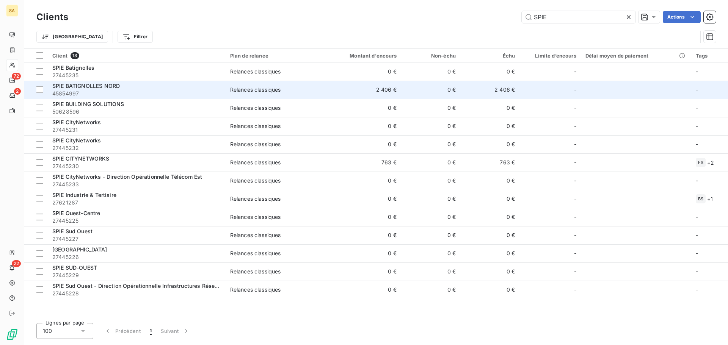
type input "SPIE"
click at [92, 91] on span "45854997" at bounding box center [136, 94] width 169 height 8
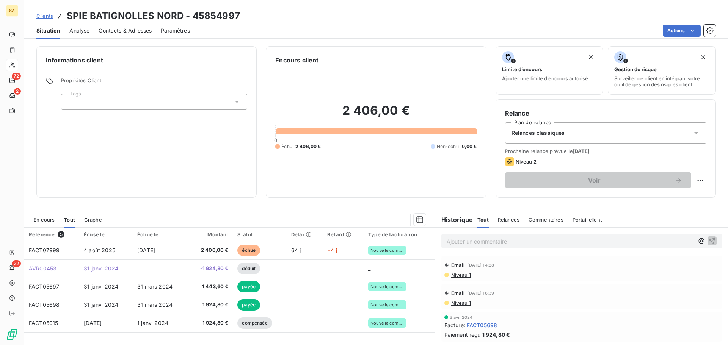
click at [50, 14] on span "Clients" at bounding box center [44, 16] width 17 height 6
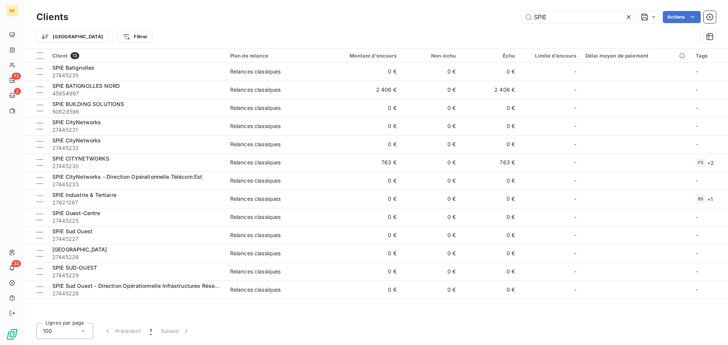
drag, startPoint x: 554, startPoint y: 19, endPoint x: 516, endPoint y: 8, distance: 39.6
click at [516, 8] on div "Clients SPIE Actions Trier Filtrer" at bounding box center [376, 24] width 704 height 49
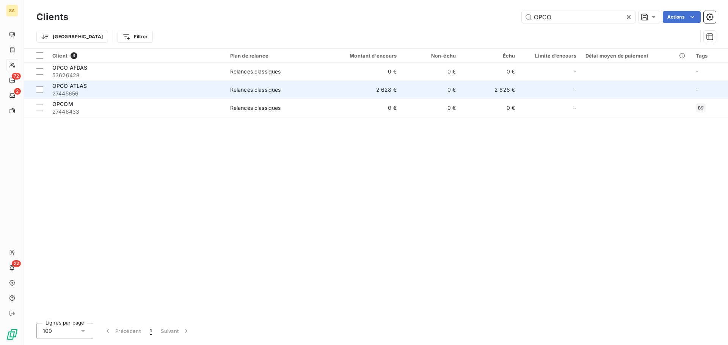
type input "OPCO"
click at [163, 90] on span "27445656" at bounding box center [136, 94] width 169 height 8
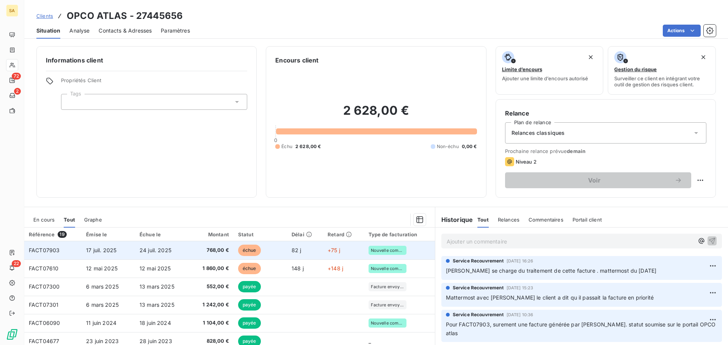
click at [170, 246] on td "24 juil. 2025" at bounding box center [162, 251] width 54 height 18
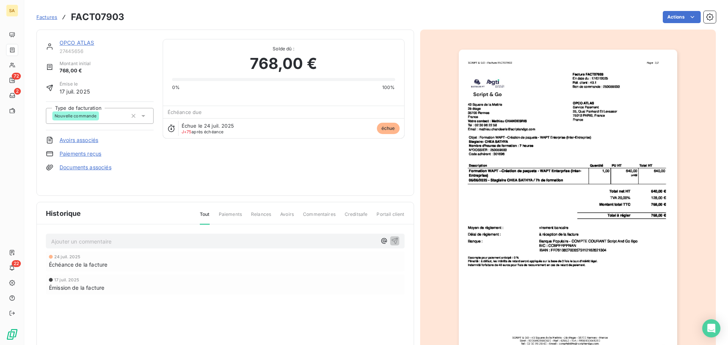
click at [83, 43] on link "OPCO ATLAS" at bounding box center [77, 42] width 35 height 6
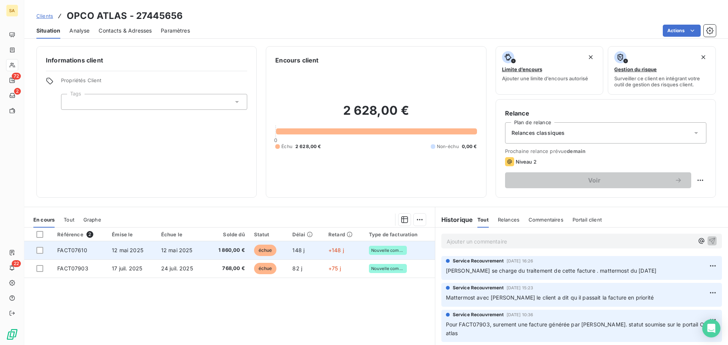
click at [99, 252] on td "FACT07610" at bounding box center [80, 251] width 55 height 18
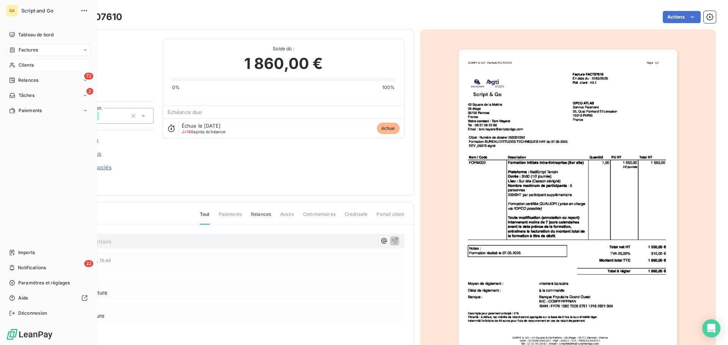
click at [19, 63] on span "Clients" at bounding box center [26, 65] width 15 height 7
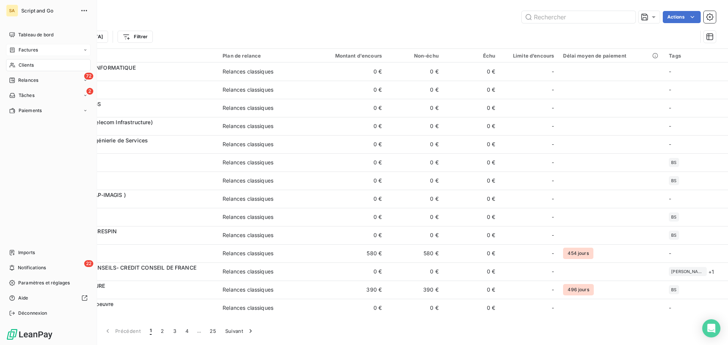
click at [20, 47] on span "Factures" at bounding box center [28, 50] width 19 height 7
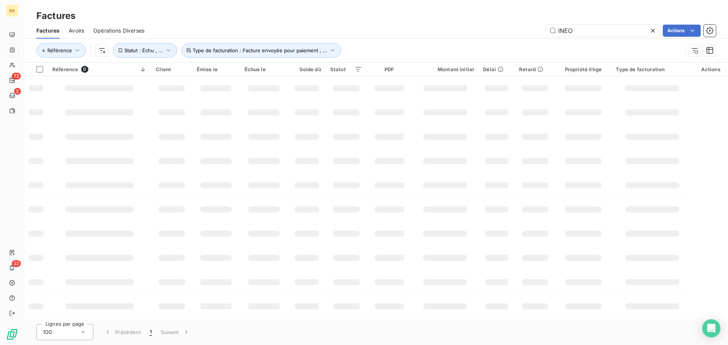
click at [545, 18] on div "Factures" at bounding box center [376, 16] width 704 height 14
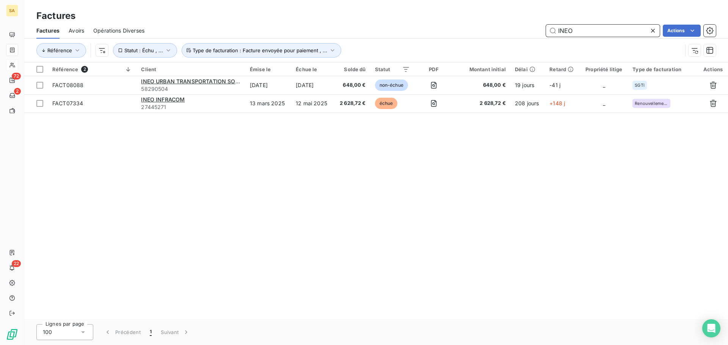
drag, startPoint x: 585, startPoint y: 30, endPoint x: 551, endPoint y: 30, distance: 34.1
click at [551, 30] on input "INEO" at bounding box center [603, 31] width 114 height 12
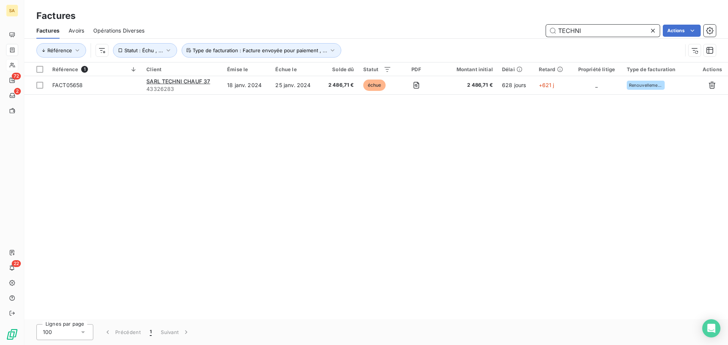
drag, startPoint x: 609, startPoint y: 26, endPoint x: 522, endPoint y: 35, distance: 88.1
click at [522, 35] on div "TECHNI Actions" at bounding box center [435, 31] width 562 height 12
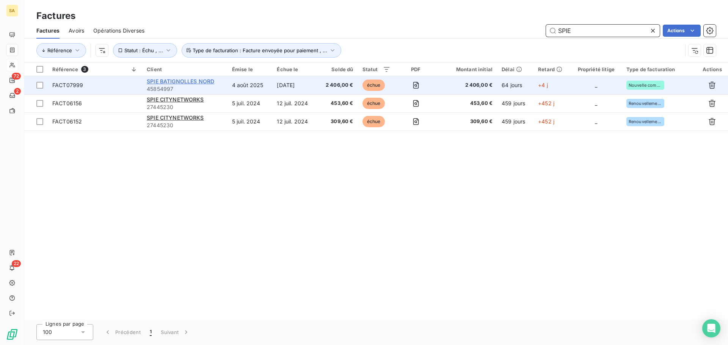
type input "SPIE"
click at [184, 80] on span "SPIE BATIGNOLLES NORD" at bounding box center [180, 81] width 67 height 6
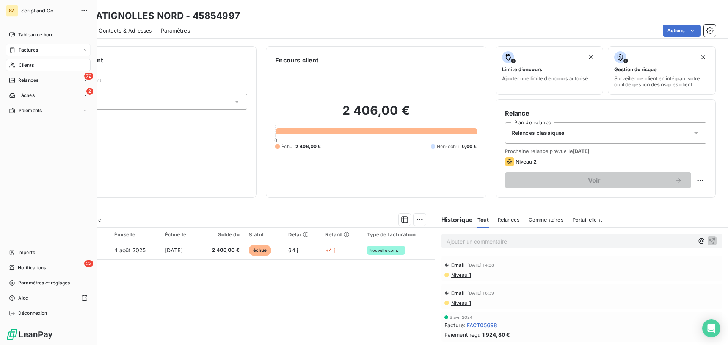
click at [20, 48] on span "Factures" at bounding box center [28, 50] width 19 height 7
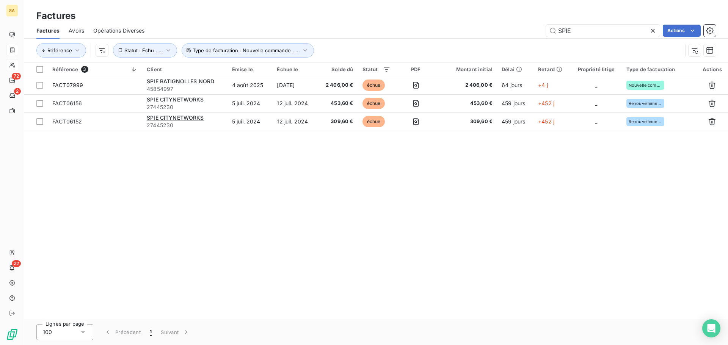
drag, startPoint x: 606, startPoint y: 32, endPoint x: 535, endPoint y: 32, distance: 71.7
click at [535, 32] on div "SPIE Actions" at bounding box center [435, 31] width 562 height 12
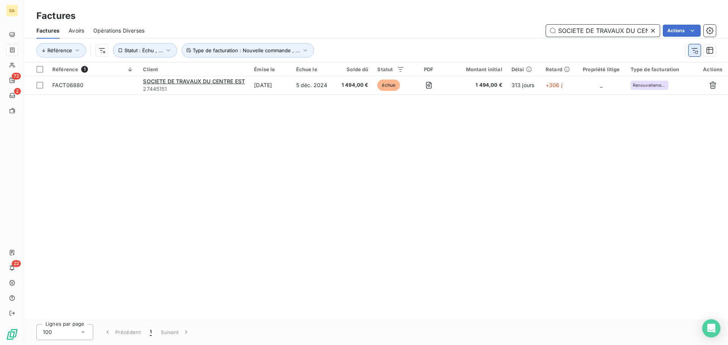
scroll to position [0, 25]
drag, startPoint x: 557, startPoint y: 30, endPoint x: 693, endPoint y: 47, distance: 136.8
click at [693, 47] on div "Factures Avoirs Opérations Diverses SOCIETE DE TRAVAUX DU CENTRE EST Actions Ré…" at bounding box center [376, 42] width 704 height 39
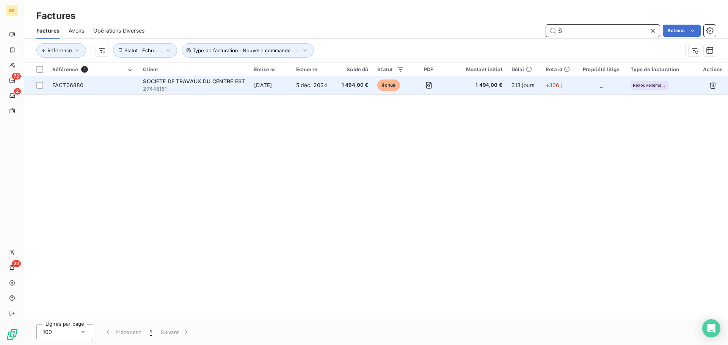
scroll to position [0, 0]
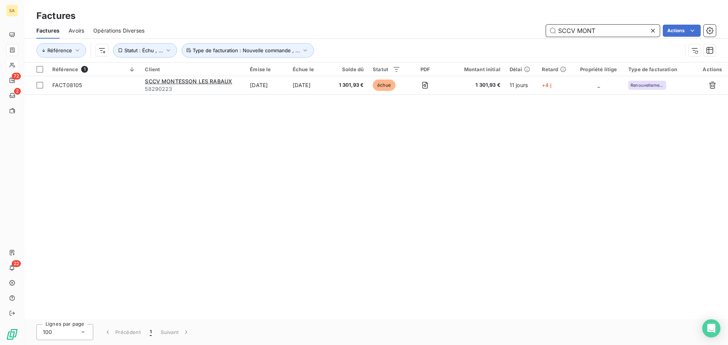
drag, startPoint x: 606, startPoint y: 29, endPoint x: 470, endPoint y: 31, distance: 135.8
click at [470, 31] on div "SCCV MONT Actions" at bounding box center [435, 31] width 562 height 12
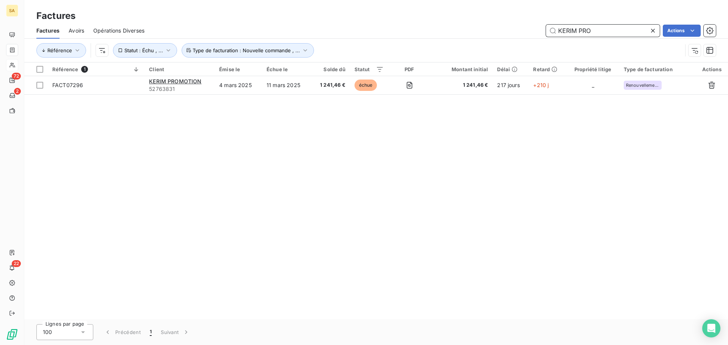
drag, startPoint x: 592, startPoint y: 33, endPoint x: 558, endPoint y: 31, distance: 34.1
click at [558, 31] on input "KERIM PRO" at bounding box center [603, 31] width 114 height 12
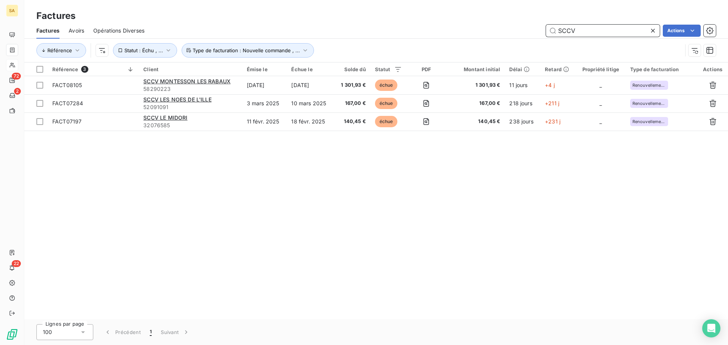
drag, startPoint x: 593, startPoint y: 27, endPoint x: 559, endPoint y: 33, distance: 34.7
click at [559, 33] on input "SCCV" at bounding box center [603, 31] width 114 height 12
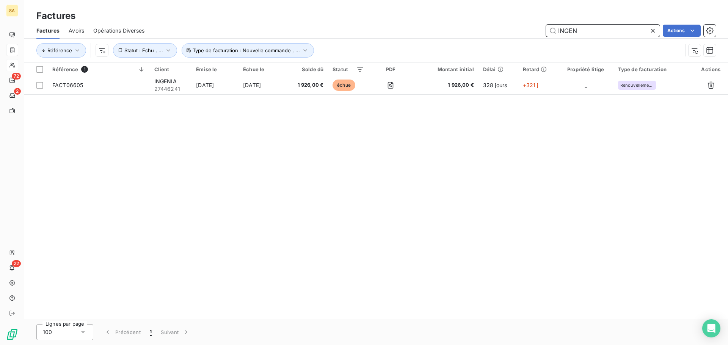
drag, startPoint x: 584, startPoint y: 32, endPoint x: 548, endPoint y: 32, distance: 36.0
click at [548, 31] on input "INGEN" at bounding box center [603, 31] width 114 height 12
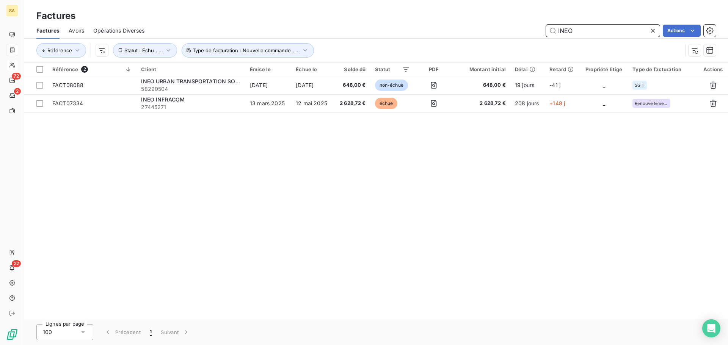
drag, startPoint x: 590, startPoint y: 29, endPoint x: 544, endPoint y: 30, distance: 46.3
click at [544, 30] on div "INEO Actions" at bounding box center [435, 31] width 562 height 12
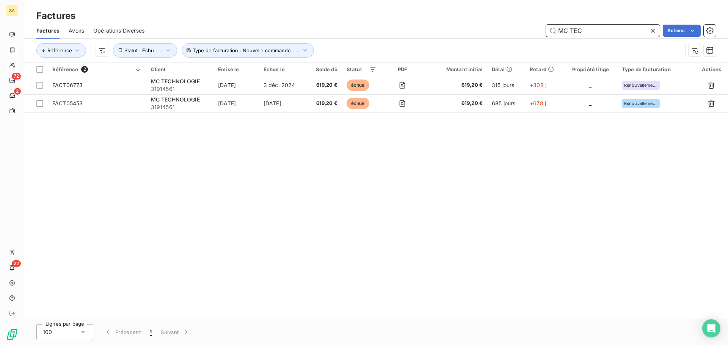
drag, startPoint x: 585, startPoint y: 29, endPoint x: 546, endPoint y: 27, distance: 39.9
click at [546, 27] on input "MC TEC" at bounding box center [603, 31] width 114 height 12
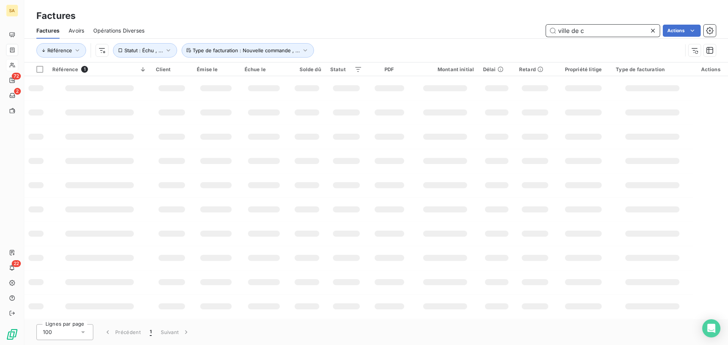
drag, startPoint x: 573, startPoint y: 28, endPoint x: 532, endPoint y: 33, distance: 41.6
click at [532, 29] on div "ville de c Actions" at bounding box center [435, 31] width 562 height 12
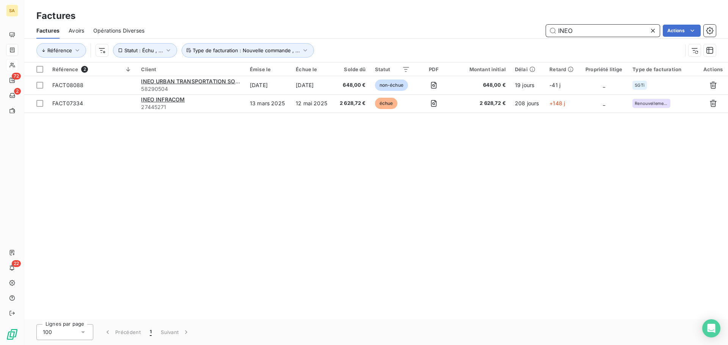
drag, startPoint x: 584, startPoint y: 25, endPoint x: 545, endPoint y: 28, distance: 38.8
click at [545, 28] on div "INEO Actions" at bounding box center [435, 31] width 562 height 12
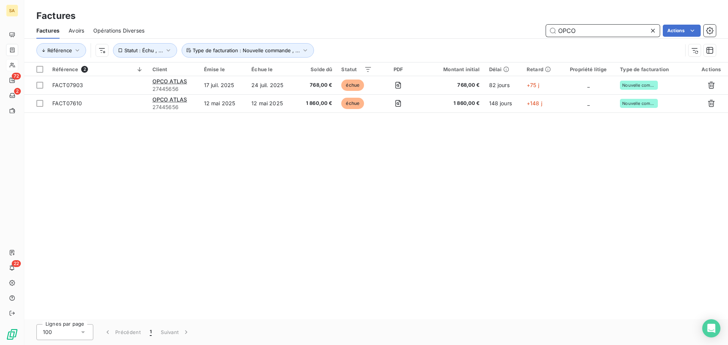
drag, startPoint x: 600, startPoint y: 29, endPoint x: 521, endPoint y: 33, distance: 79.4
click at [521, 33] on div "OPCO Actions" at bounding box center [435, 31] width 562 height 12
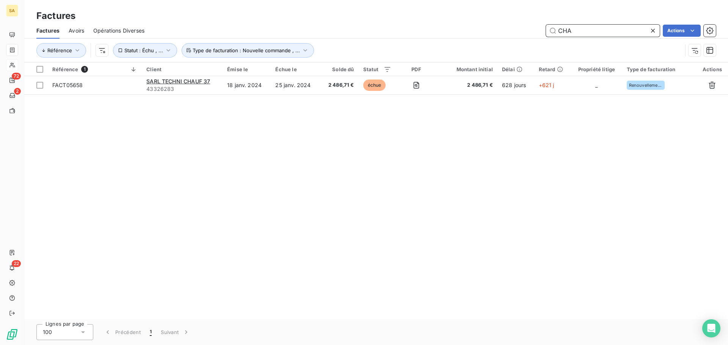
drag, startPoint x: 584, startPoint y: 30, endPoint x: 544, endPoint y: 30, distance: 40.6
click at [544, 30] on div "CHA Actions" at bounding box center [435, 31] width 562 height 12
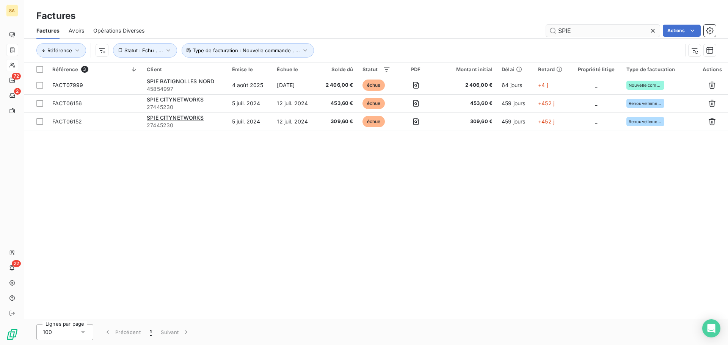
drag, startPoint x: 577, startPoint y: 35, endPoint x: 551, endPoint y: 27, distance: 26.9
click at [551, 27] on div "Factures Avoirs Opérations Diverses SPIE Actions" at bounding box center [376, 31] width 704 height 16
drag, startPoint x: 559, startPoint y: 31, endPoint x: 549, endPoint y: 35, distance: 10.7
click at [549, 33] on input "SPIE" at bounding box center [603, 31] width 114 height 12
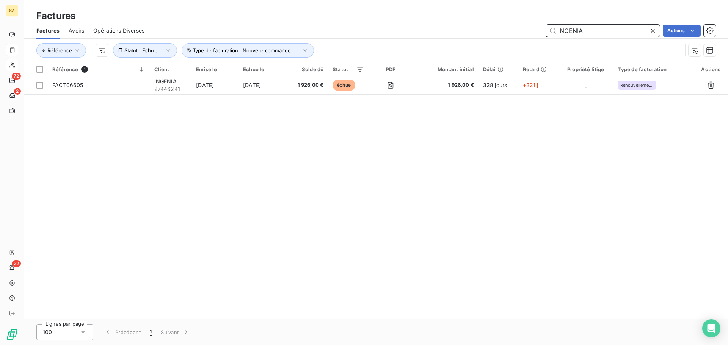
drag, startPoint x: 596, startPoint y: 35, endPoint x: 538, endPoint y: 36, distance: 58.0
click at [538, 36] on div "INGENIA Actions" at bounding box center [435, 31] width 562 height 12
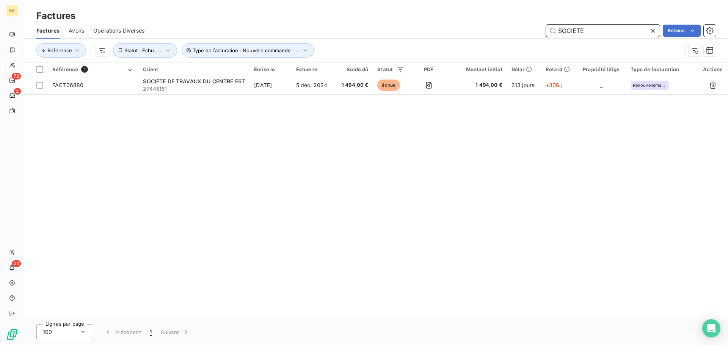
drag, startPoint x: 594, startPoint y: 36, endPoint x: 547, endPoint y: 37, distance: 46.6
click at [547, 37] on div "Factures Avoirs Opérations Diverses SOCIETE Actions" at bounding box center [376, 31] width 704 height 16
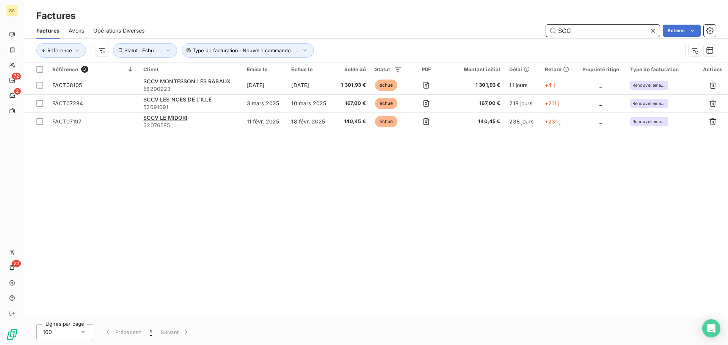
drag, startPoint x: 586, startPoint y: 30, endPoint x: 538, endPoint y: 30, distance: 47.8
click at [538, 30] on div "SCC Actions" at bounding box center [435, 31] width 562 height 12
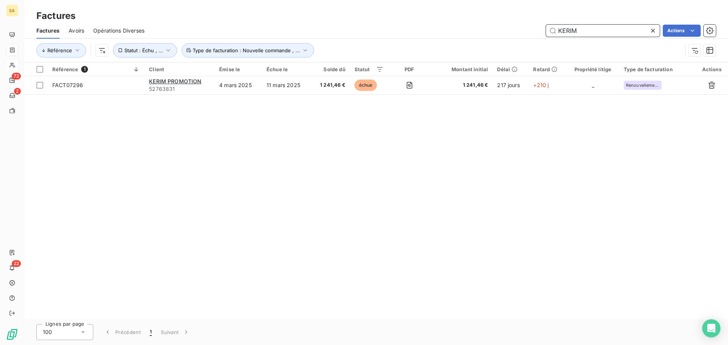
drag, startPoint x: 601, startPoint y: 35, endPoint x: 506, endPoint y: 34, distance: 94.8
click at [506, 34] on div "KERIM Actions" at bounding box center [435, 31] width 562 height 12
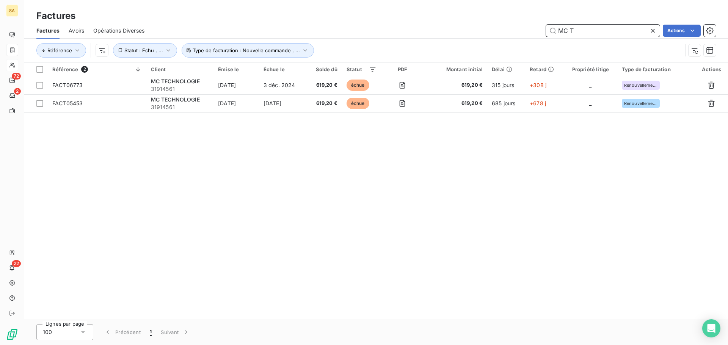
type input "MC T"
